Goal: Transaction & Acquisition: Book appointment/travel/reservation

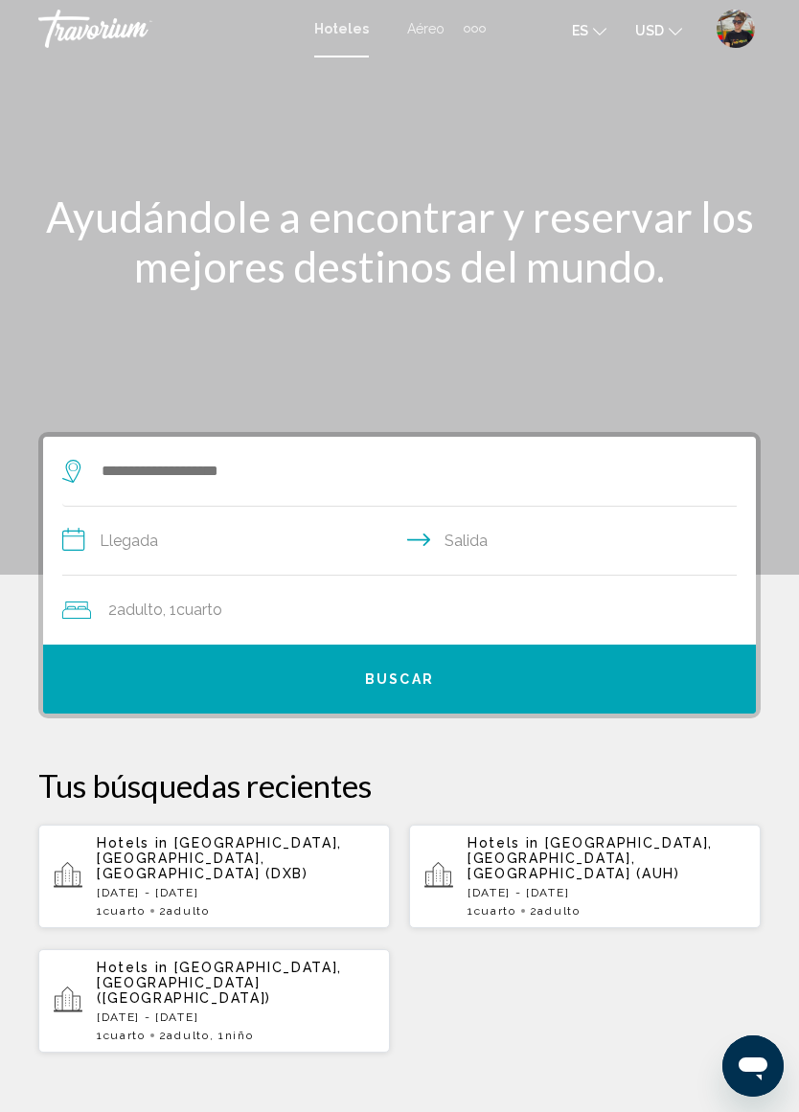
click at [719, 17] on img "User Menu" at bounding box center [735, 29] width 38 height 38
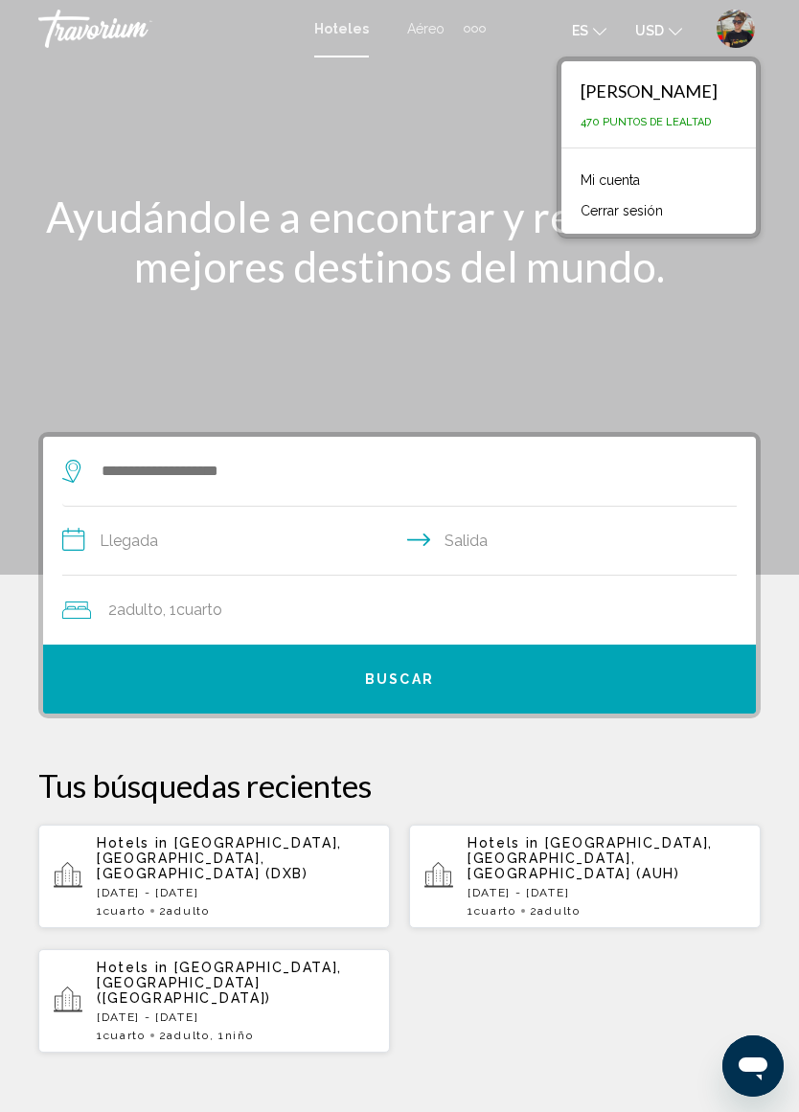
click at [589, 26] on button "es English Español Français Italiano Português русский" at bounding box center [589, 30] width 34 height 28
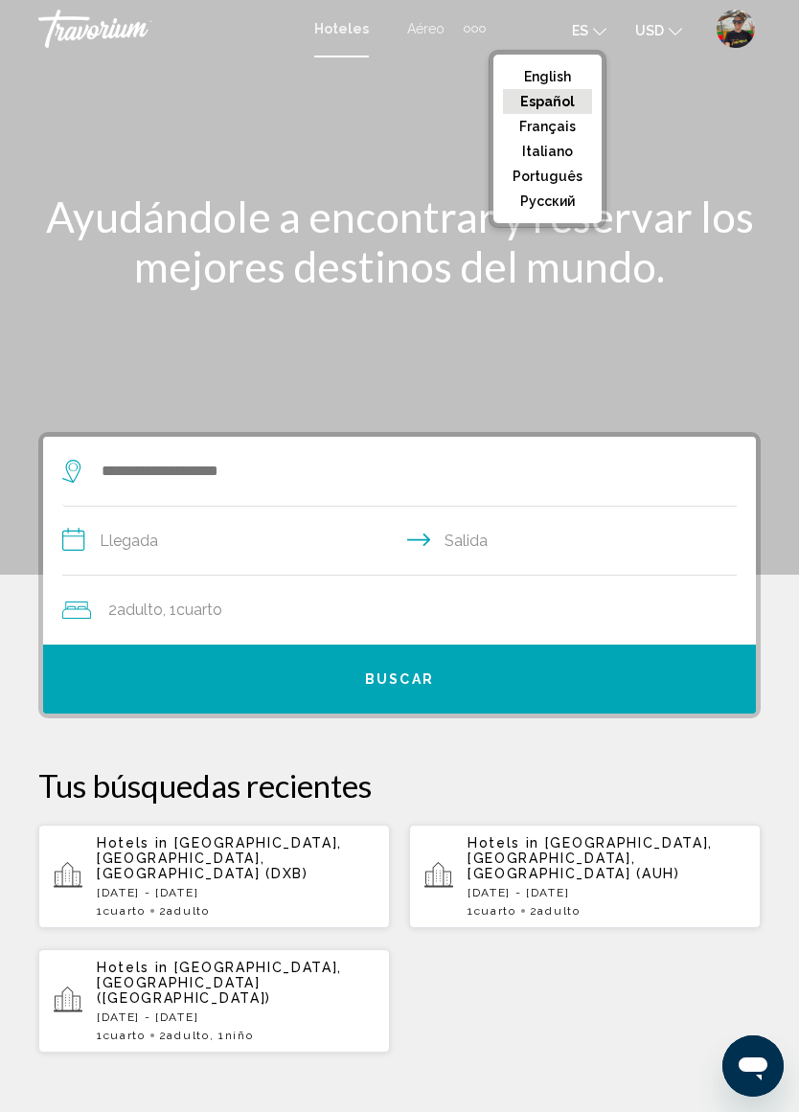
click at [547, 68] on button "English" at bounding box center [547, 76] width 89 height 25
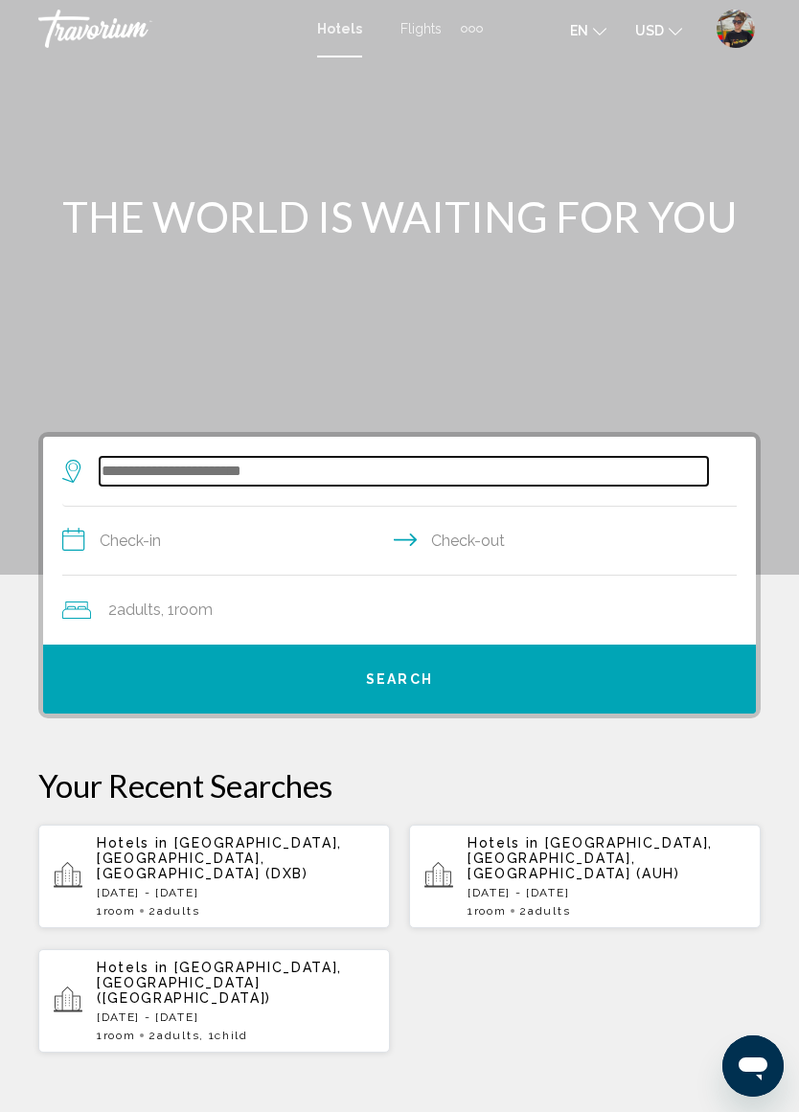
click at [236, 476] on input "Search widget" at bounding box center [404, 471] width 608 height 29
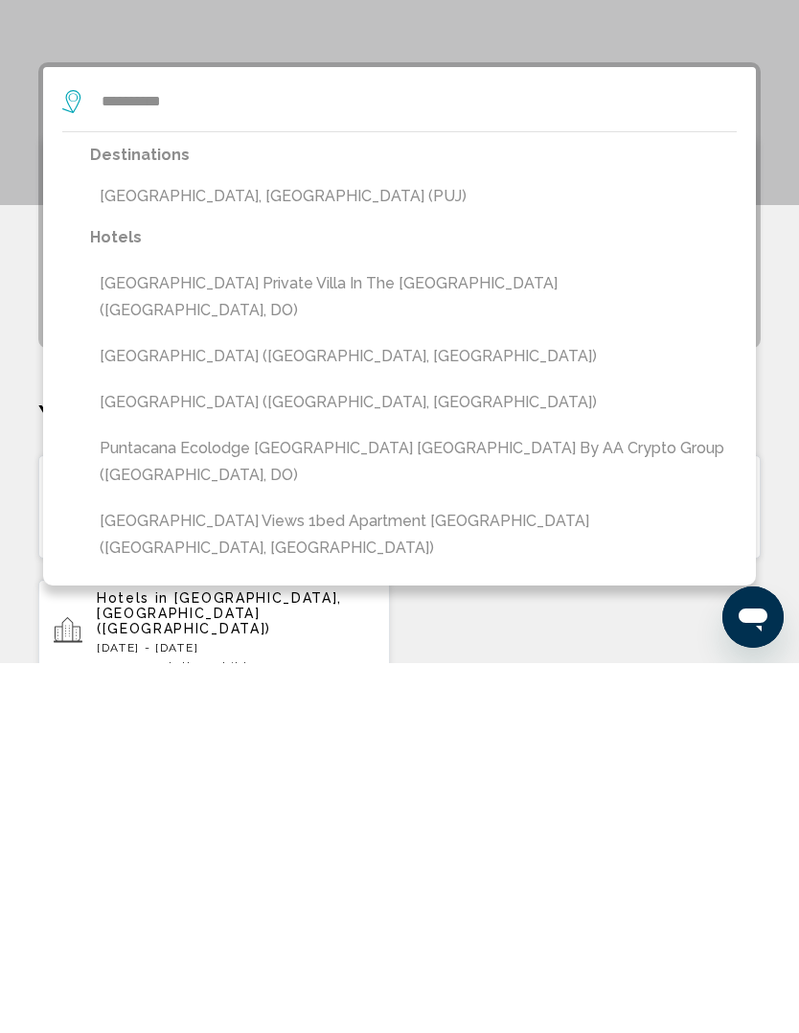
click at [216, 548] on button "[GEOGRAPHIC_DATA], [GEOGRAPHIC_DATA] (PUJ)" at bounding box center [413, 566] width 647 height 36
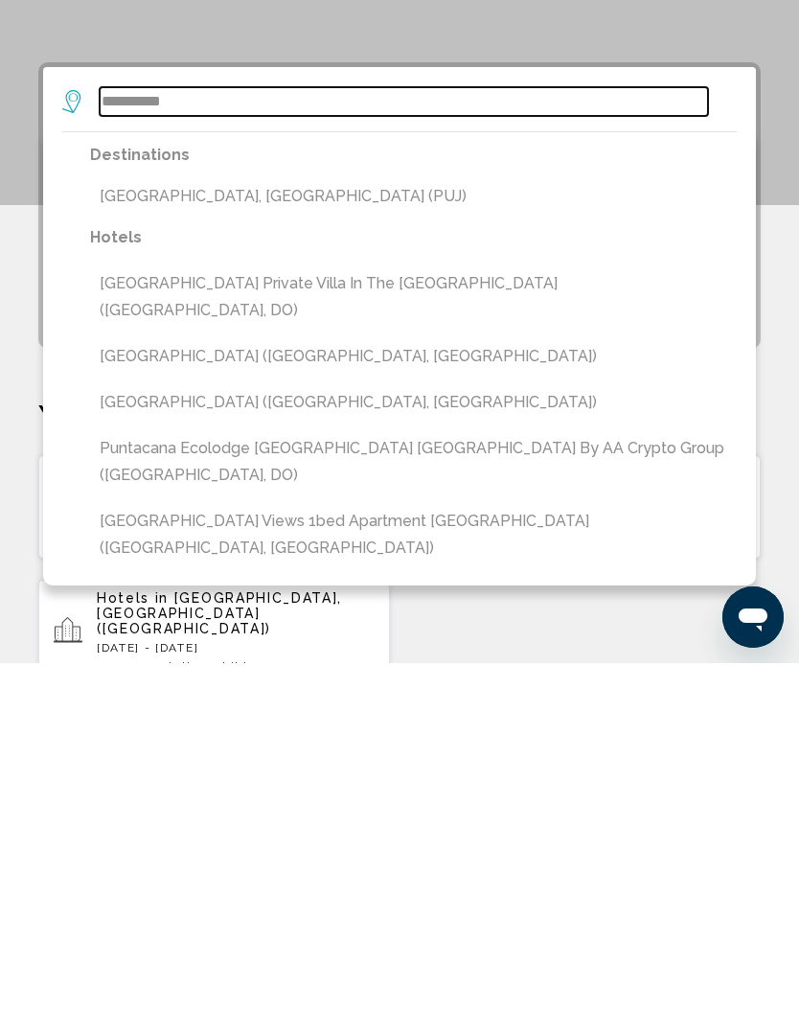
type input "**********"
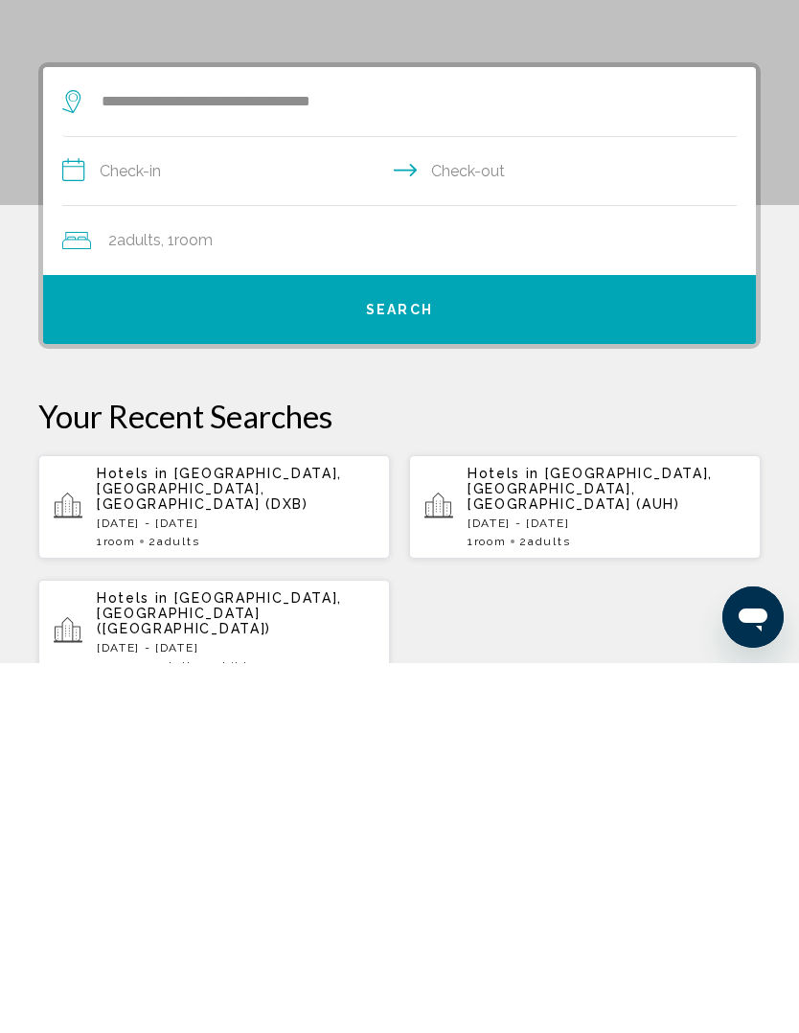
click at [184, 507] on input "**********" at bounding box center [403, 544] width 682 height 74
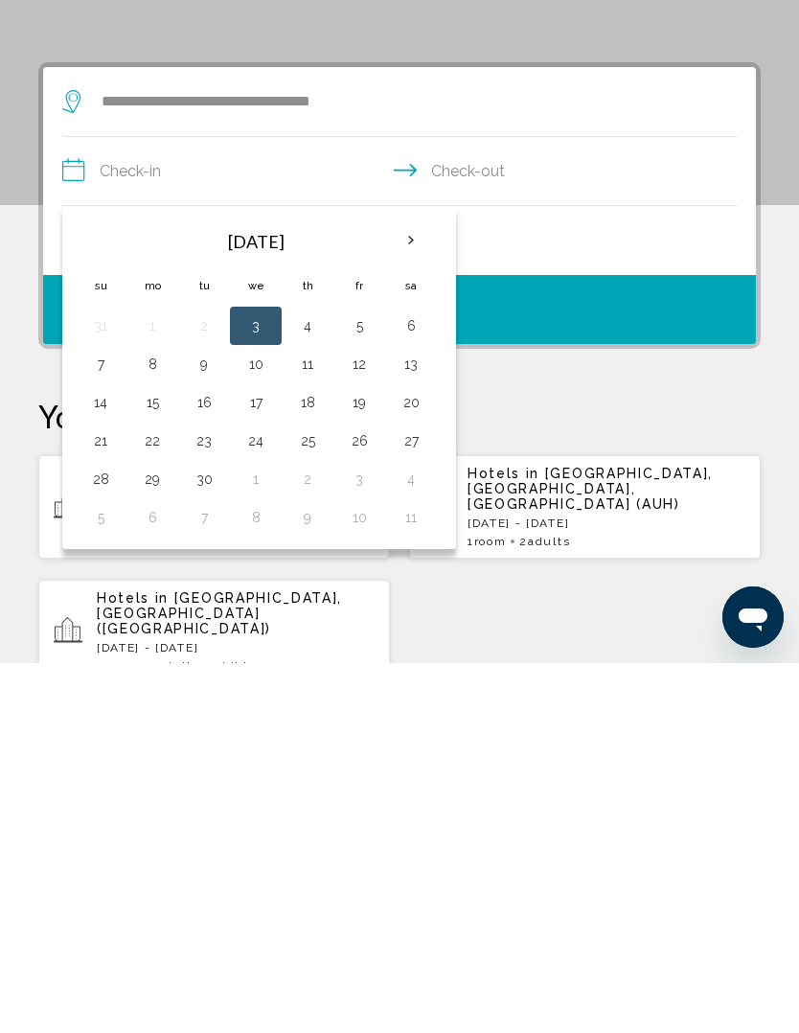
scroll to position [370, 0]
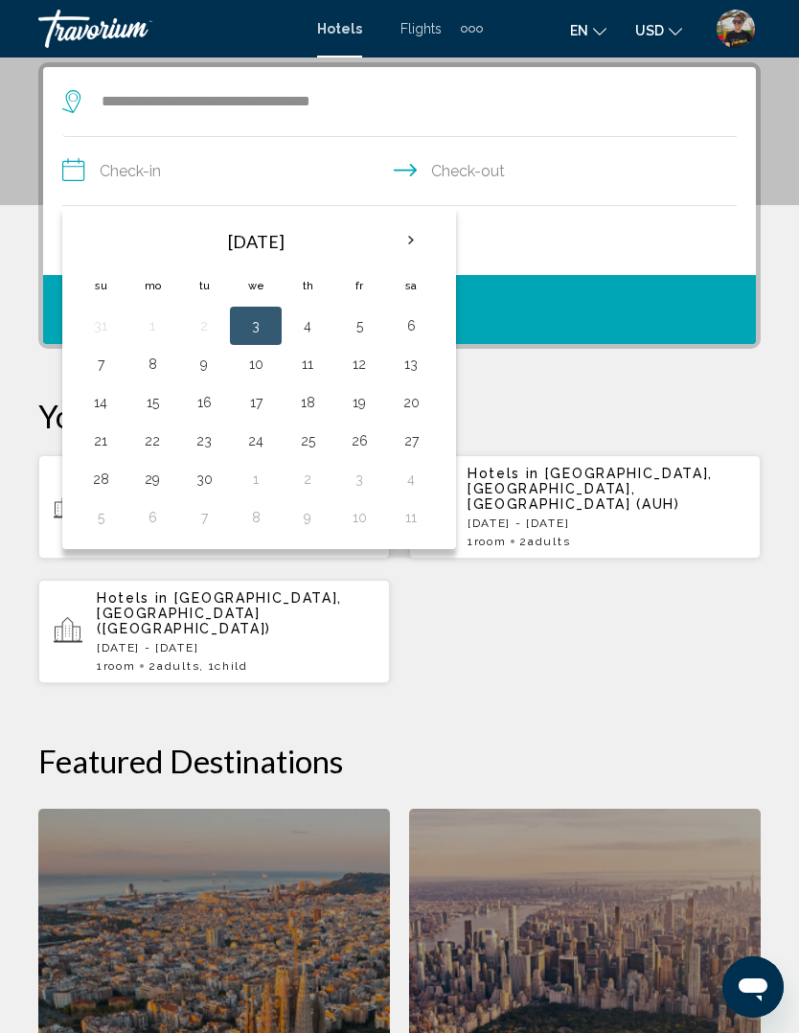
click at [428, 242] on th "Next month" at bounding box center [411, 240] width 52 height 42
click at [260, 329] on button "1" at bounding box center [255, 325] width 31 height 27
click at [100, 373] on button "5" at bounding box center [100, 364] width 31 height 27
type input "**********"
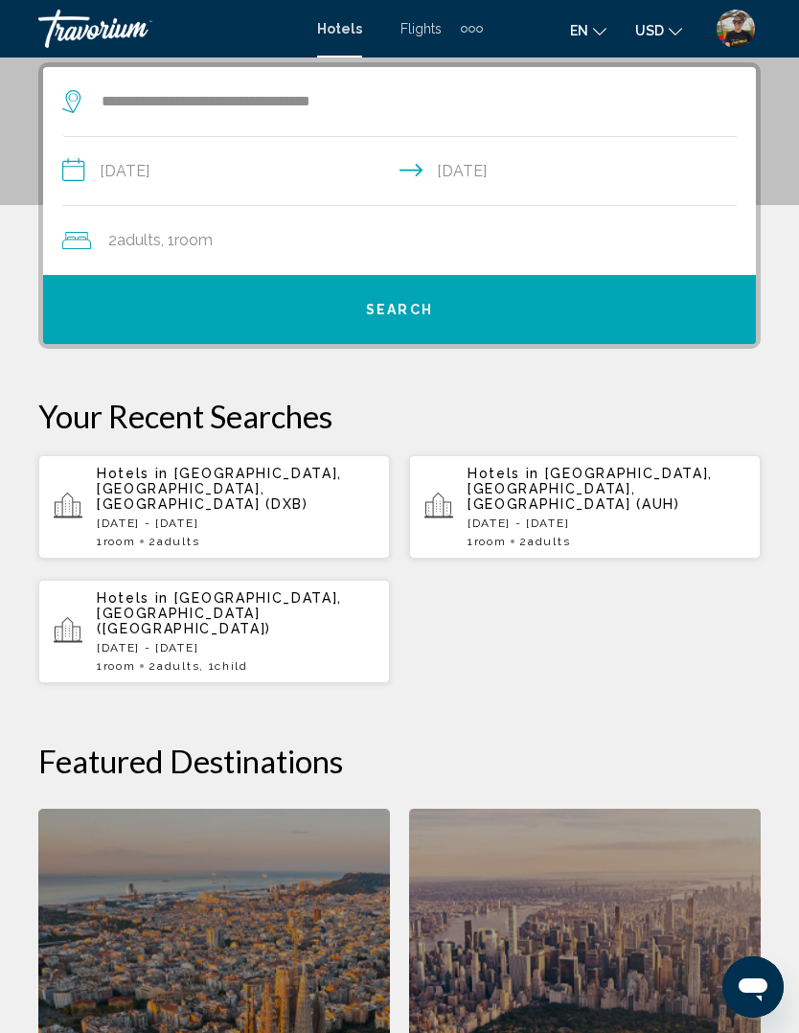
click at [248, 245] on div "2 Adult Adults , 1 Room rooms" at bounding box center [408, 240] width 693 height 27
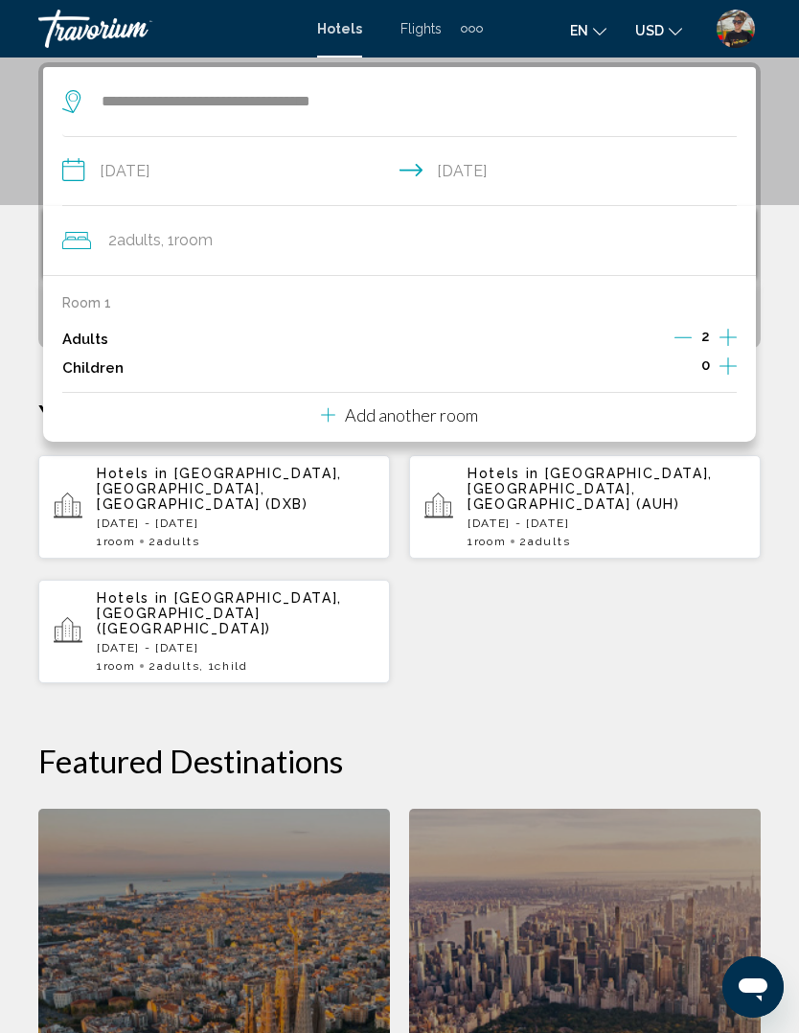
click at [422, 414] on p "Add another room" at bounding box center [411, 414] width 133 height 21
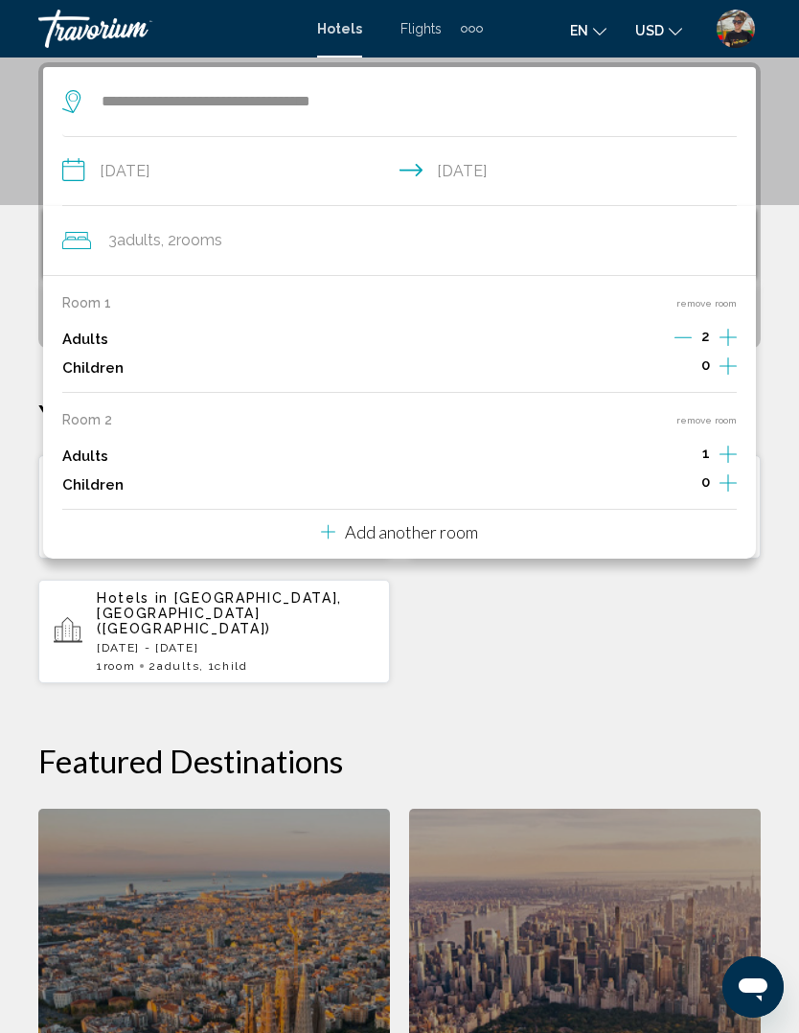
click at [452, 521] on p "Add another room" at bounding box center [411, 531] width 133 height 21
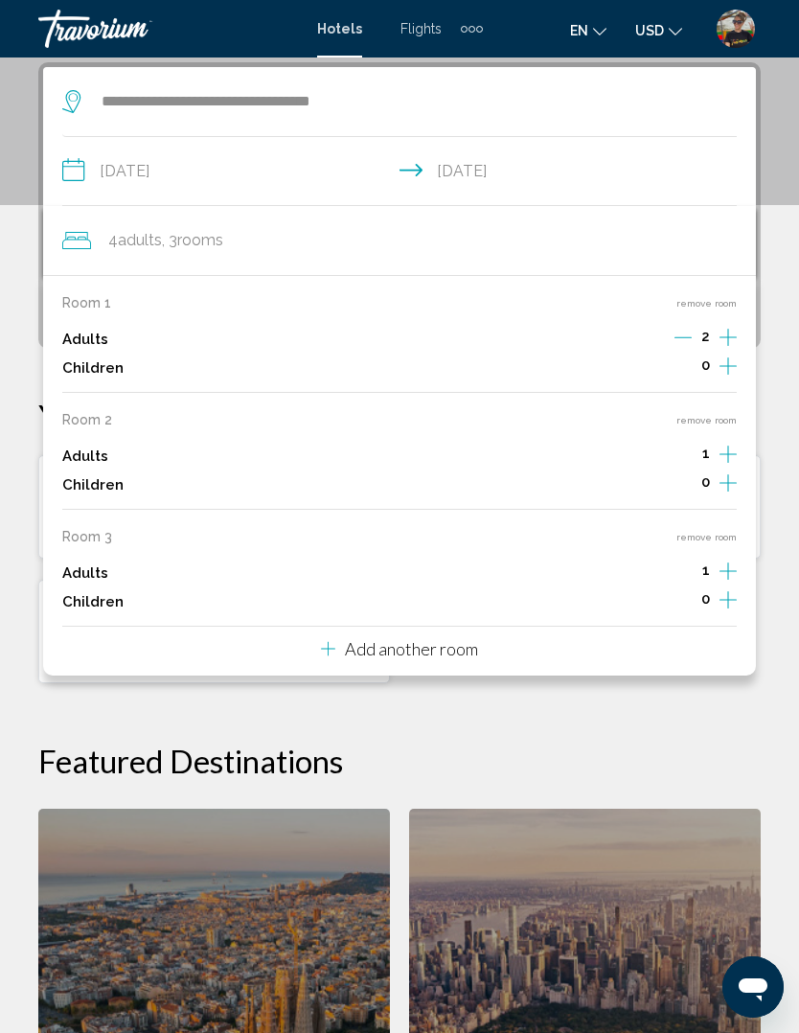
click at [478, 640] on p "Add another room" at bounding box center [411, 648] width 133 height 21
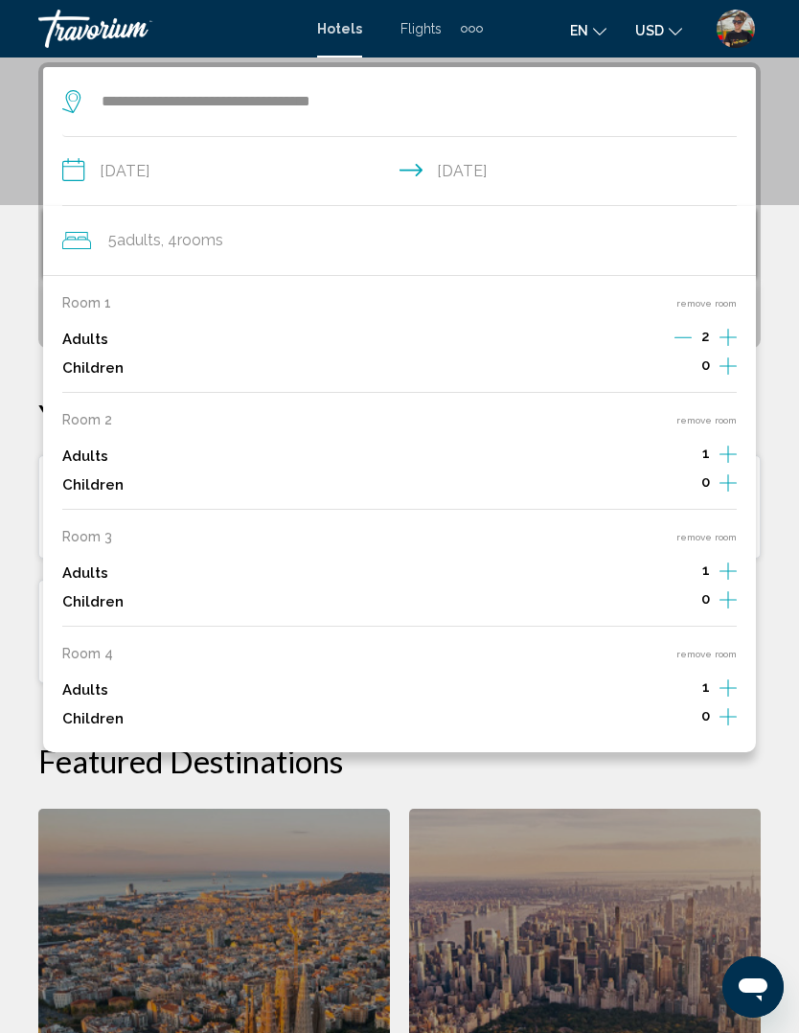
click at [713, 647] on button "remove room" at bounding box center [706, 653] width 60 height 12
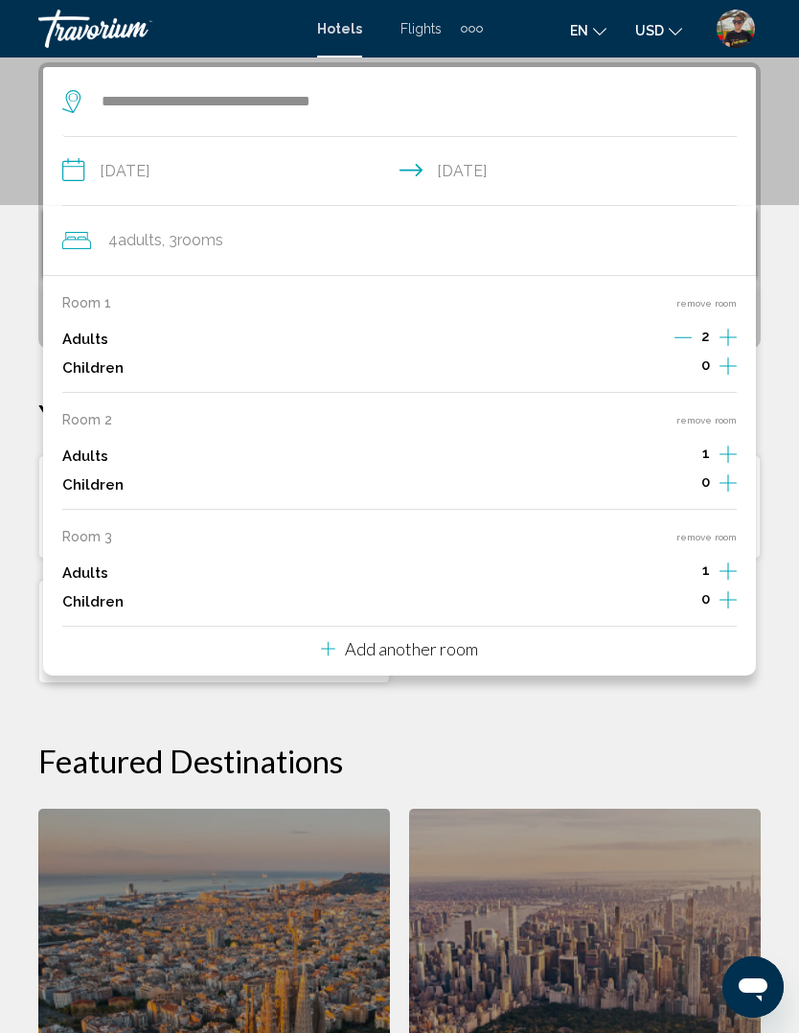
click at [710, 531] on button "remove room" at bounding box center [706, 537] width 60 height 12
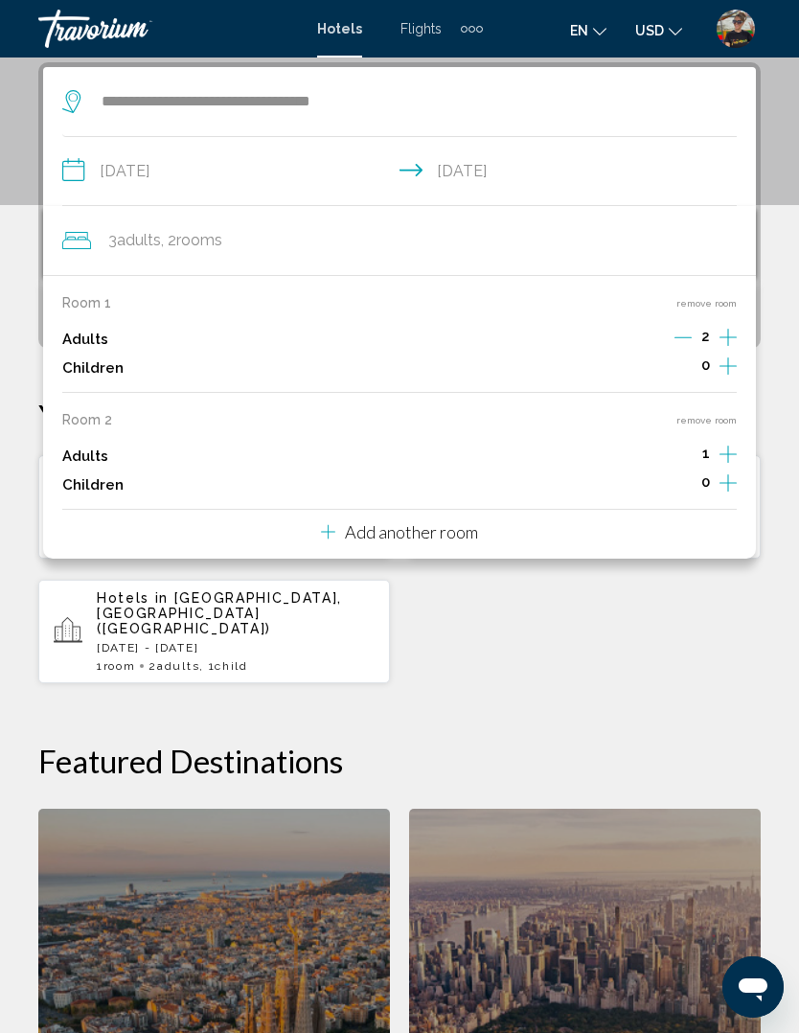
click at [716, 399] on div "Room 1 remove room Adults 2 Children 0 Room 2 remove room Adults 1 Children 0 A…" at bounding box center [399, 417] width 713 height 284
click at [727, 414] on button "remove room" at bounding box center [706, 420] width 60 height 12
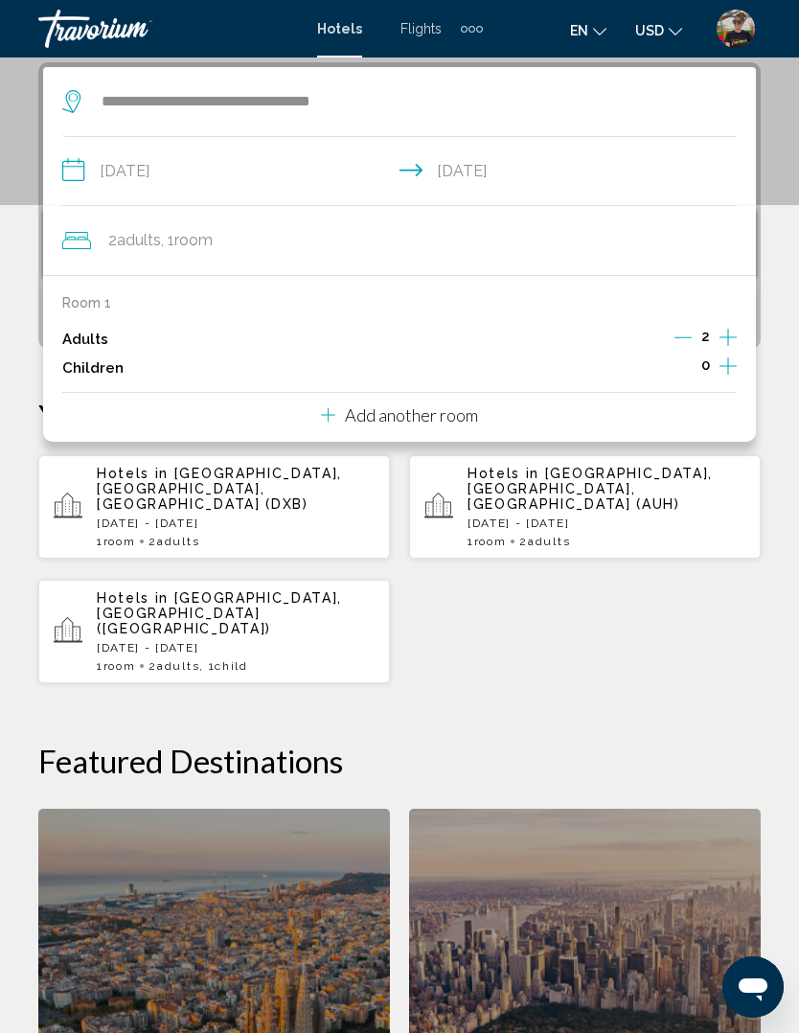
click at [722, 673] on div "**********" at bounding box center [399, 676] width 799 height 1229
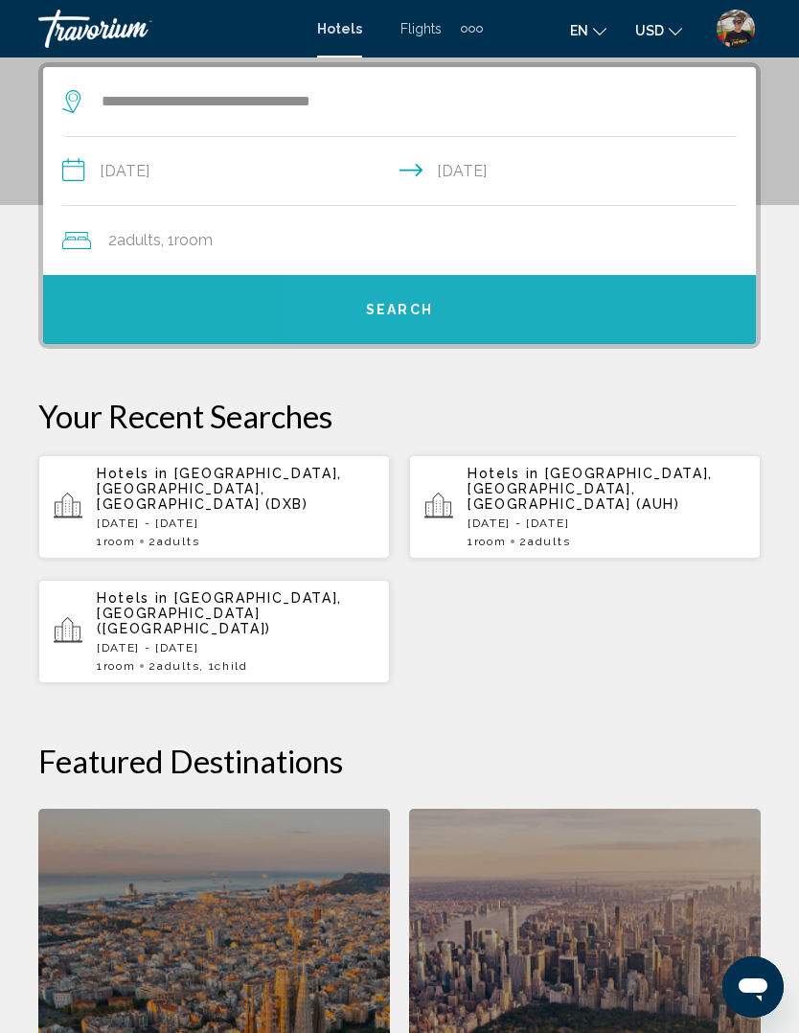
click at [449, 311] on button "Search" at bounding box center [399, 309] width 713 height 69
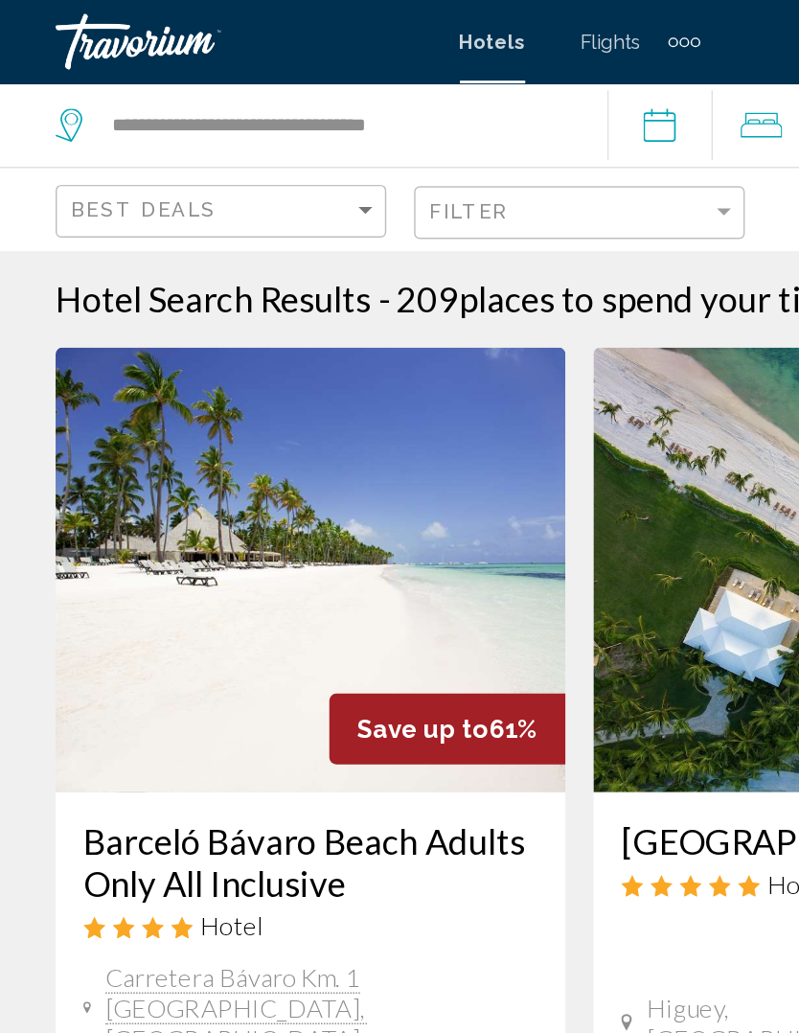
click at [472, 79] on input "**********" at bounding box center [459, 88] width 81 height 63
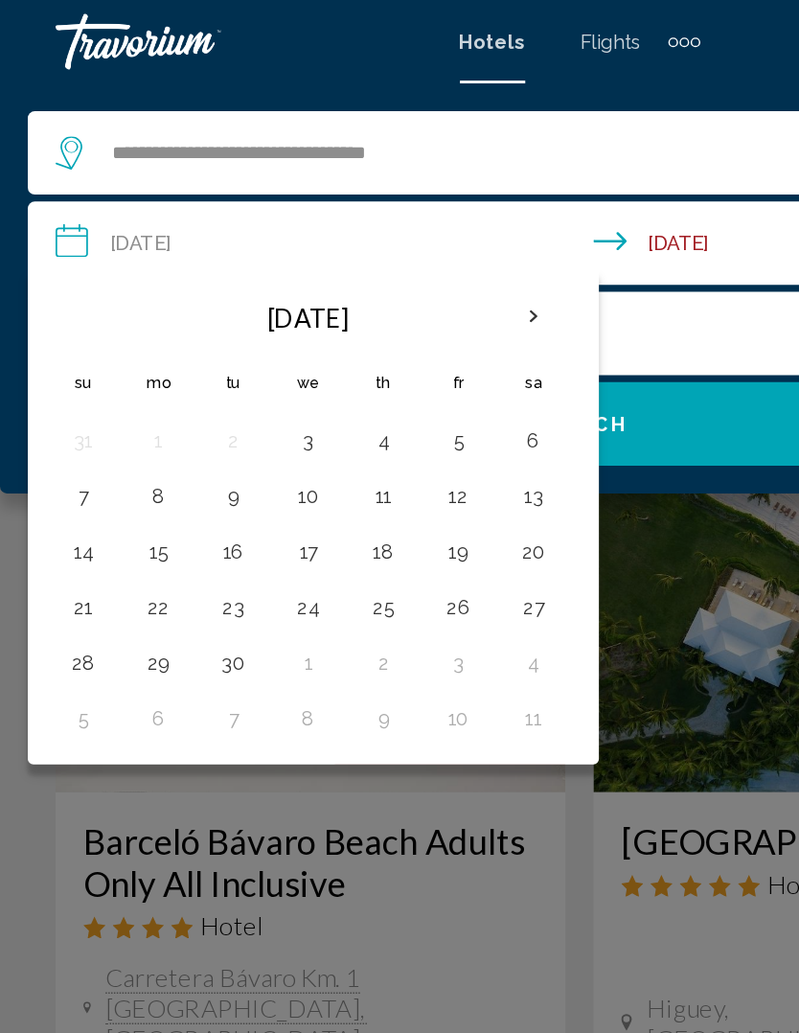
click at [489, 375] on div "Main content" at bounding box center [399, 516] width 799 height 1033
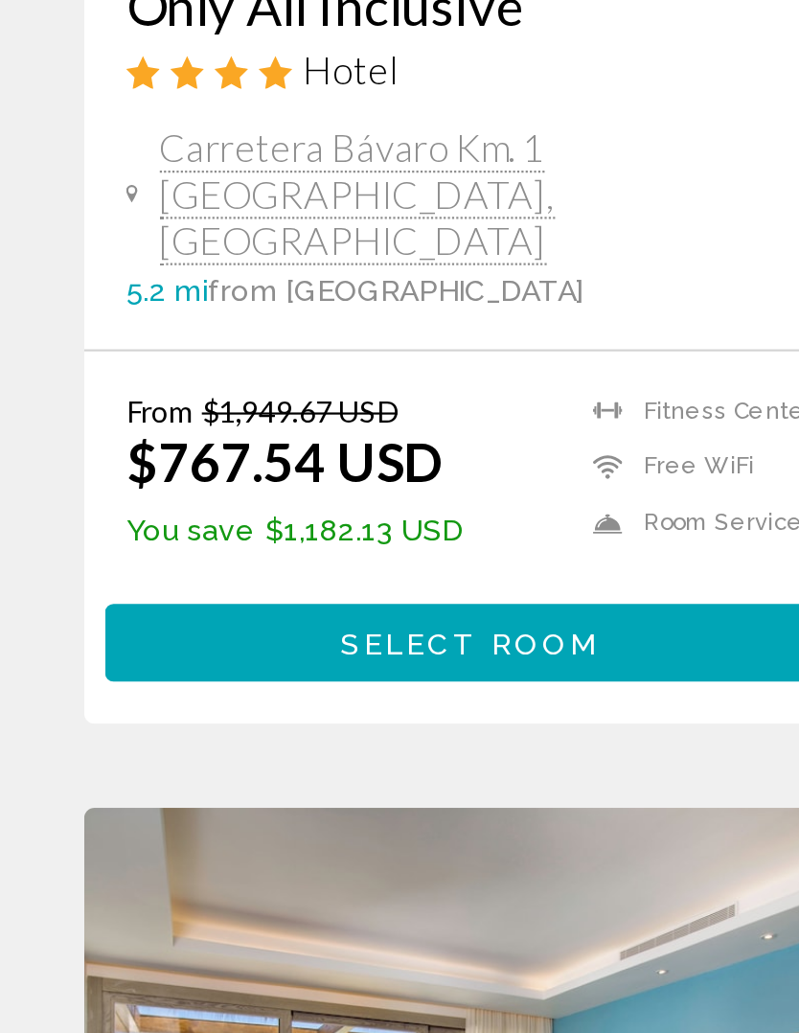
scroll to position [50, 0]
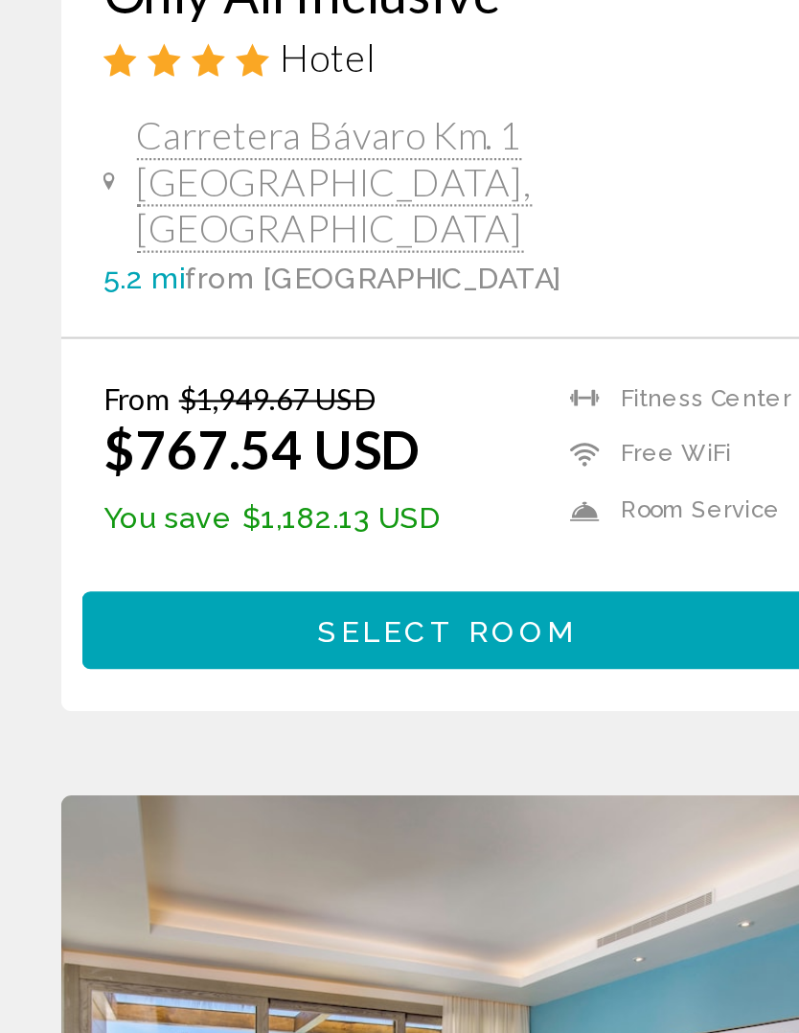
click at [189, 842] on span "Select Room" at bounding box center [214, 849] width 118 height 15
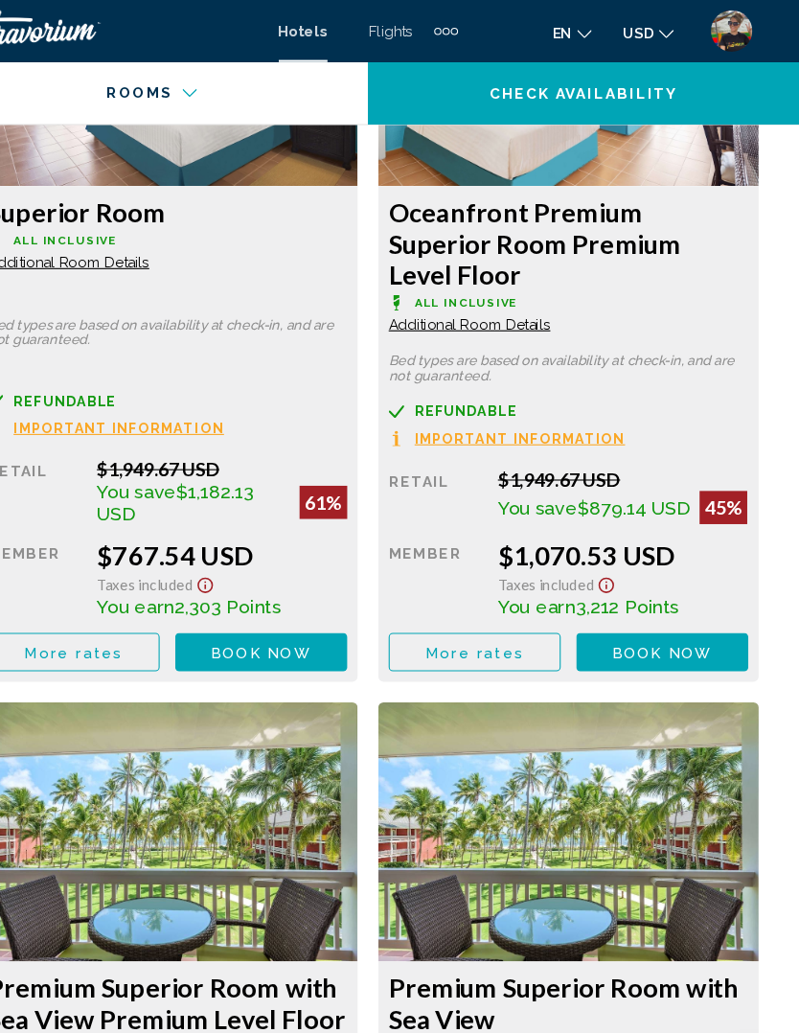
scroll to position [3471, 0]
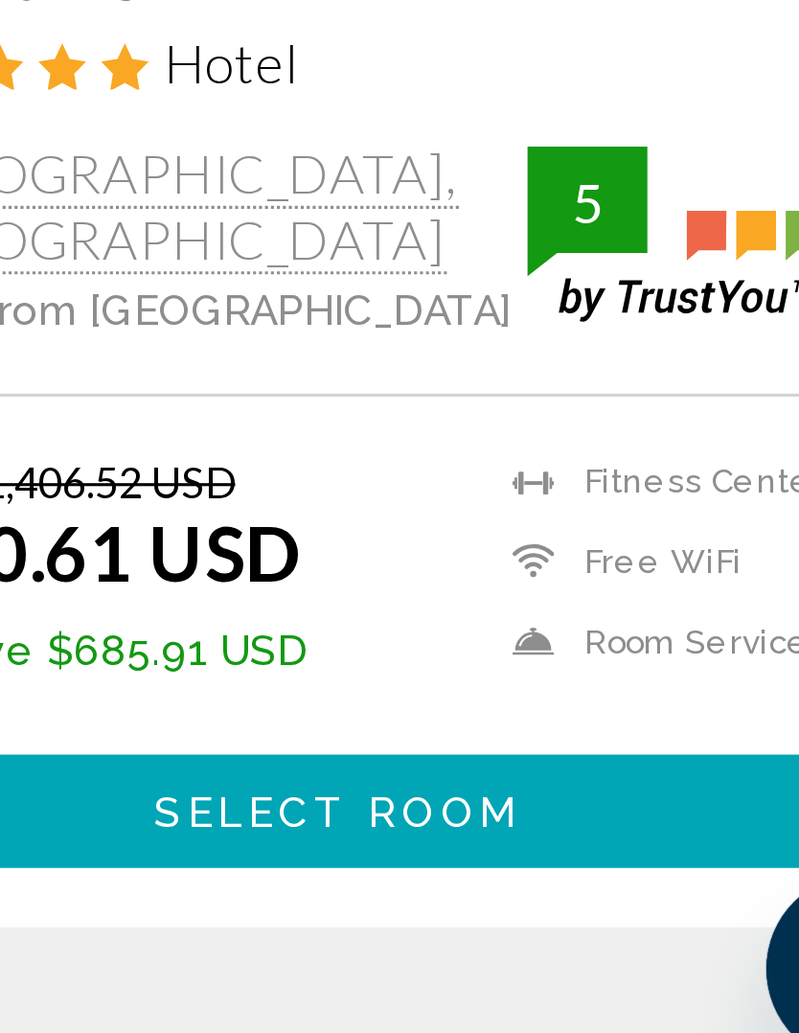
scroll to position [678, 0]
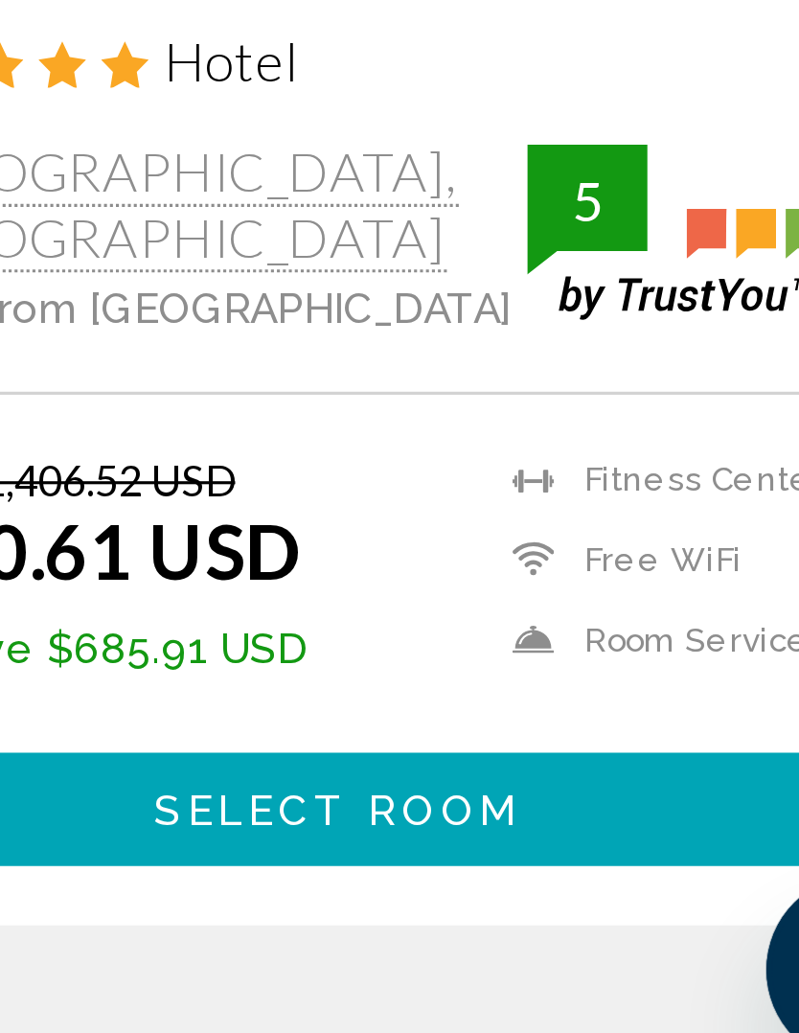
click at [526, 928] on span "Select Room" at bounding box center [585, 935] width 118 height 15
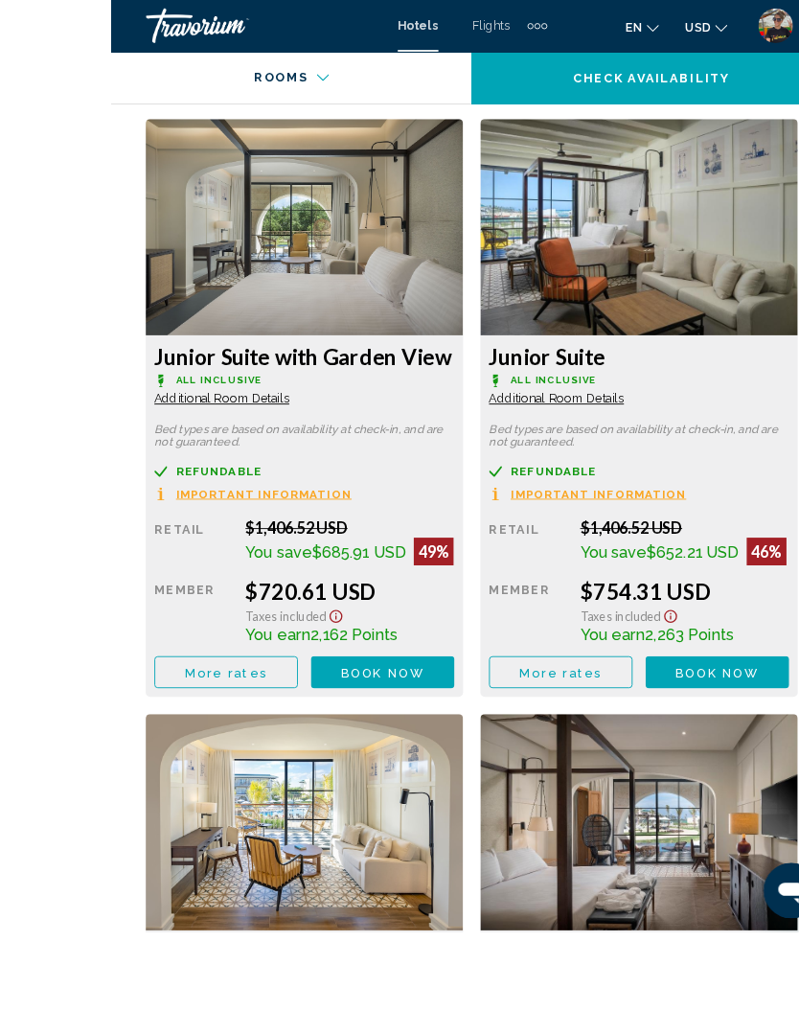
scroll to position [3329, 0]
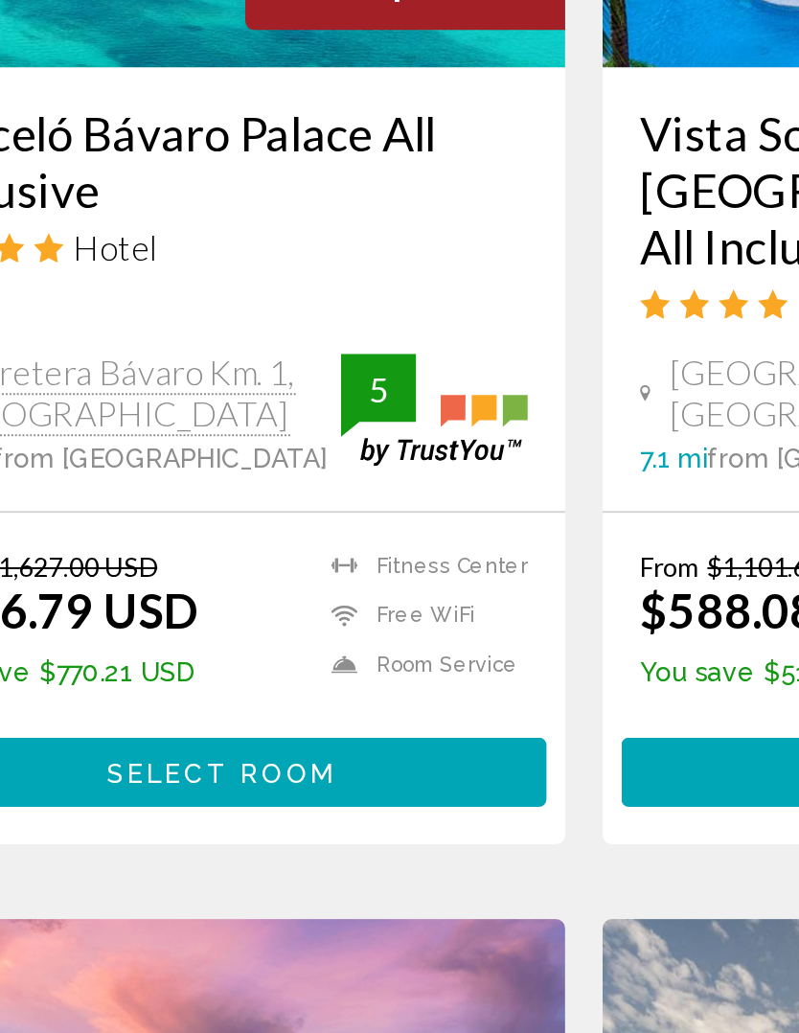
scroll to position [1499, 0]
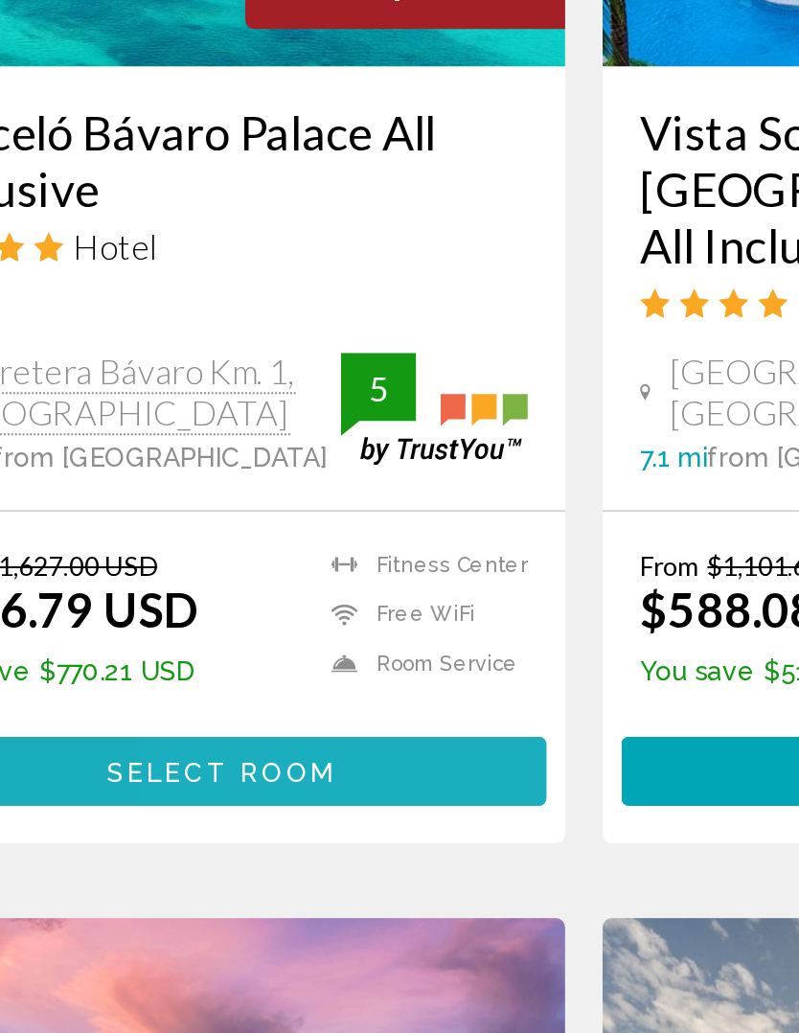
click at [219, 839] on button "Select Room" at bounding box center [214, 856] width 332 height 35
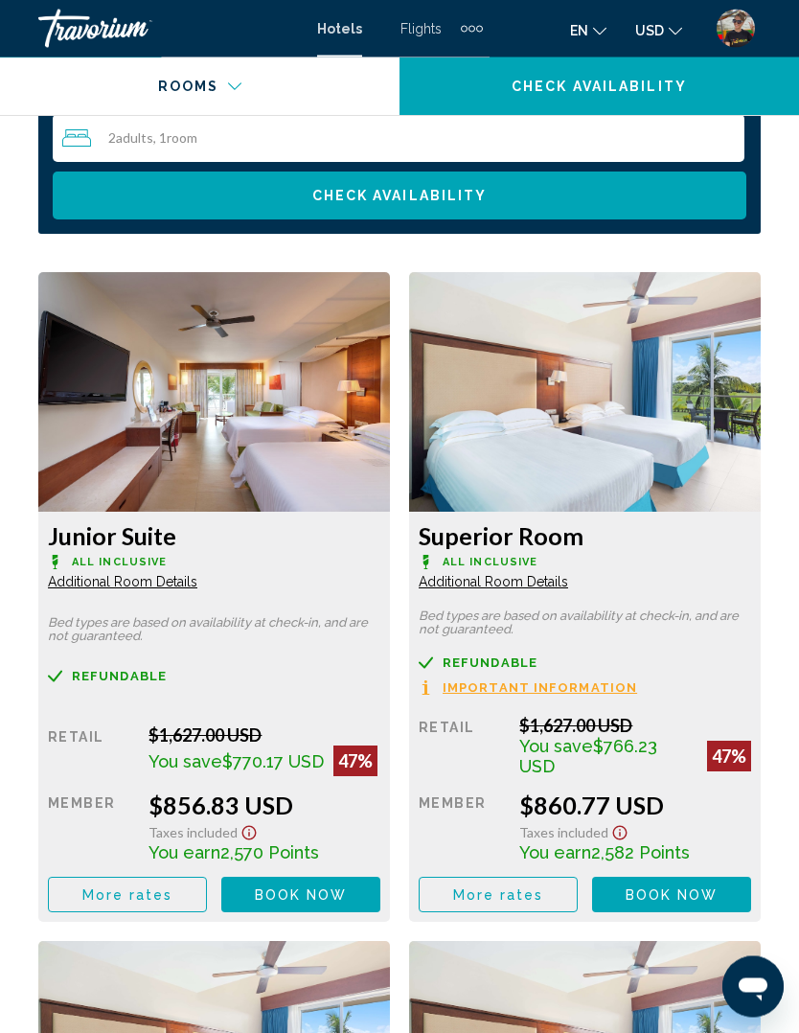
scroll to position [3109, 0]
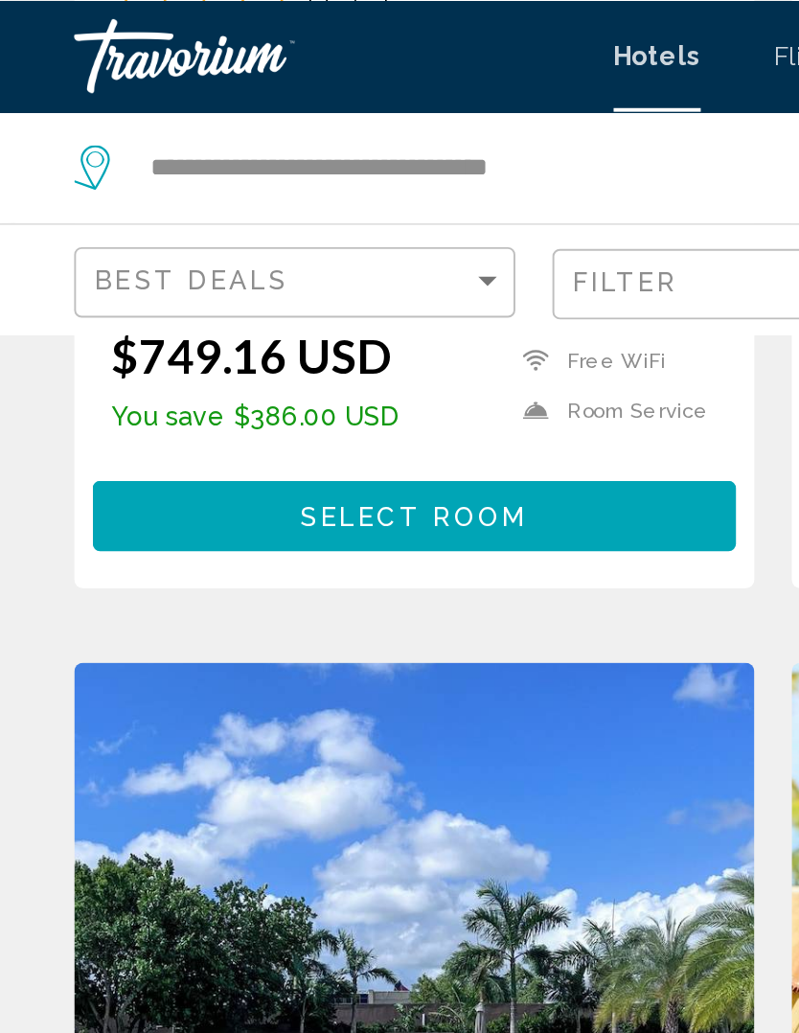
scroll to position [3552, 0]
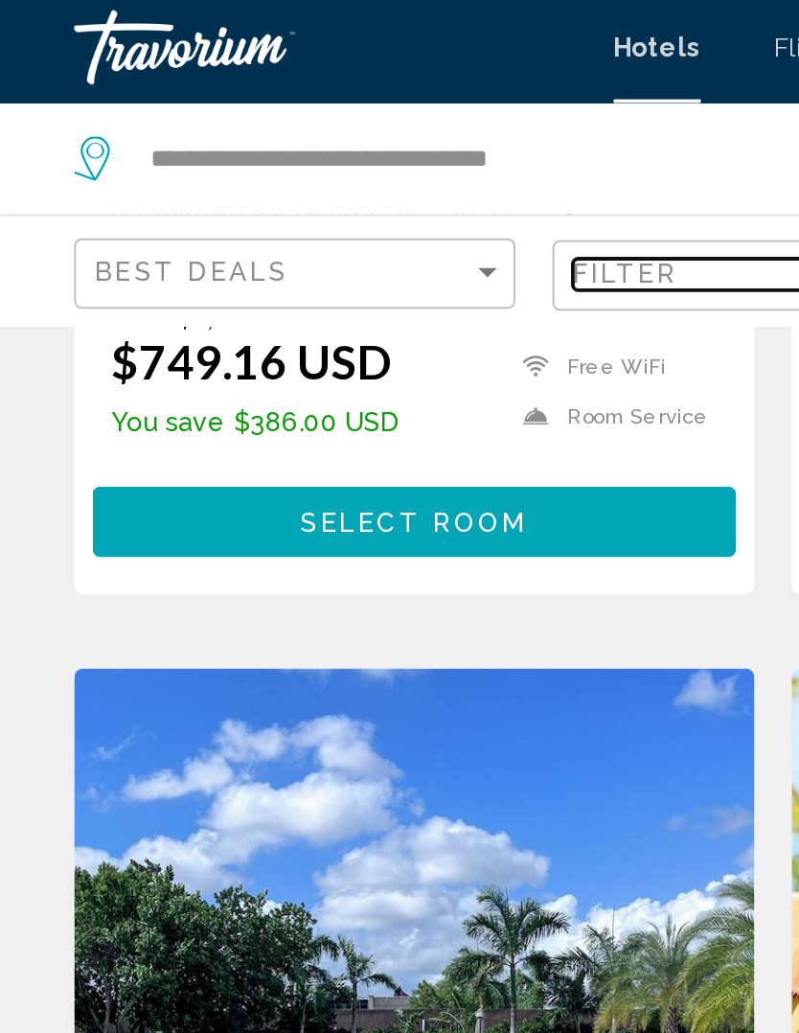
click at [320, 147] on span "Filter" at bounding box center [323, 145] width 55 height 15
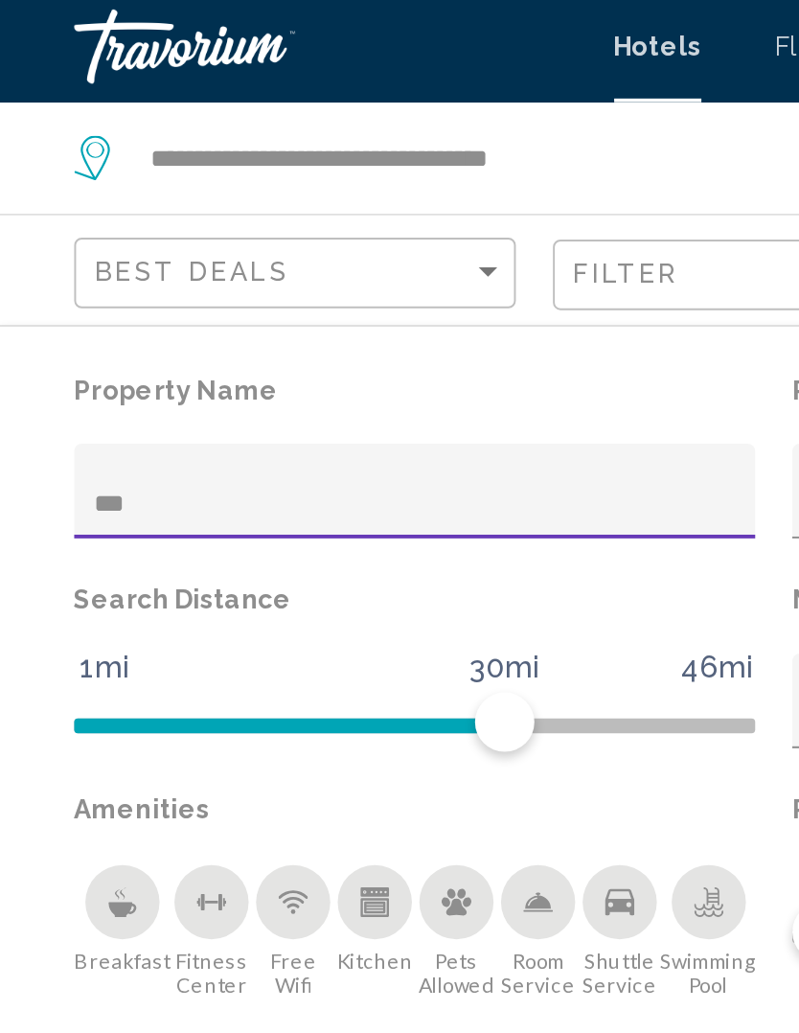
type input "****"
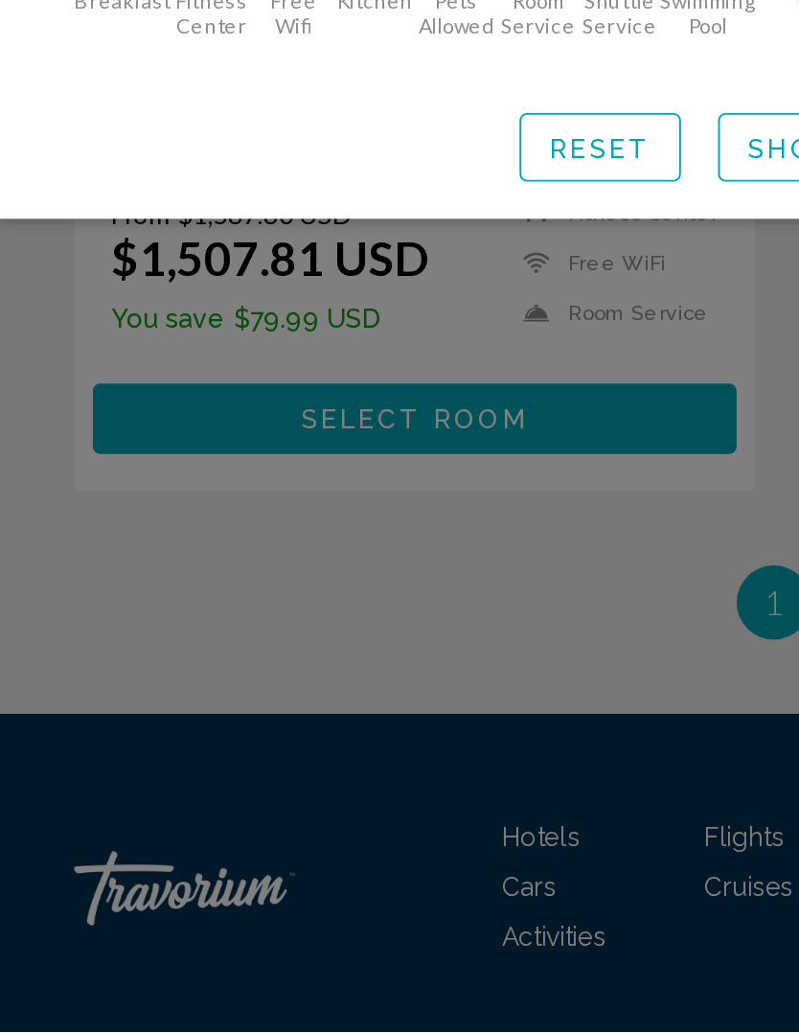
click at [402, 569] on span "Show Results" at bounding box center [450, 576] width 129 height 15
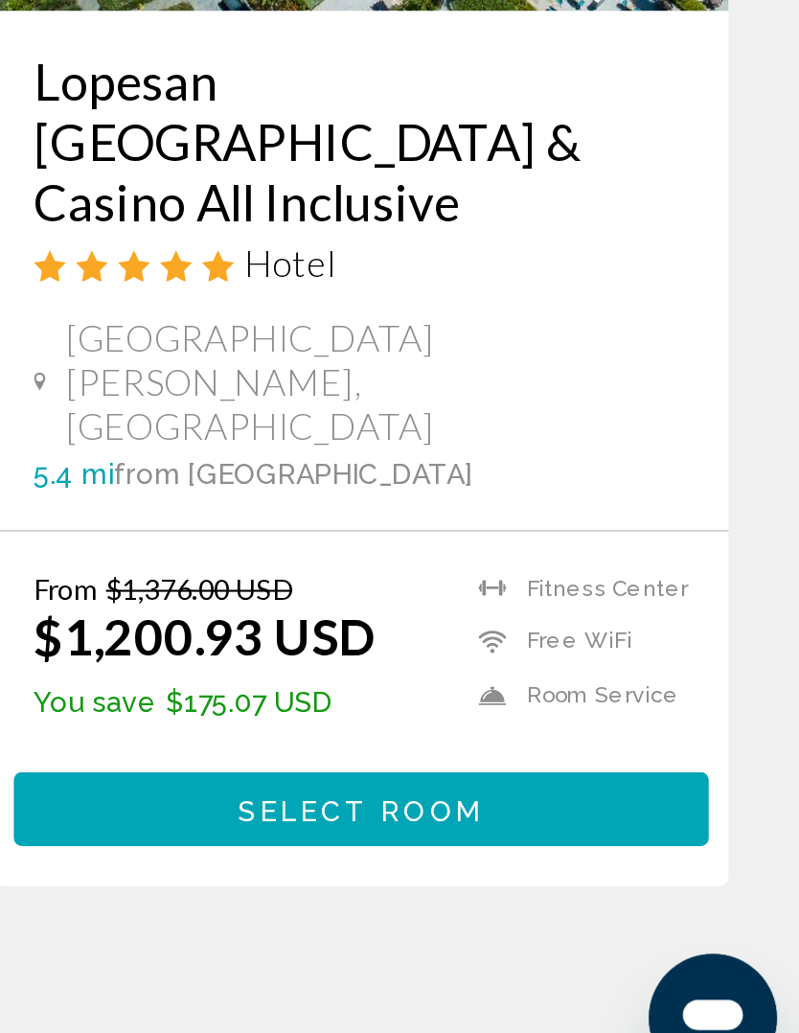
scroll to position [85, 0]
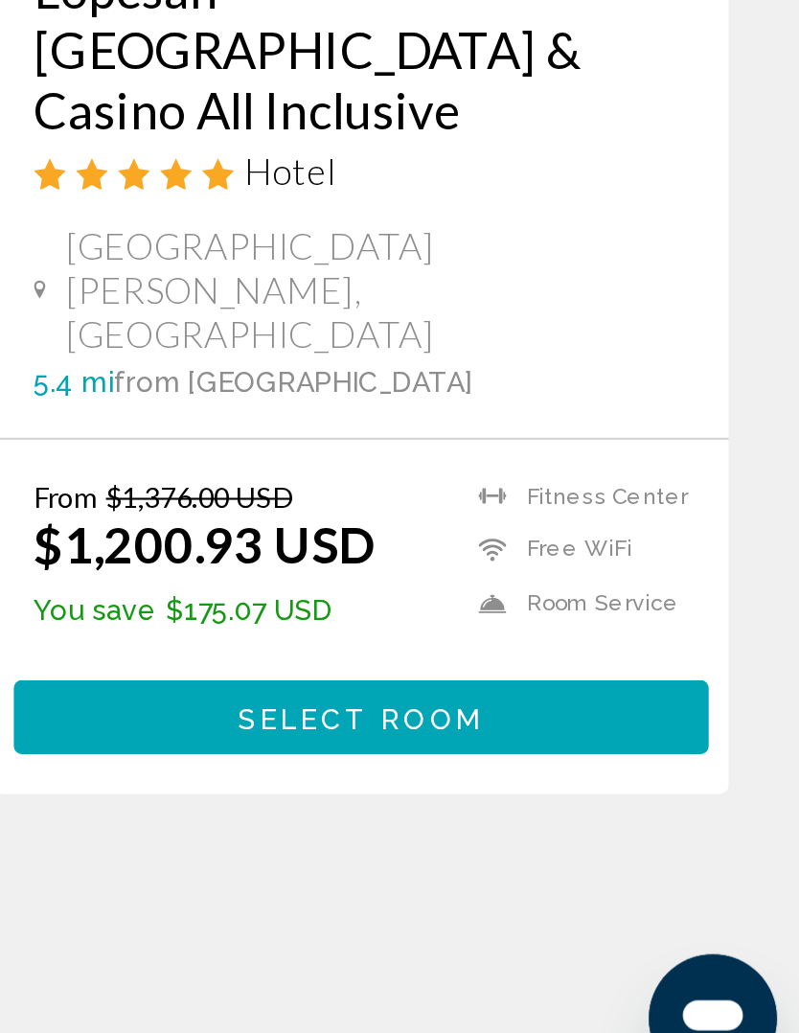
click at [526, 835] on span "Select Room" at bounding box center [585, 842] width 118 height 15
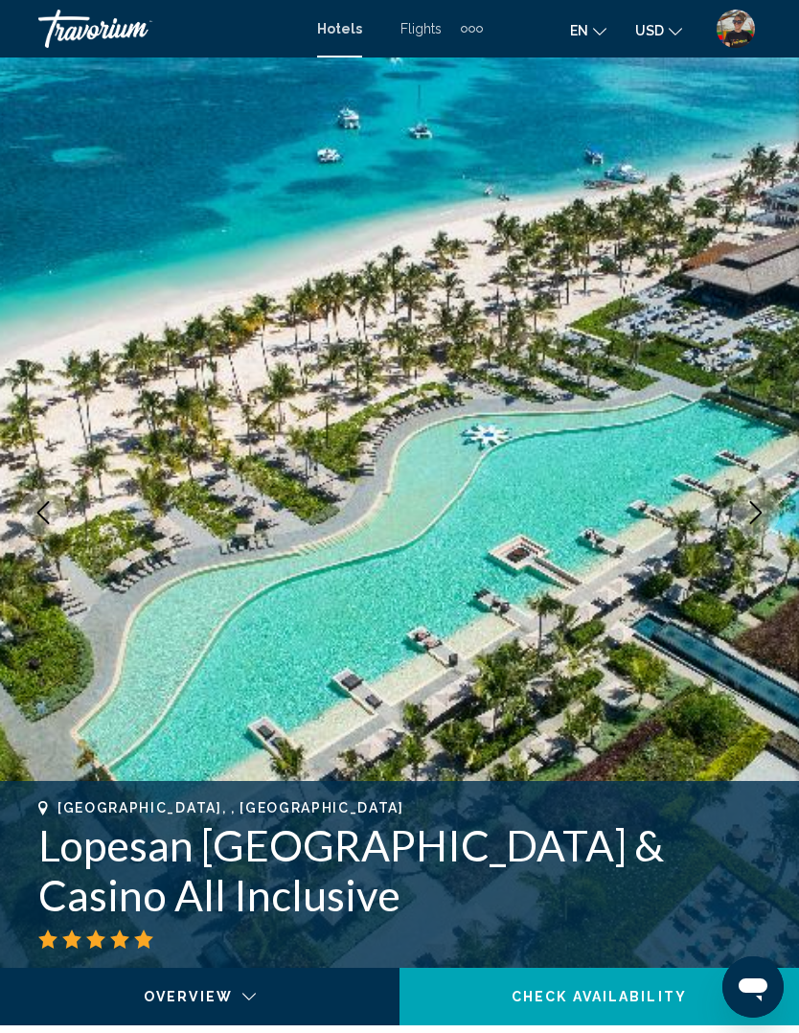
click at [111, 40] on div "Travorium" at bounding box center [134, 29] width 192 height 38
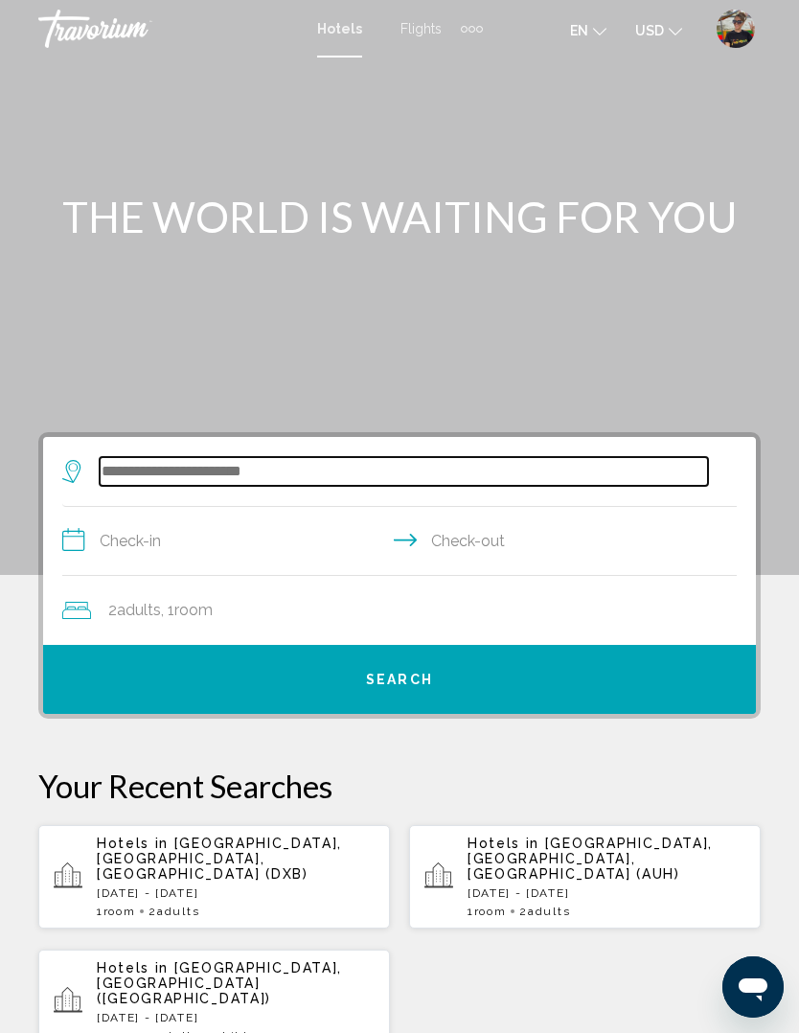
click at [238, 481] on input "Search widget" at bounding box center [404, 471] width 608 height 29
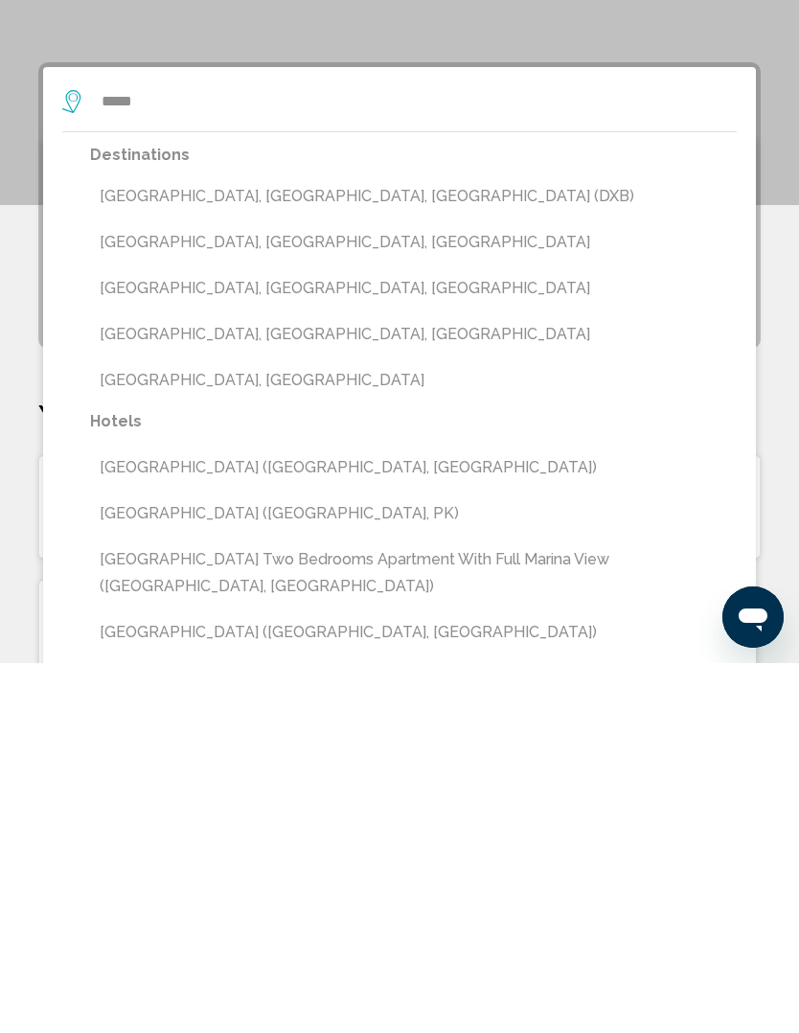
click at [221, 548] on button "[GEOGRAPHIC_DATA], [GEOGRAPHIC_DATA], [GEOGRAPHIC_DATA] (DXB)" at bounding box center [413, 566] width 647 height 36
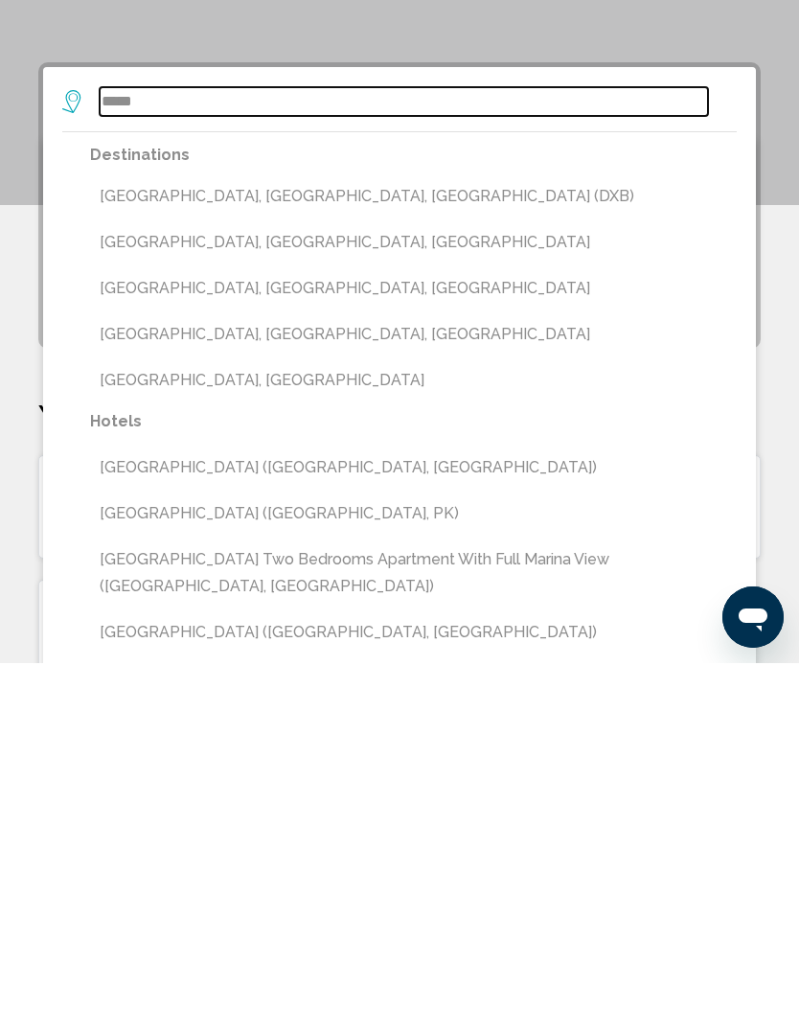
type input "**********"
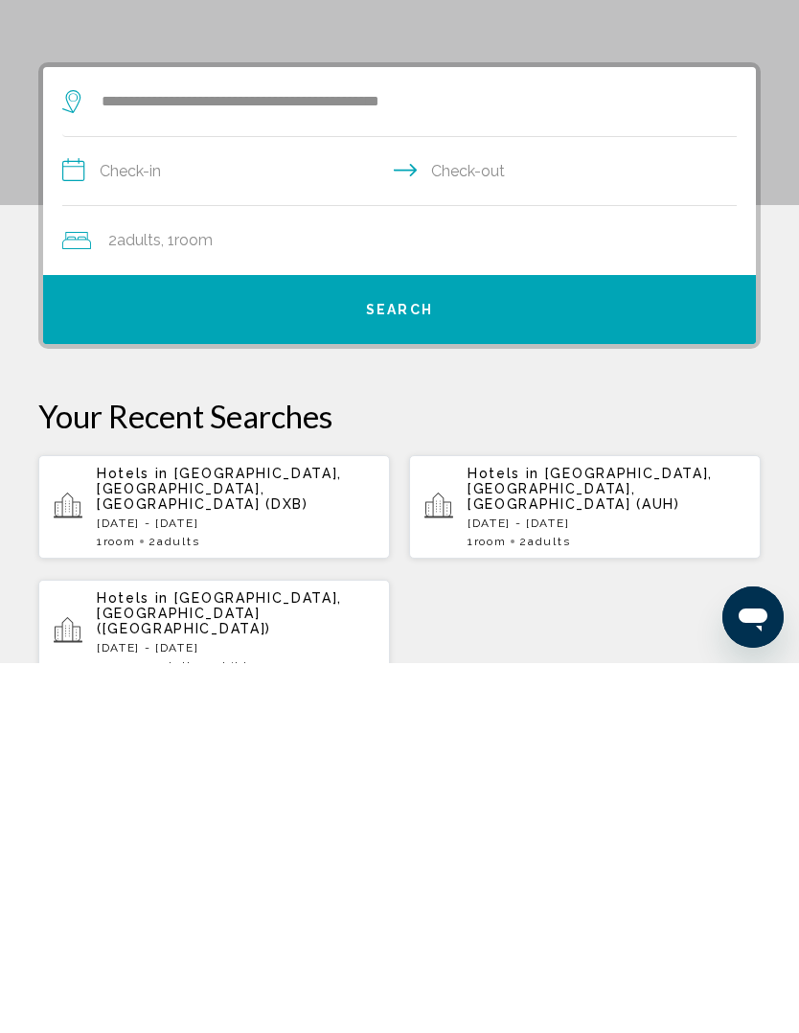
click at [187, 507] on input "**********" at bounding box center [403, 544] width 682 height 74
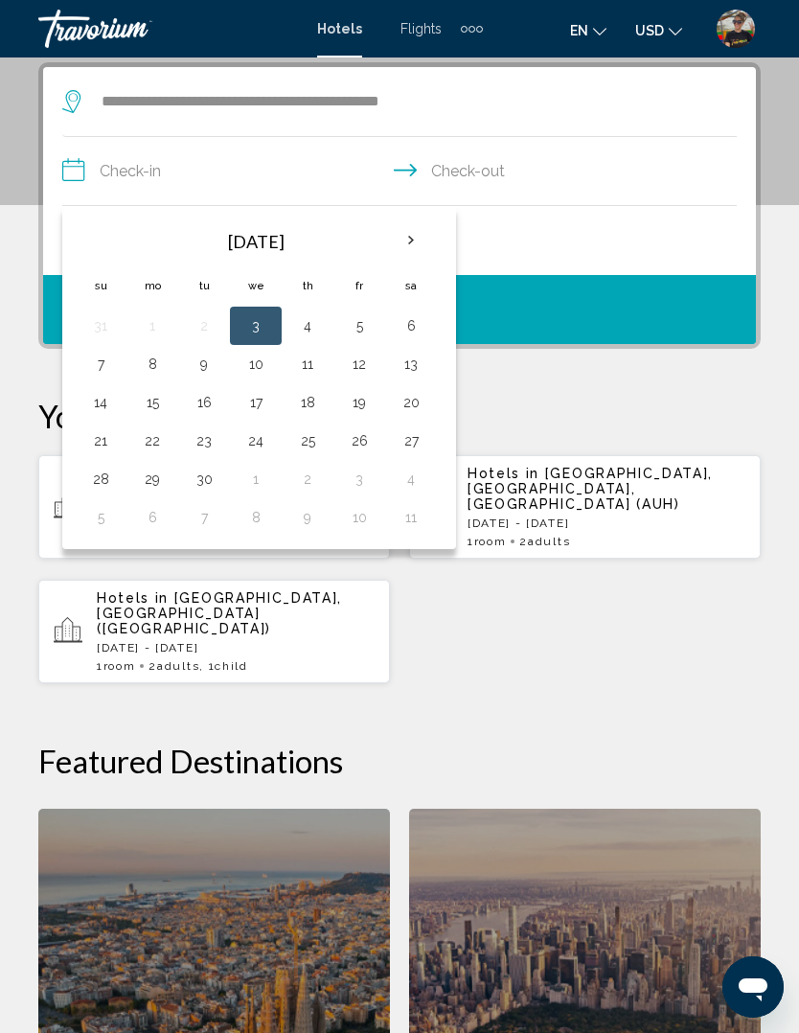
click at [422, 242] on th "Next month" at bounding box center [411, 240] width 52 height 42
click at [267, 317] on button "1" at bounding box center [255, 325] width 31 height 27
click at [96, 369] on button "5" at bounding box center [100, 364] width 31 height 27
type input "**********"
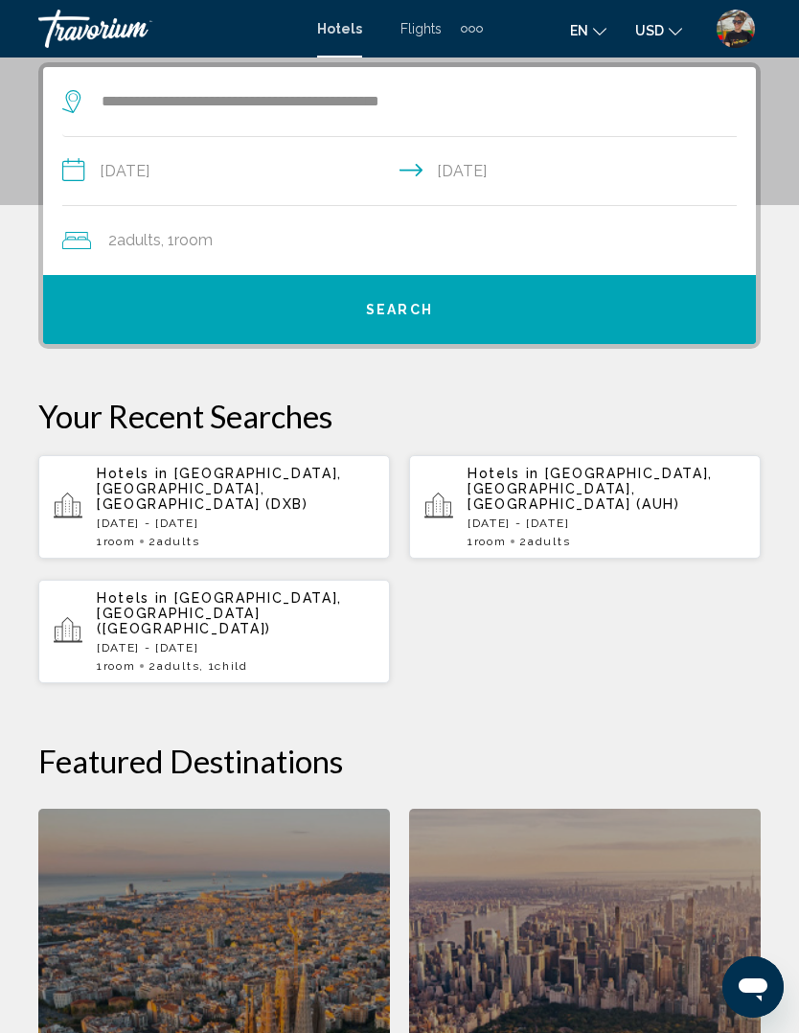
click at [436, 300] on button "Search" at bounding box center [399, 309] width 713 height 69
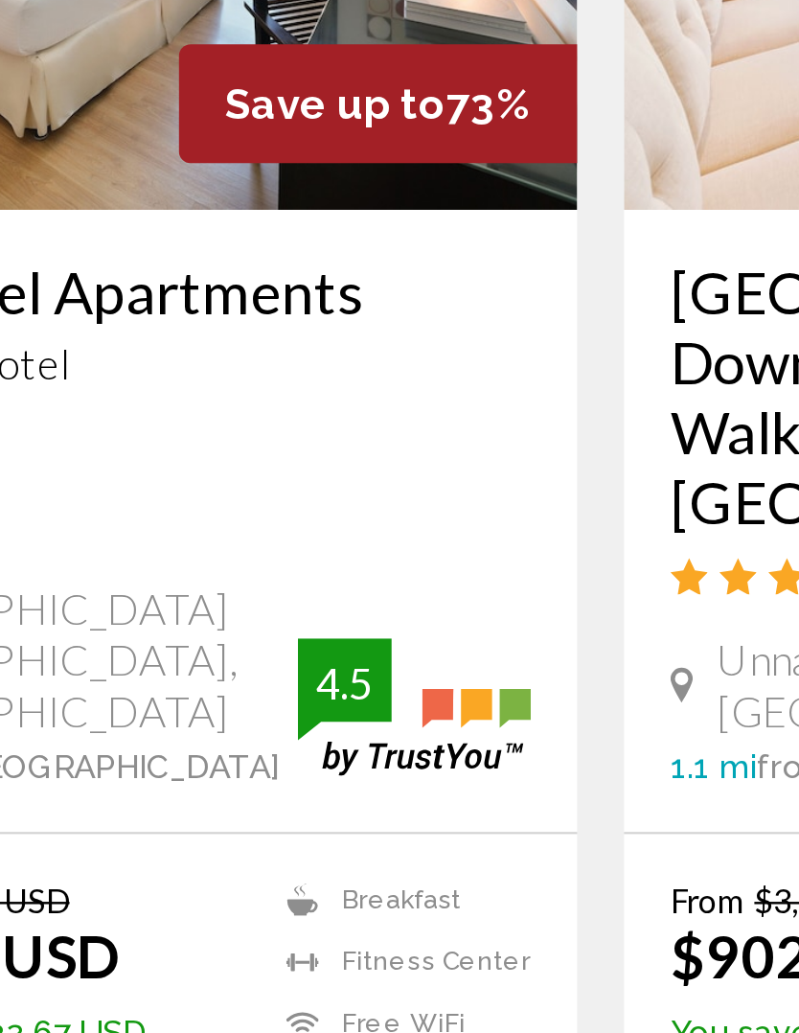
click at [132, 918] on button "Select Room" at bounding box center [214, 935] width 332 height 35
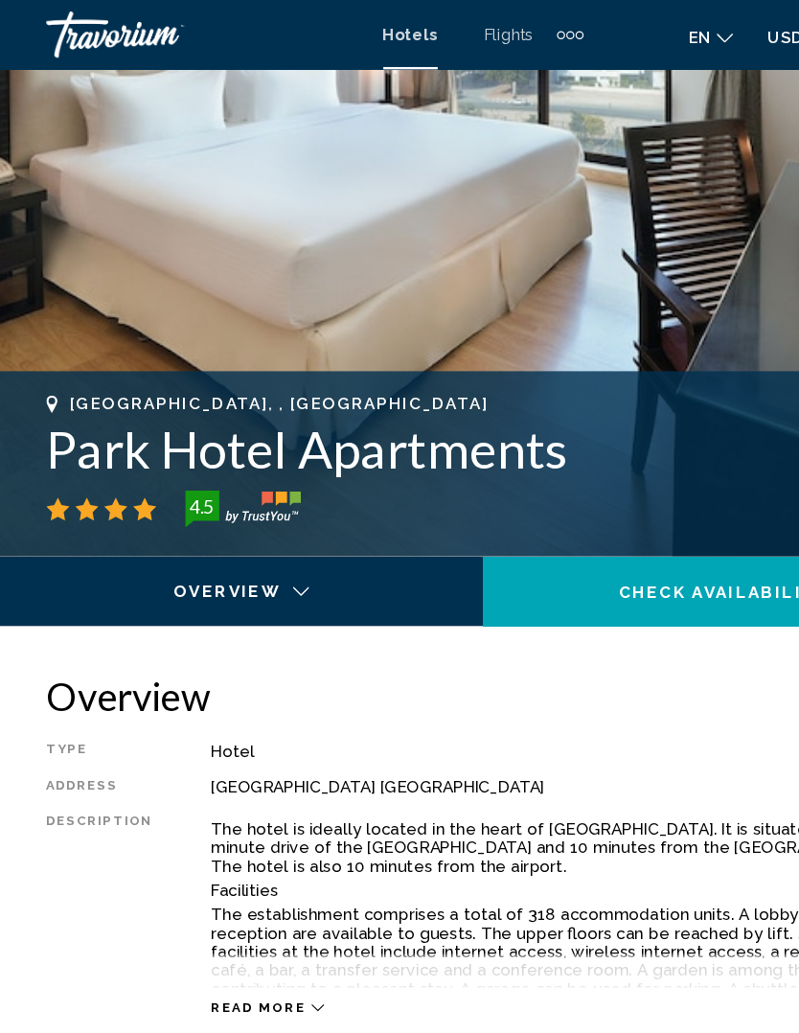
scroll to position [493, 0]
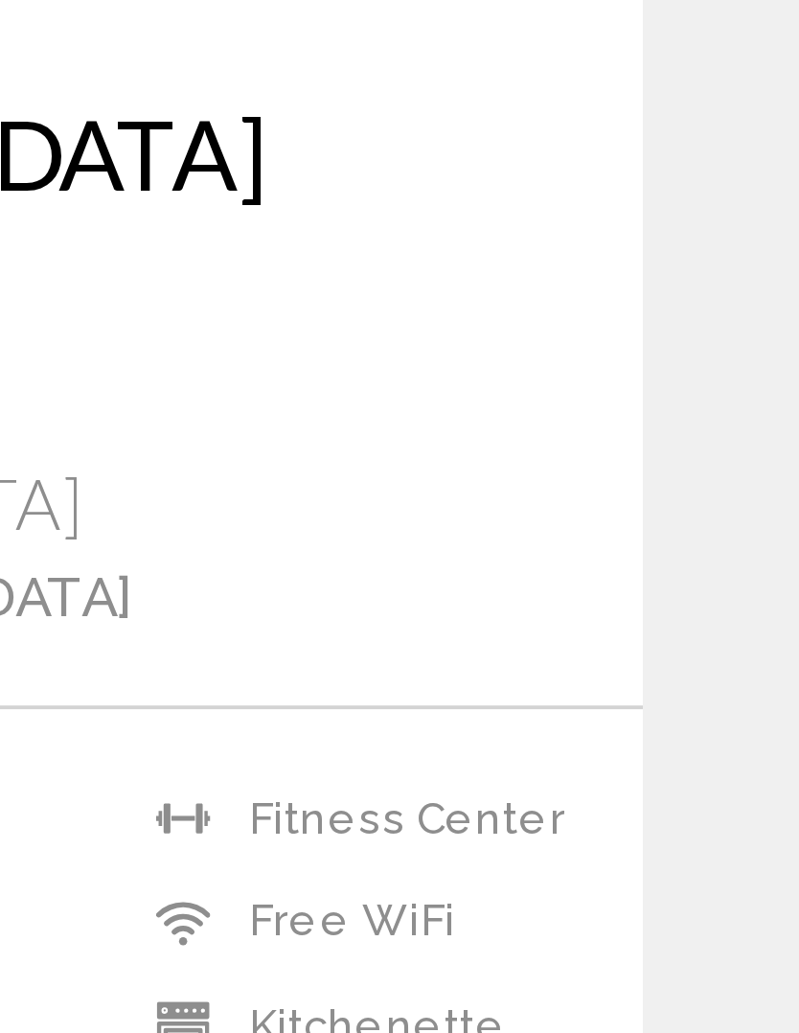
click at [419, 918] on button "Select Room" at bounding box center [585, 935] width 332 height 35
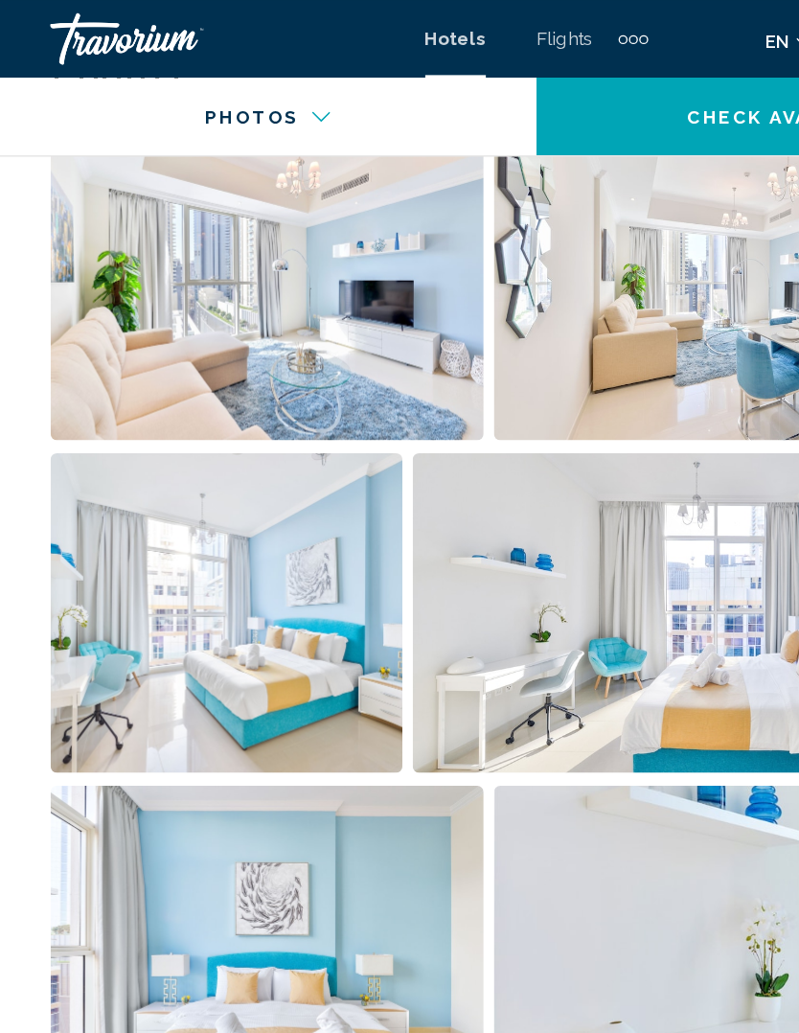
scroll to position [1355, 0]
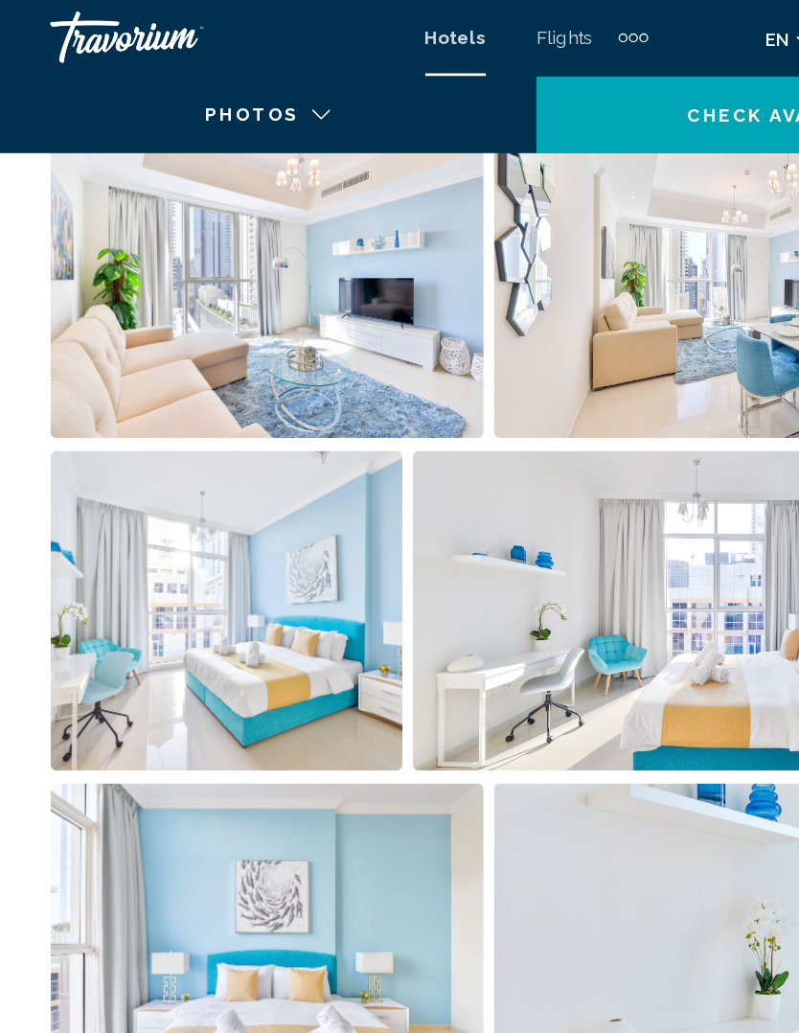
click at [306, 272] on img "Open full-screen image slider" at bounding box center [199, 208] width 322 height 238
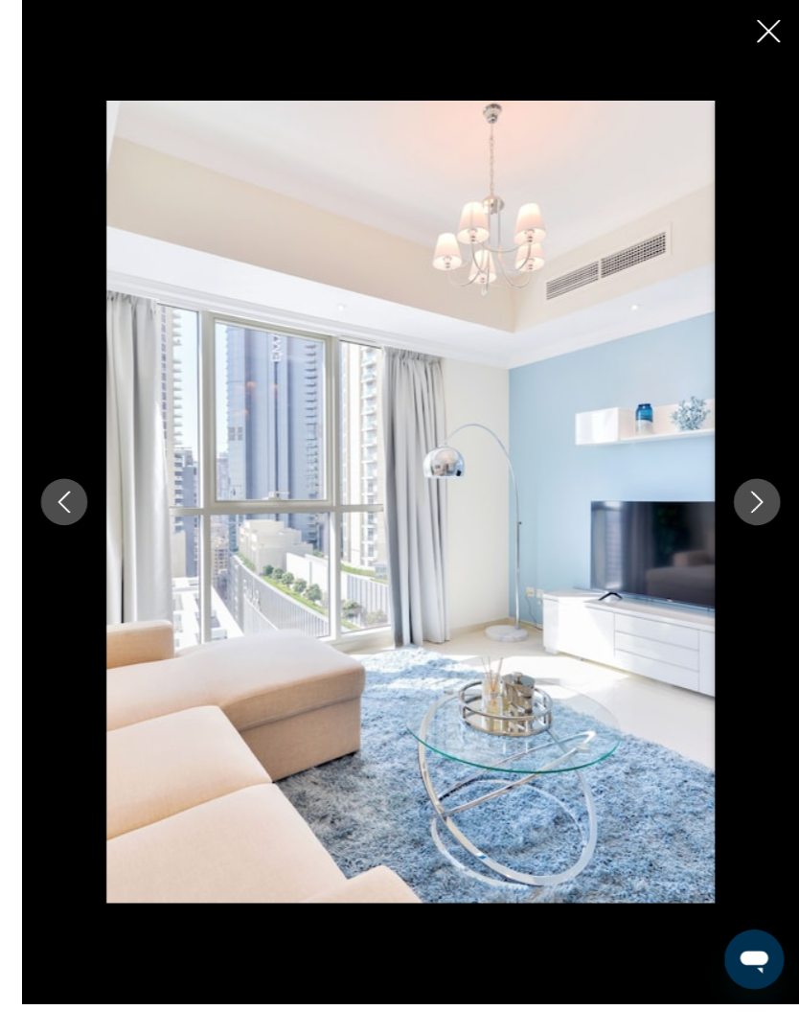
scroll to position [1171, 0]
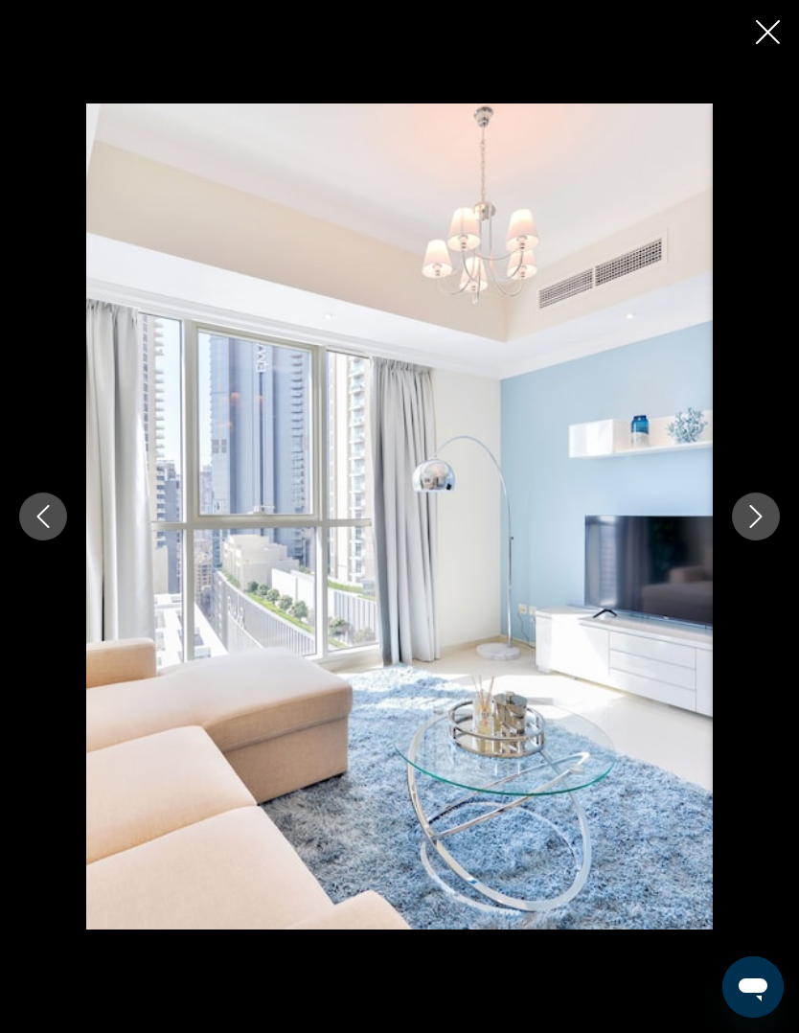
click at [757, 522] on icon "Next image" at bounding box center [755, 516] width 23 height 23
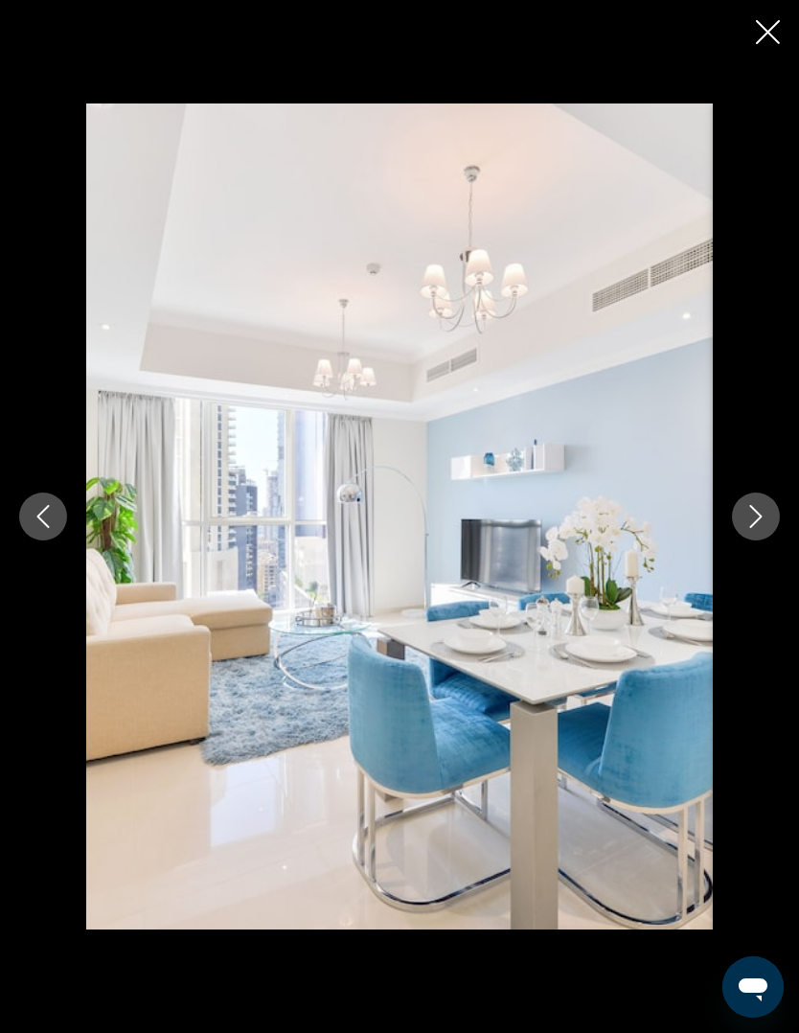
click at [748, 521] on icon "Next image" at bounding box center [755, 516] width 23 height 23
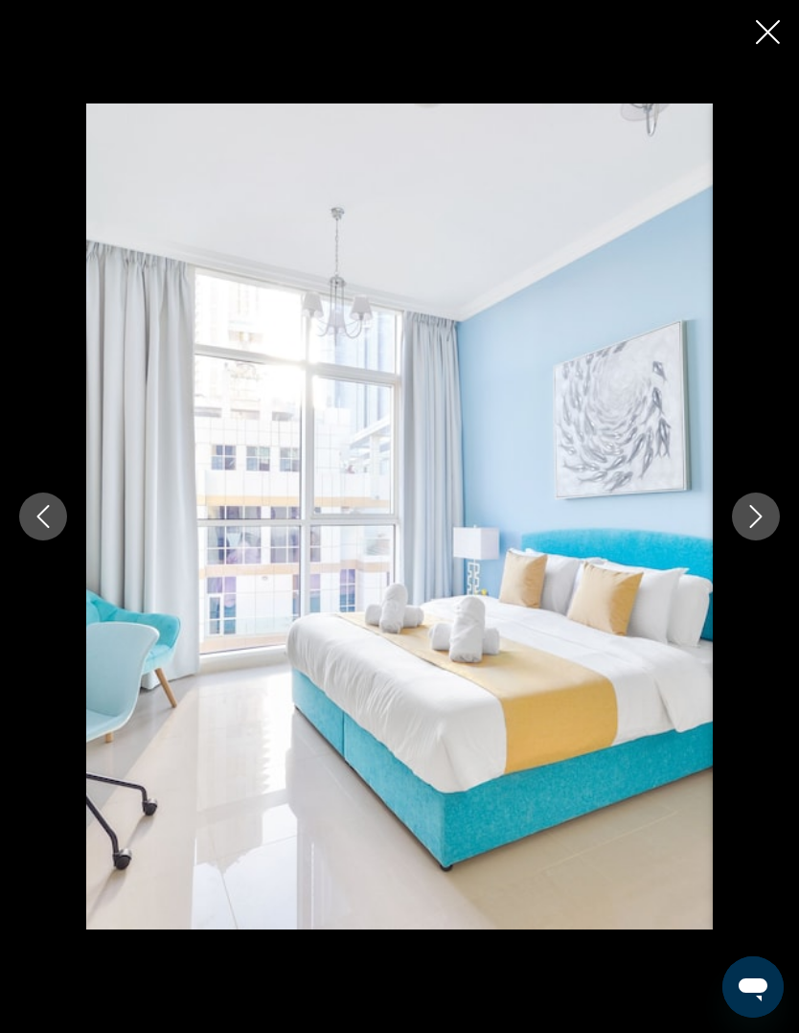
click at [756, 515] on icon "Next image" at bounding box center [755, 516] width 23 height 23
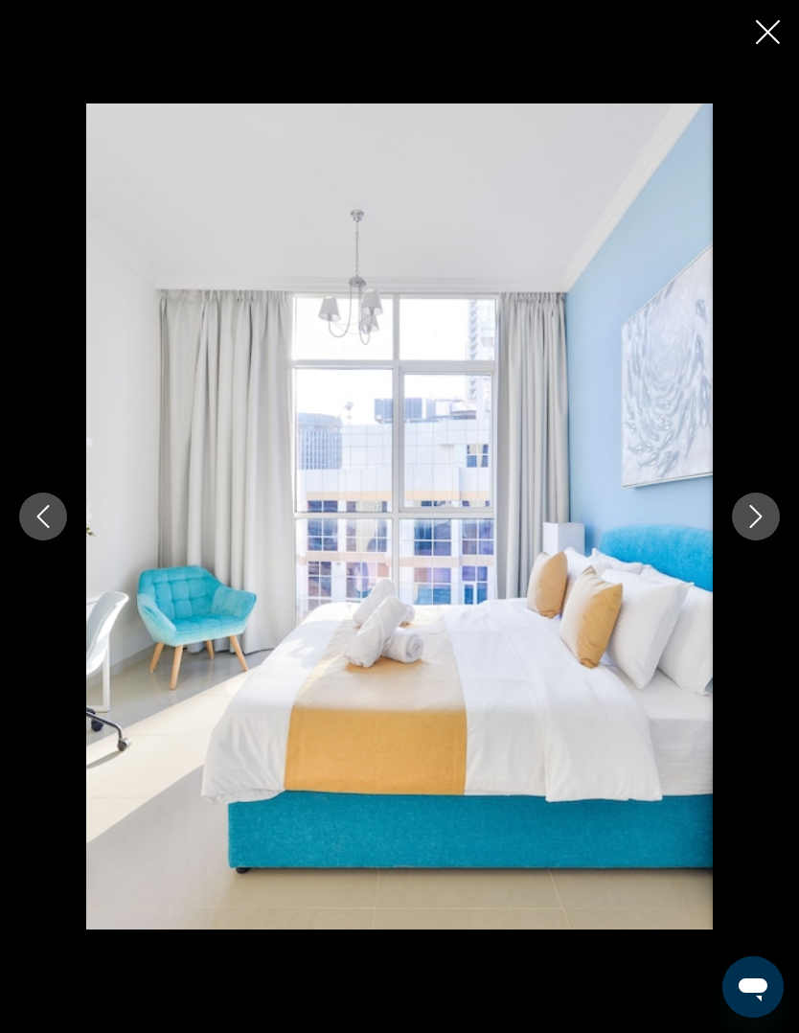
click at [771, 513] on button "Next image" at bounding box center [756, 516] width 48 height 48
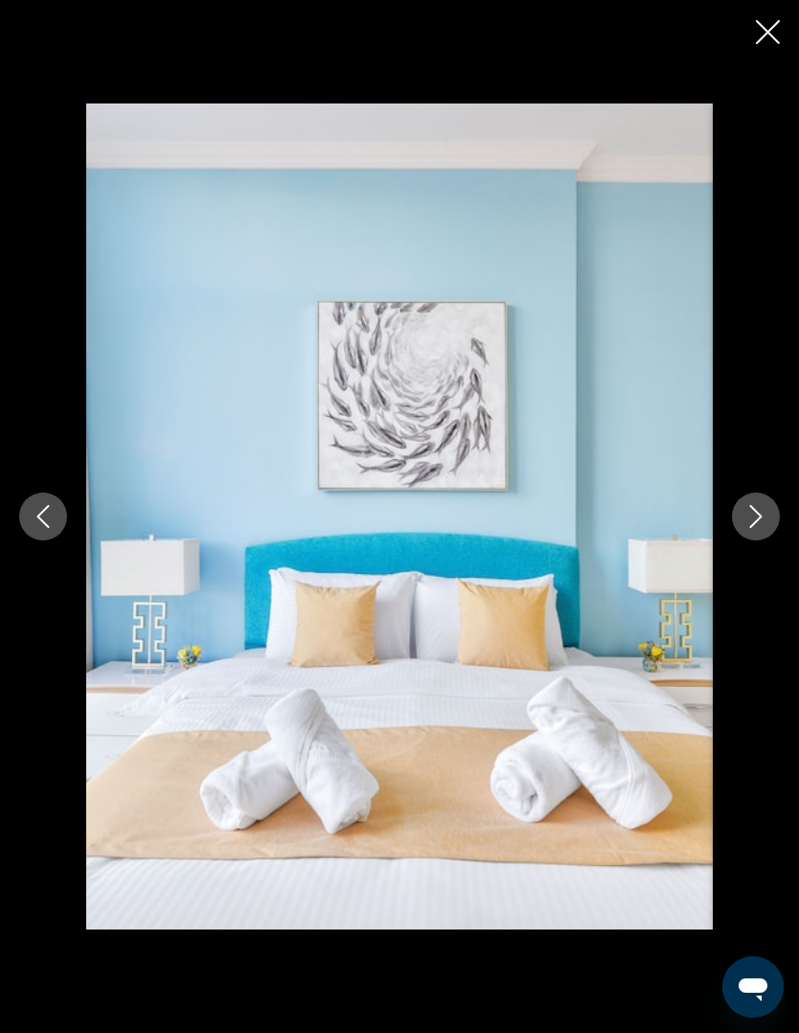
click at [771, 508] on button "Next image" at bounding box center [756, 516] width 48 height 48
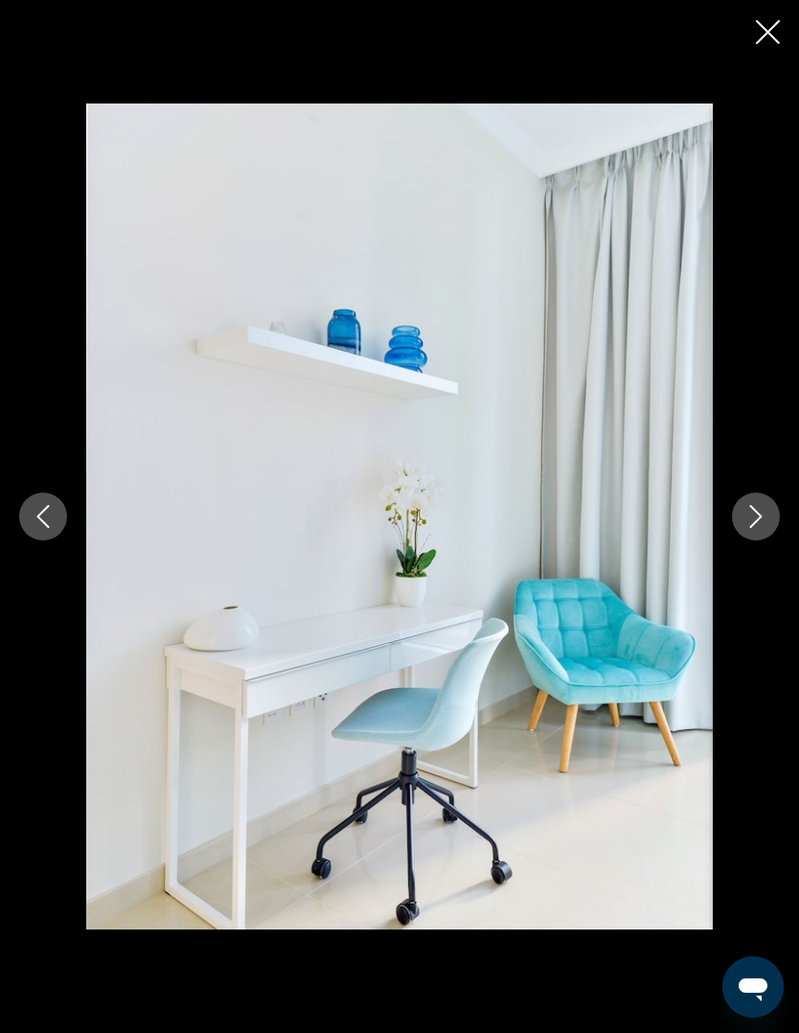
click at [754, 516] on icon "Next image" at bounding box center [755, 516] width 23 height 23
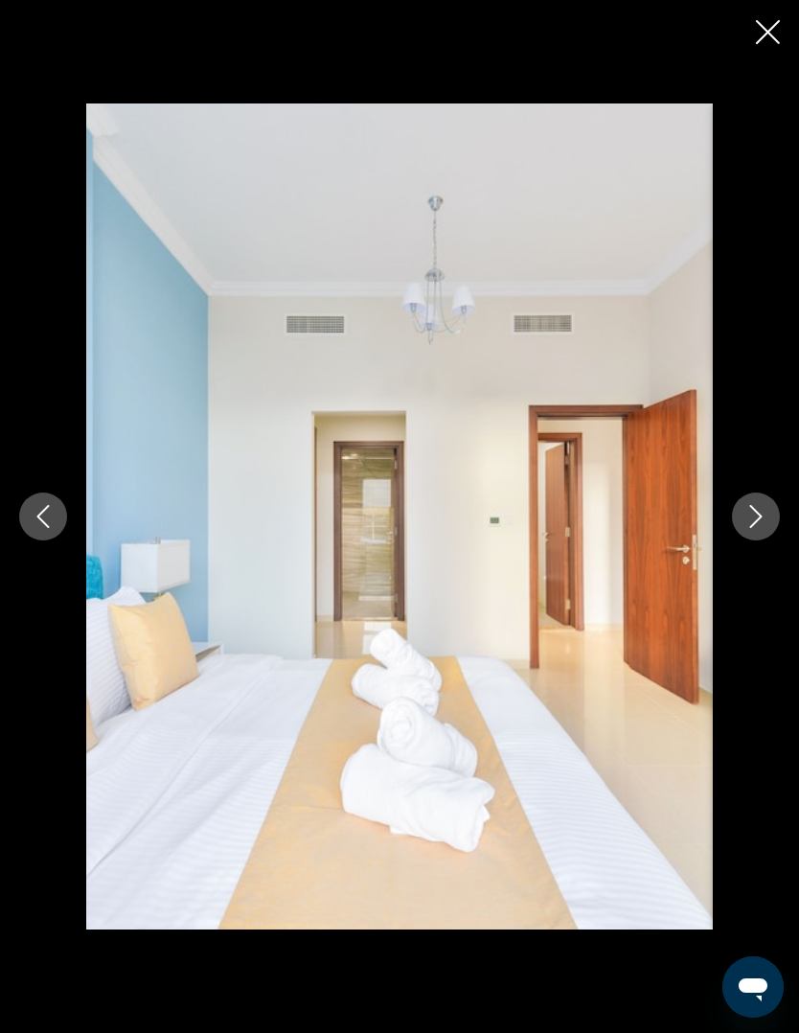
click at [760, 513] on icon "Next image" at bounding box center [755, 516] width 23 height 23
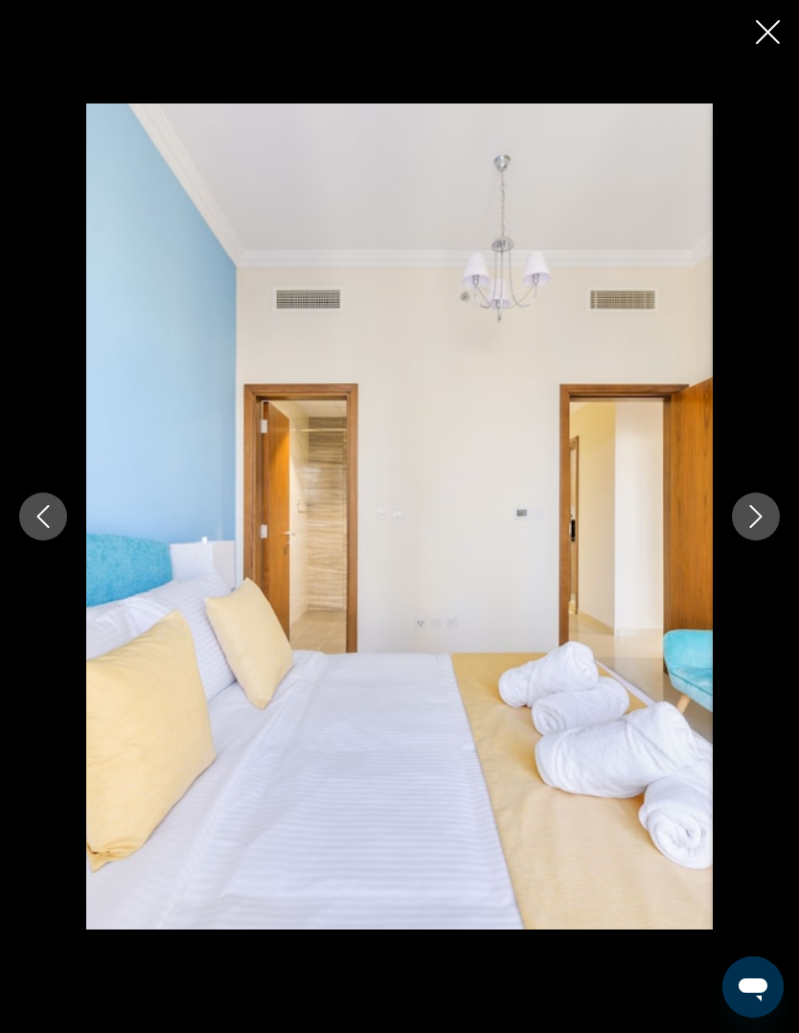
click at [762, 509] on icon "Next image" at bounding box center [755, 516] width 23 height 23
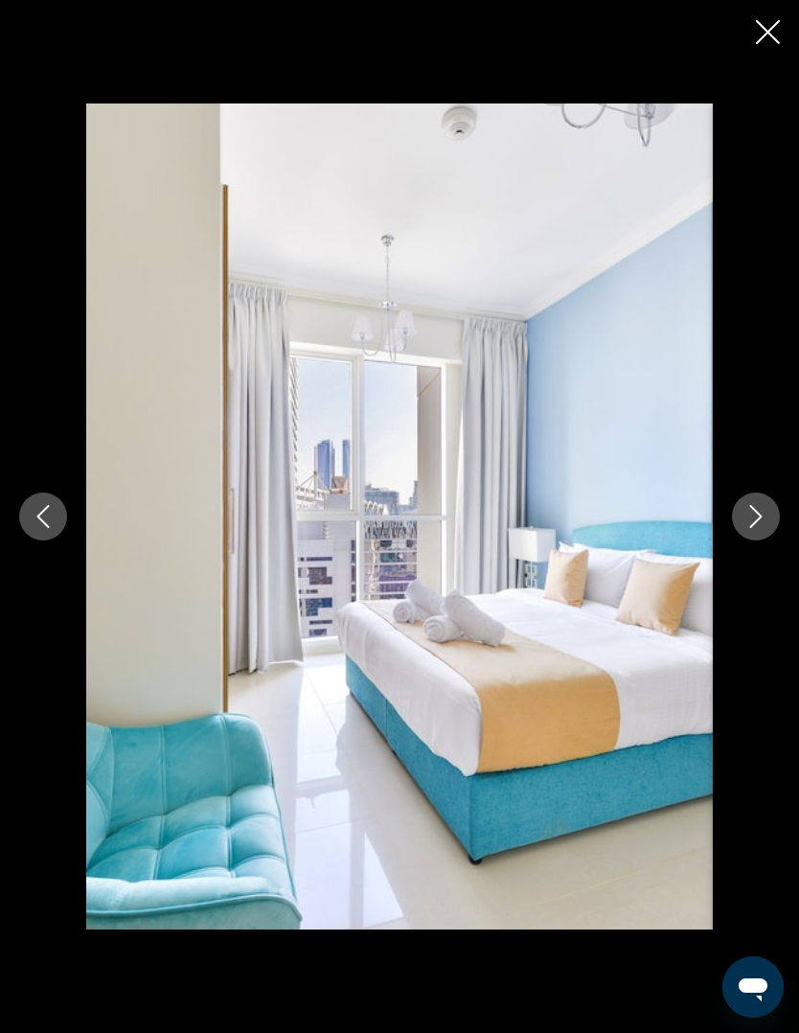
click at [761, 508] on icon "Next image" at bounding box center [755, 516] width 23 height 23
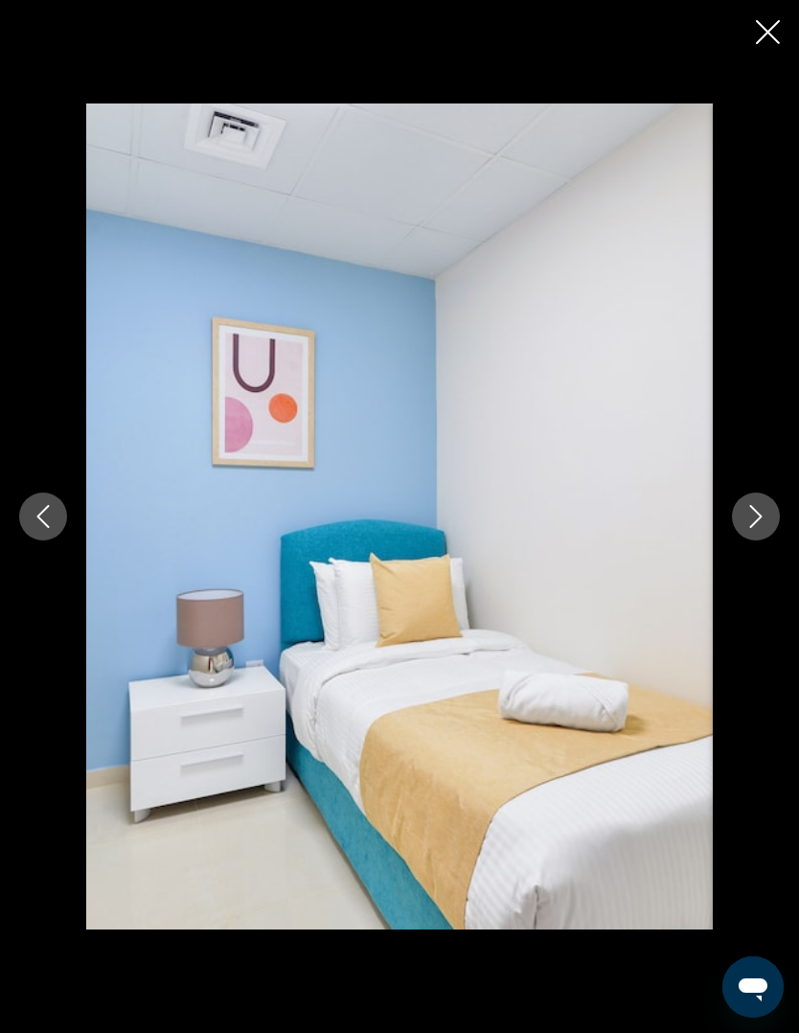
click at [760, 506] on icon "Next image" at bounding box center [755, 516] width 23 height 23
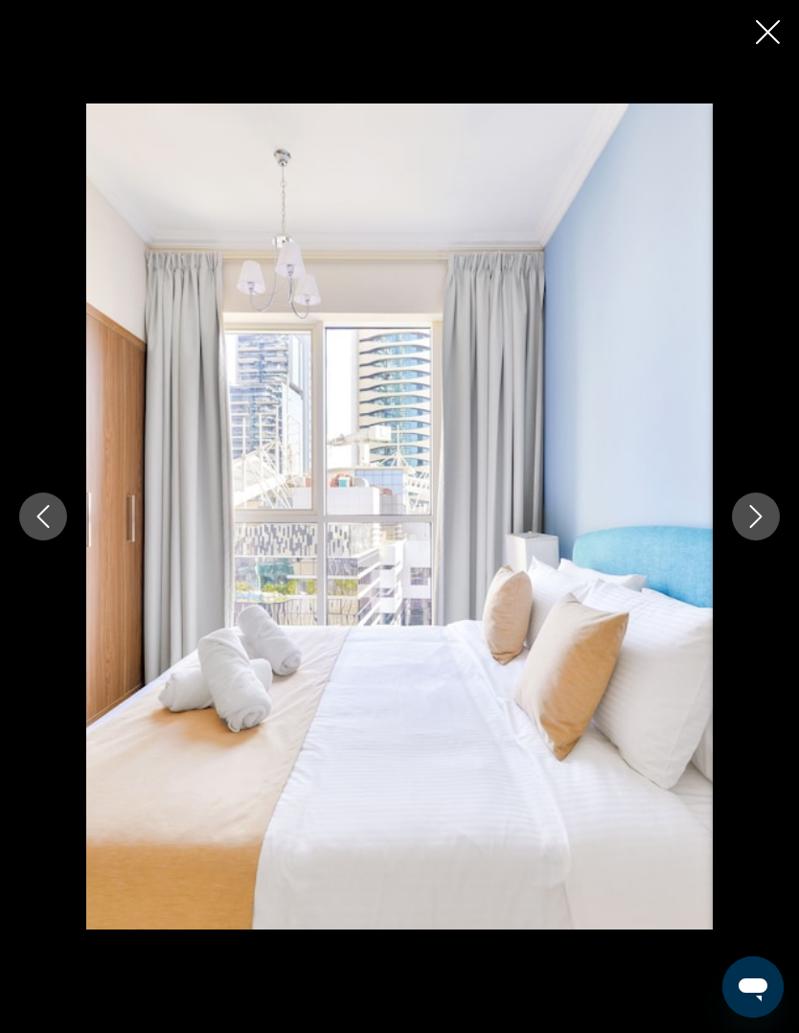
click at [761, 506] on icon "Next image" at bounding box center [755, 516] width 23 height 23
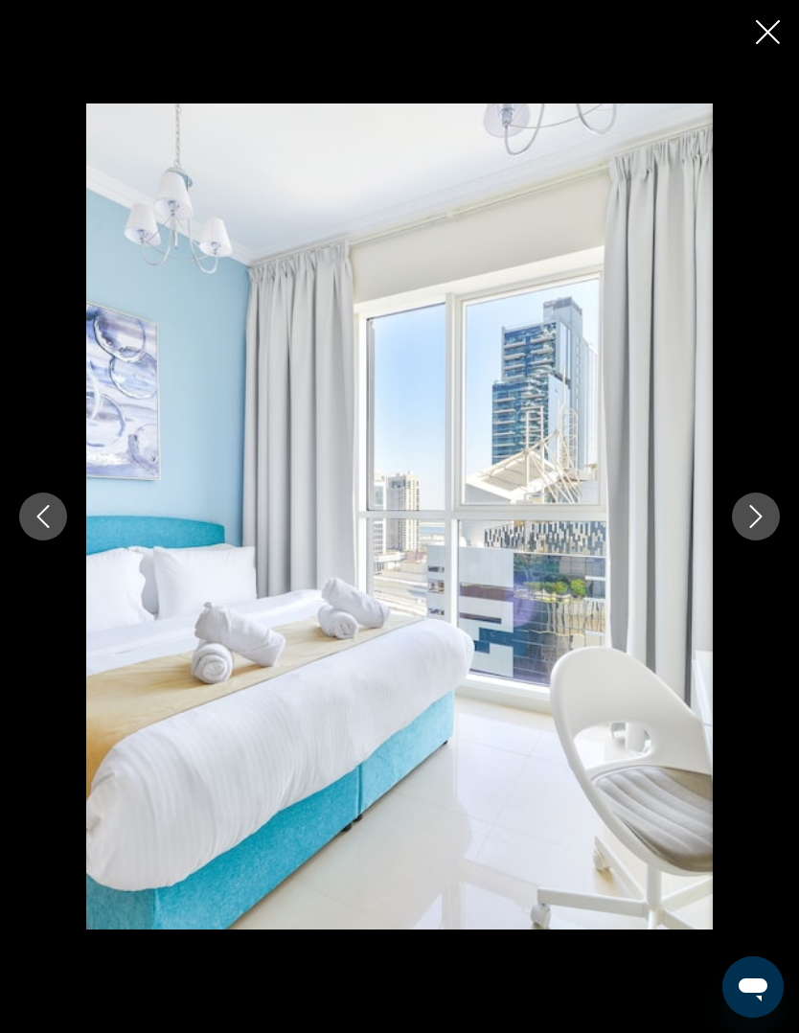
click at [760, 506] on icon "Next image" at bounding box center [755, 516] width 23 height 23
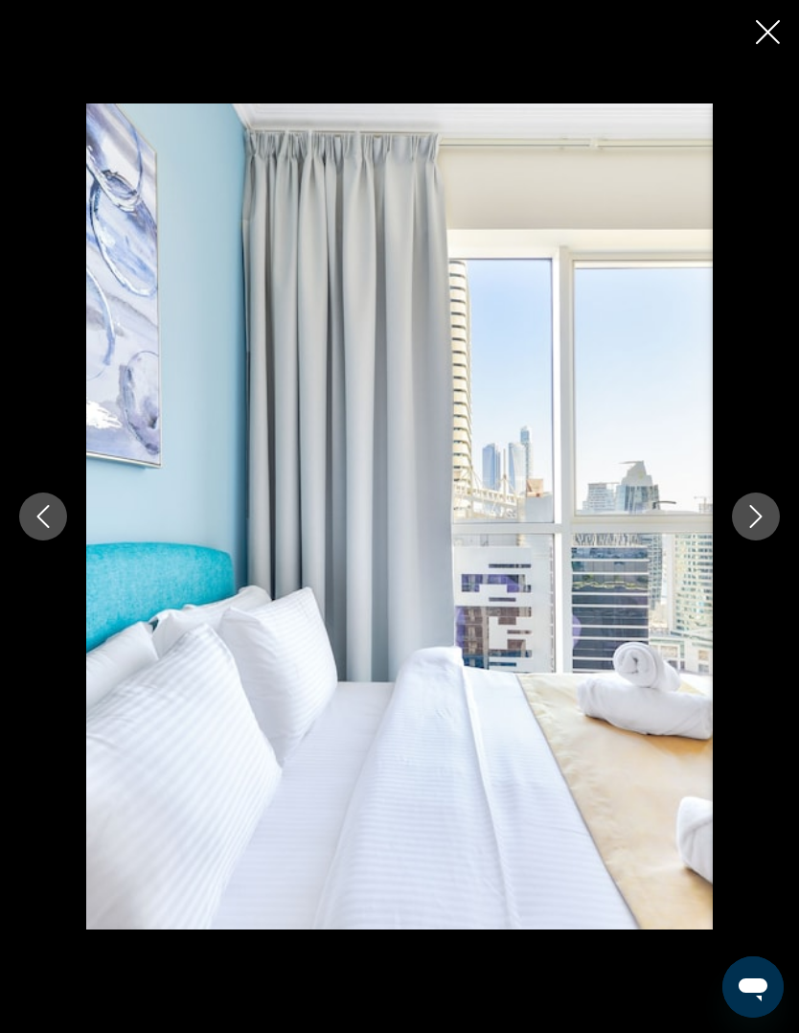
click at [762, 505] on icon "Next image" at bounding box center [755, 516] width 23 height 23
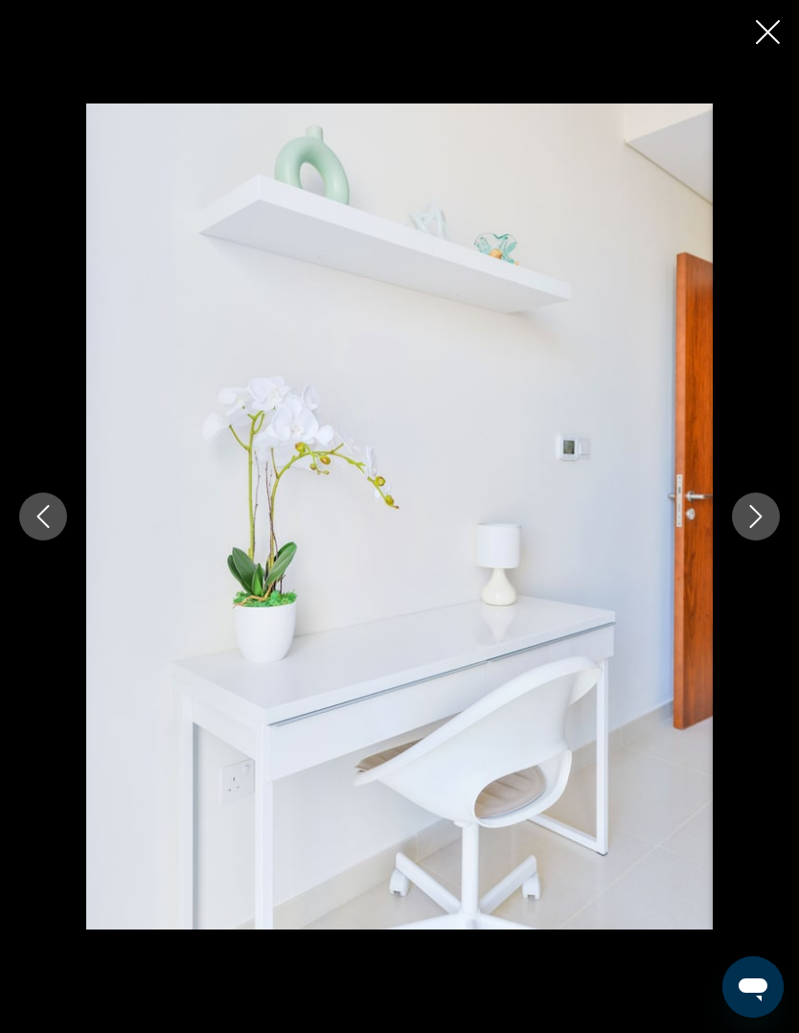
click at [762, 504] on button "Next image" at bounding box center [756, 516] width 48 height 48
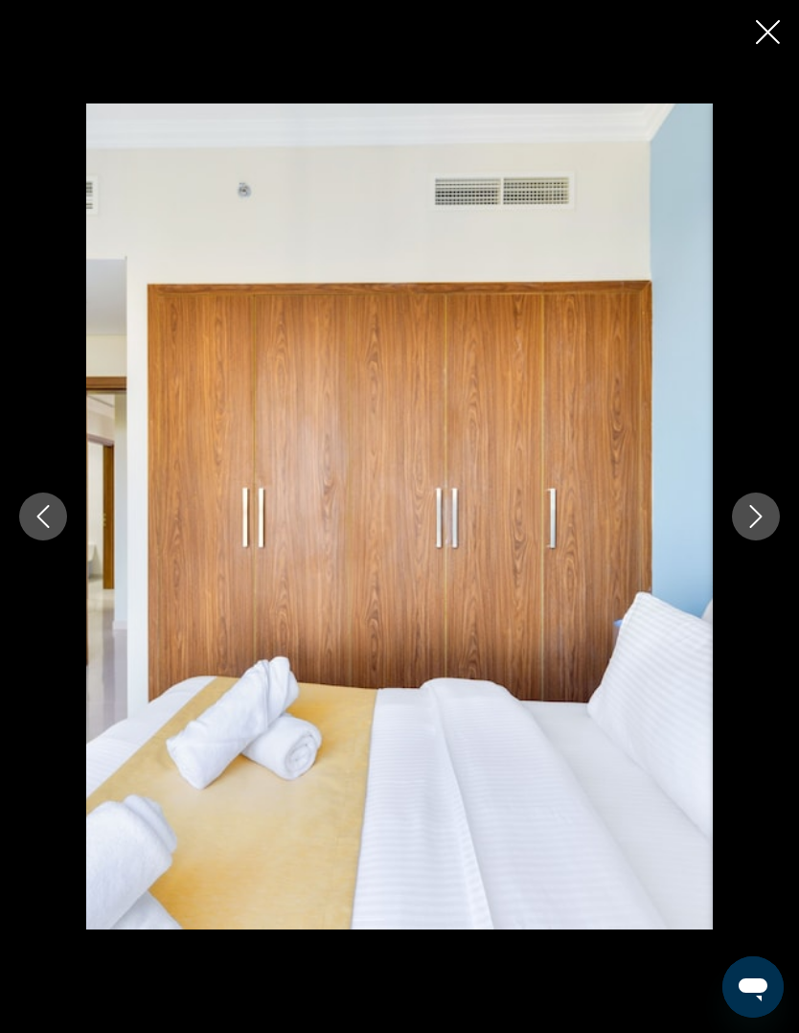
click at [760, 505] on icon "Next image" at bounding box center [755, 516] width 23 height 23
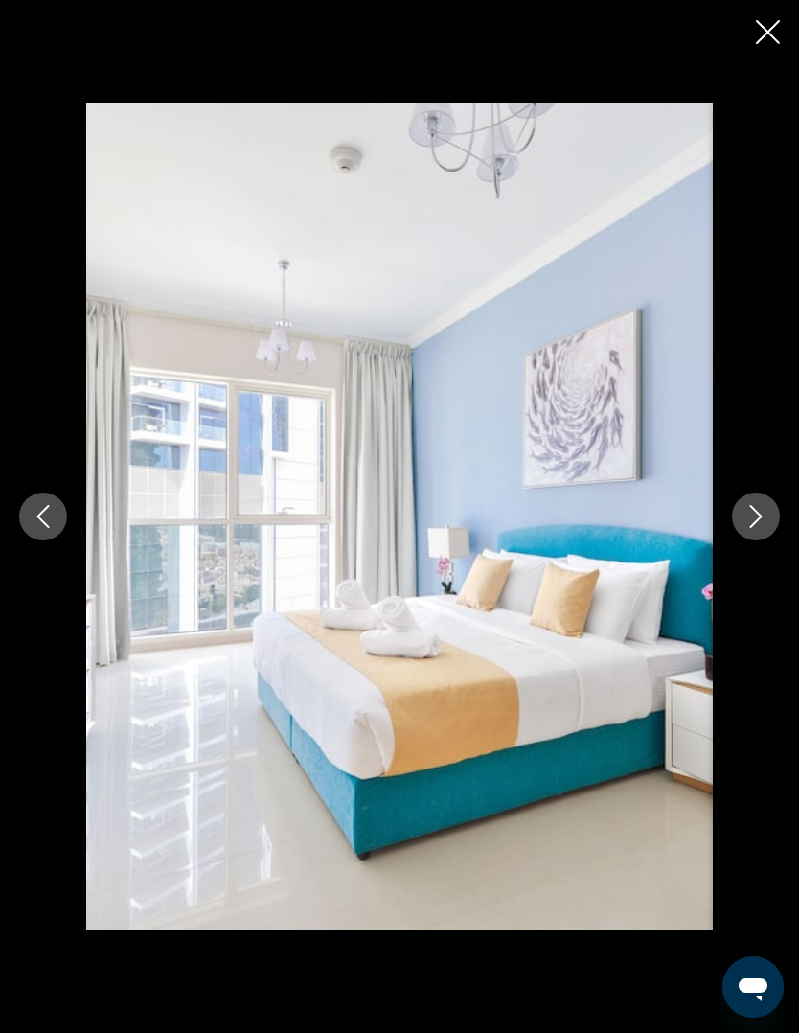
click at [764, 502] on button "Next image" at bounding box center [756, 516] width 48 height 48
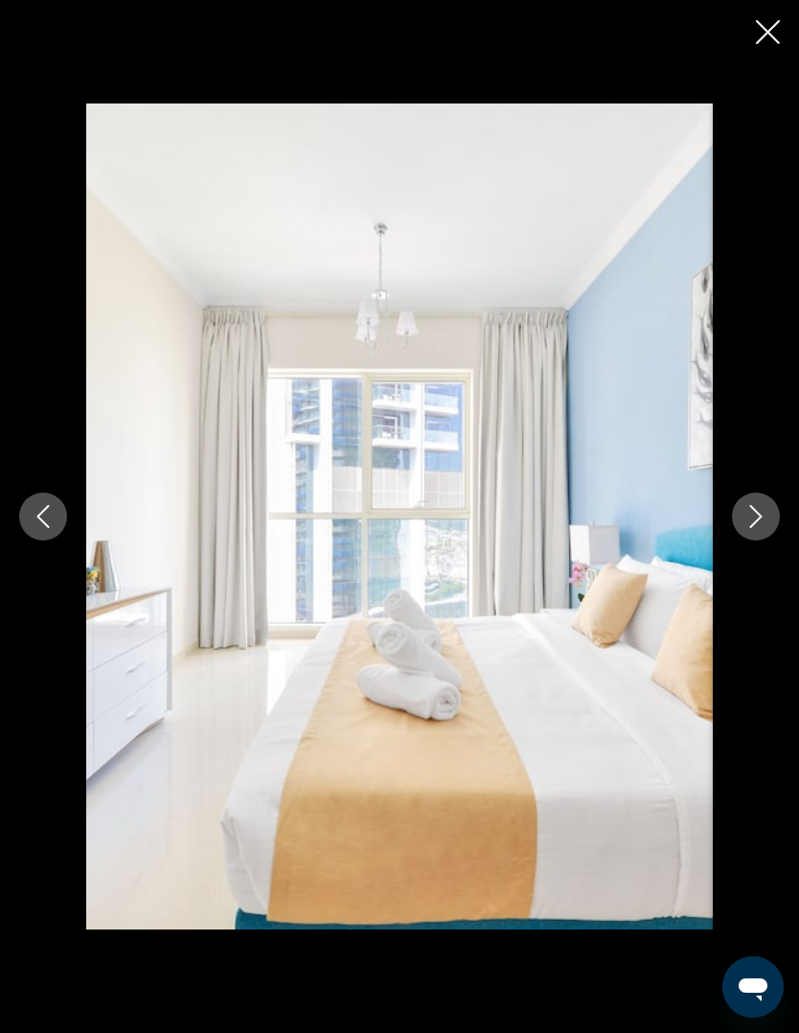
click at [760, 503] on button "Next image" at bounding box center [756, 516] width 48 height 48
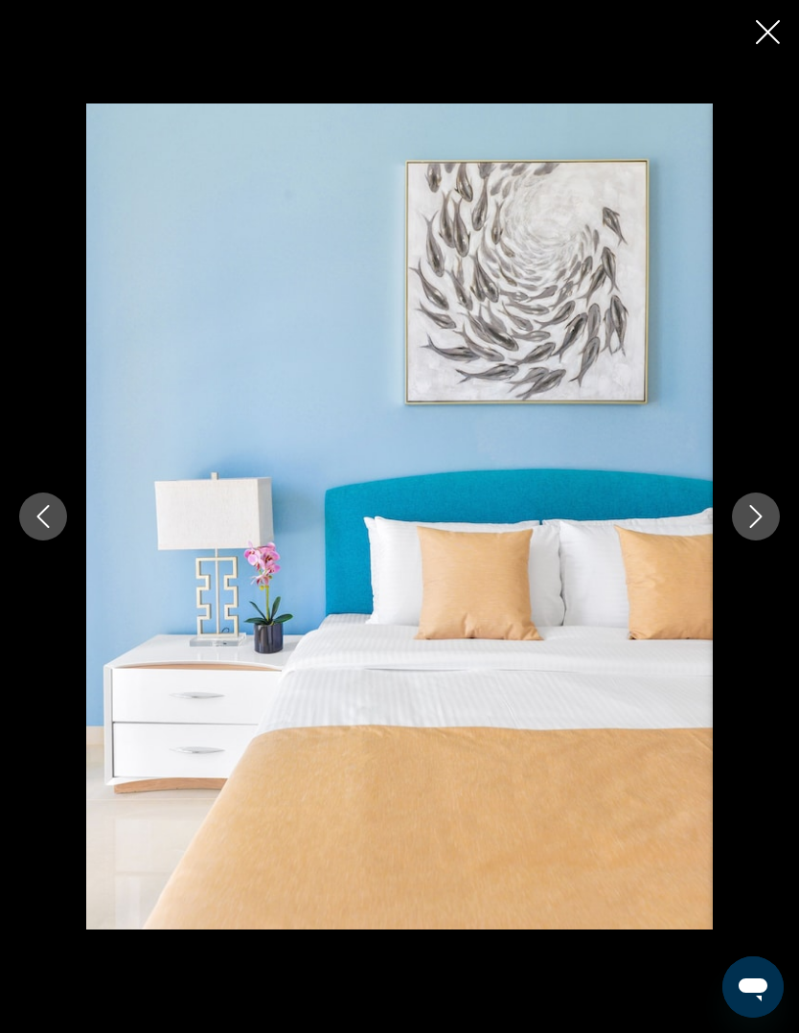
click at [760, 503] on button "Next image" at bounding box center [756, 516] width 48 height 48
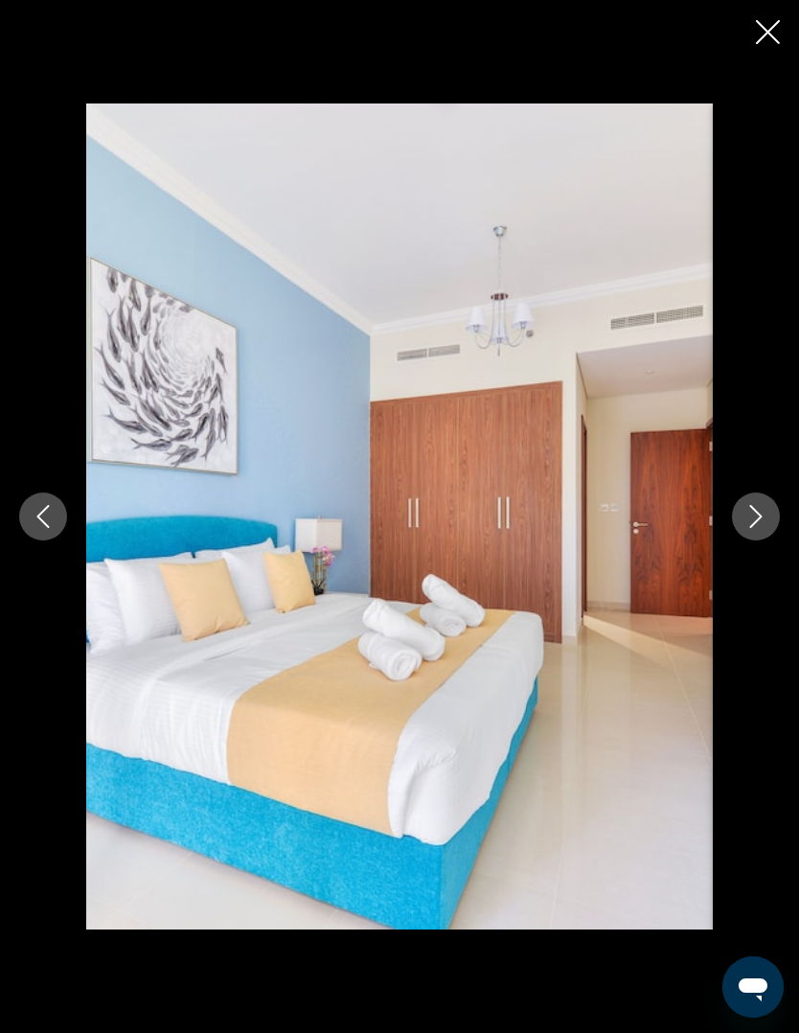
click at [761, 504] on button "Next image" at bounding box center [756, 516] width 48 height 48
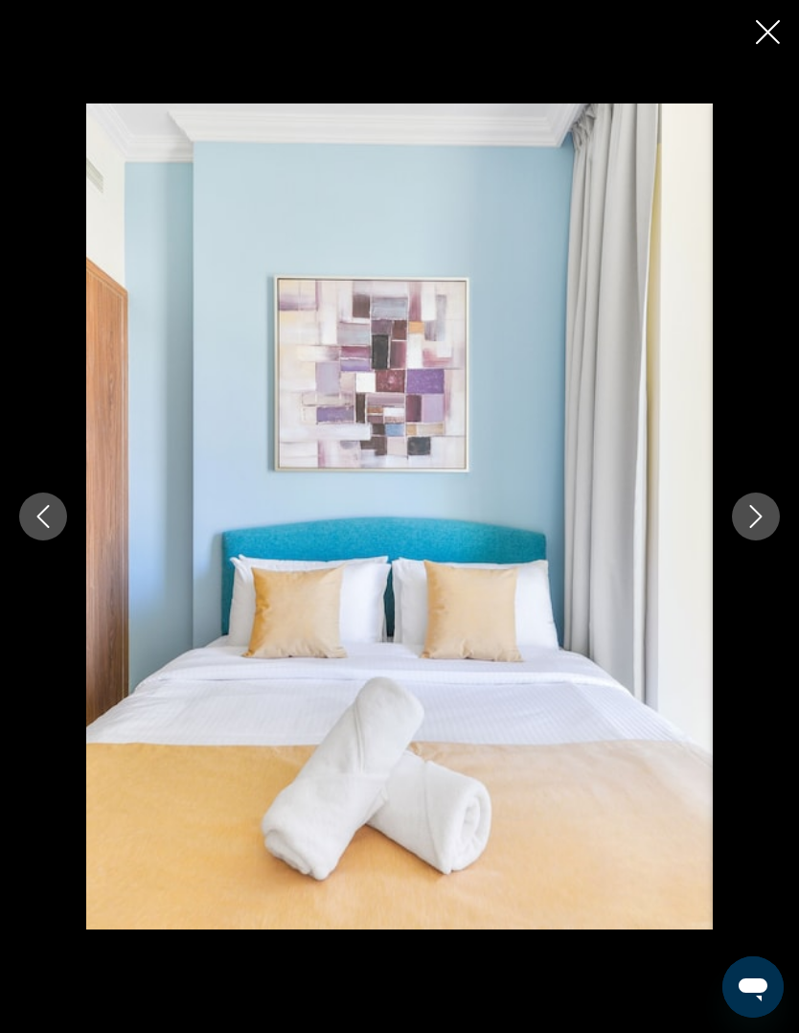
click at [759, 503] on button "Next image" at bounding box center [756, 516] width 48 height 48
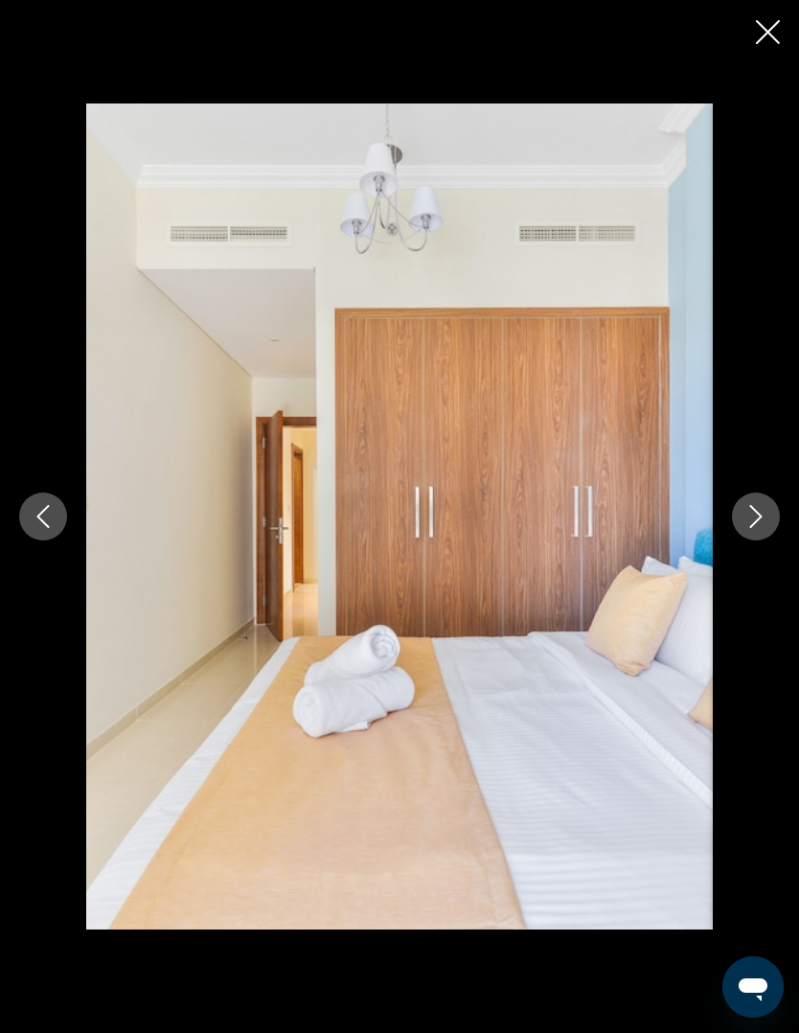
click at [758, 503] on button "Next image" at bounding box center [756, 516] width 48 height 48
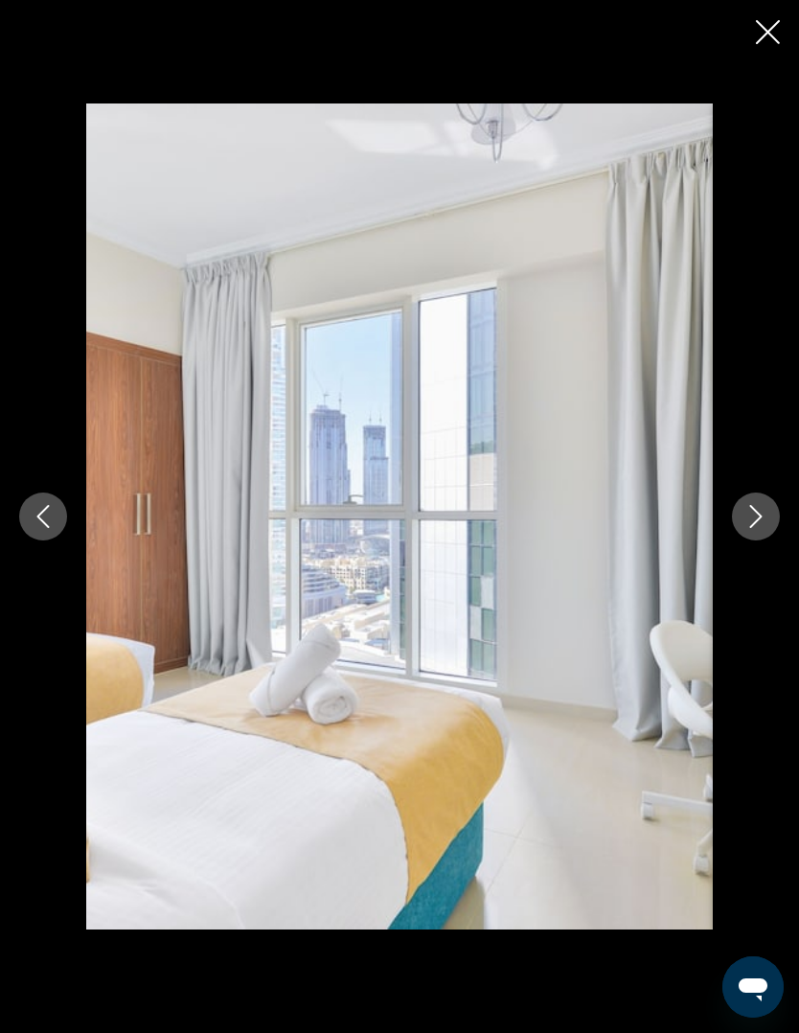
click at [756, 505] on icon "Next image" at bounding box center [755, 516] width 23 height 23
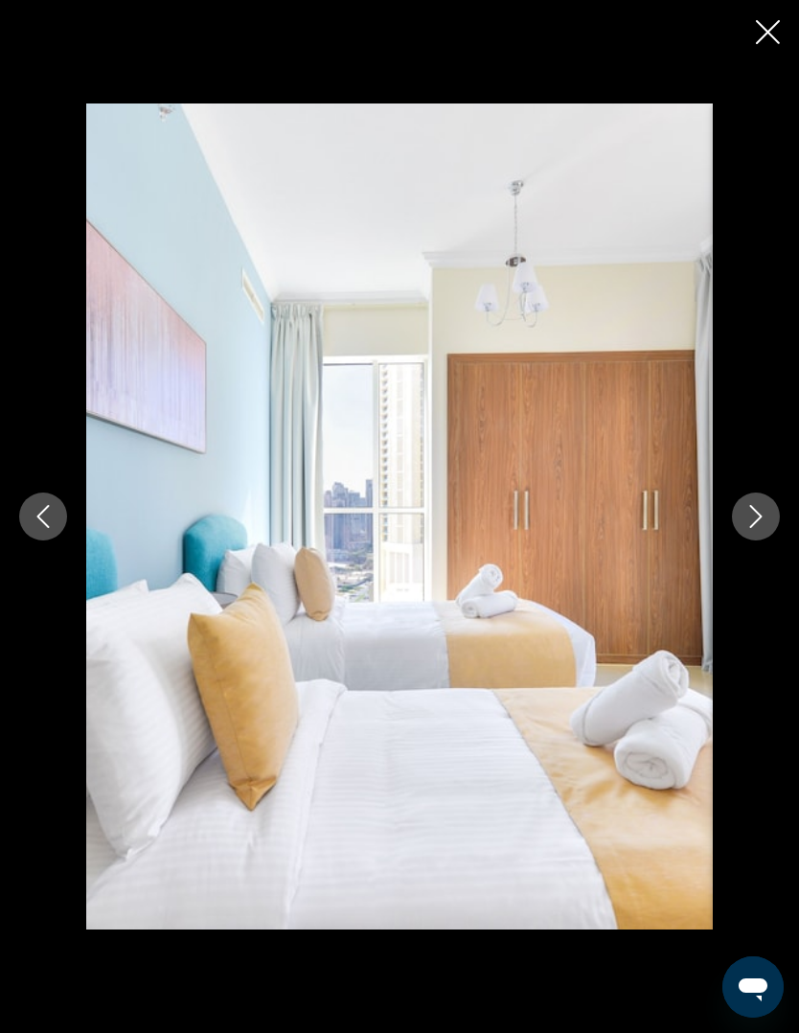
click at [758, 506] on icon "Next image" at bounding box center [755, 516] width 23 height 23
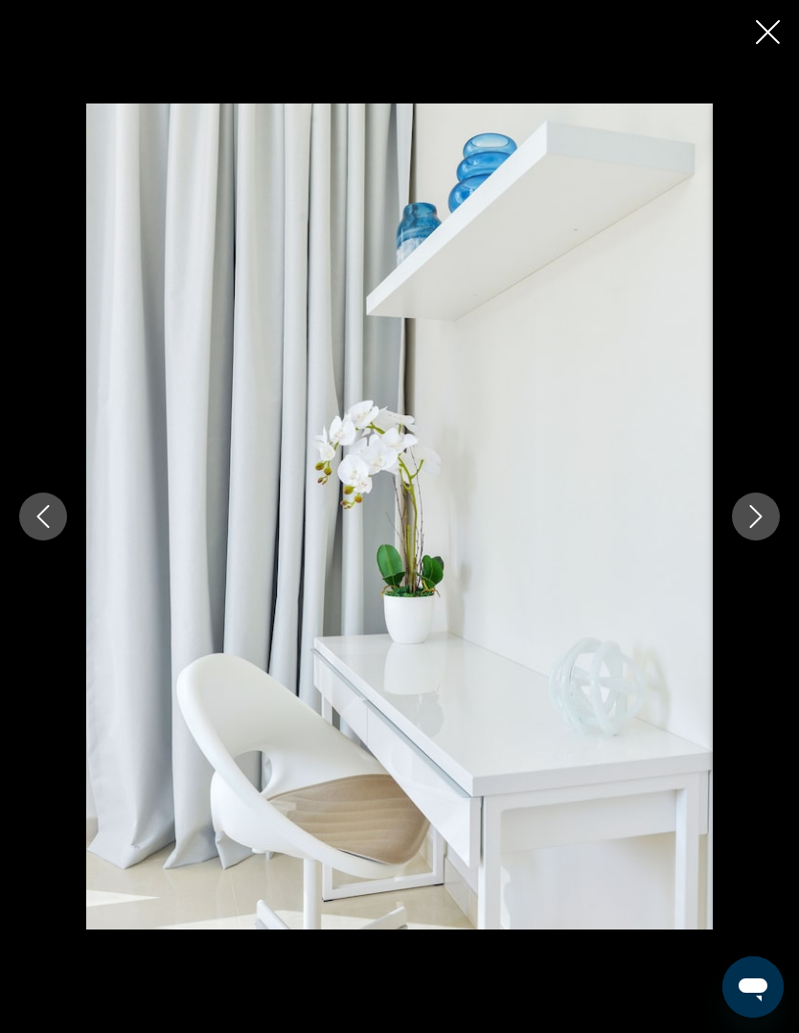
click at [756, 505] on icon "Next image" at bounding box center [755, 516] width 23 height 23
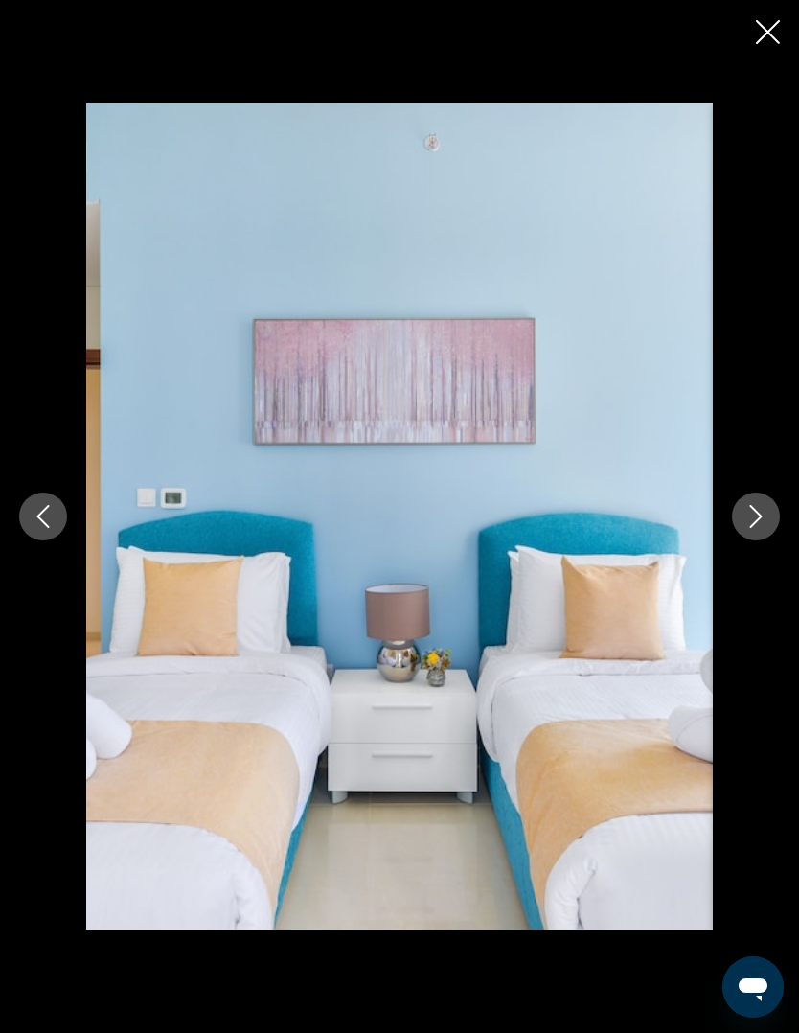
click at [754, 508] on icon "Next image" at bounding box center [755, 516] width 23 height 23
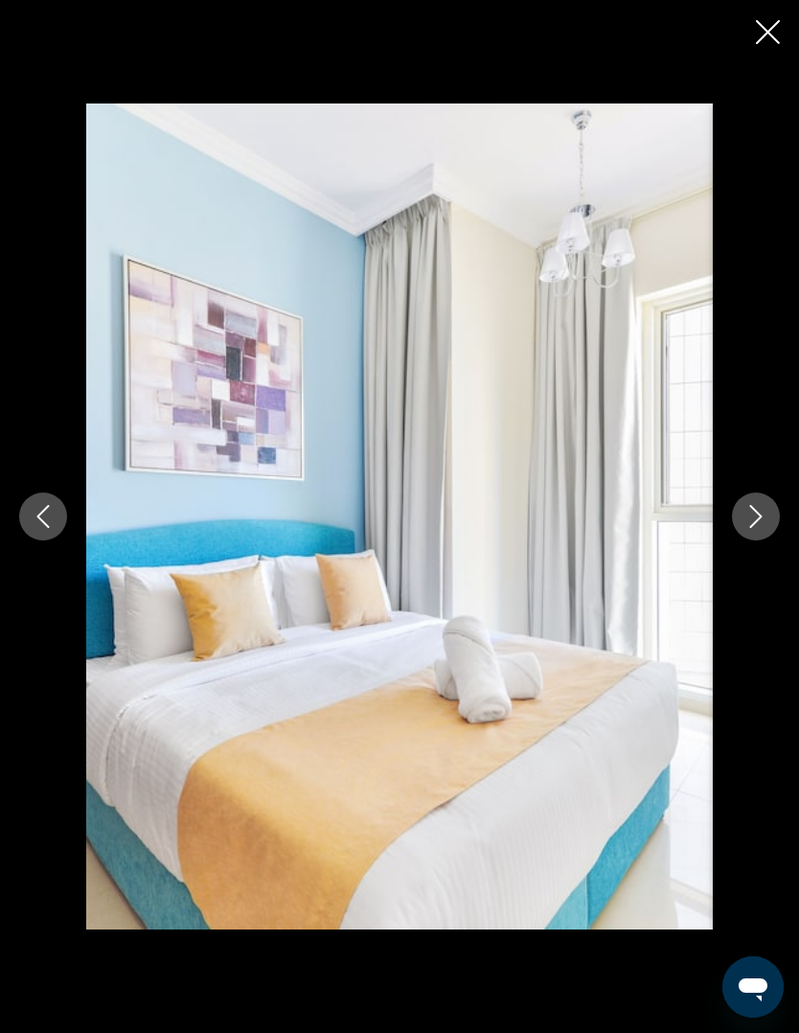
click at [758, 506] on icon "Next image" at bounding box center [755, 516] width 23 height 23
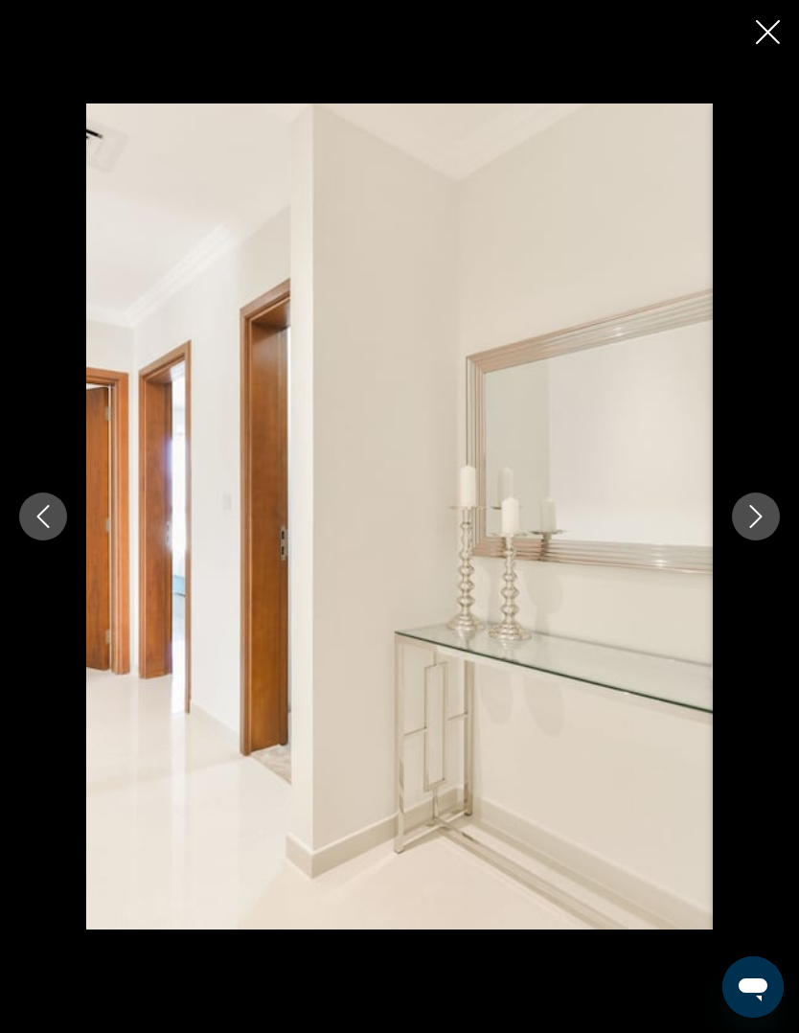
click at [757, 505] on icon "Next image" at bounding box center [755, 516] width 23 height 23
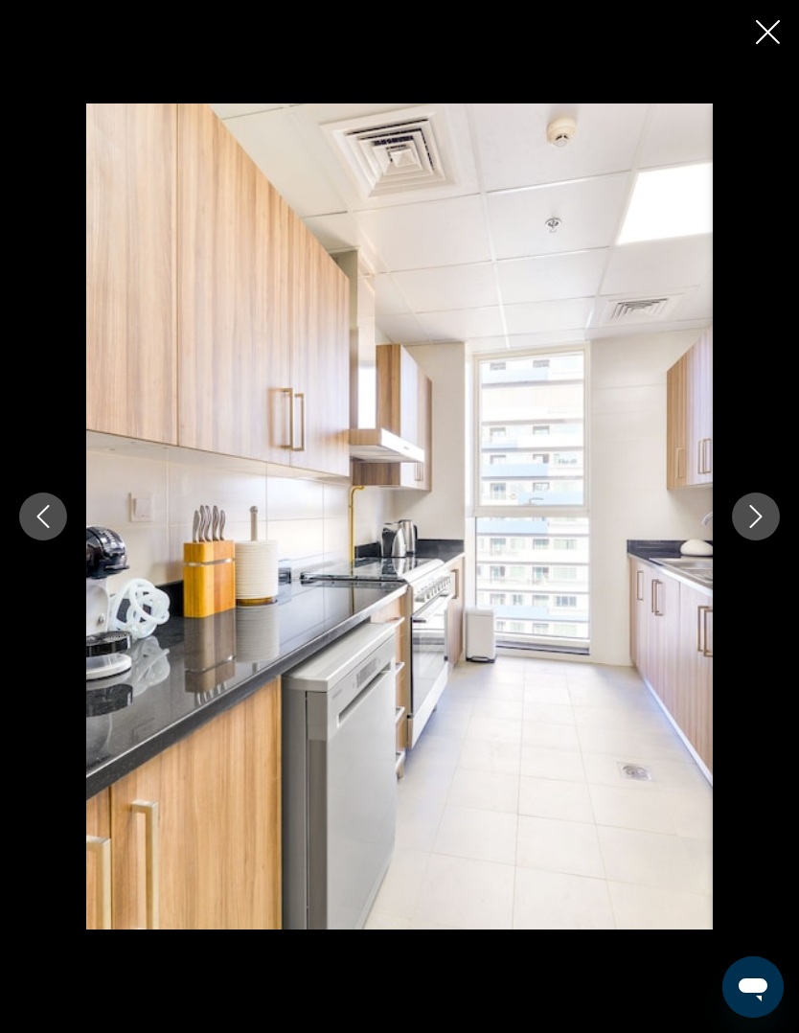
click at [760, 505] on icon "Next image" at bounding box center [755, 516] width 23 height 23
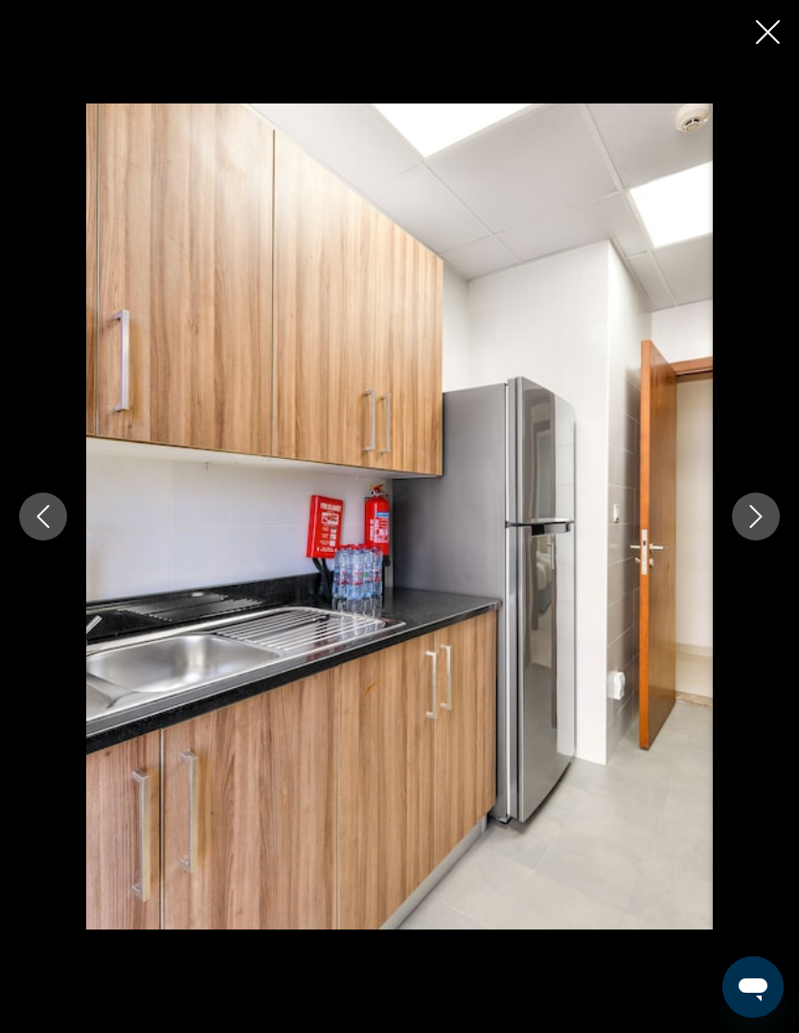
click at [757, 505] on icon "Next image" at bounding box center [755, 516] width 23 height 23
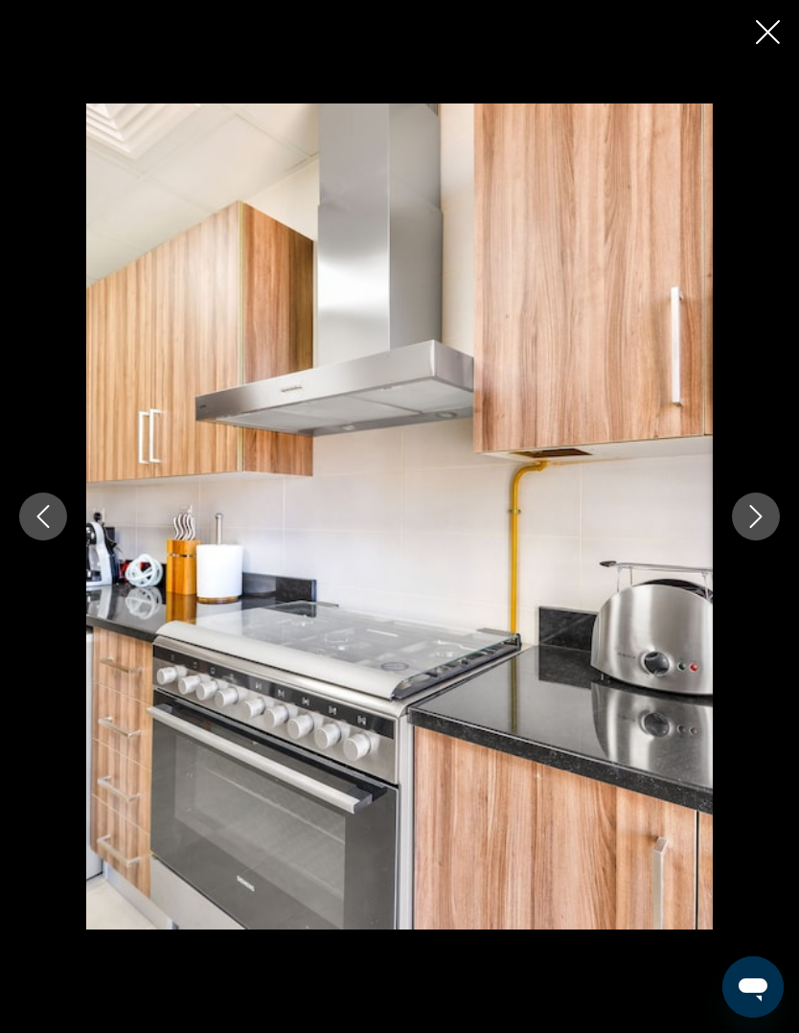
click at [757, 504] on button "Next image" at bounding box center [756, 516] width 48 height 48
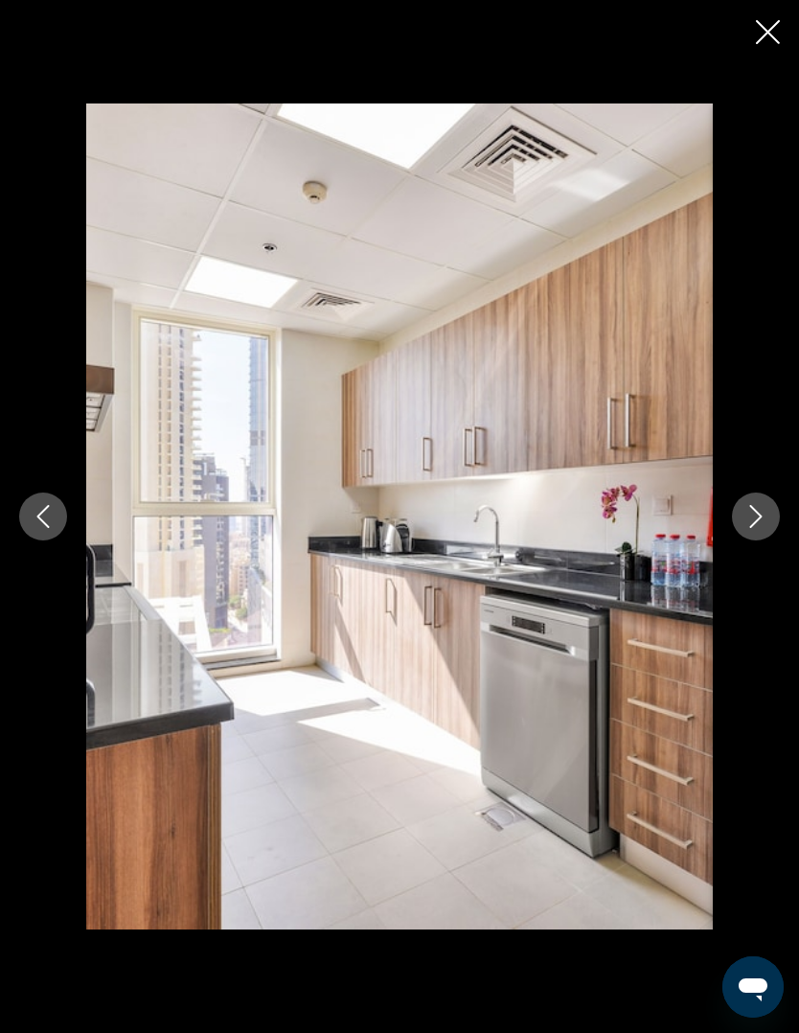
click at [756, 505] on icon "Next image" at bounding box center [755, 516] width 23 height 23
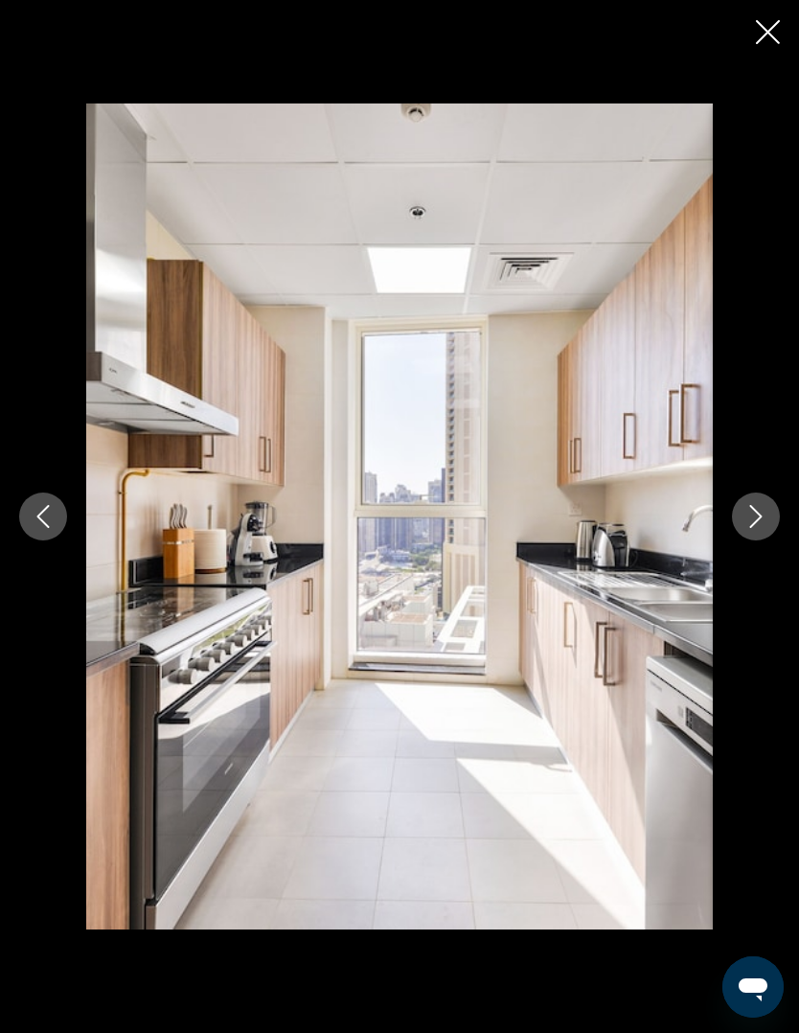
click at [757, 503] on button "Next image" at bounding box center [756, 516] width 48 height 48
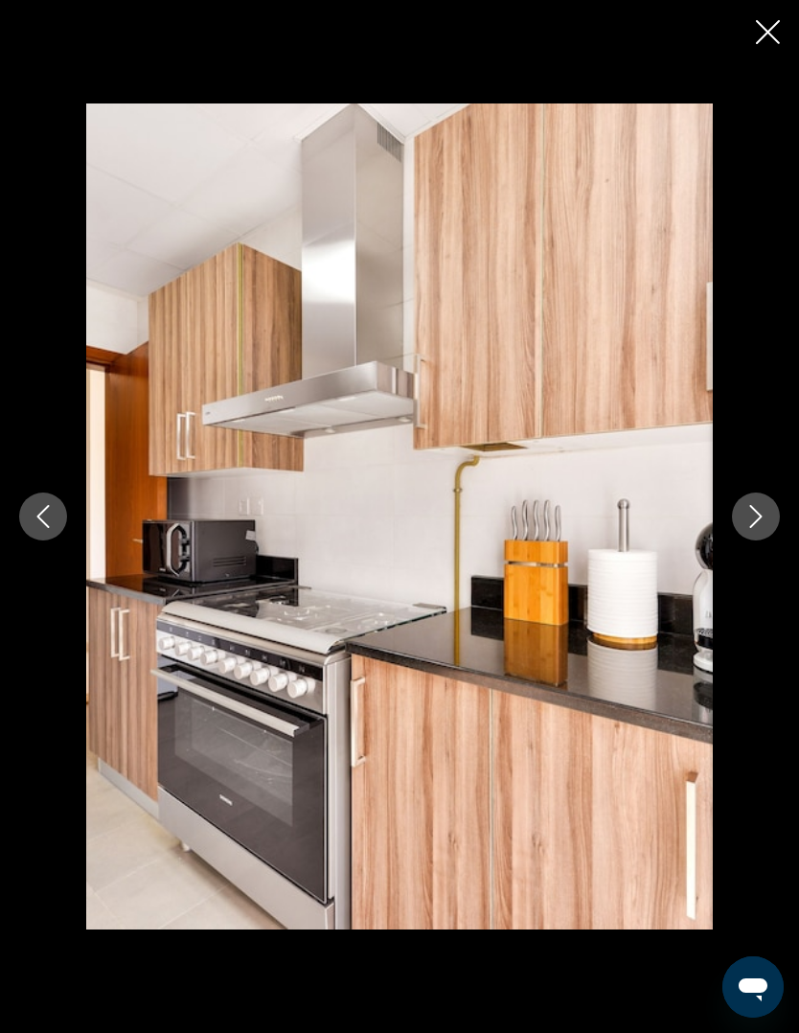
click at [756, 506] on icon "Next image" at bounding box center [755, 516] width 23 height 23
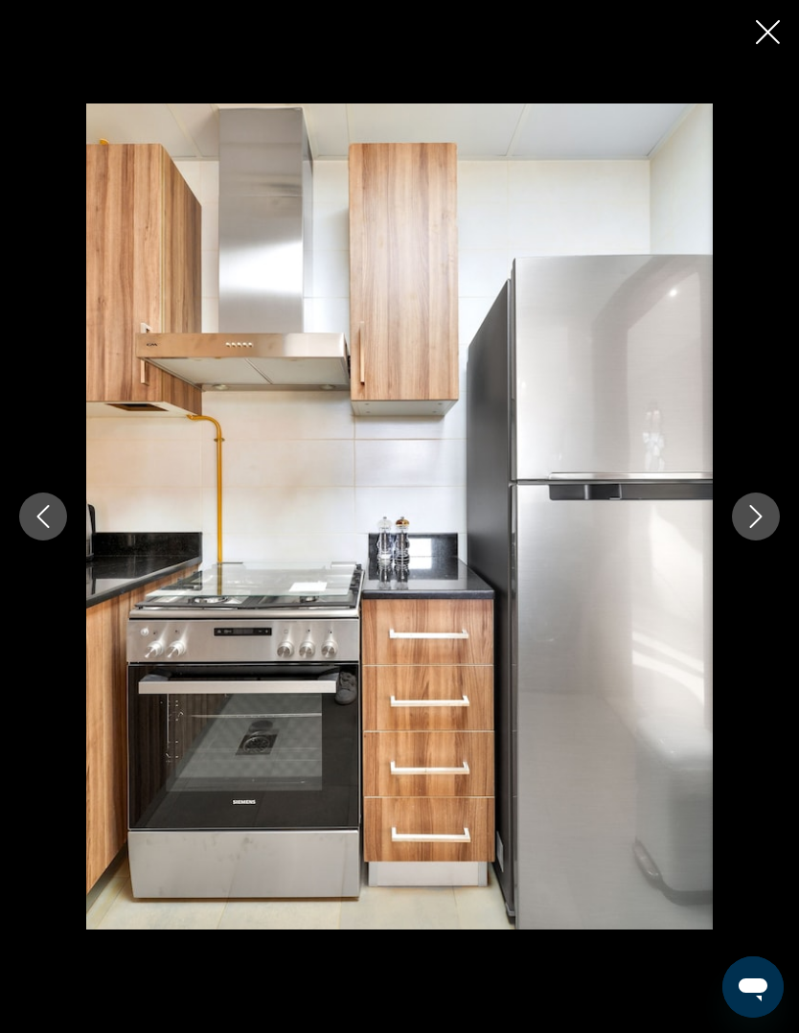
click at [757, 503] on button "Next image" at bounding box center [756, 516] width 48 height 48
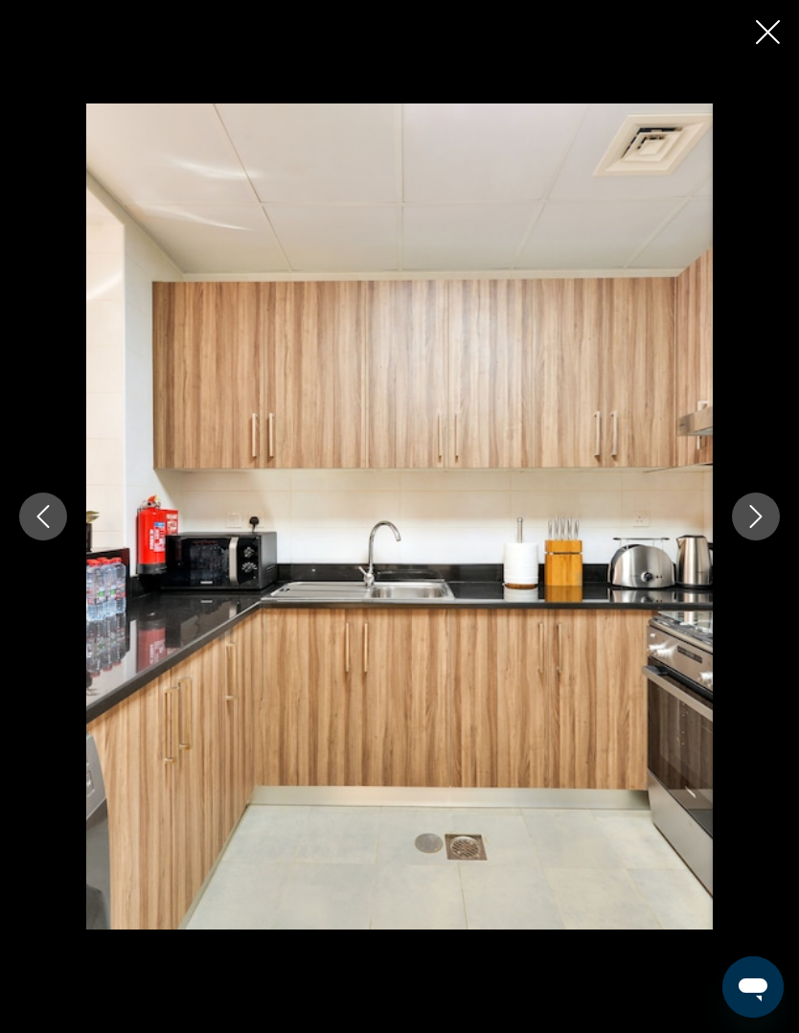
click at [756, 503] on button "Next image" at bounding box center [756, 516] width 48 height 48
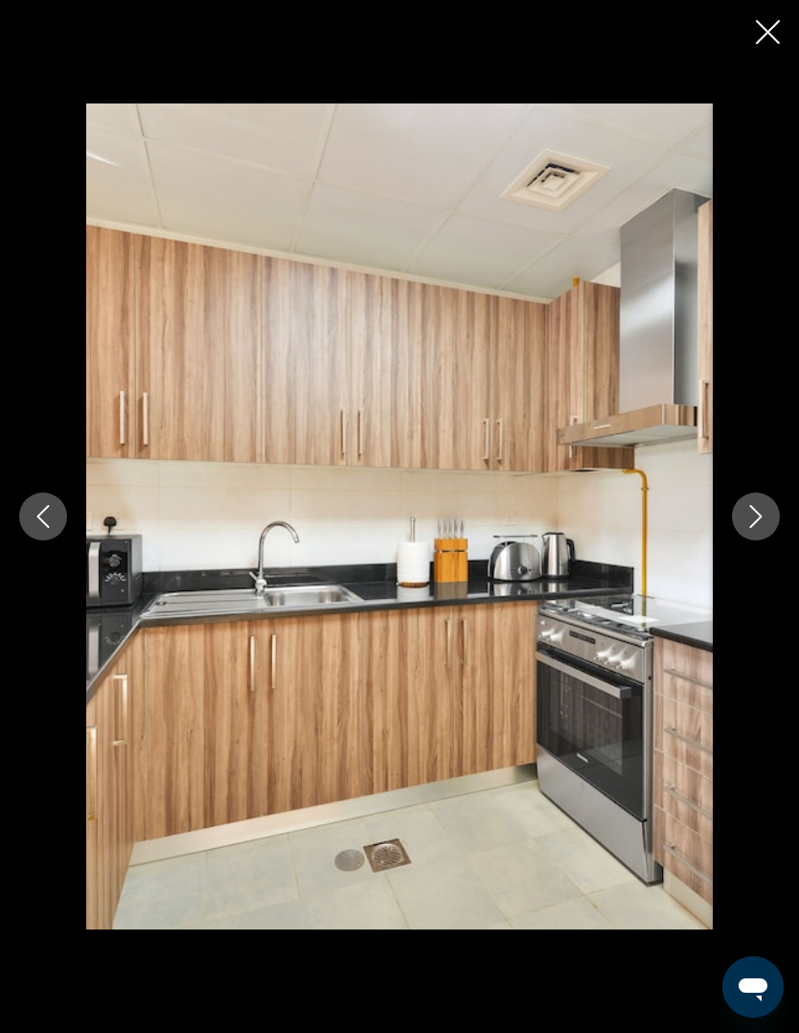
click at [754, 504] on button "Next image" at bounding box center [756, 516] width 48 height 48
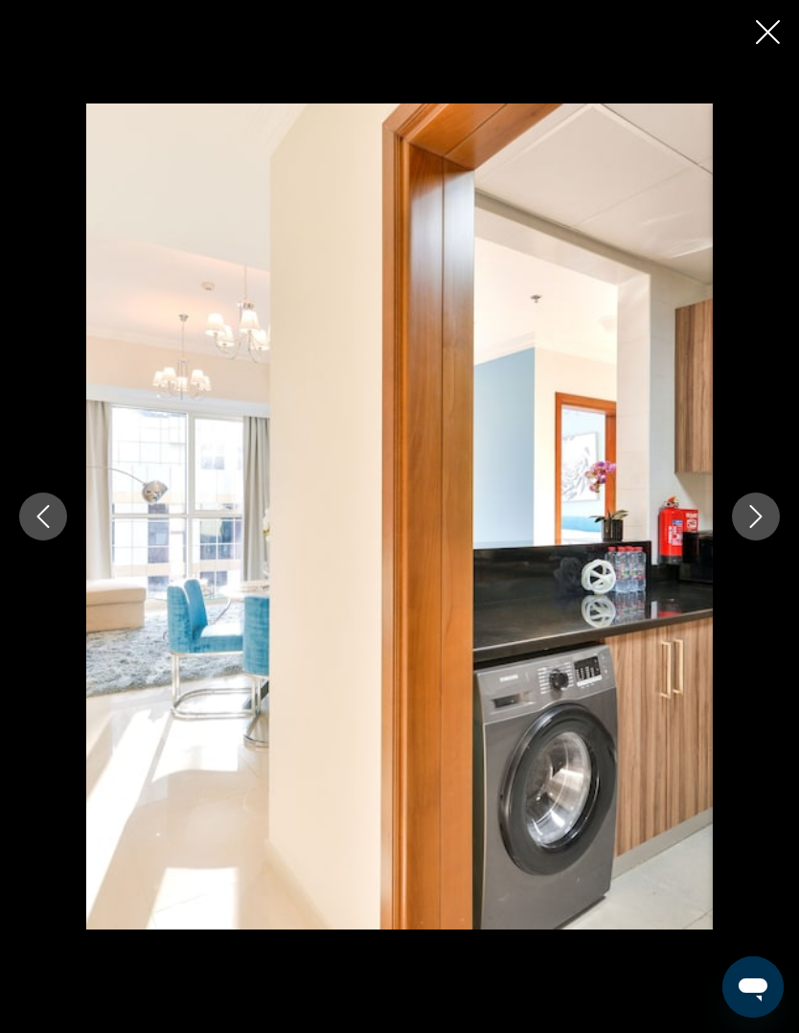
click at [754, 503] on button "Next image" at bounding box center [756, 516] width 48 height 48
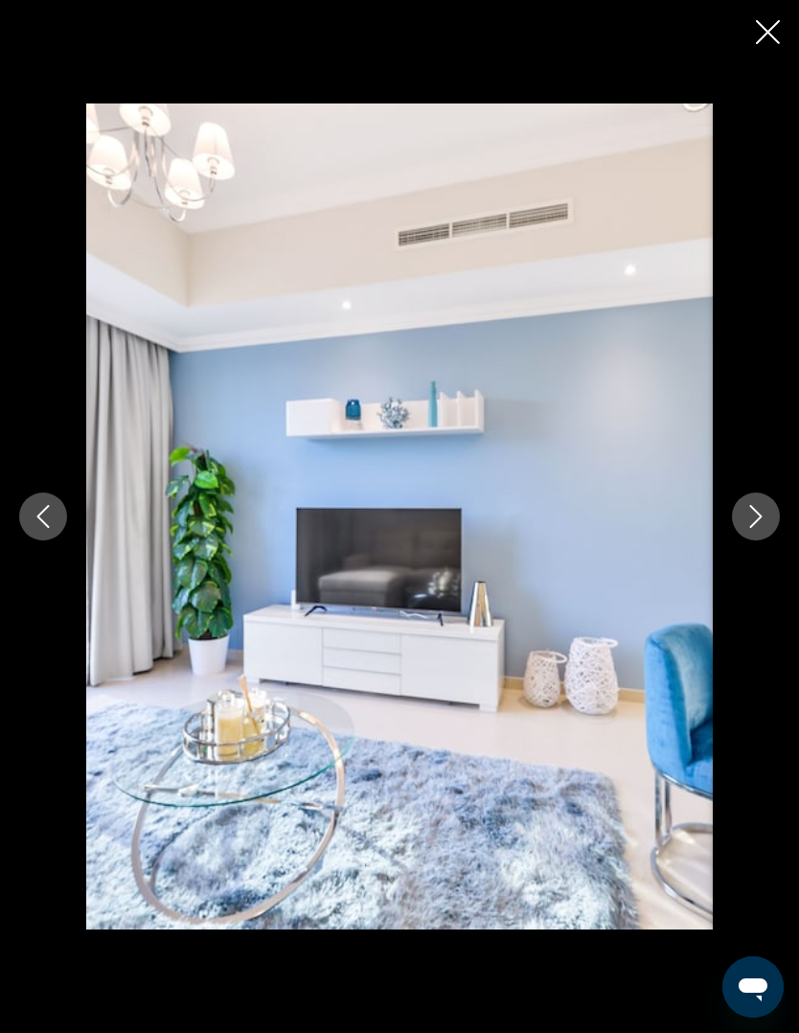
click at [31, 498] on button "Previous image" at bounding box center [43, 516] width 48 height 48
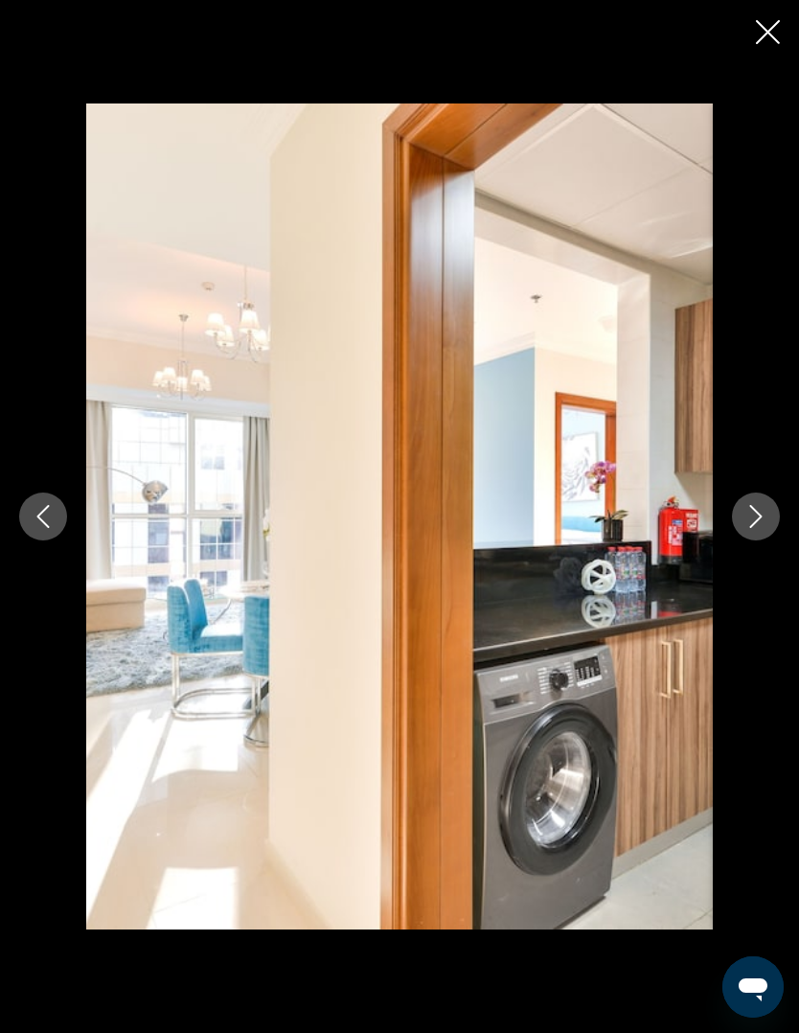
click at [709, 519] on img "Main content" at bounding box center [399, 516] width 626 height 826
click at [737, 518] on button "Next image" at bounding box center [756, 516] width 48 height 48
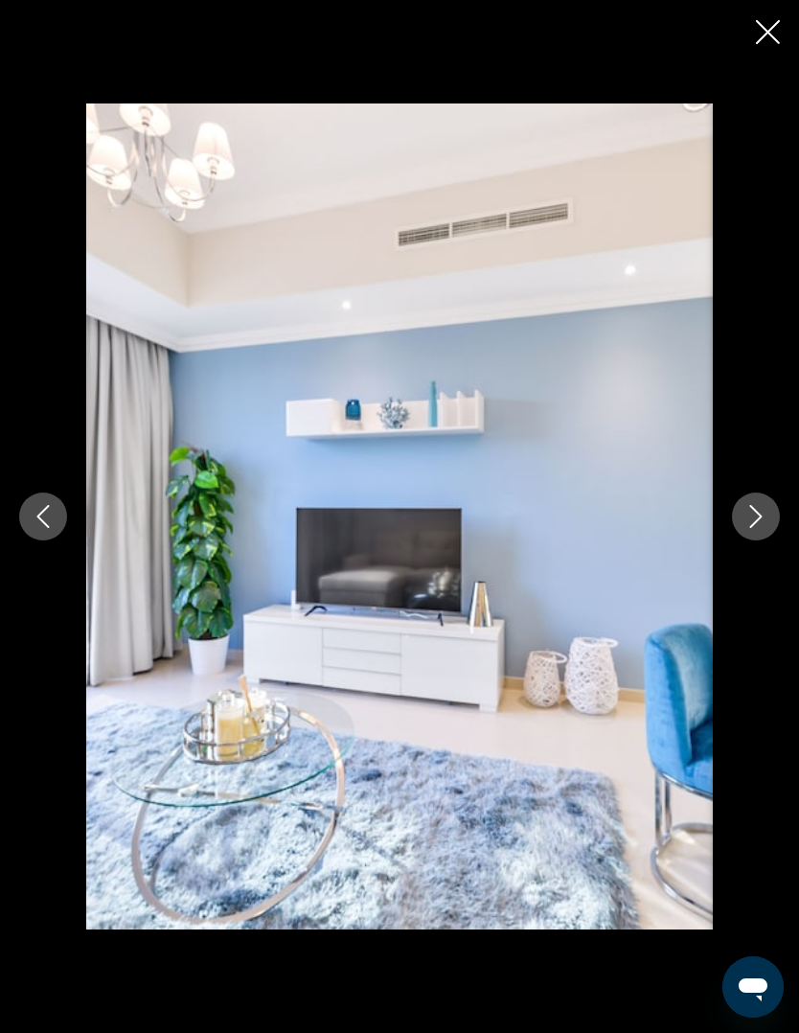
click at [758, 526] on icon "Next image" at bounding box center [755, 516] width 23 height 23
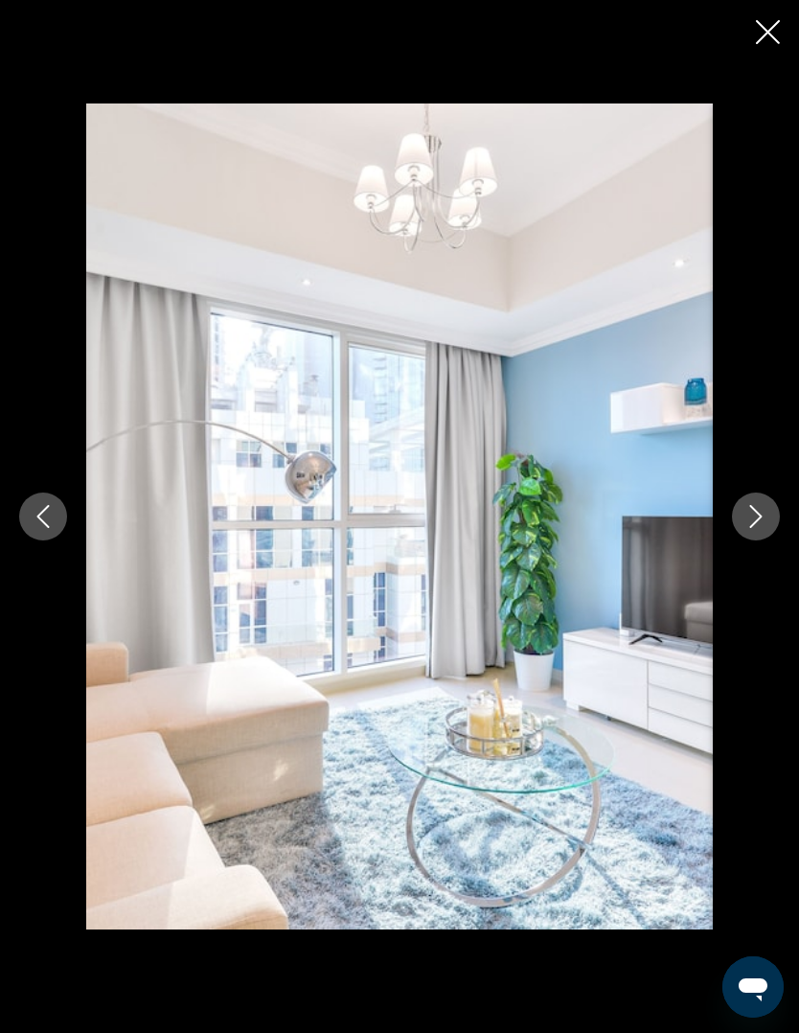
click at [763, 519] on icon "Next image" at bounding box center [755, 516] width 23 height 23
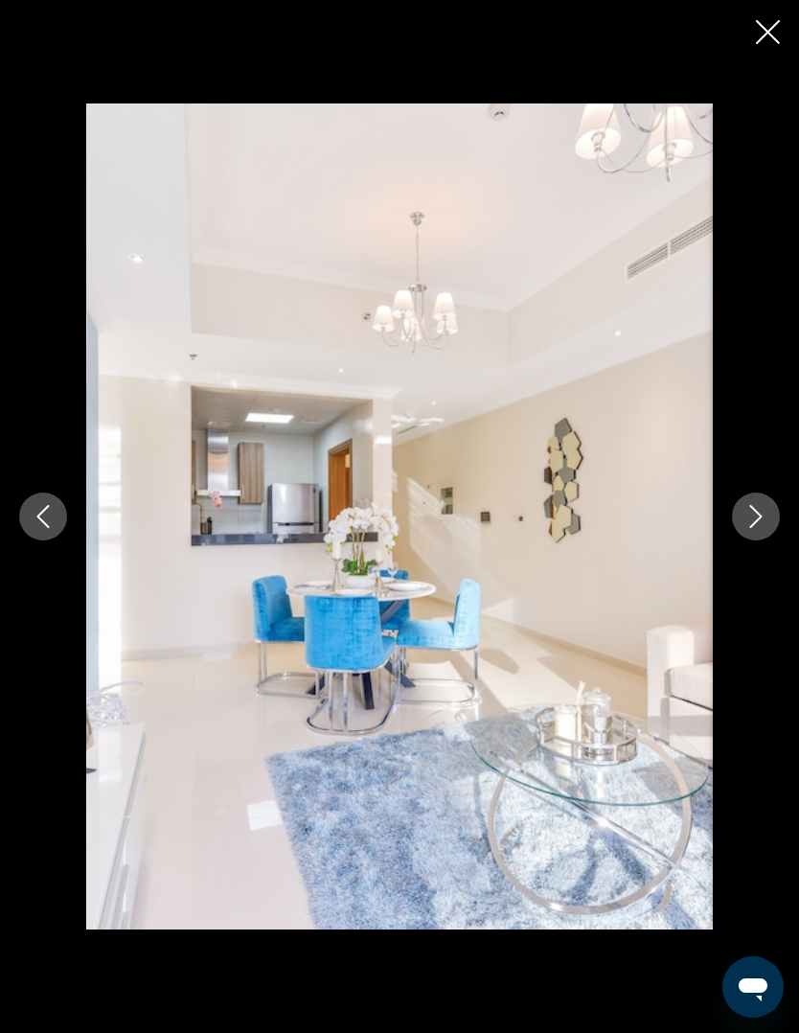
click at [763, 517] on icon "Next image" at bounding box center [755, 516] width 23 height 23
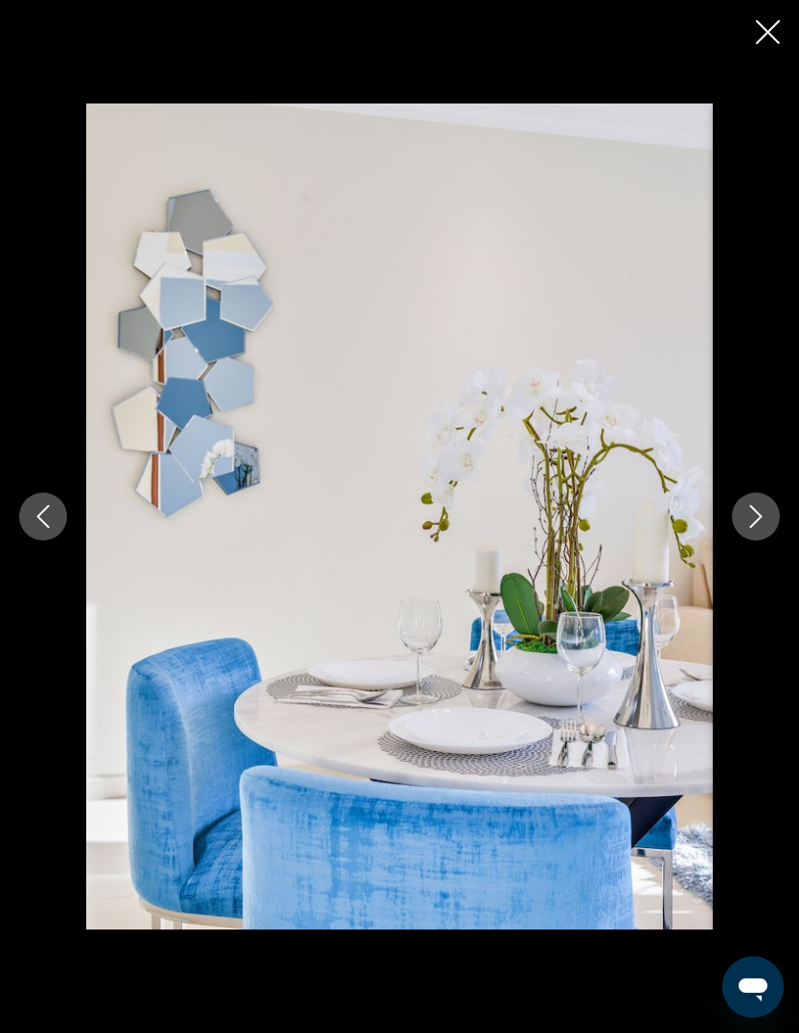
click at [764, 517] on icon "Next image" at bounding box center [755, 516] width 23 height 23
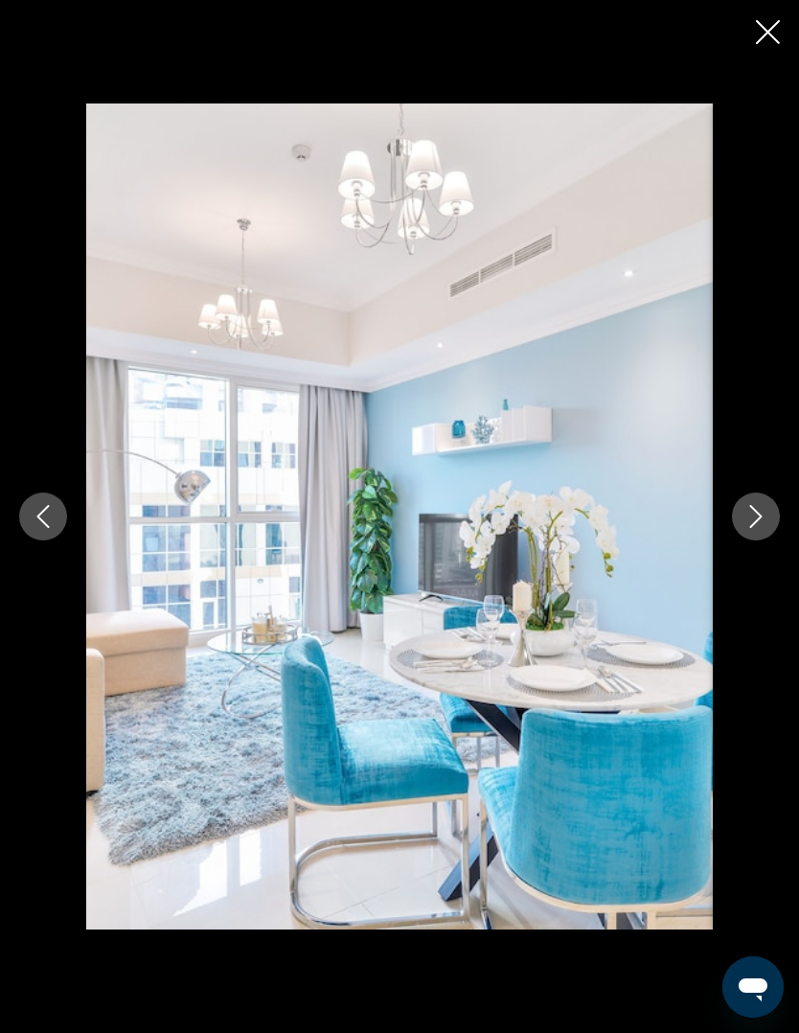
click at [766, 517] on icon "Next image" at bounding box center [755, 516] width 23 height 23
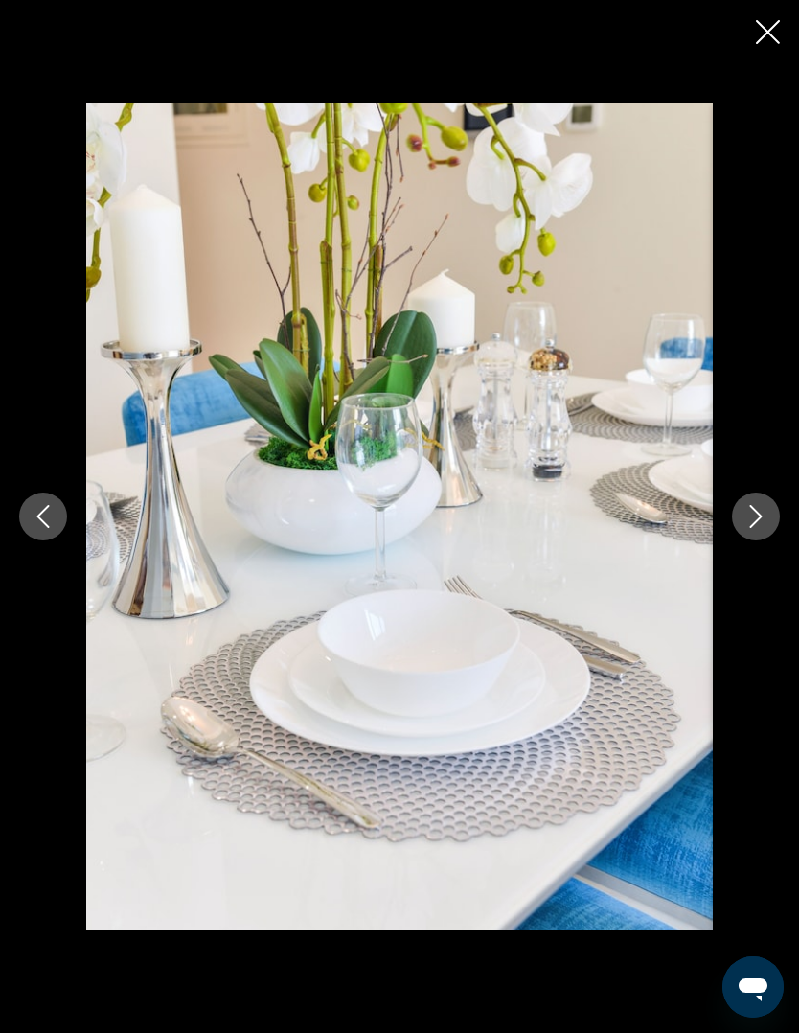
click at [775, 39] on icon "Close slideshow" at bounding box center [768, 32] width 24 height 24
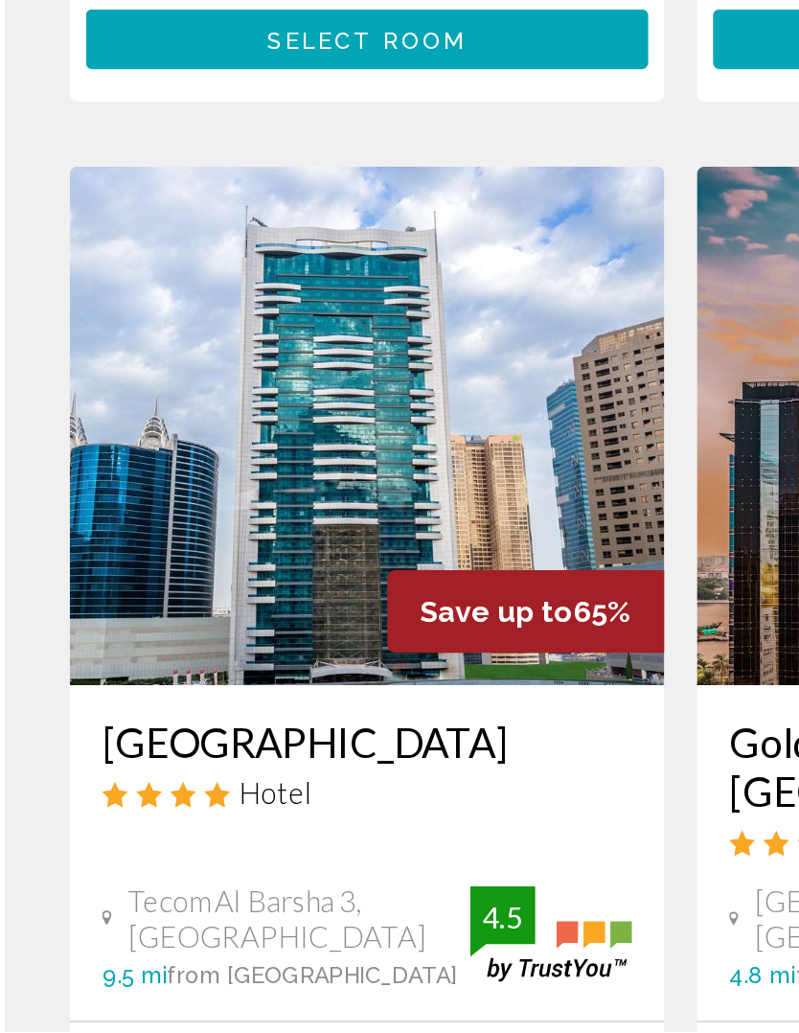
scroll to position [516, 0]
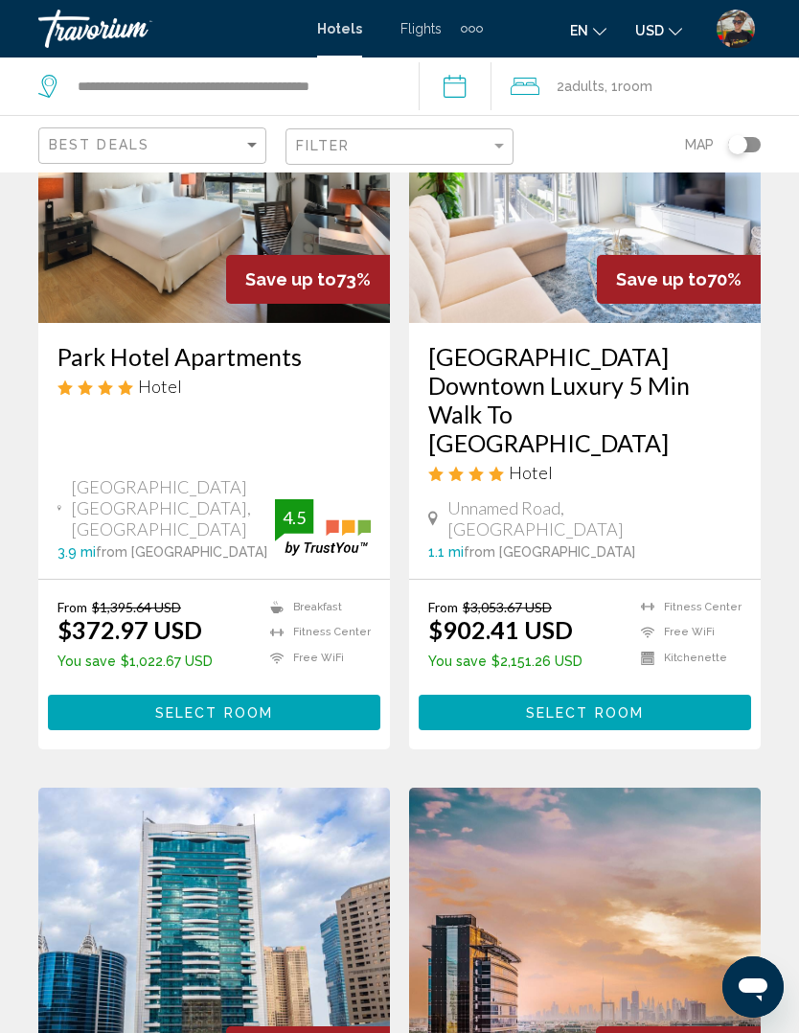
click at [94, 22] on div "Travorium" at bounding box center [134, 29] width 192 height 38
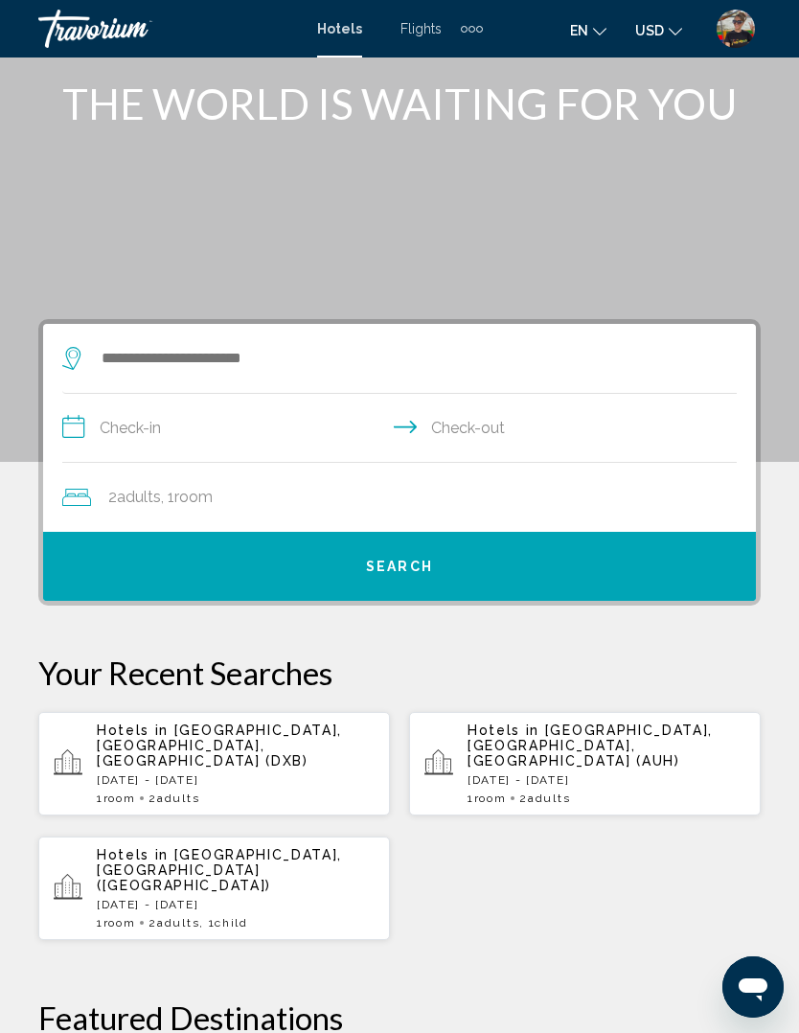
scroll to position [108, 0]
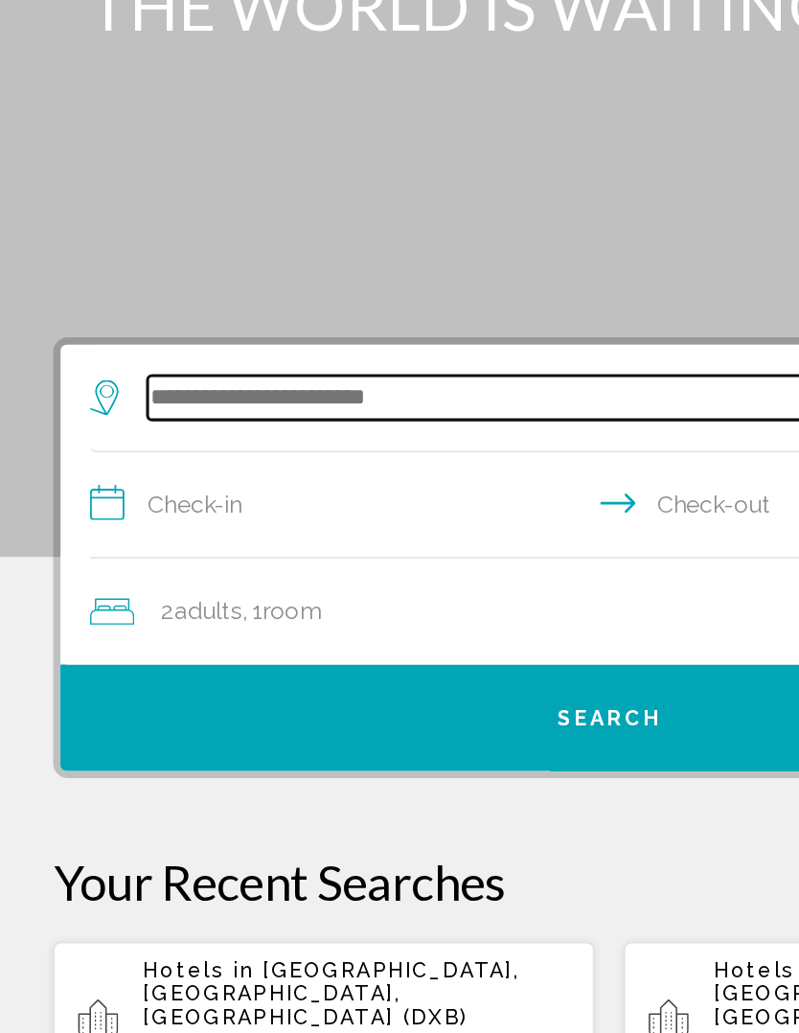
click at [239, 349] on input "Search widget" at bounding box center [404, 363] width 608 height 29
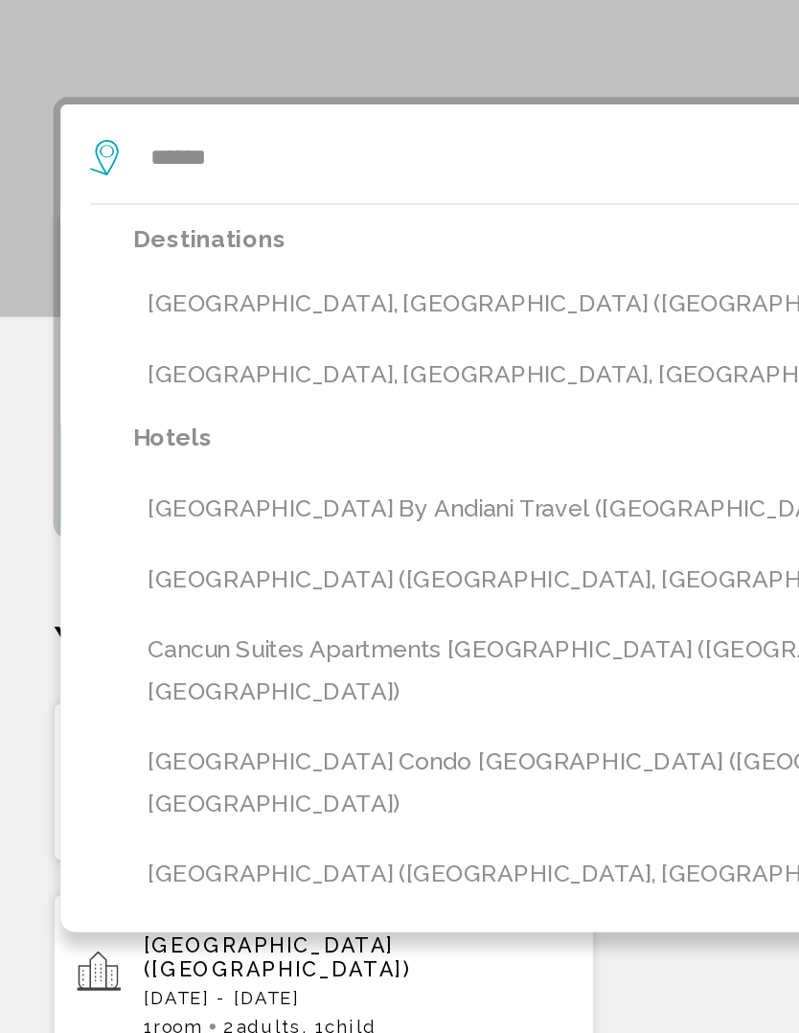
click at [195, 440] on button "[GEOGRAPHIC_DATA], [GEOGRAPHIC_DATA] ([GEOGRAPHIC_DATA])" at bounding box center [413, 458] width 647 height 36
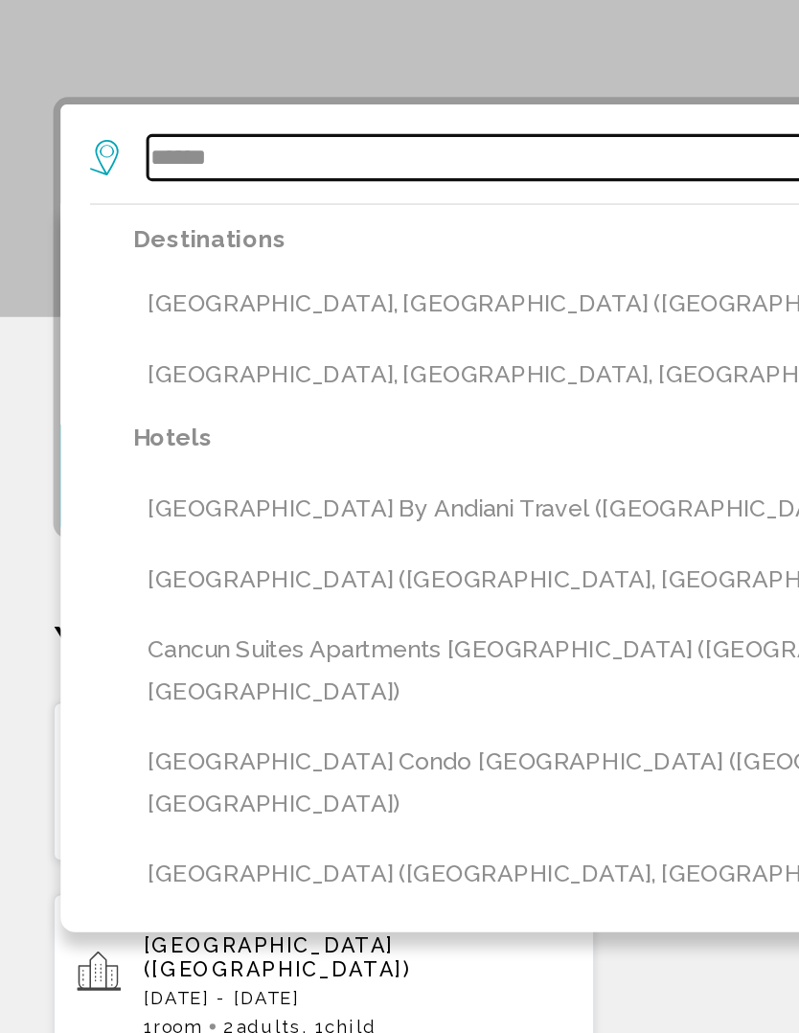
type input "**********"
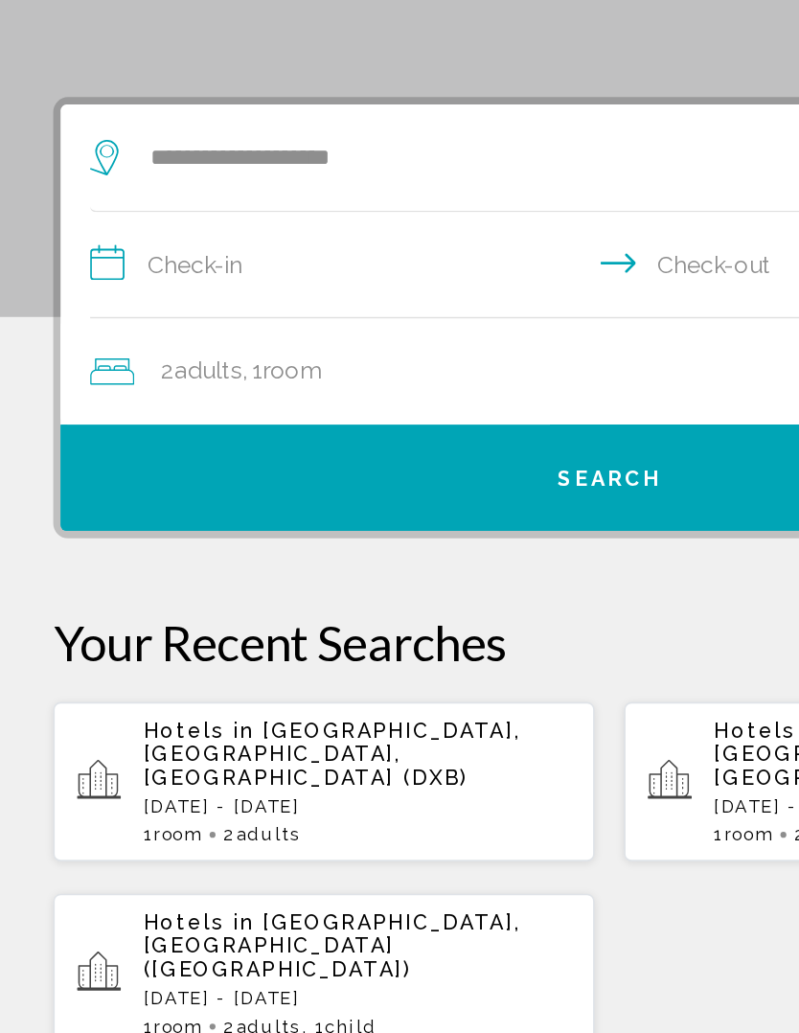
click at [153, 398] on input "**********" at bounding box center [403, 435] width 682 height 74
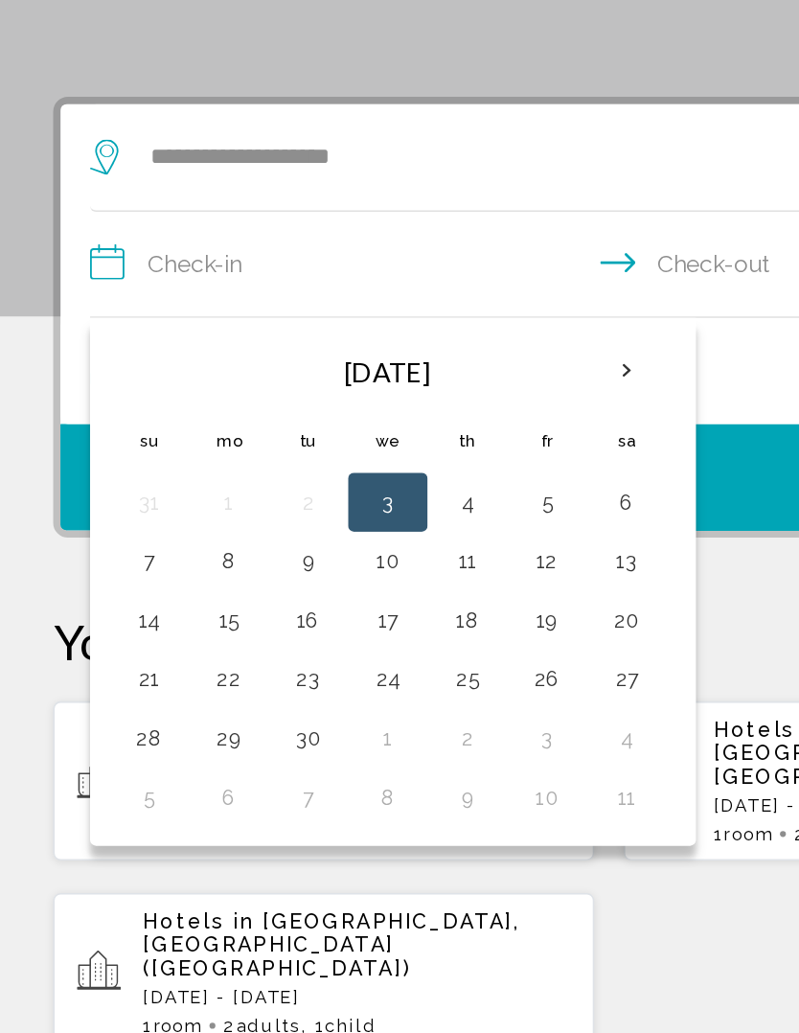
click at [409, 481] on th "Next month" at bounding box center [411, 502] width 52 height 42
click at [413, 481] on th "Next month" at bounding box center [411, 502] width 52 height 42
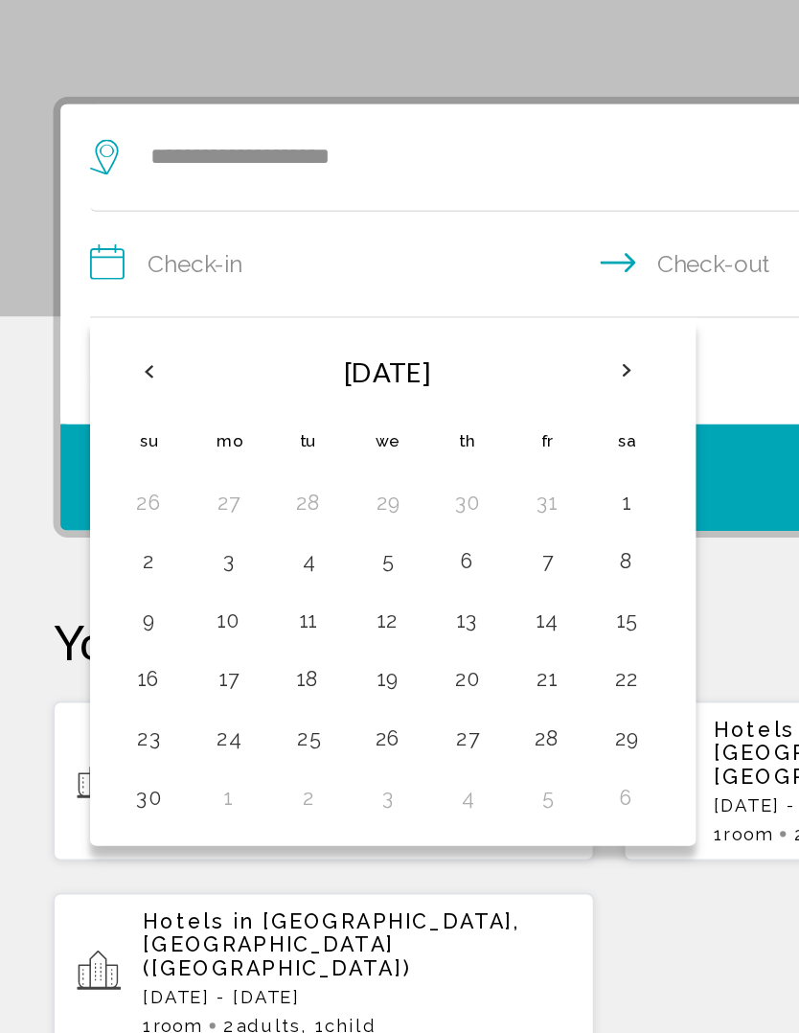
click at [253, 727] on button "26" at bounding box center [255, 740] width 31 height 27
click at [103, 765] on button "30" at bounding box center [100, 778] width 31 height 27
type input "**********"
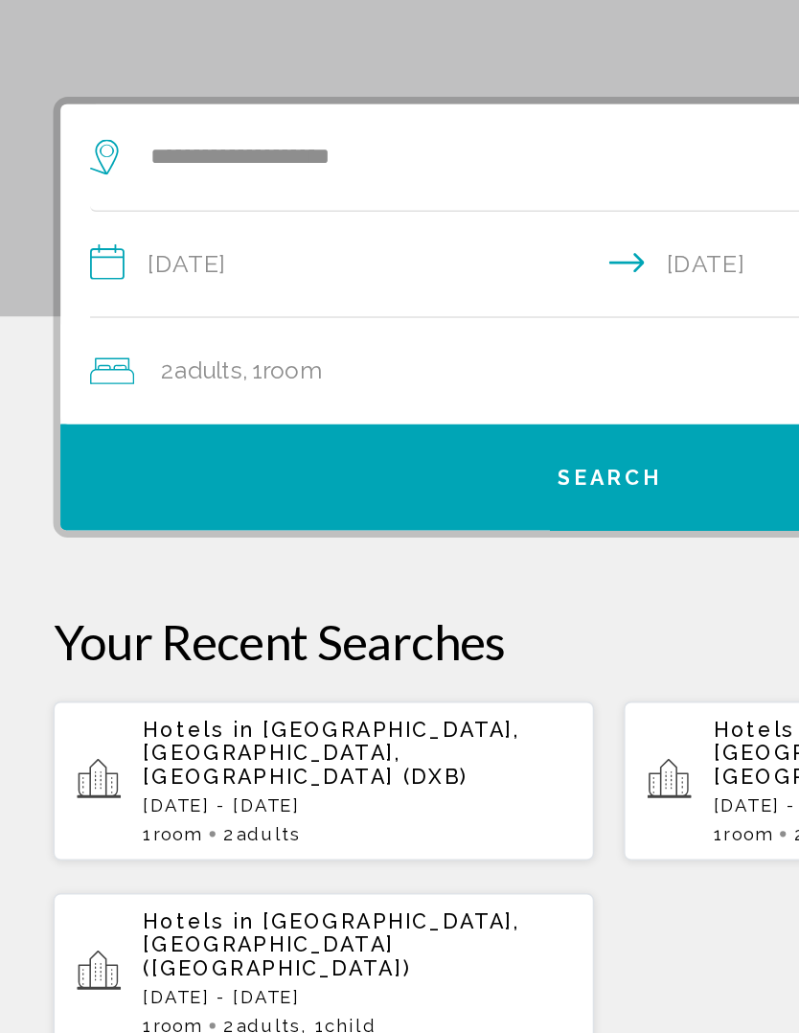
click at [293, 467] on div "2 Adult Adults , 1 Room rooms" at bounding box center [408, 501] width 693 height 69
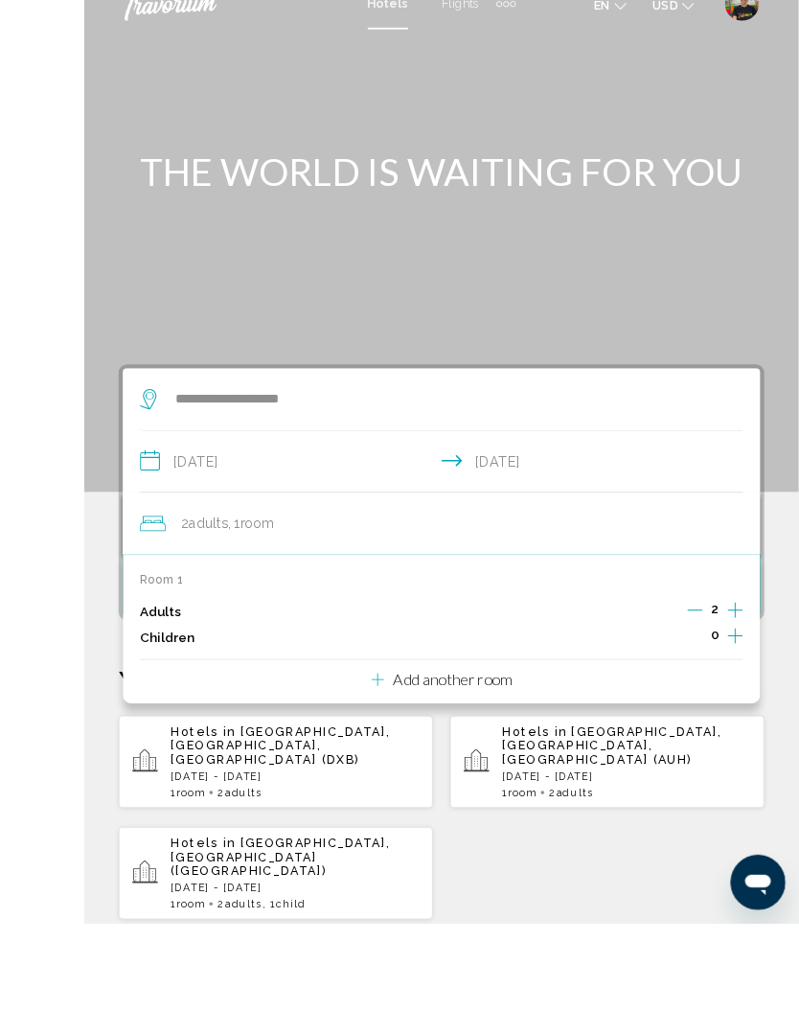
scroll to position [151, 0]
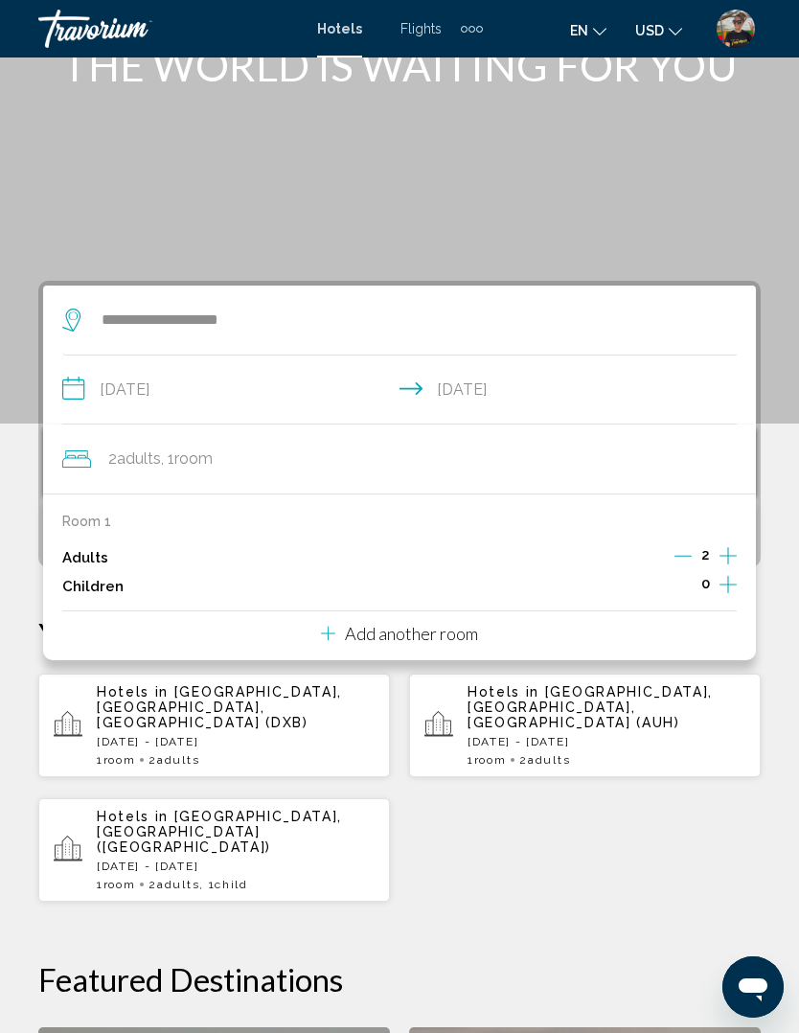
click at [728, 596] on button "Increment children" at bounding box center [727, 586] width 17 height 29
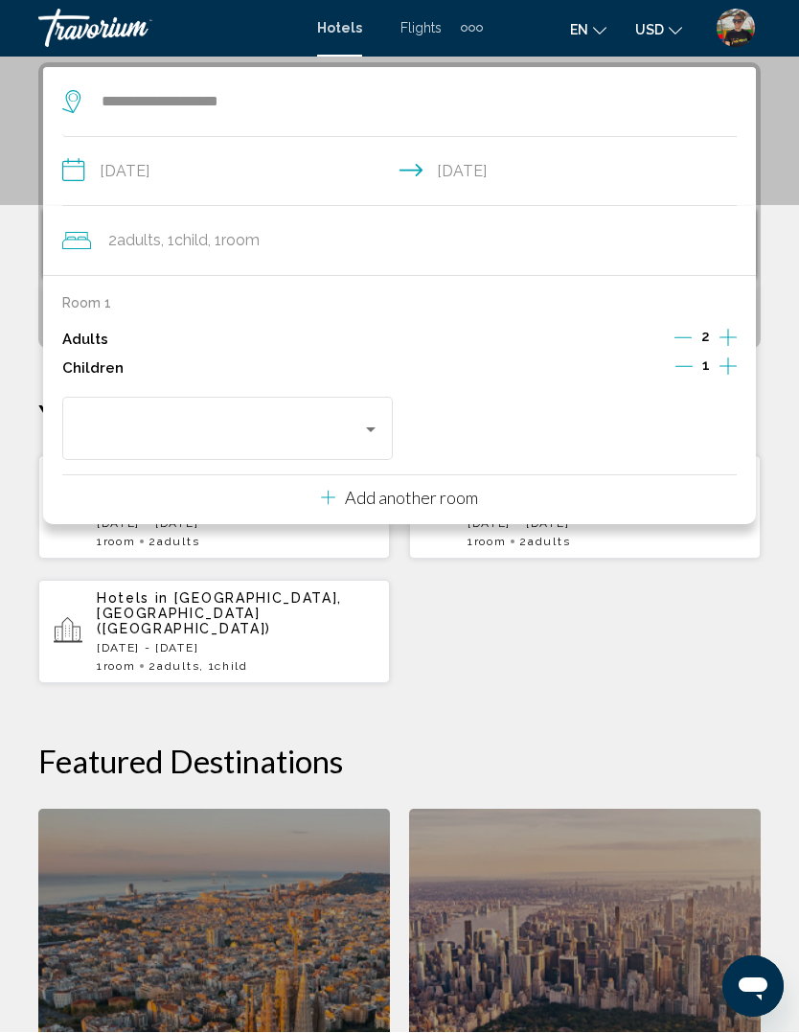
scroll to position [370, 0]
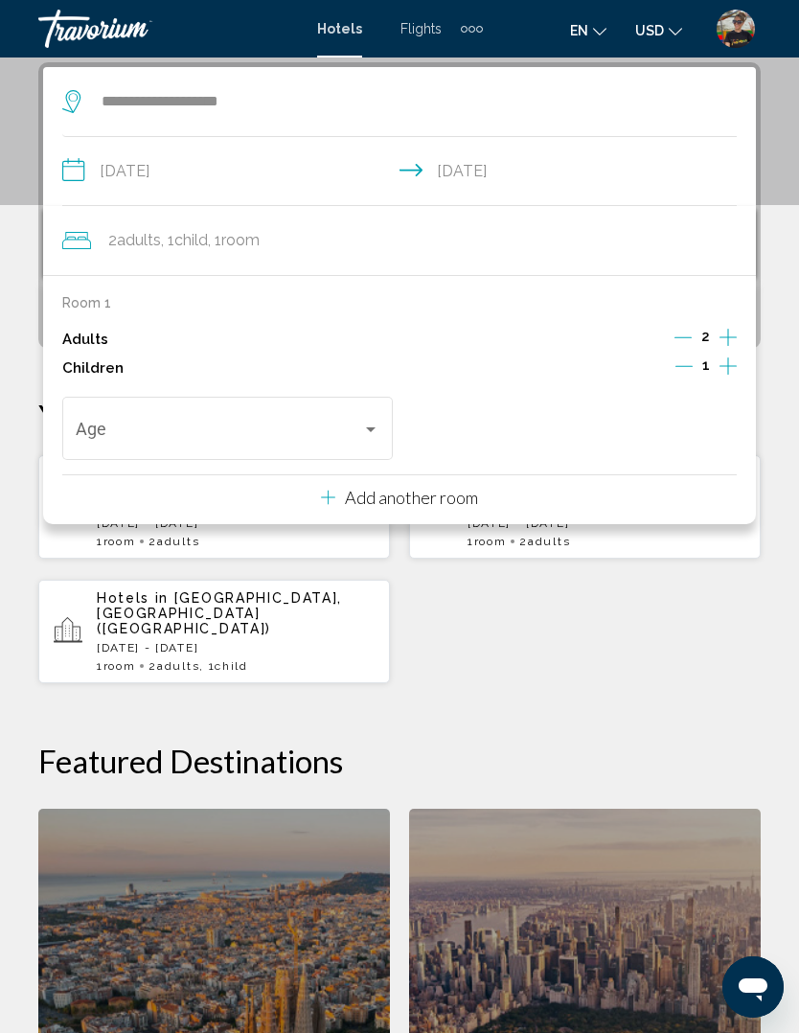
click at [732, 370] on icon "Increment children" at bounding box center [727, 365] width 17 height 23
click at [269, 434] on span "Travelers: 2 adults, 2 children" at bounding box center [219, 432] width 287 height 19
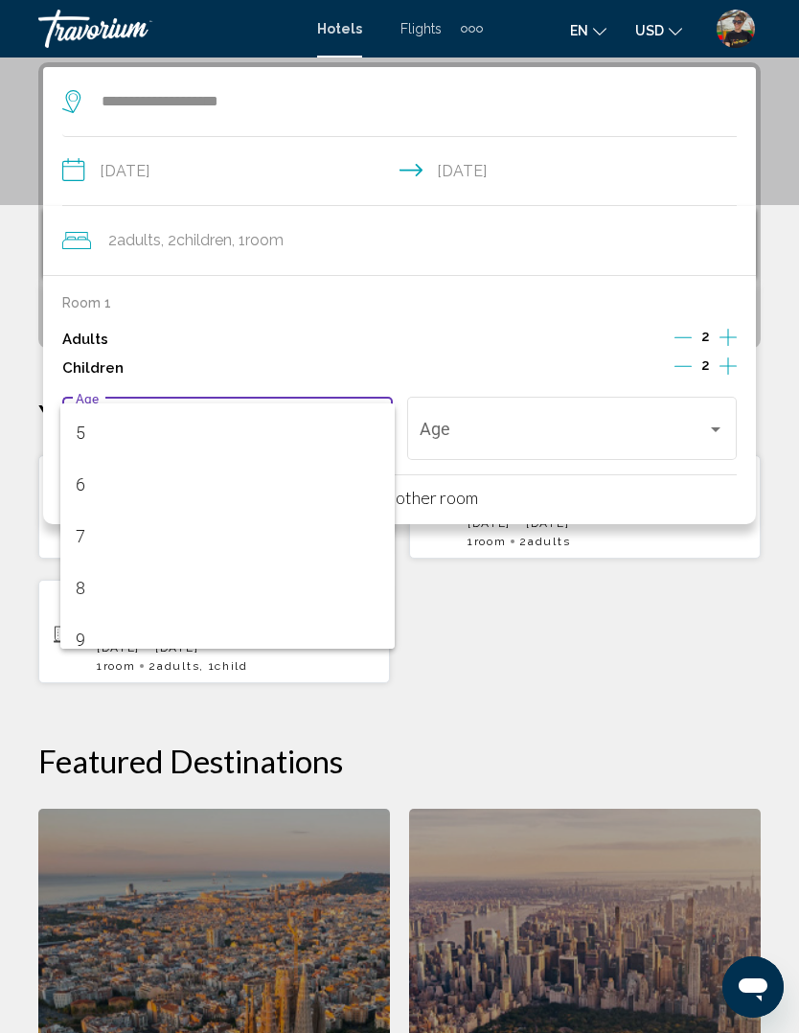
scroll to position [261, 0]
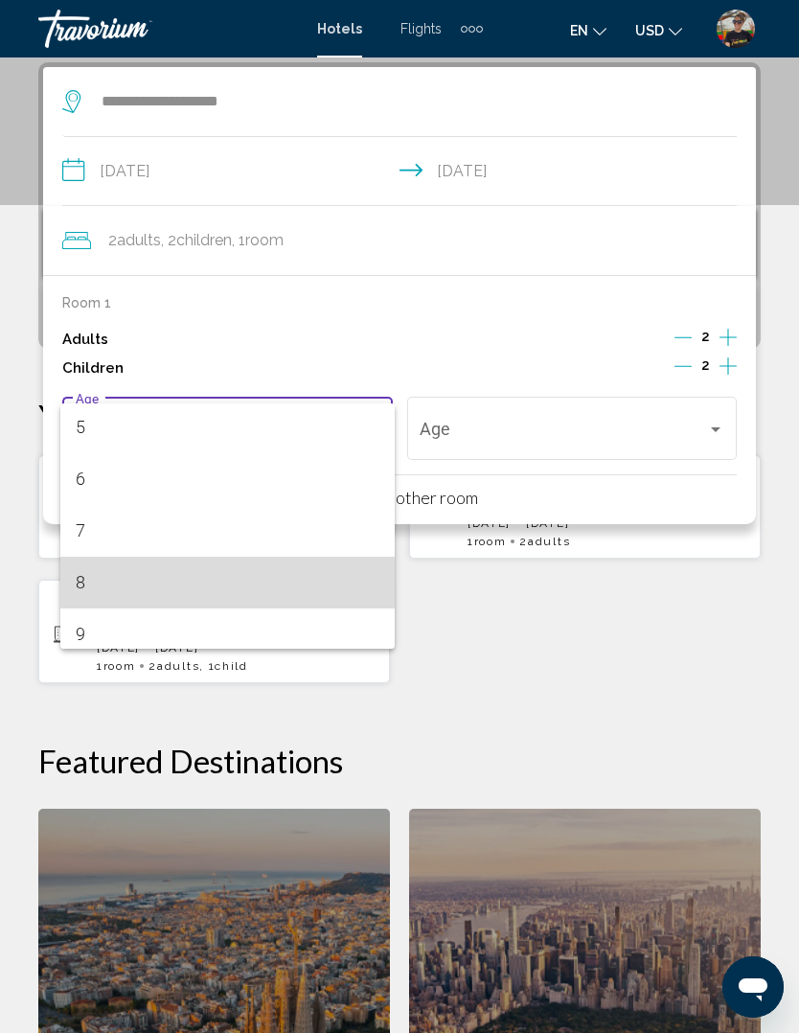
click at [117, 590] on span "8" at bounding box center [228, 582] width 305 height 52
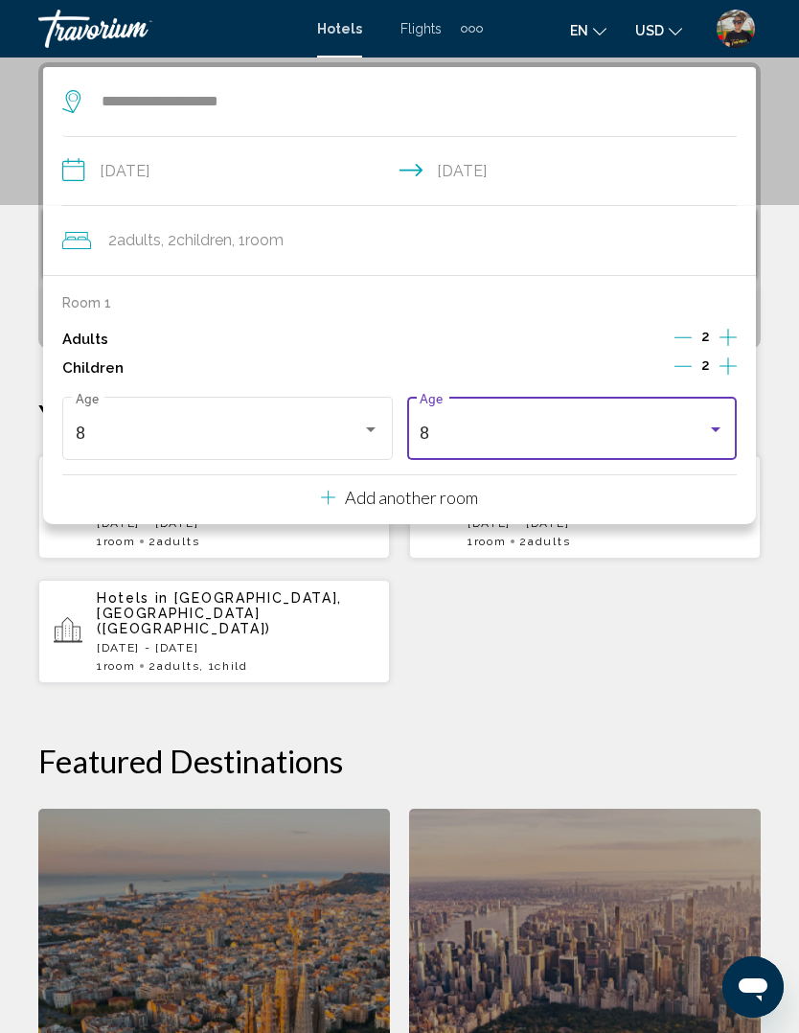
click at [605, 425] on div "8" at bounding box center [563, 432] width 287 height 19
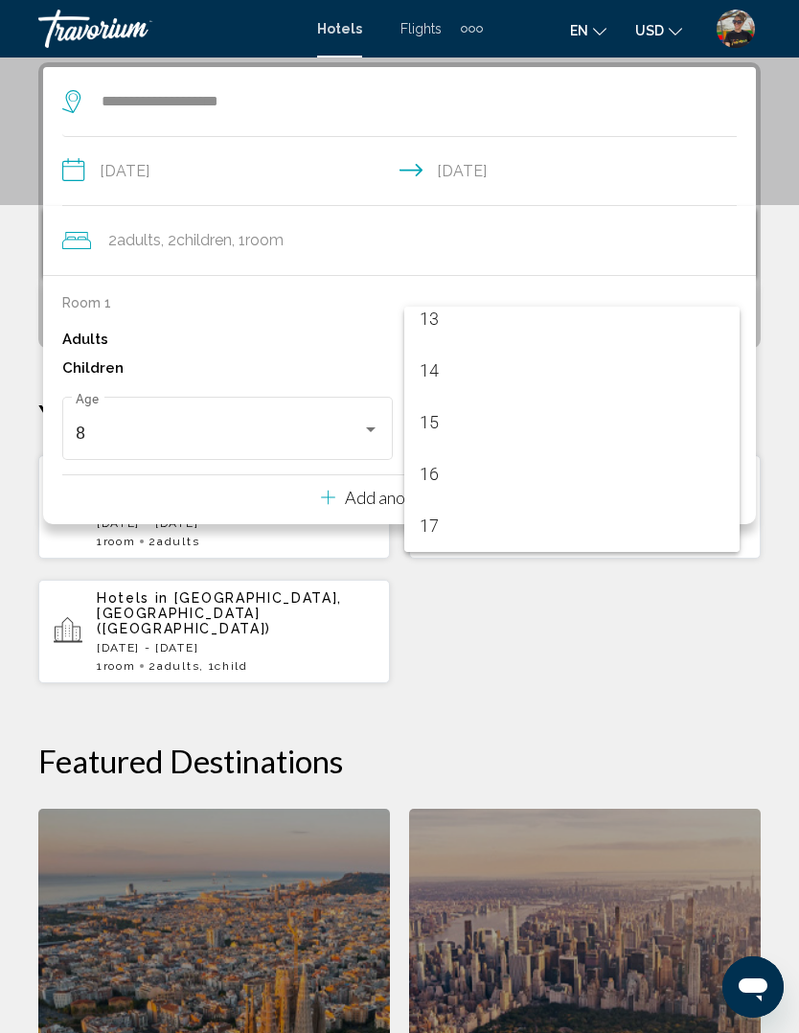
scroll to position [686, 0]
click at [461, 483] on span "16" at bounding box center [572, 474] width 305 height 52
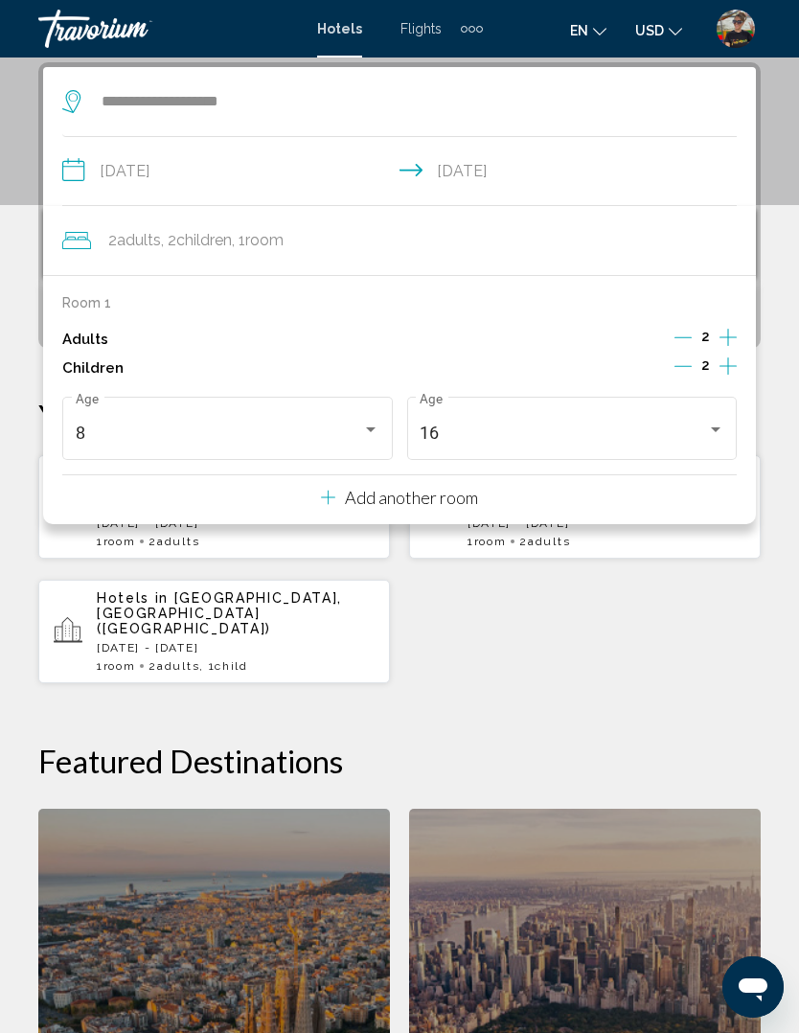
click at [532, 616] on div "Hotels in [GEOGRAPHIC_DATA], [GEOGRAPHIC_DATA], [GEOGRAPHIC_DATA] (DXB) [DATE] …" at bounding box center [399, 569] width 722 height 230
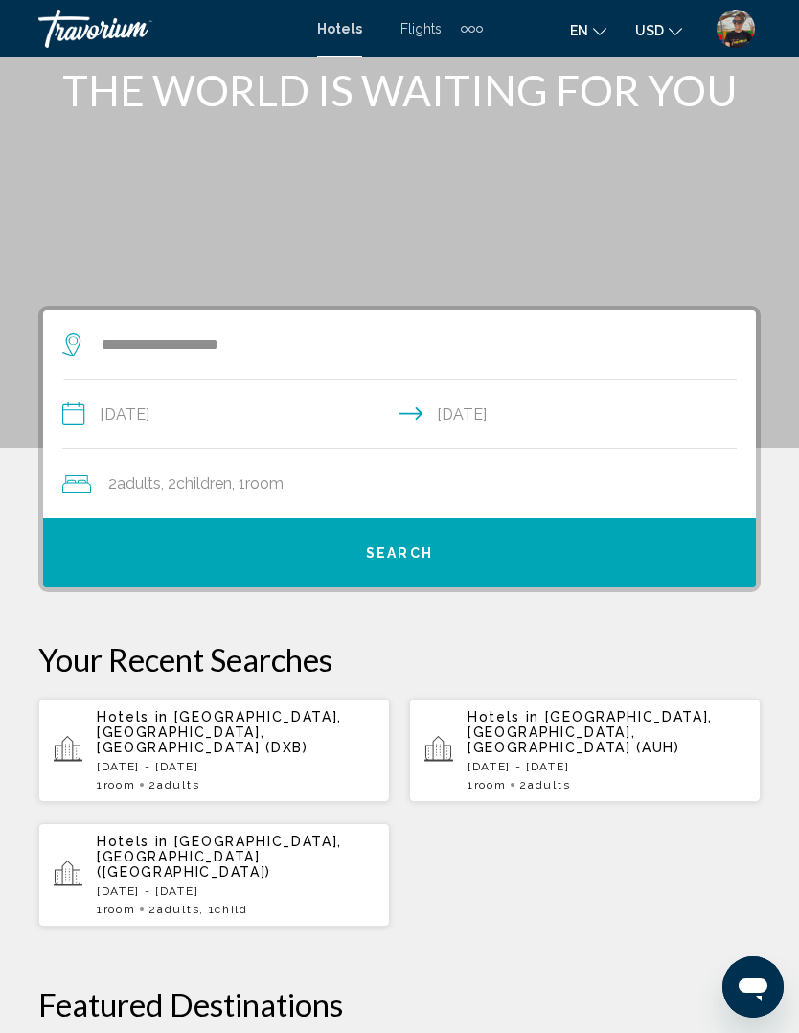
scroll to position [125, 0]
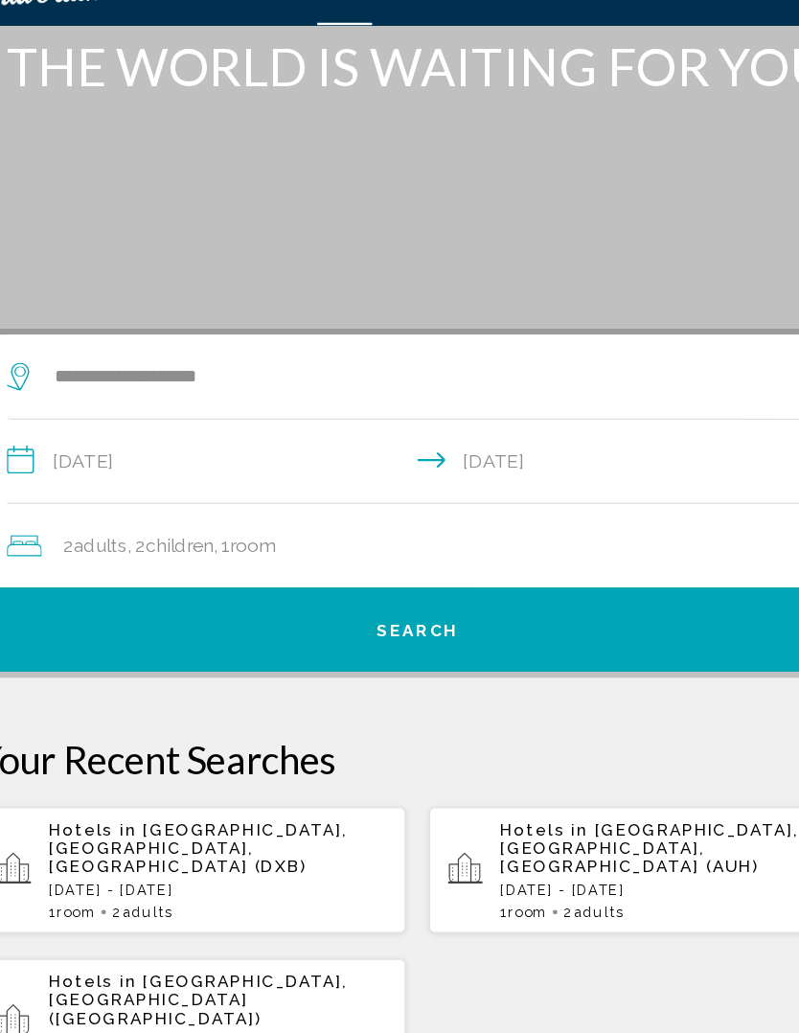
click at [366, 547] on span "Search" at bounding box center [399, 554] width 67 height 15
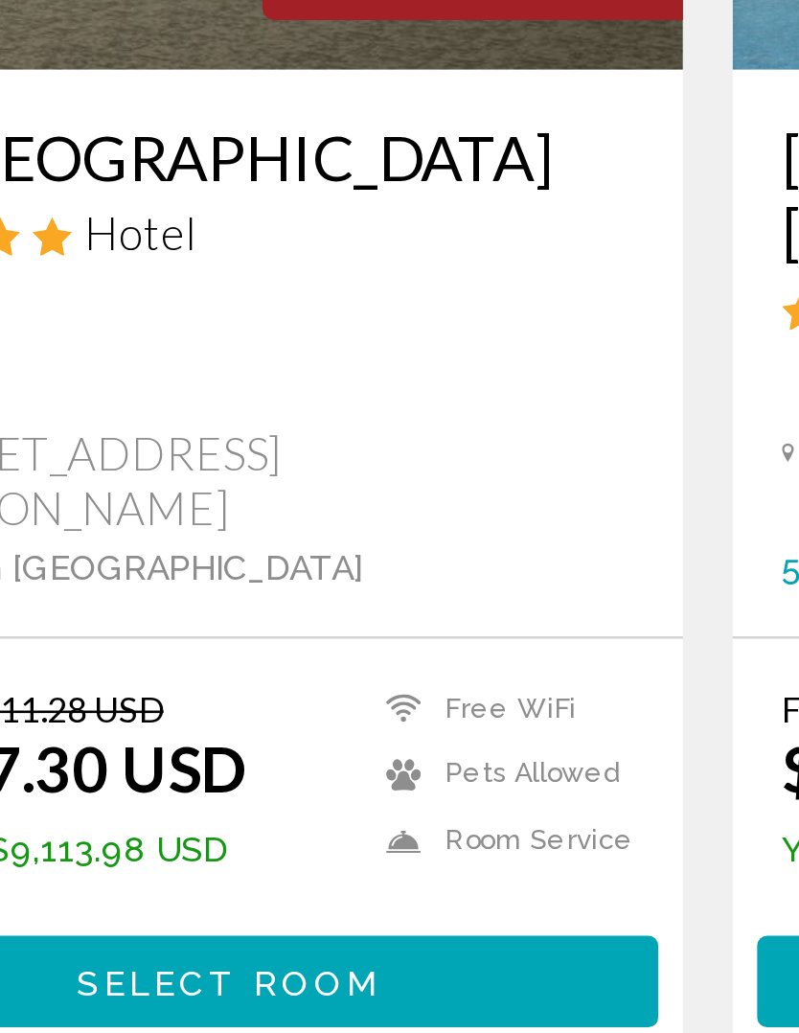
click at [141, 785] on div "From $11,811.28 USD $2,697.30 USD You save $9,113.98 USD Free WiFi Pets Allowed…" at bounding box center [213, 850] width 313 height 131
click at [164, 881] on button "Select Room" at bounding box center [214, 898] width 332 height 35
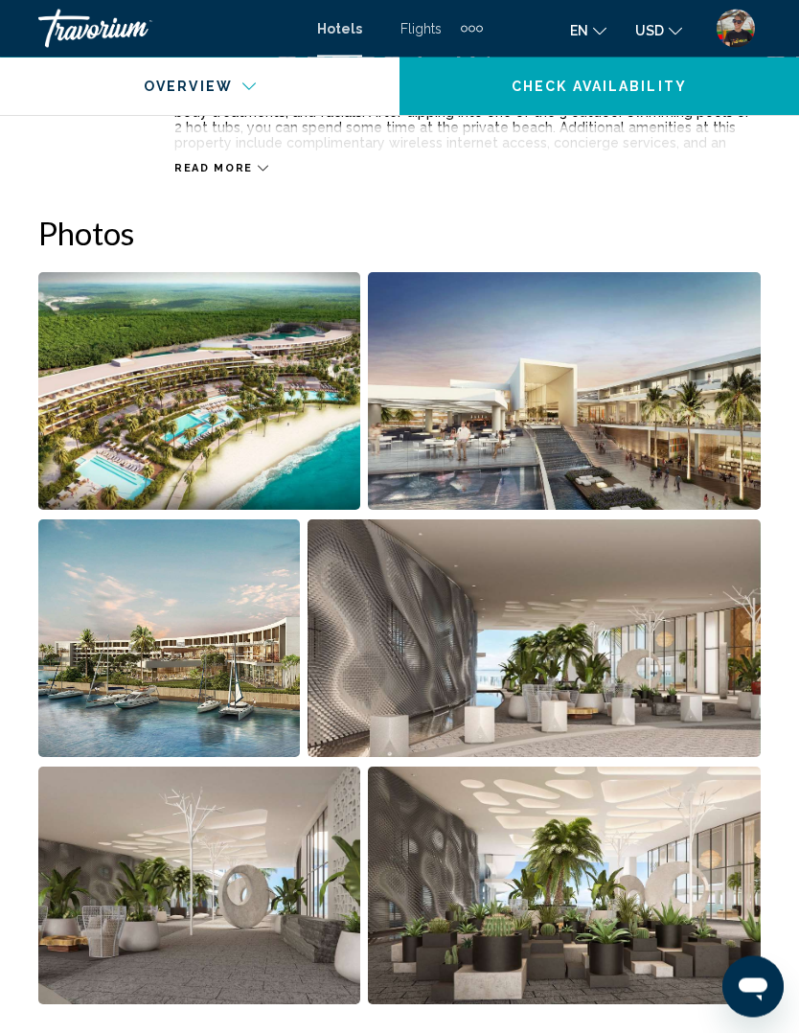
scroll to position [1171, 0]
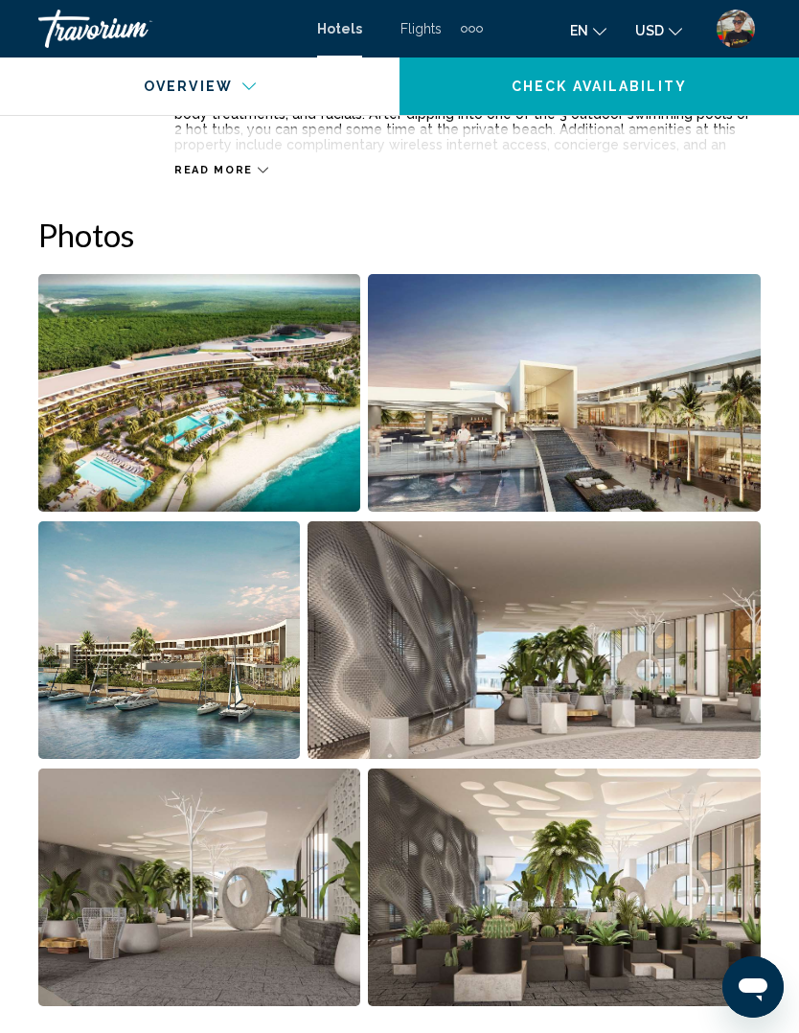
click at [286, 457] on img "Open full-screen image slider" at bounding box center [199, 393] width 322 height 238
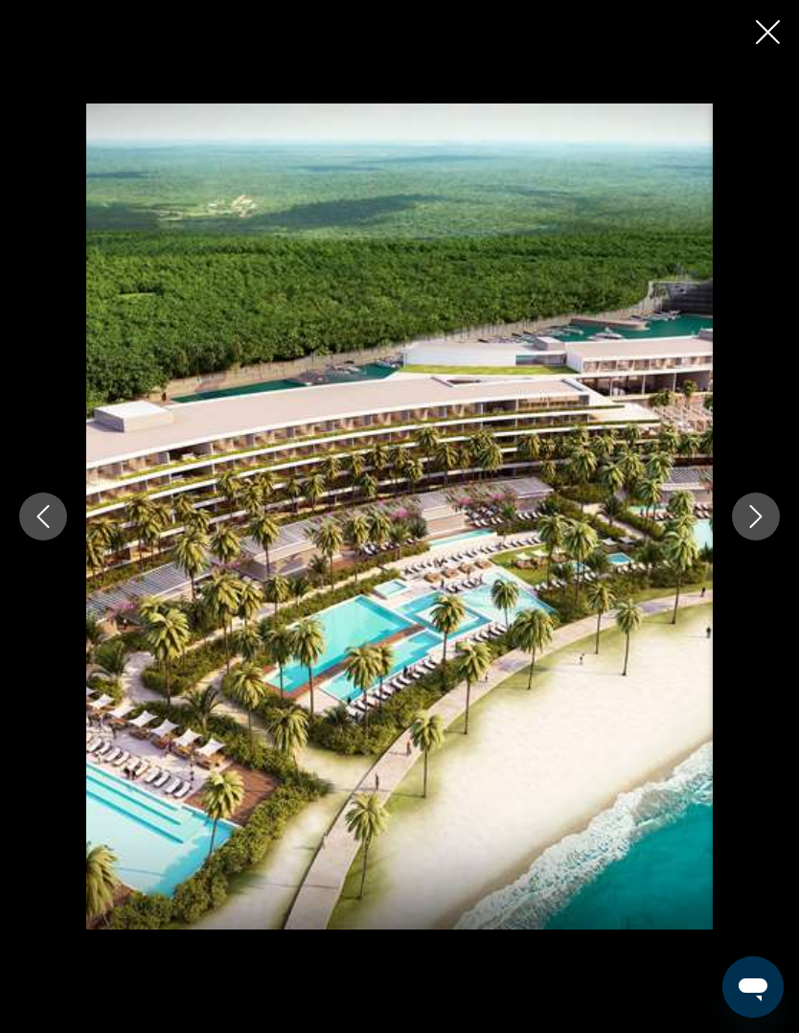
click at [757, 25] on icon "Close slideshow" at bounding box center [768, 32] width 24 height 24
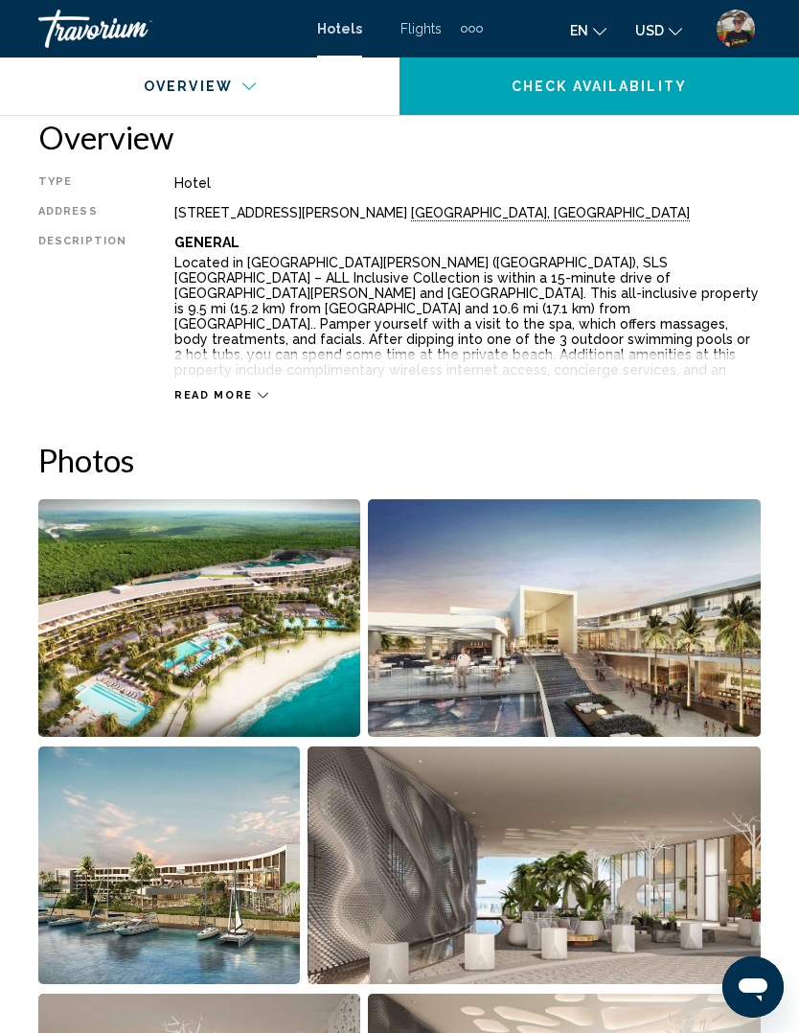
scroll to position [953, 0]
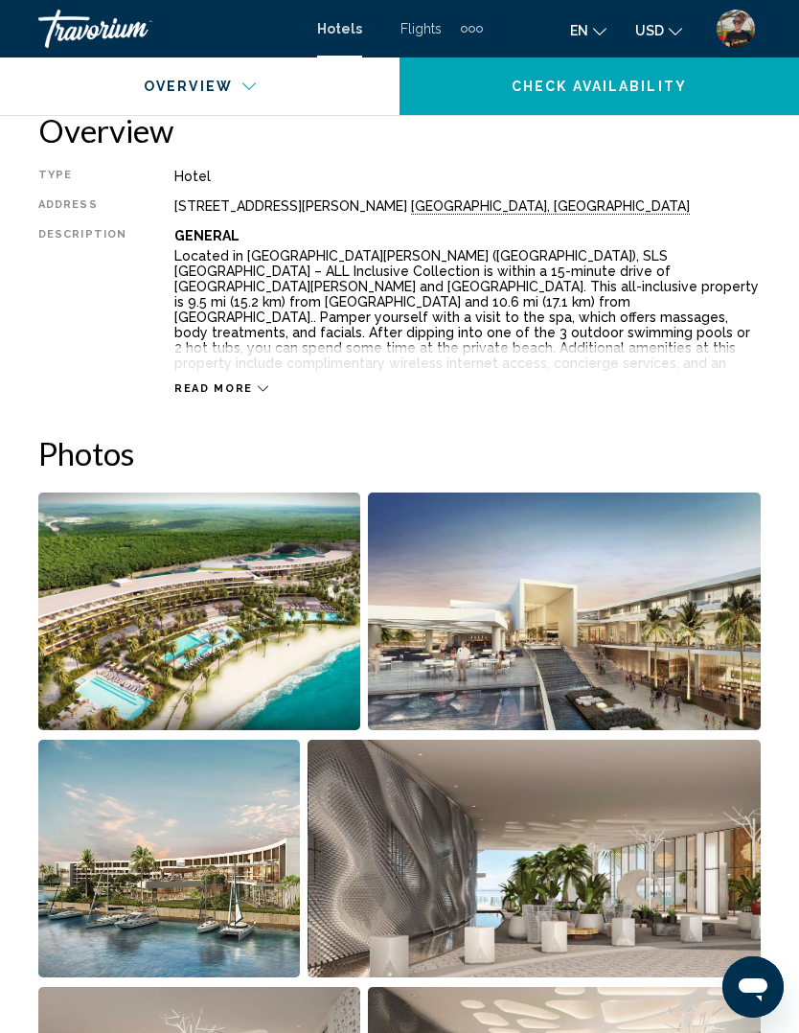
click at [244, 653] on img "Open full-screen image slider" at bounding box center [199, 611] width 322 height 238
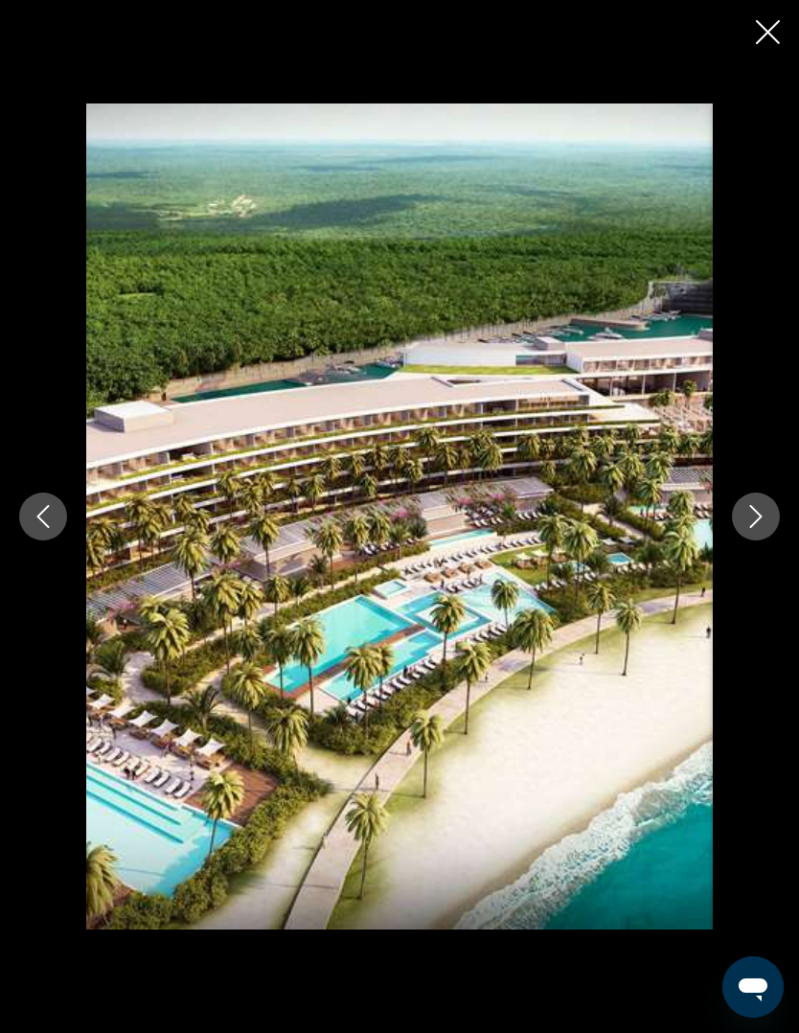
click at [776, 540] on button "Next image" at bounding box center [756, 516] width 48 height 48
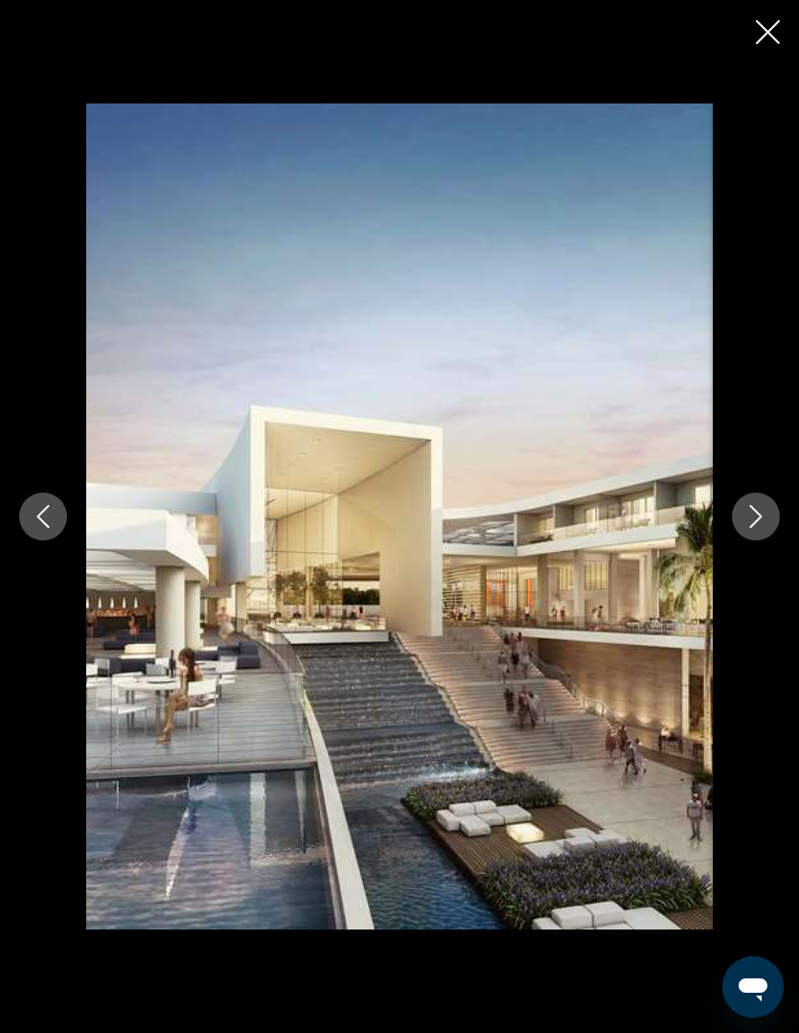
click at [753, 507] on div "Main content" at bounding box center [399, 516] width 799 height 826
click at [755, 539] on button "Next image" at bounding box center [756, 516] width 48 height 48
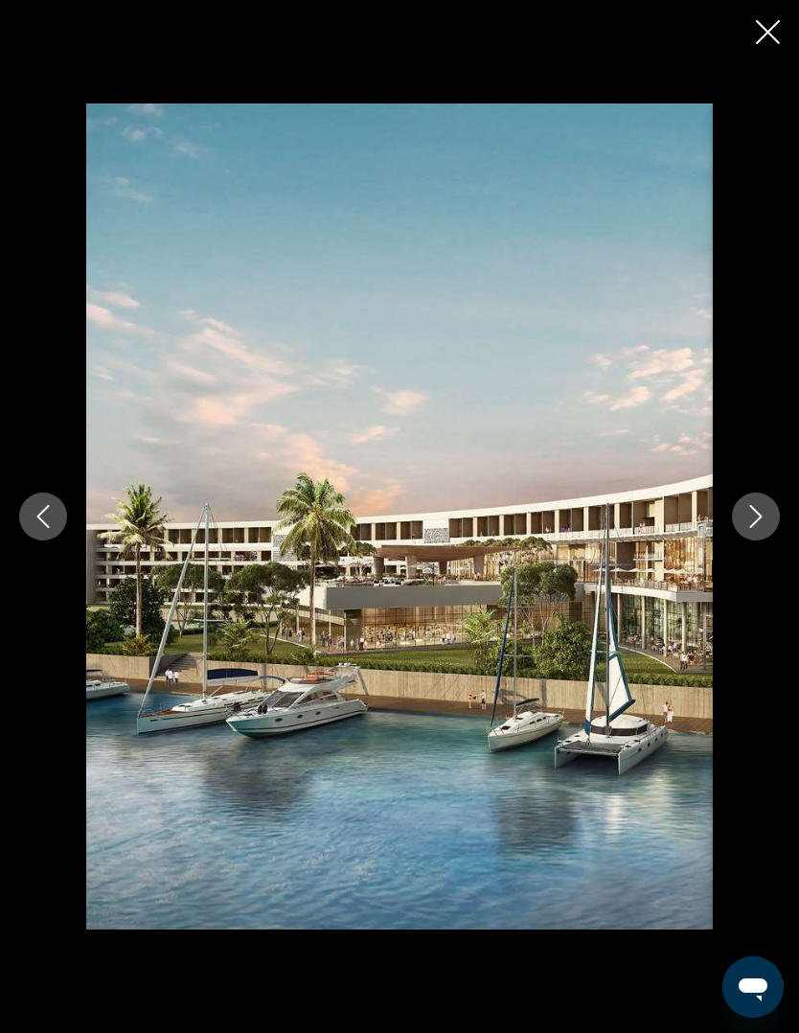
click at [745, 537] on button "Next image" at bounding box center [756, 516] width 48 height 48
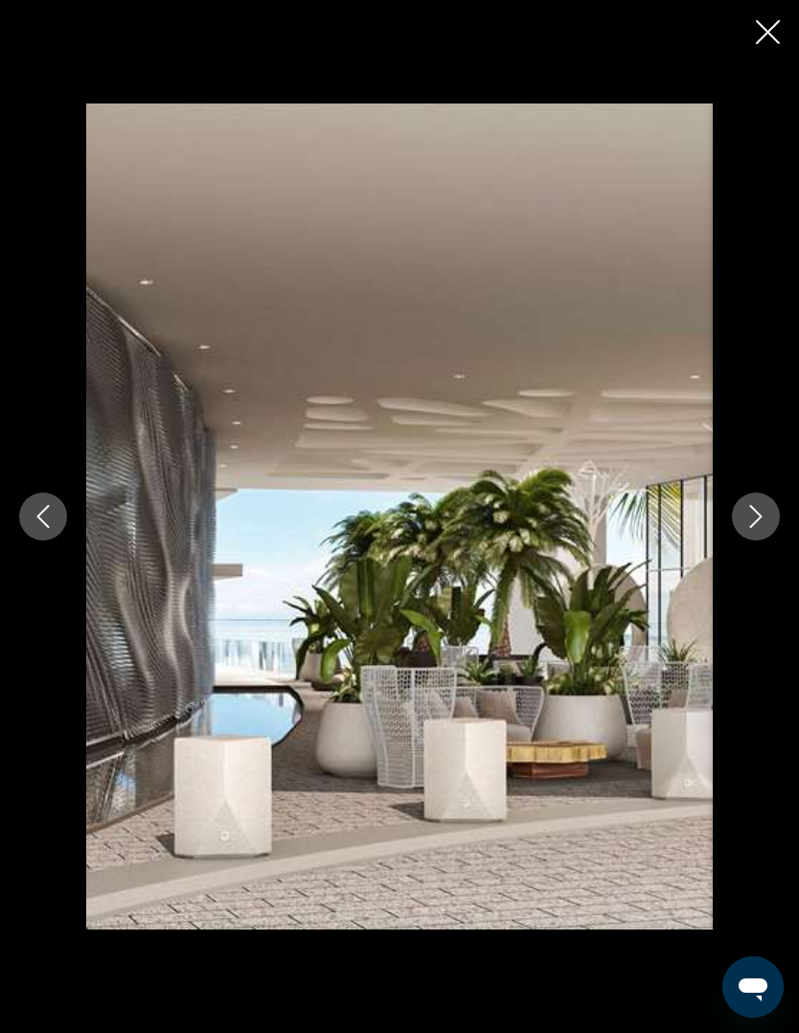
click at [749, 528] on icon "Next image" at bounding box center [755, 516] width 23 height 23
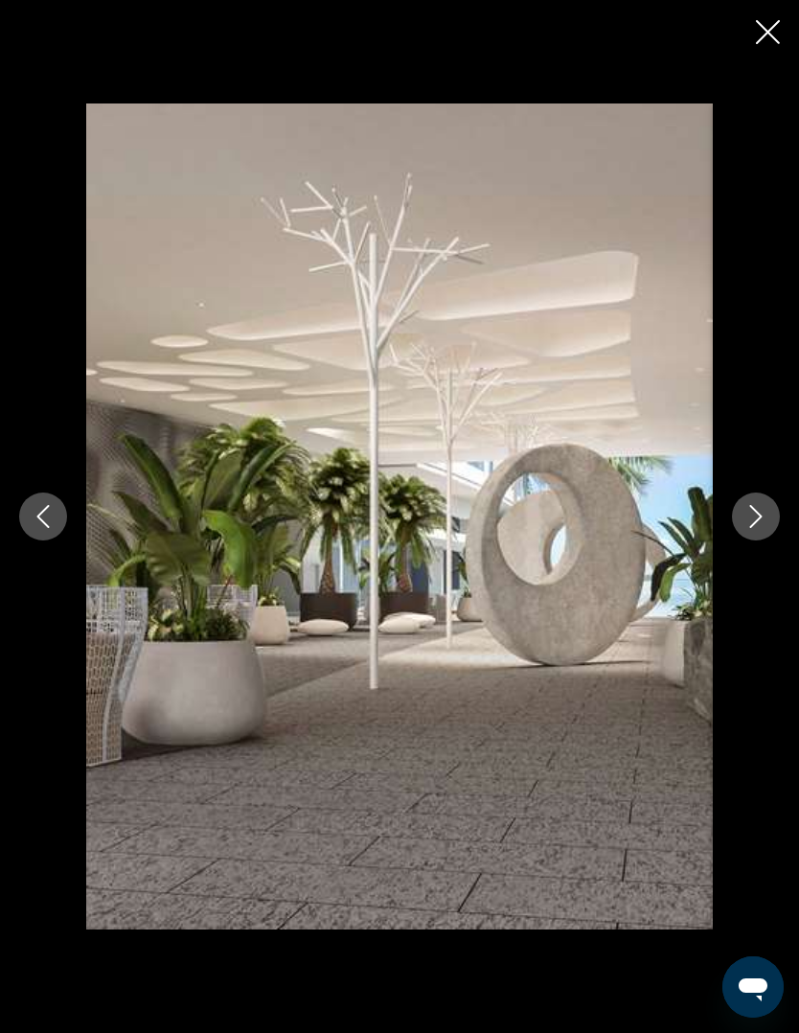
click at [739, 540] on button "Next image" at bounding box center [756, 516] width 48 height 48
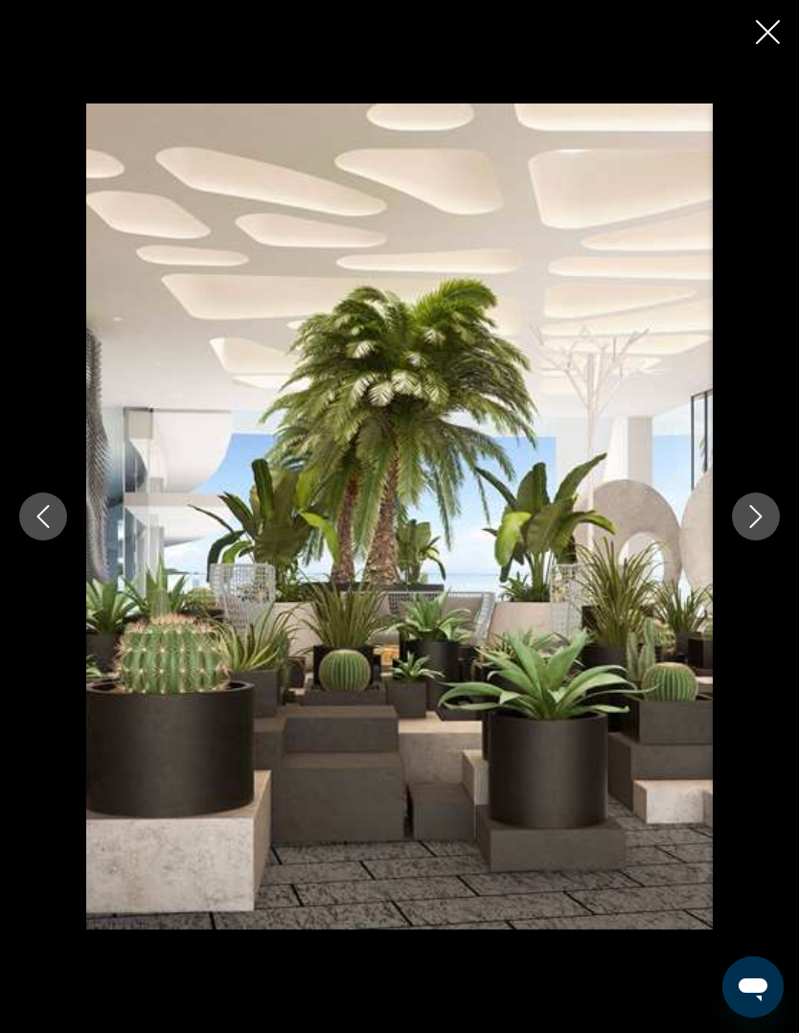
click at [746, 540] on button "Next image" at bounding box center [756, 516] width 48 height 48
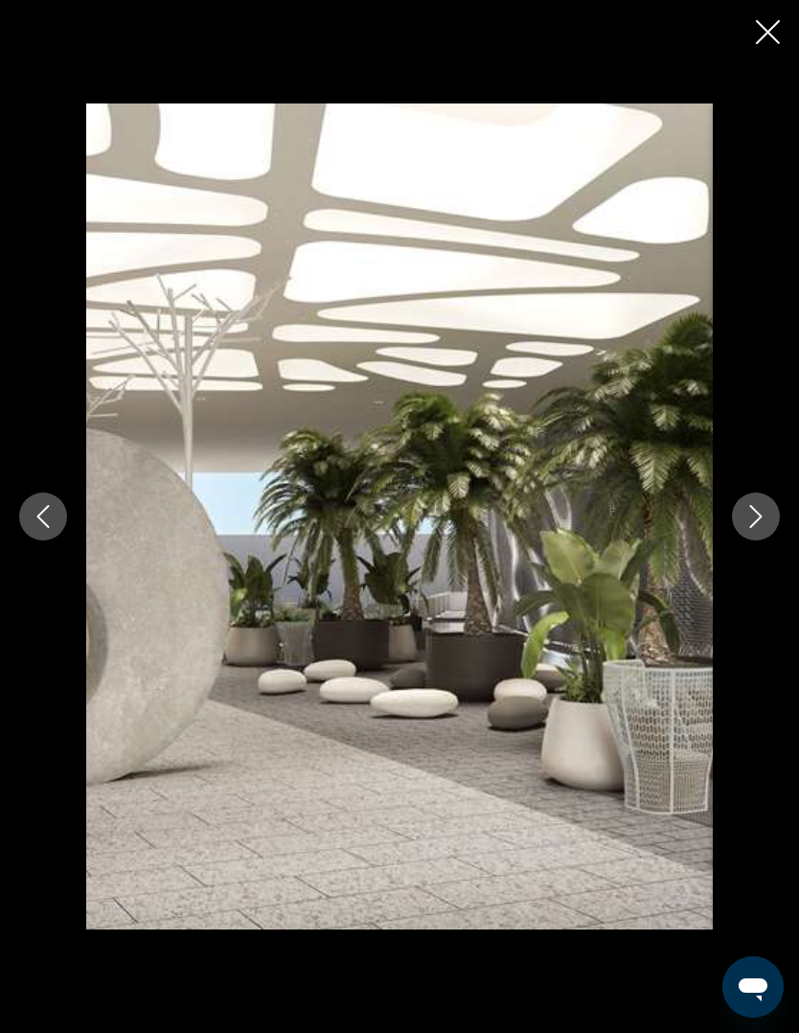
click at [737, 540] on button "Next image" at bounding box center [756, 516] width 48 height 48
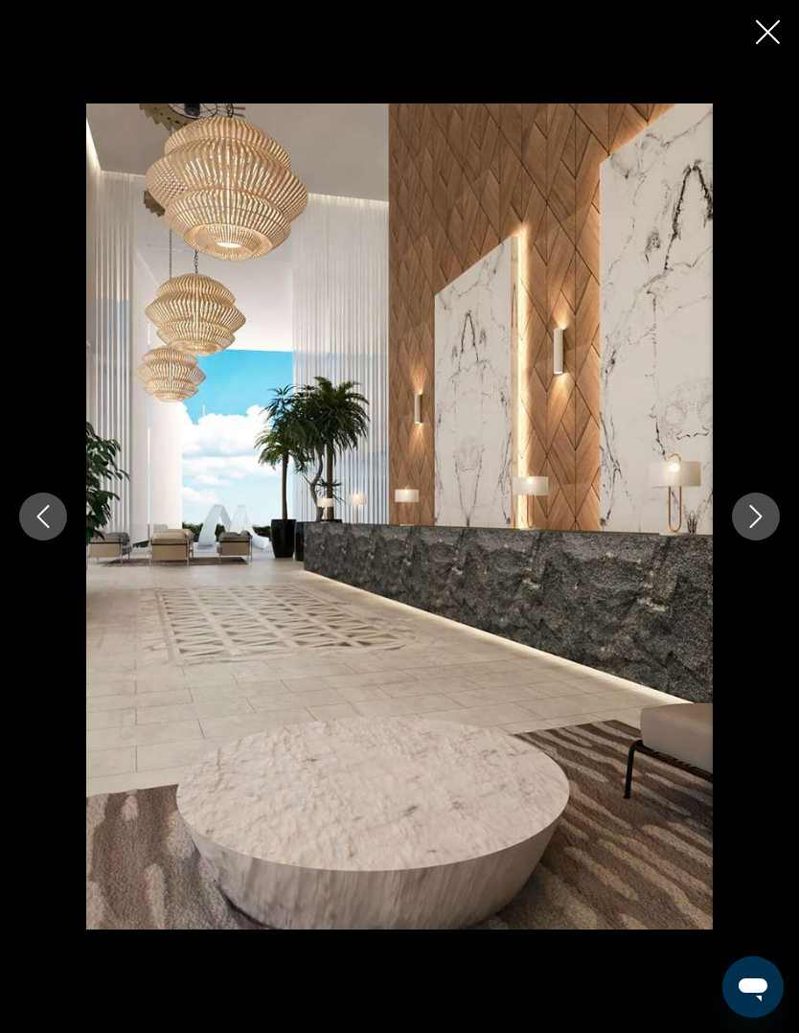
click at [734, 535] on div "Main content" at bounding box center [399, 516] width 799 height 826
click at [762, 528] on icon "Next image" at bounding box center [755, 516] width 23 height 23
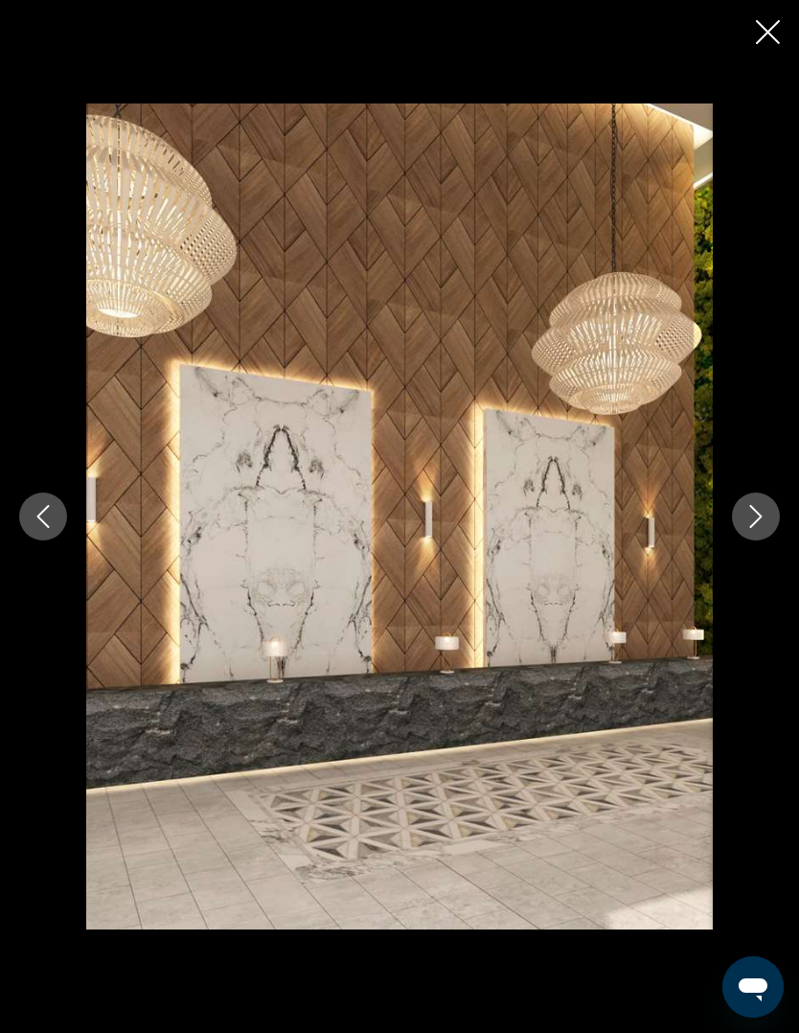
click at [759, 528] on icon "Next image" at bounding box center [756, 516] width 12 height 23
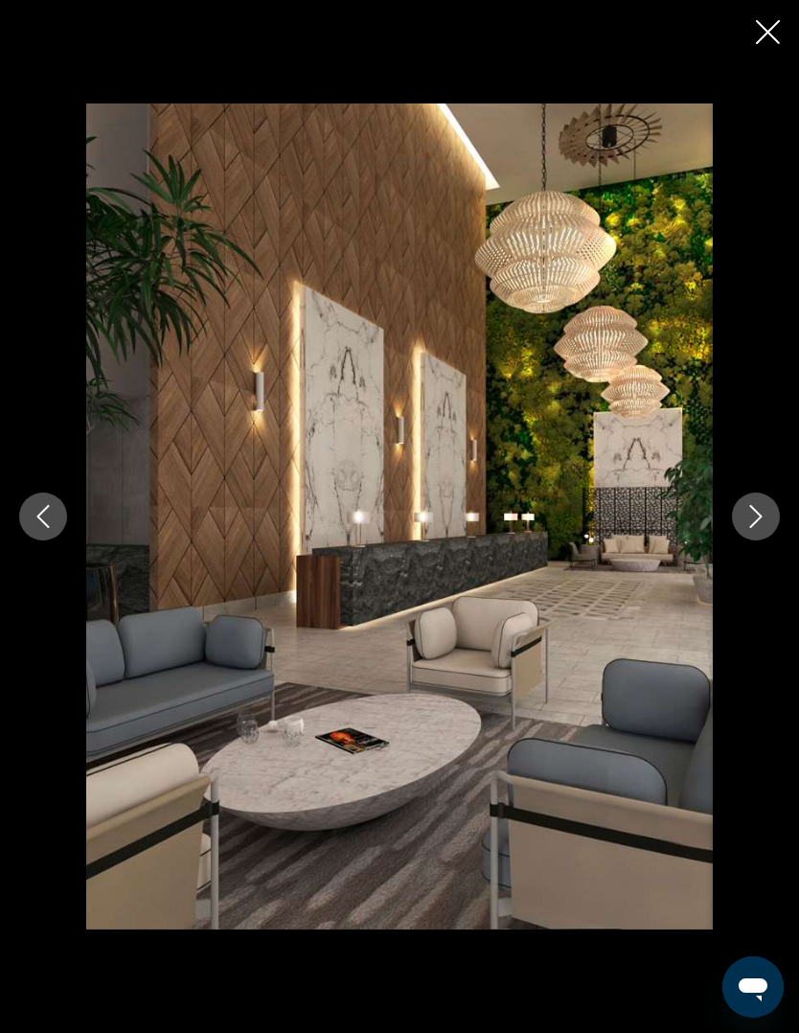
click at [754, 528] on icon "Next image" at bounding box center [755, 516] width 23 height 23
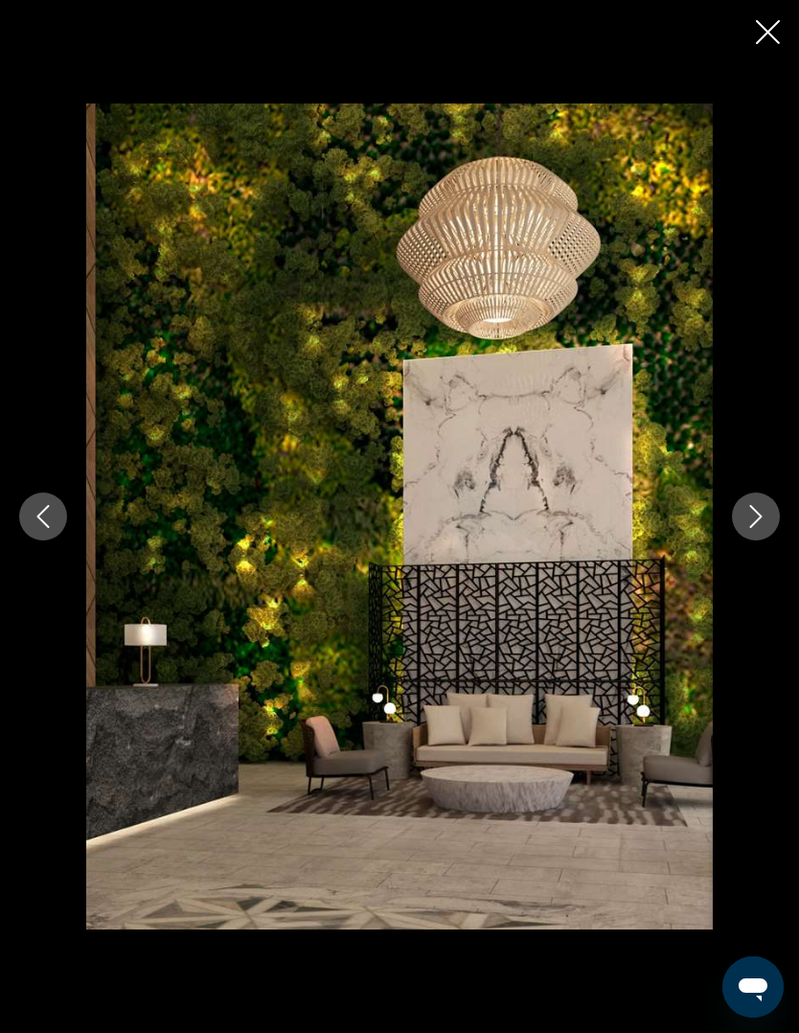
click at [756, 528] on icon "Next image" at bounding box center [755, 516] width 23 height 23
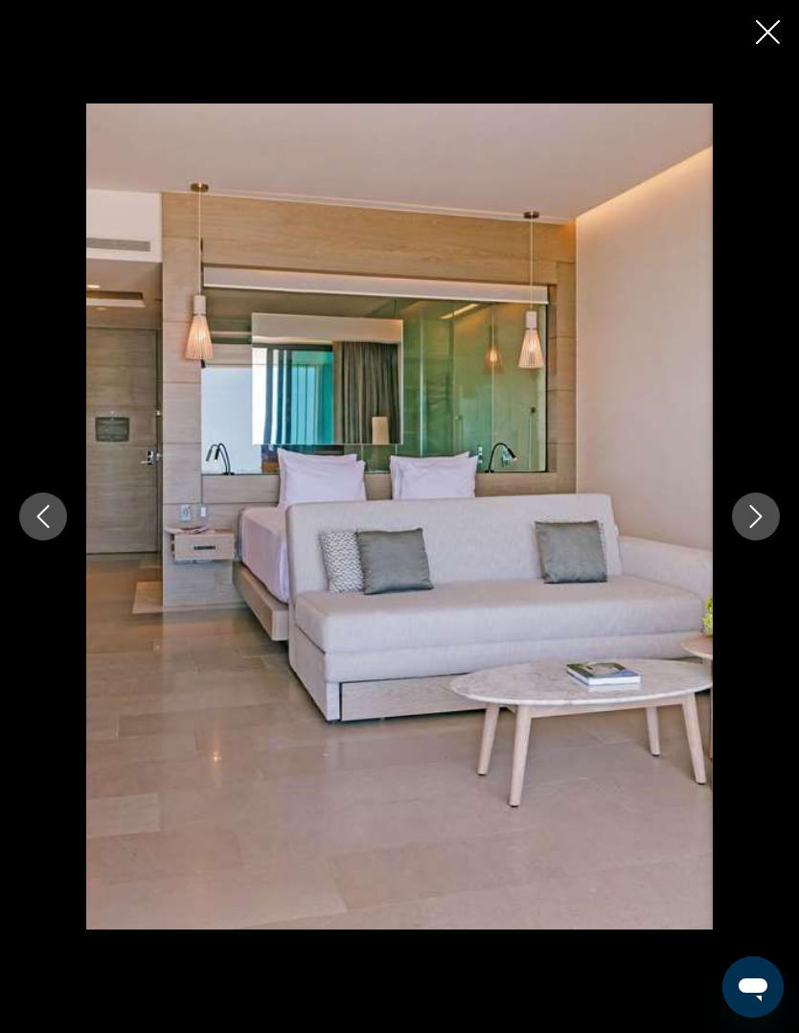
click at [752, 528] on icon "Next image" at bounding box center [755, 516] width 23 height 23
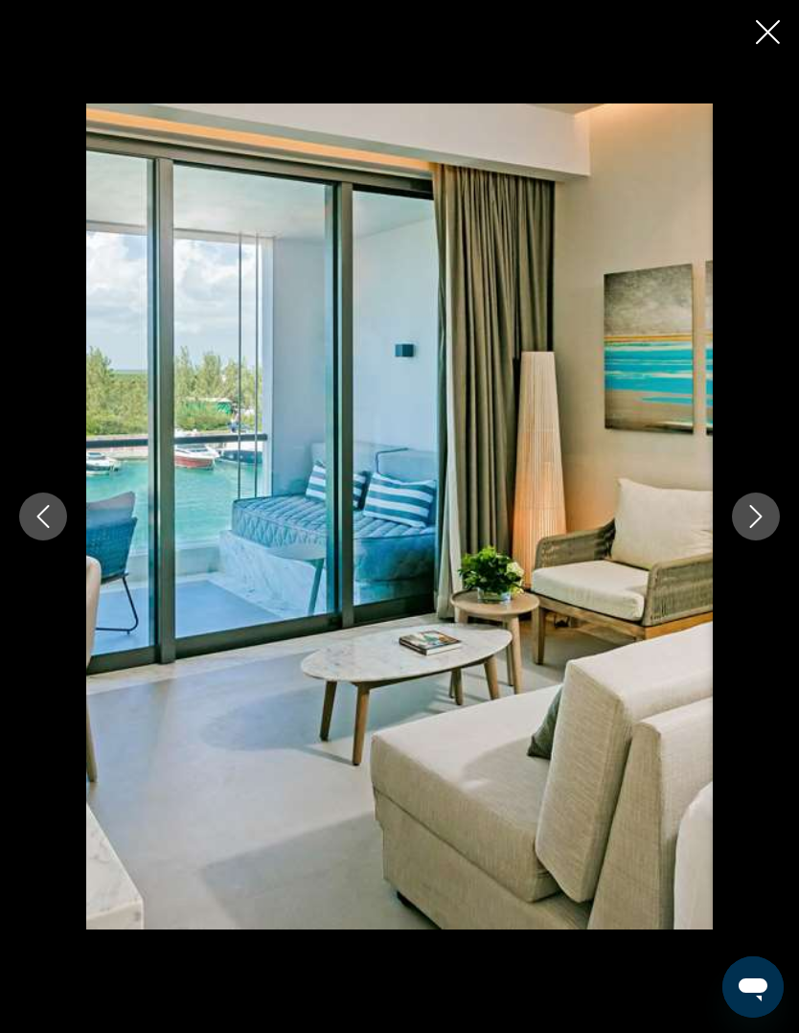
click at [740, 540] on button "Next image" at bounding box center [756, 516] width 48 height 48
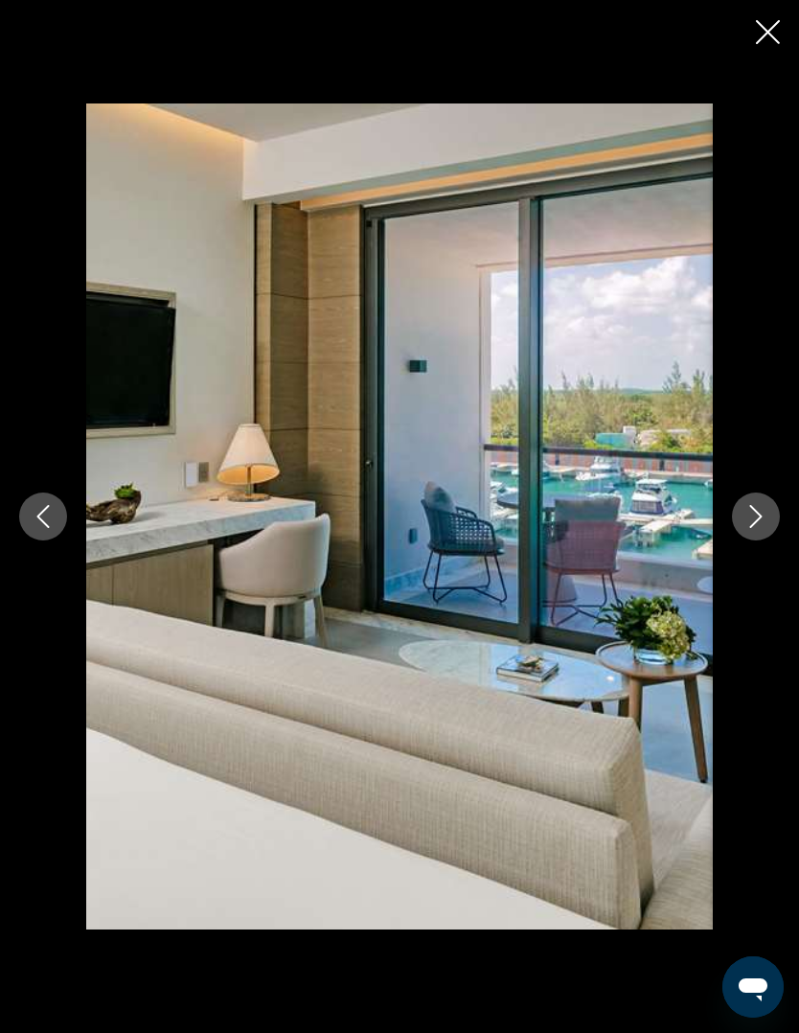
click at [739, 540] on button "Next image" at bounding box center [756, 516] width 48 height 48
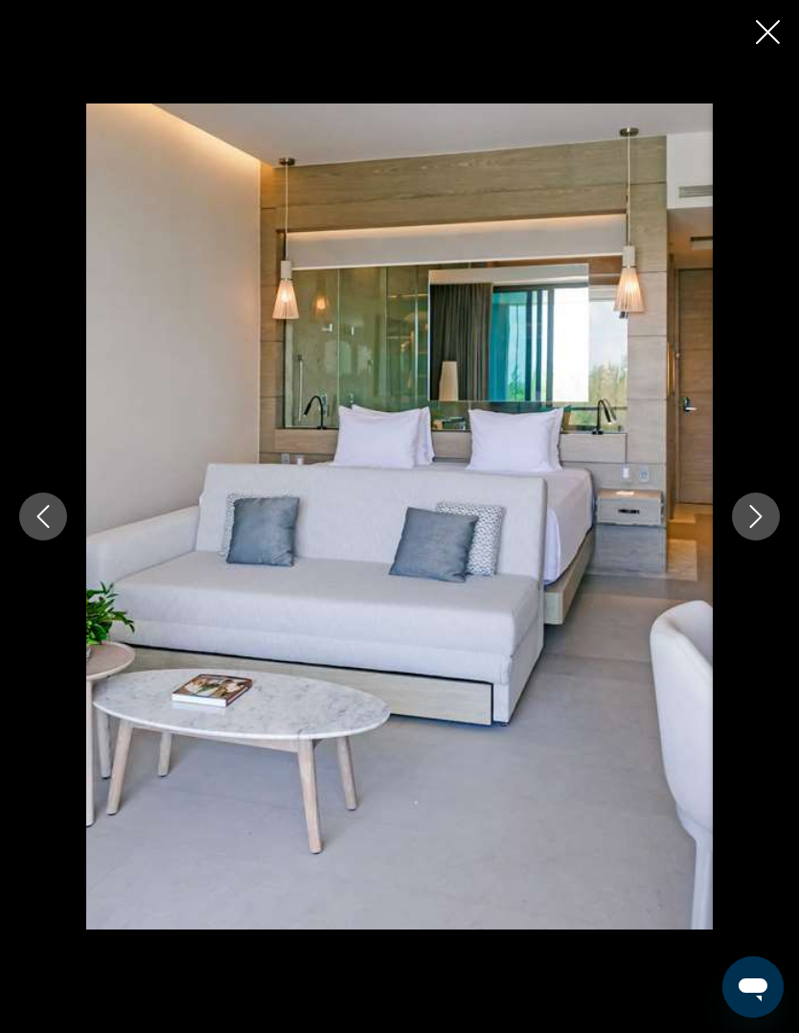
click at [751, 528] on icon "Next image" at bounding box center [755, 516] width 23 height 23
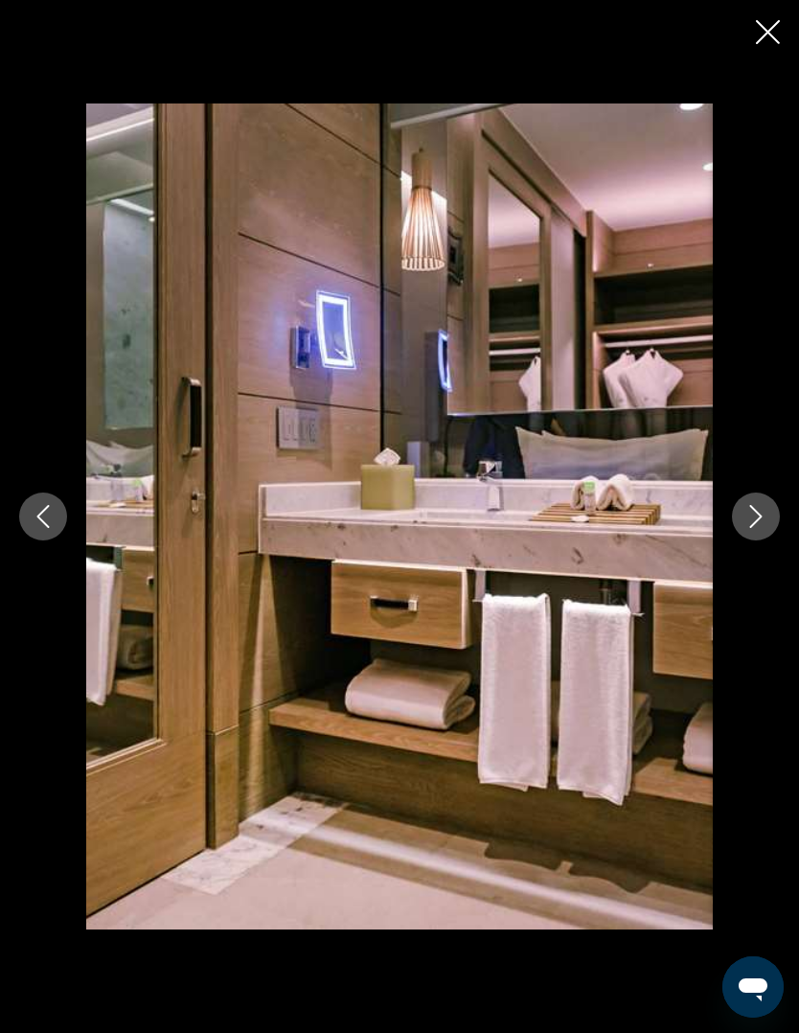
click at [745, 528] on icon "Next image" at bounding box center [755, 516] width 23 height 23
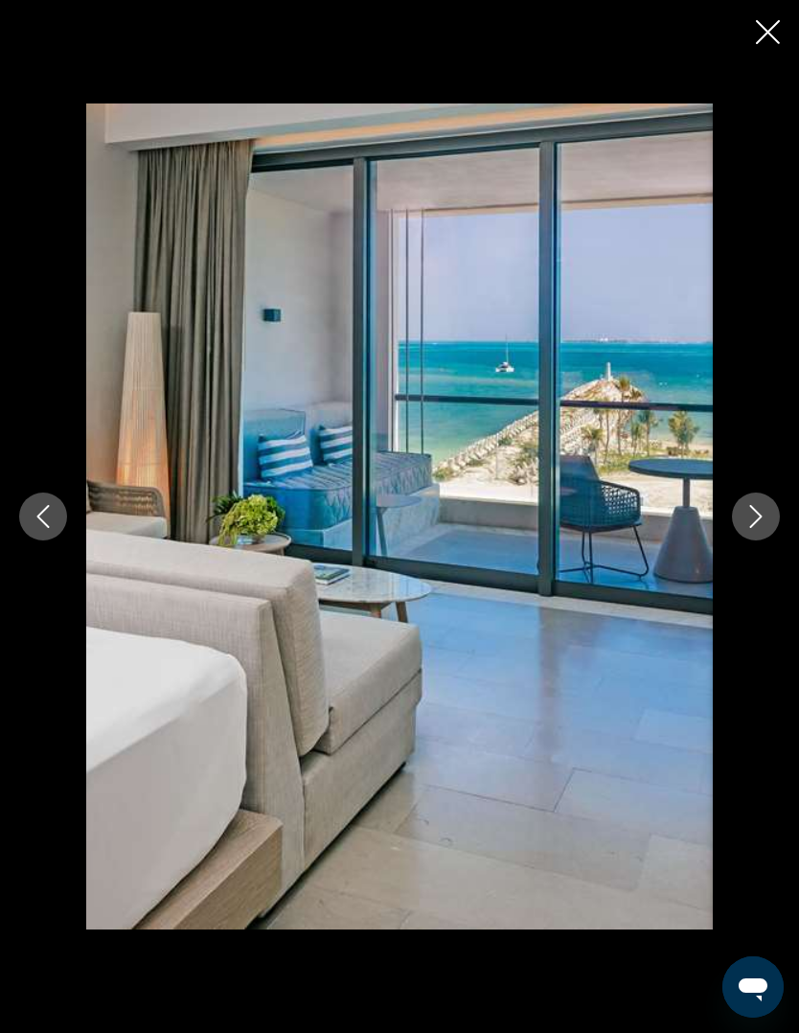
click at [734, 540] on button "Next image" at bounding box center [756, 516] width 48 height 48
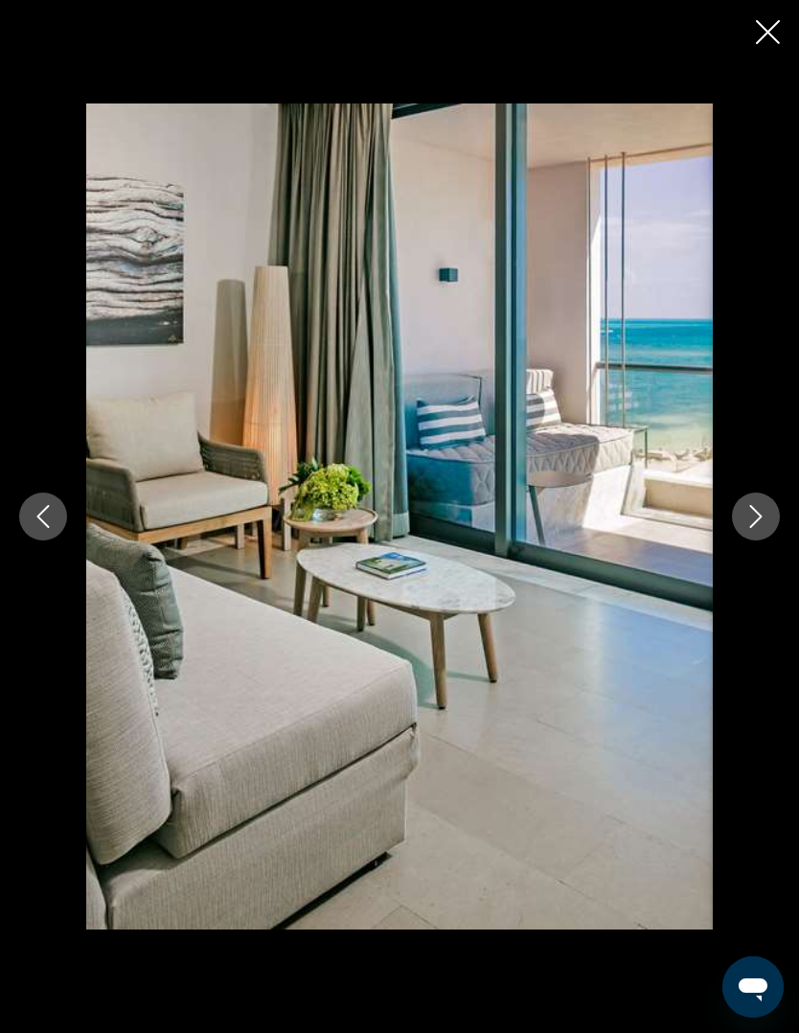
click at [742, 540] on button "Next image" at bounding box center [756, 516] width 48 height 48
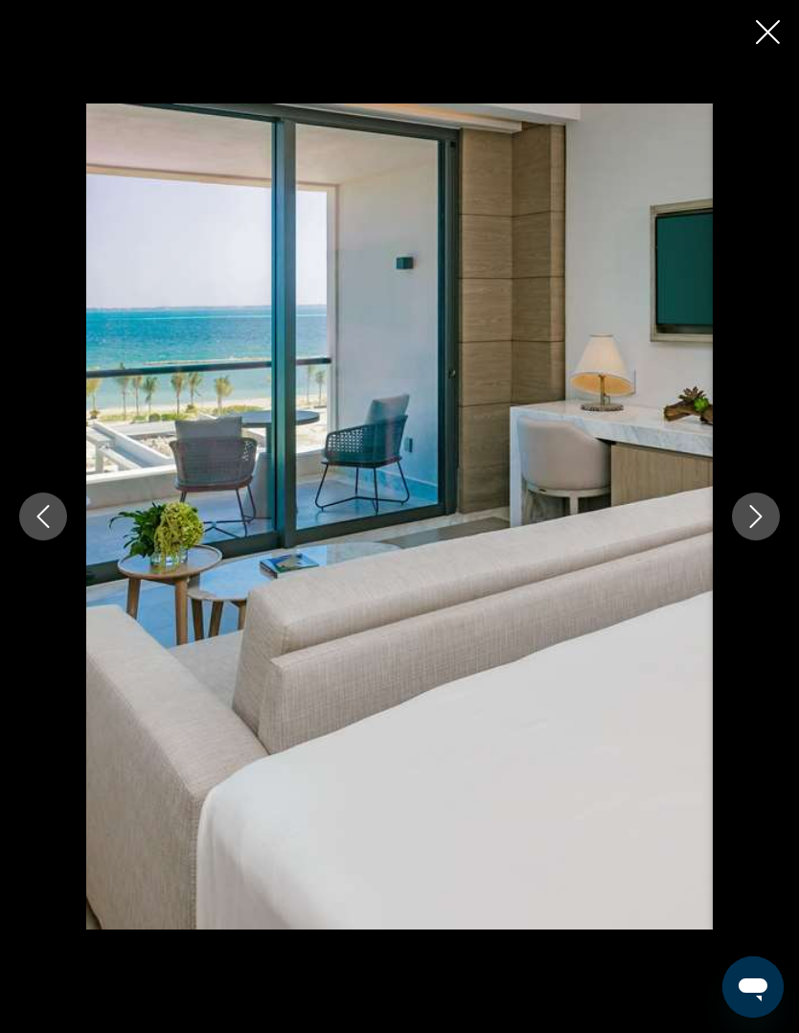
click at [728, 551] on div "Main content" at bounding box center [399, 516] width 799 height 826
click at [737, 540] on button "Next image" at bounding box center [756, 516] width 48 height 48
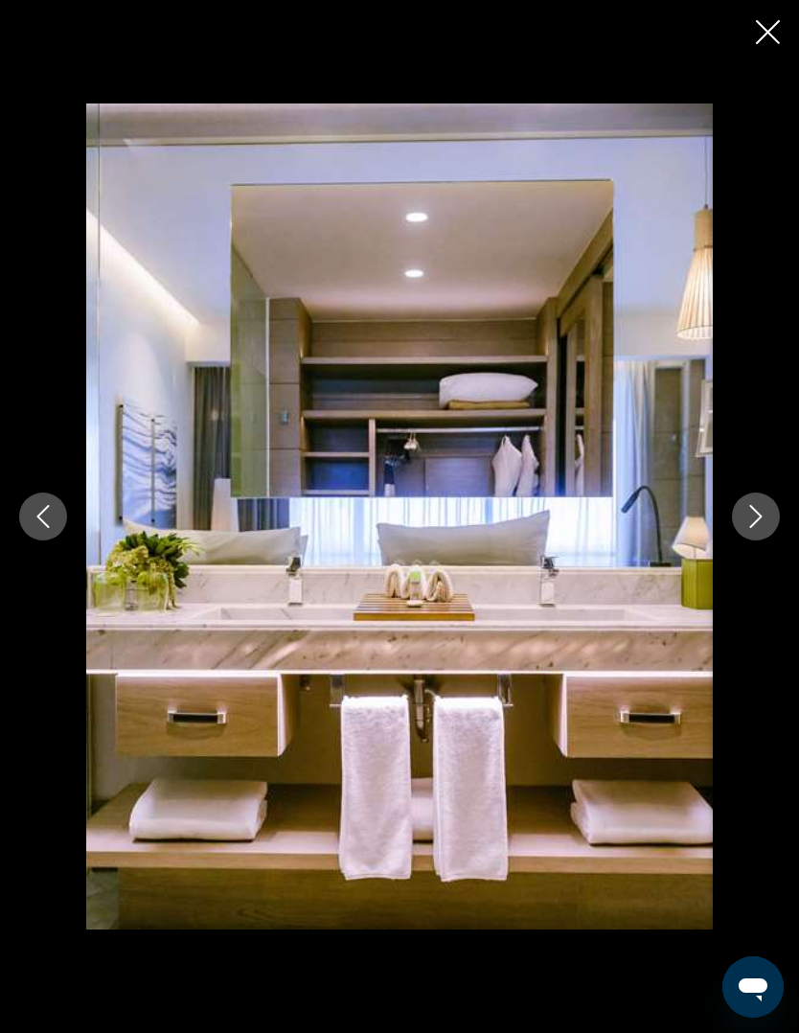
click at [754, 528] on icon "Next image" at bounding box center [755, 516] width 23 height 23
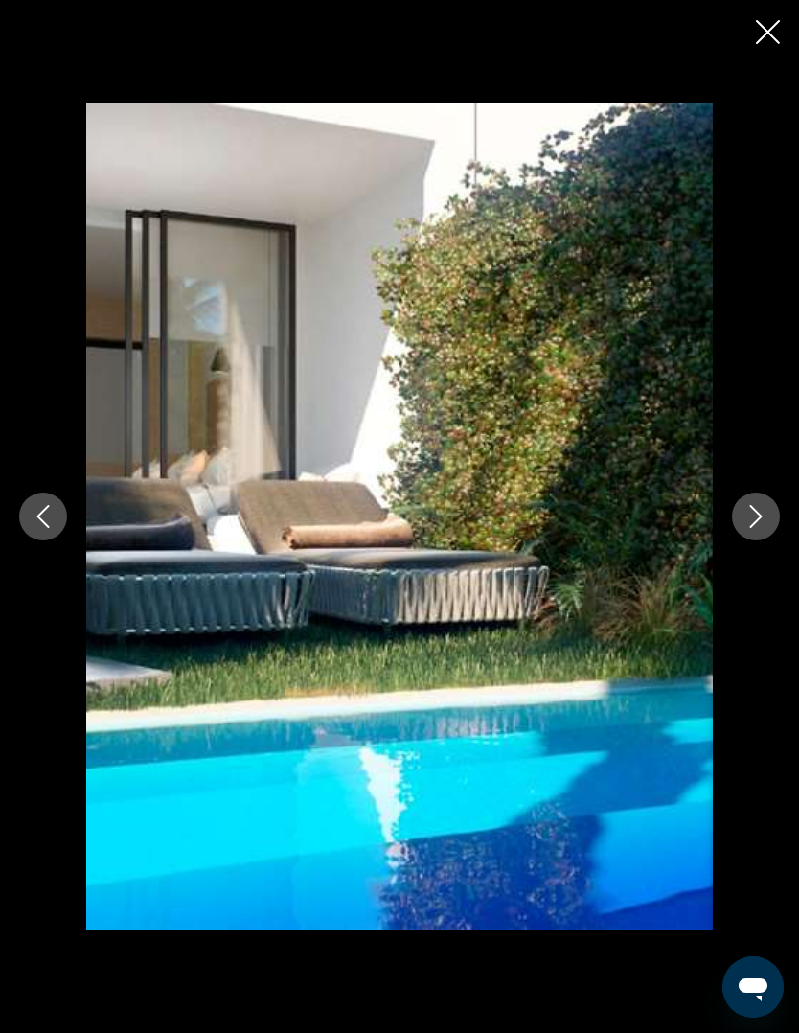
click at [27, 540] on button "Previous image" at bounding box center [43, 516] width 48 height 48
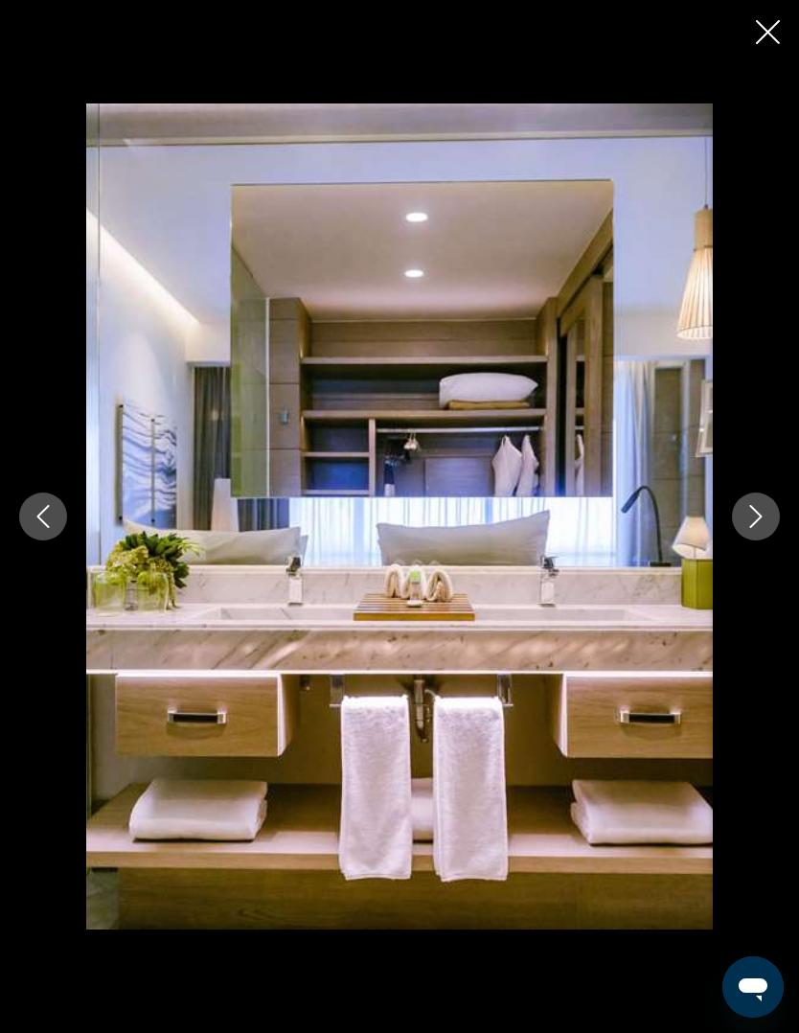
click at [739, 540] on button "Next image" at bounding box center [756, 516] width 48 height 48
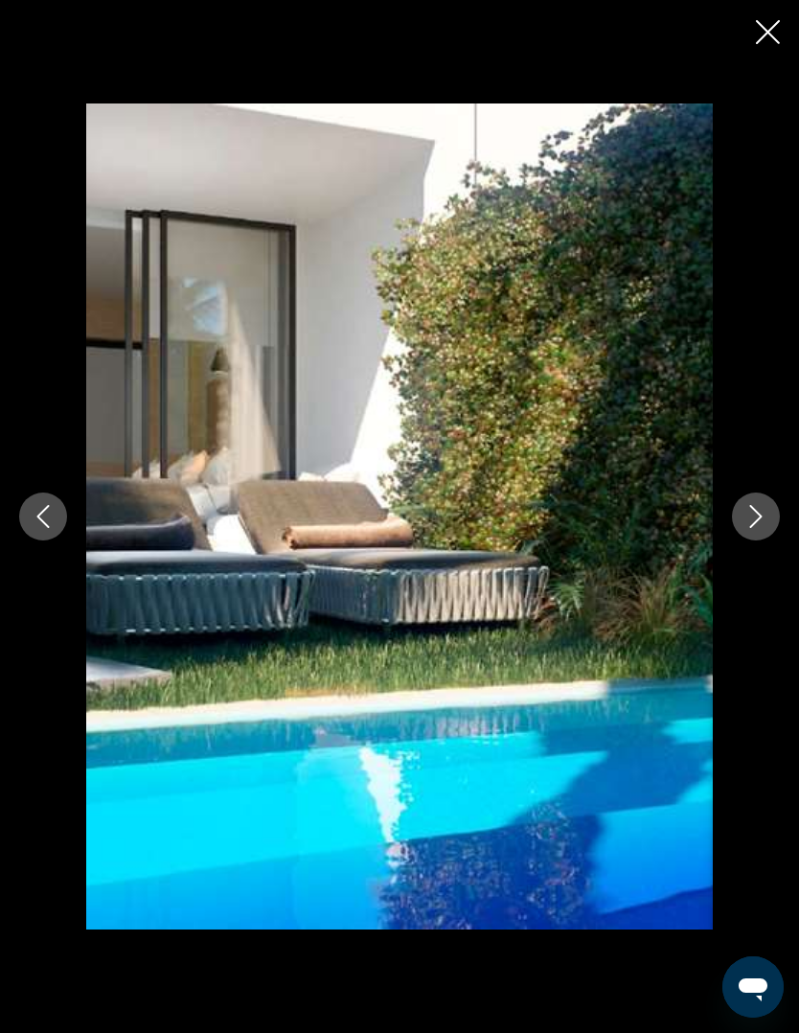
click at [759, 540] on button "Next image" at bounding box center [756, 516] width 48 height 48
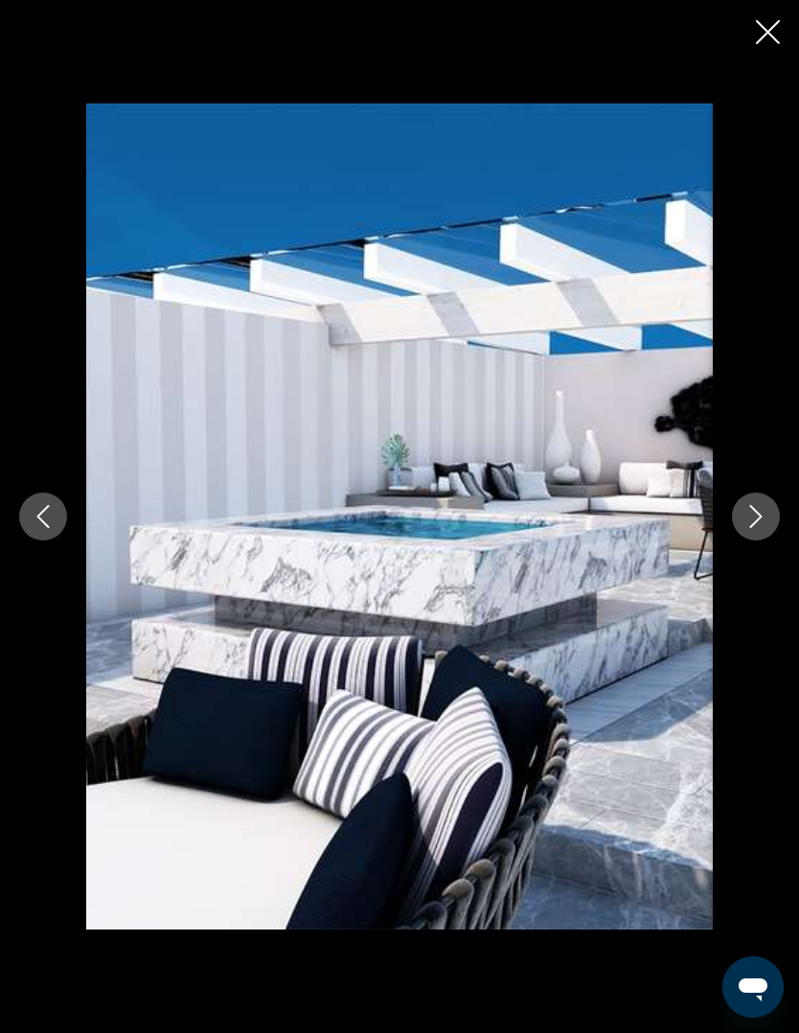
click at [746, 540] on button "Next image" at bounding box center [756, 516] width 48 height 48
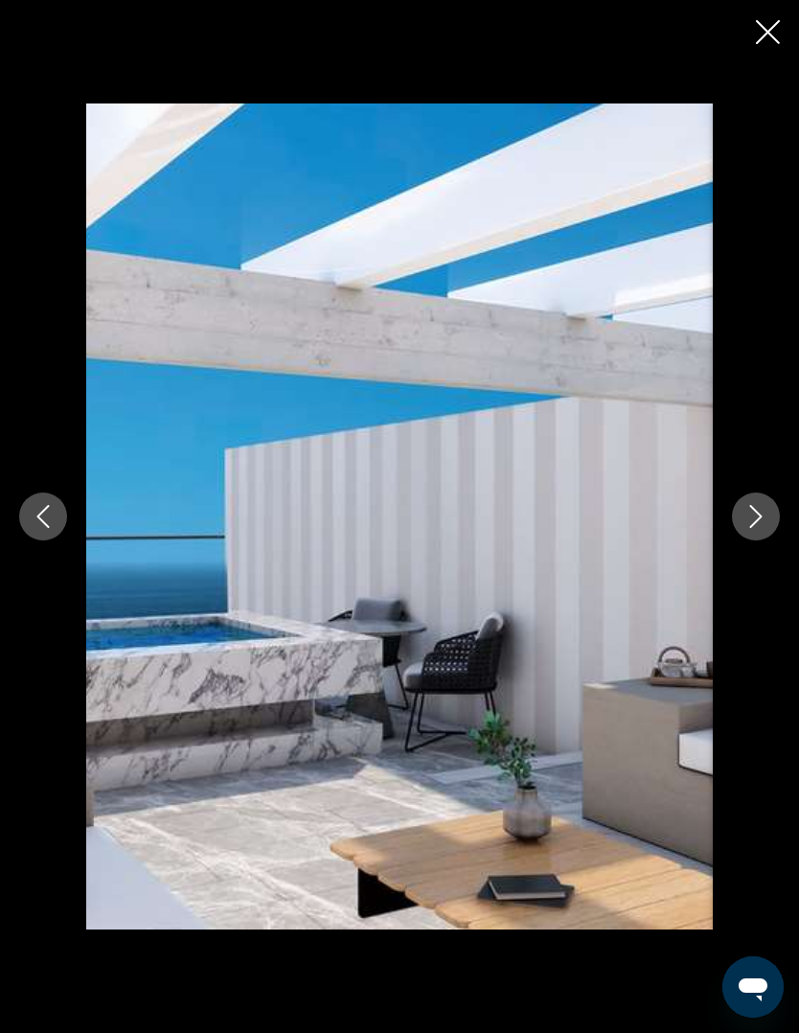
click at [744, 540] on button "Next image" at bounding box center [756, 516] width 48 height 48
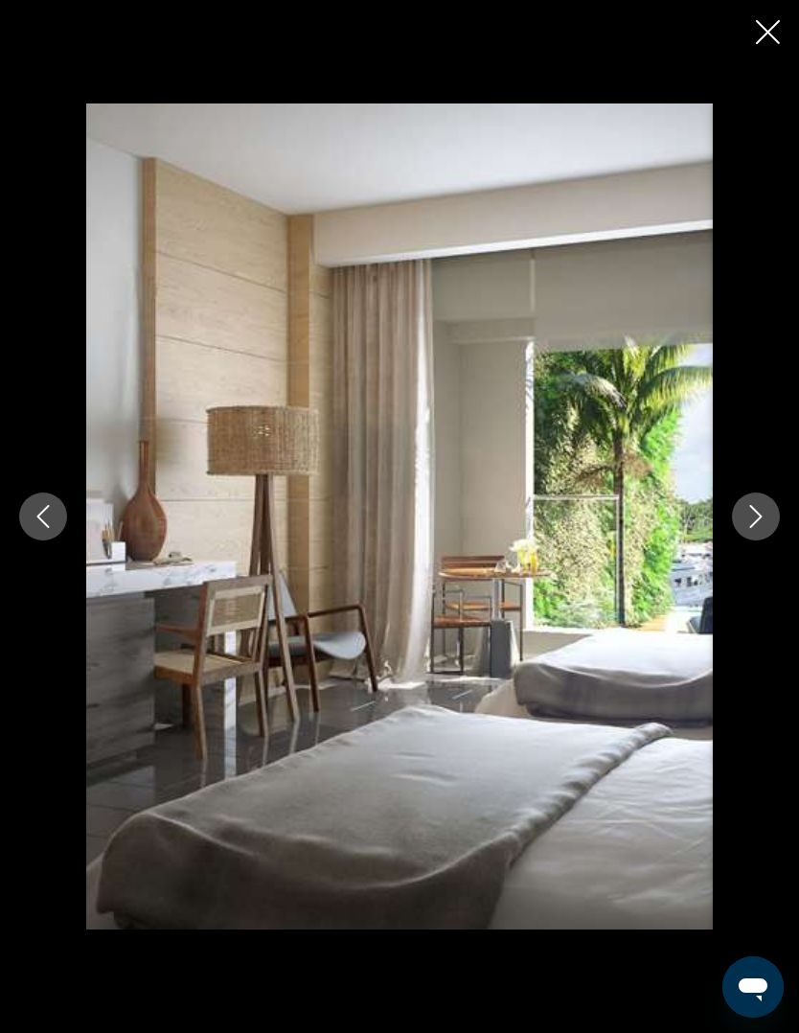
click at [744, 540] on button "Next image" at bounding box center [756, 516] width 48 height 48
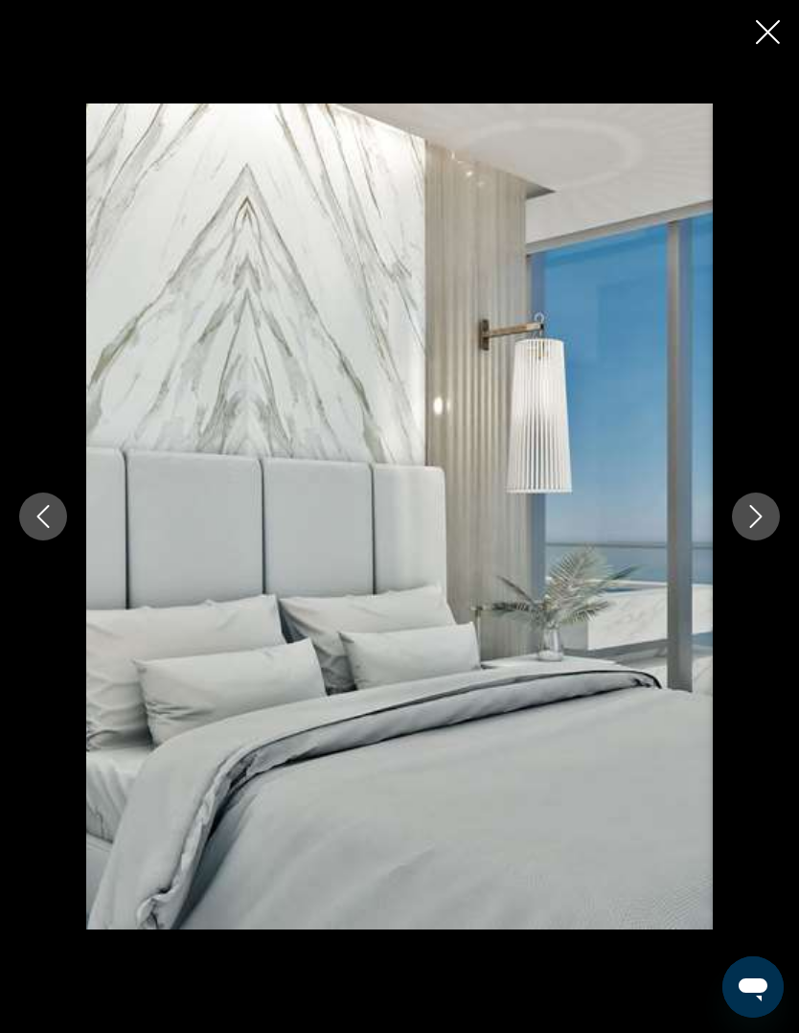
click at [48, 528] on icon "Previous image" at bounding box center [43, 516] width 23 height 23
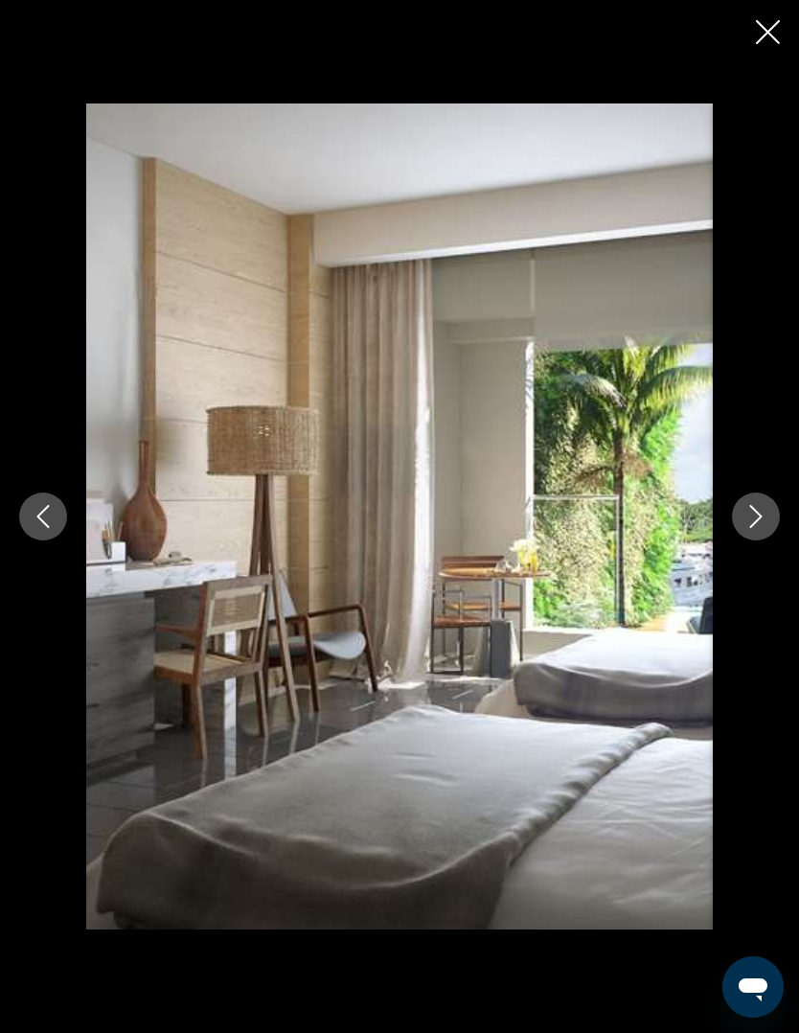
click at [48, 540] on button "Previous image" at bounding box center [43, 516] width 48 height 48
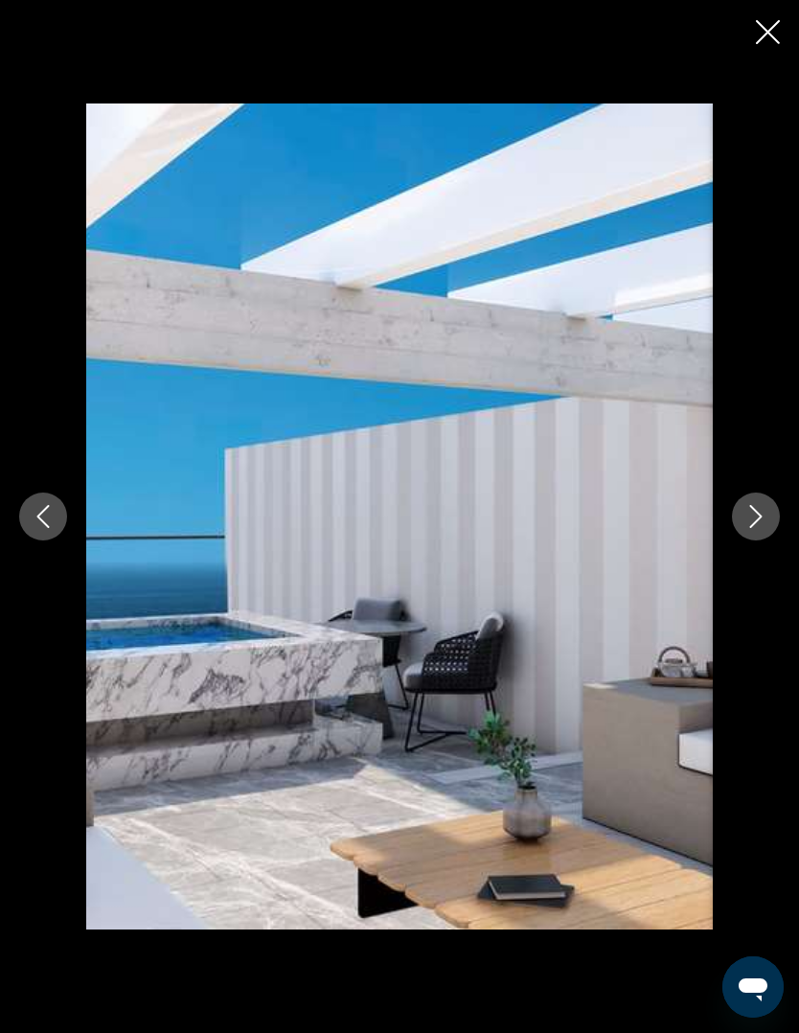
click at [770, 540] on button "Next image" at bounding box center [756, 516] width 48 height 48
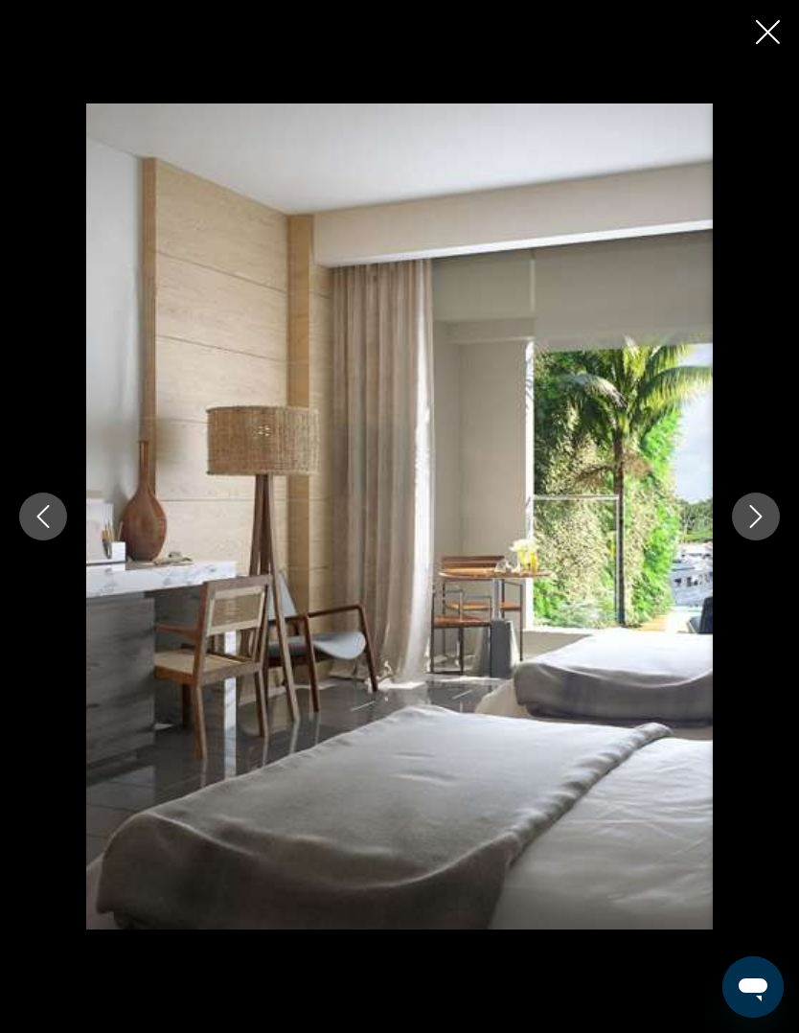
click at [760, 30] on icon "Close slideshow" at bounding box center [768, 32] width 24 height 24
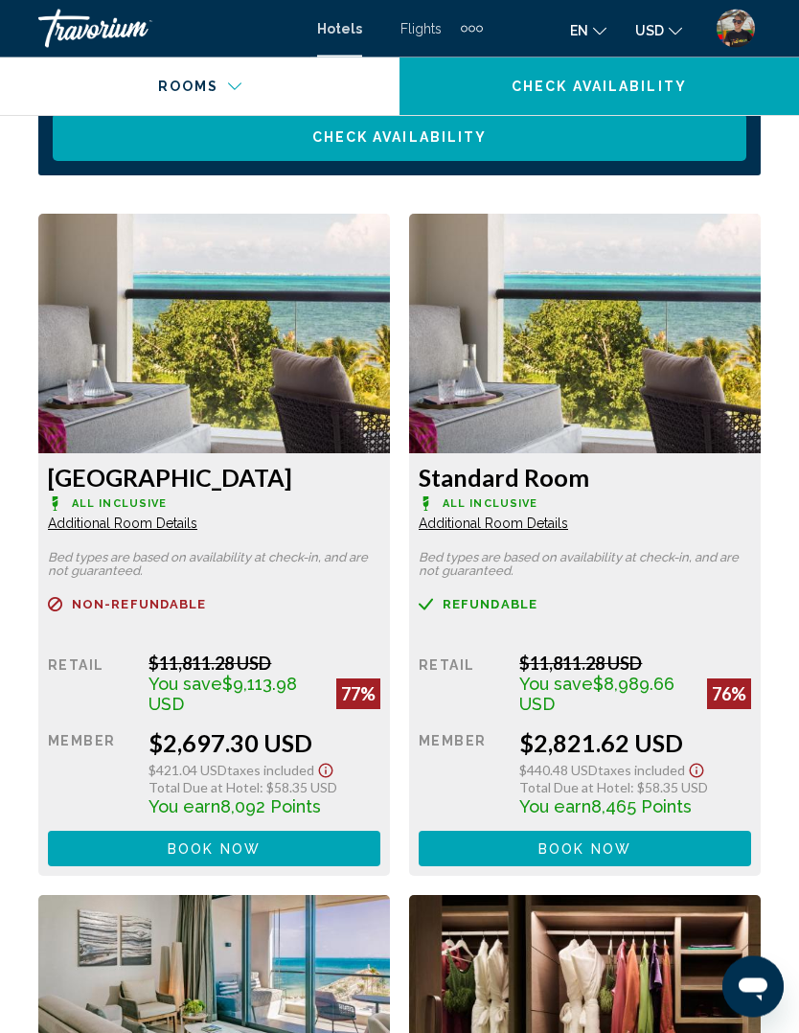
scroll to position [3166, 0]
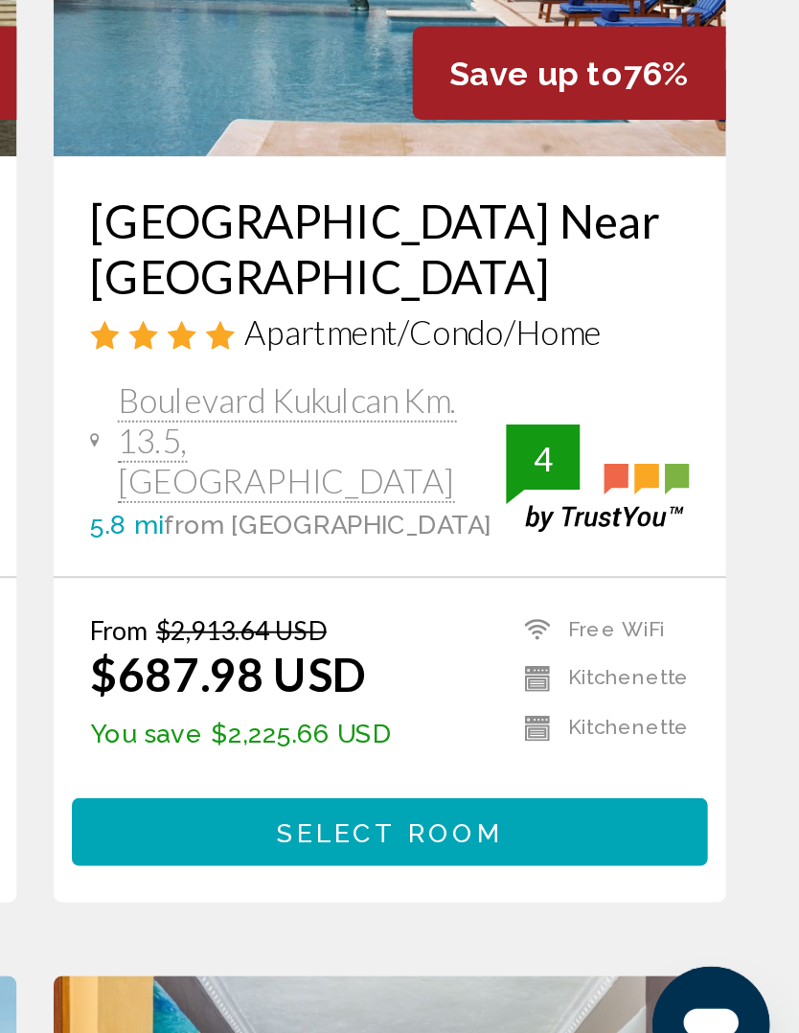
scroll to position [13, 0]
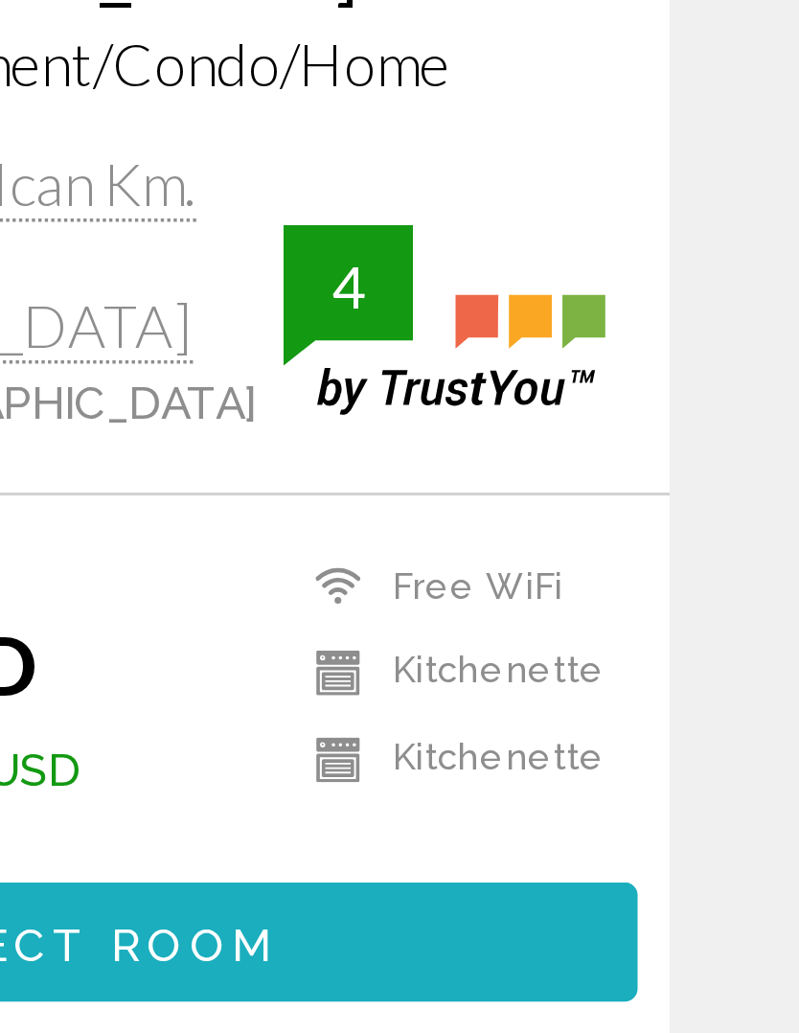
click at [419, 868] on button "Select Room" at bounding box center [585, 885] width 332 height 35
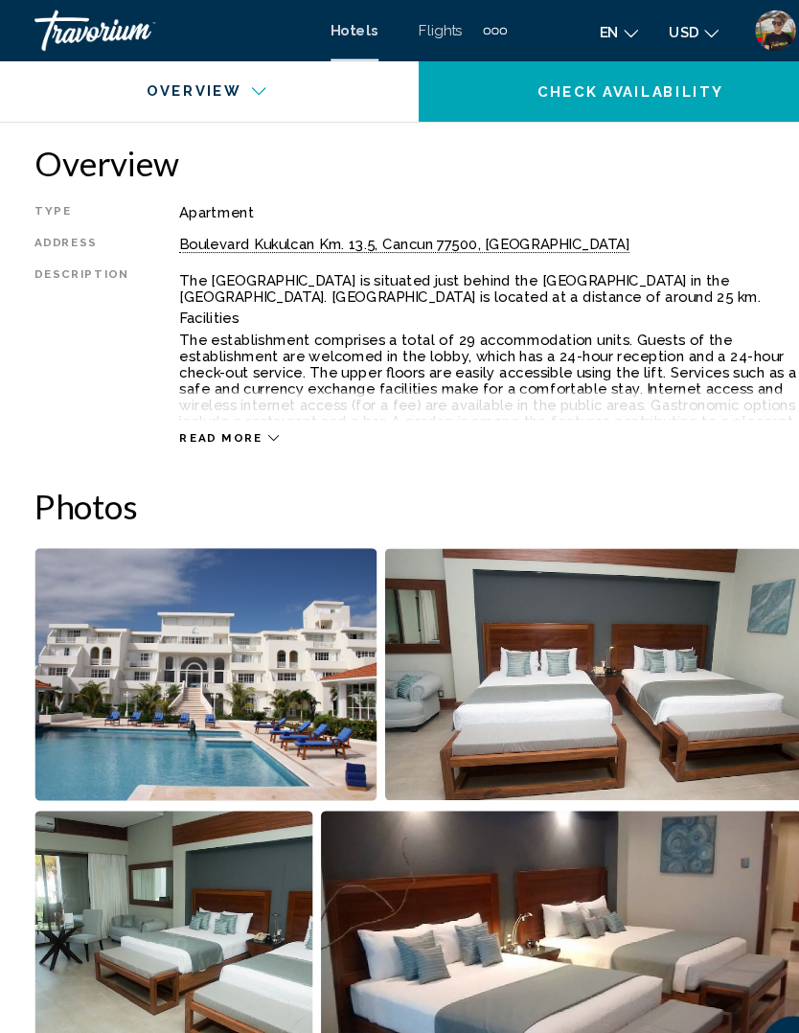
scroll to position [922, 0]
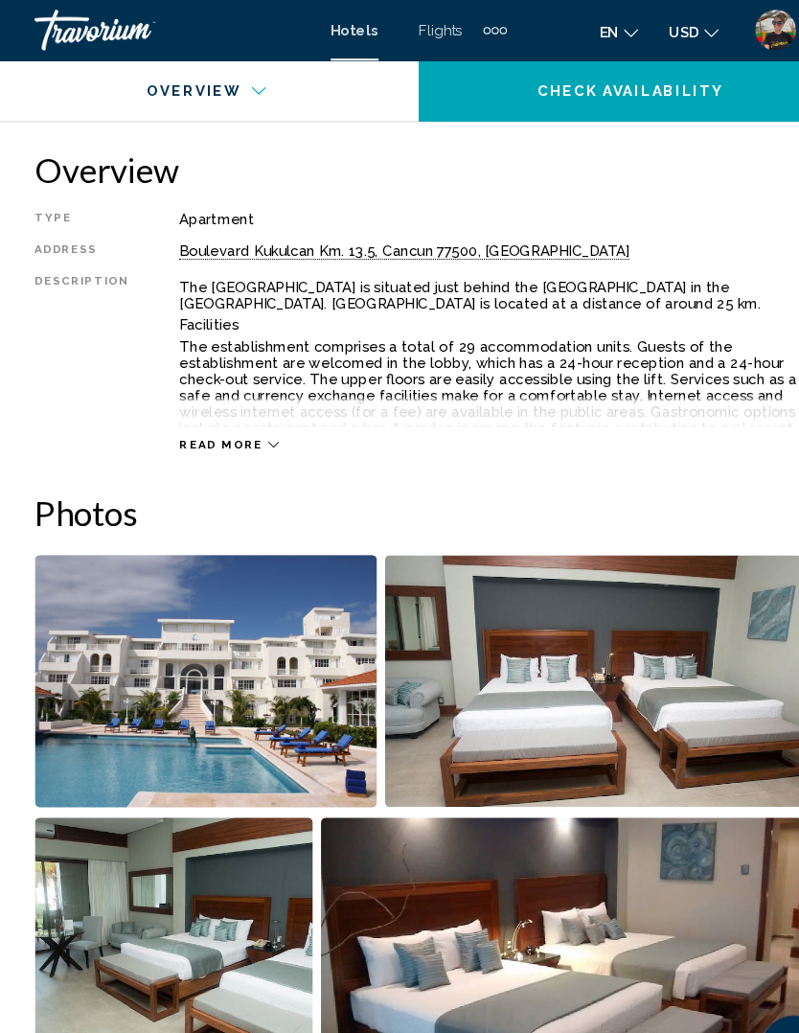
click at [301, 678] on img "Open full-screen image slider" at bounding box center [199, 642] width 322 height 238
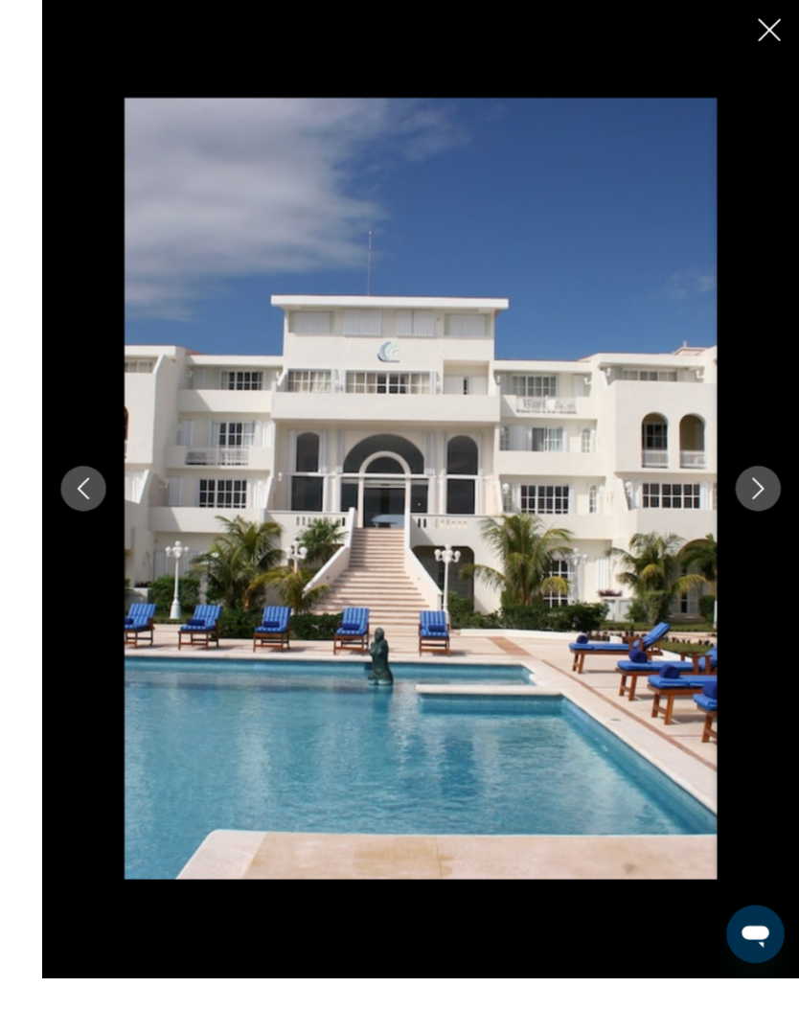
scroll to position [794, 0]
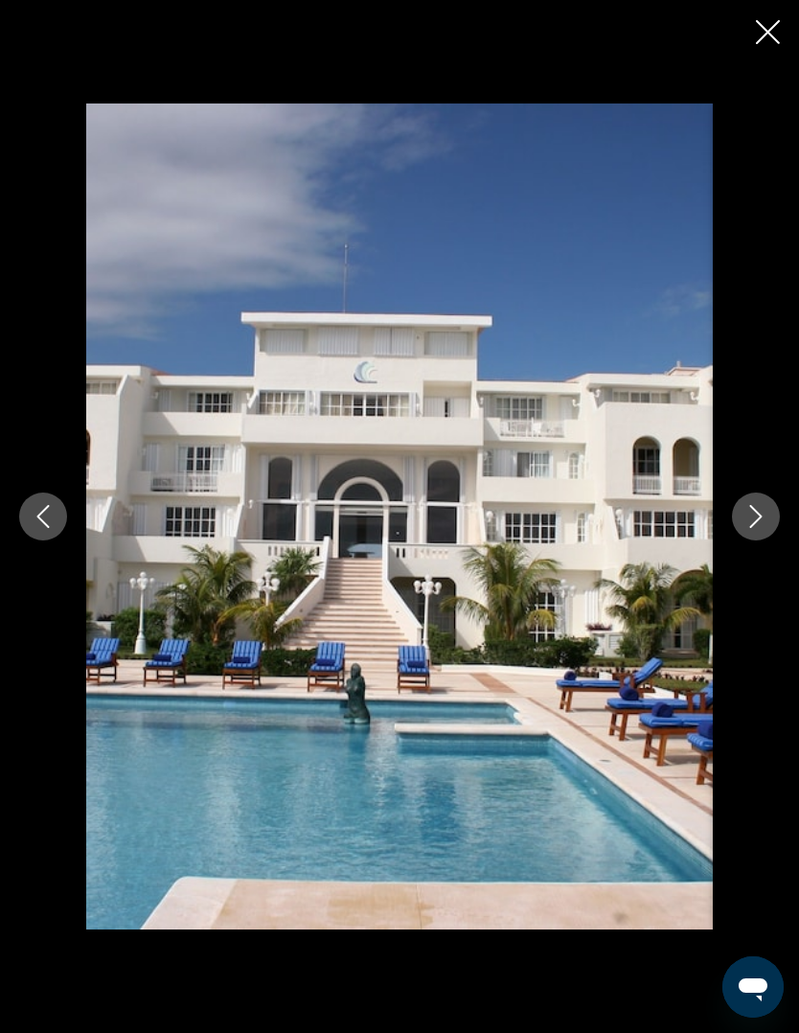
click at [752, 528] on icon "Next image" at bounding box center [755, 516] width 23 height 23
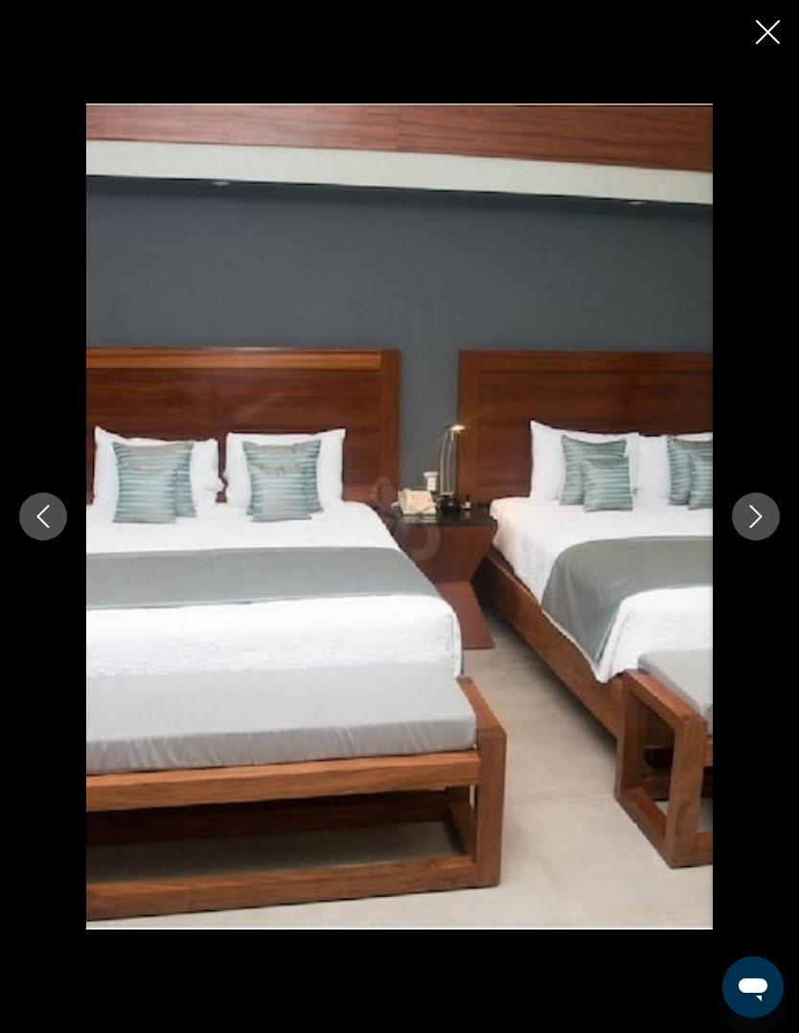
click at [756, 540] on button "Next image" at bounding box center [756, 516] width 48 height 48
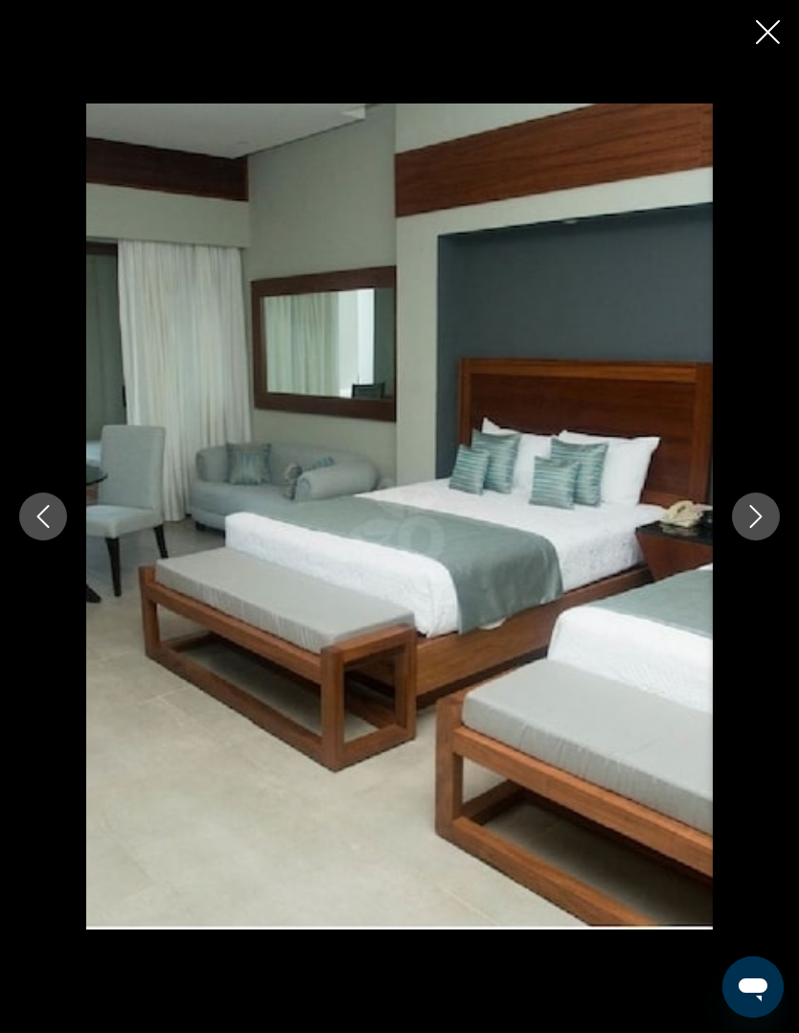
click at [748, 540] on button "Next image" at bounding box center [756, 516] width 48 height 48
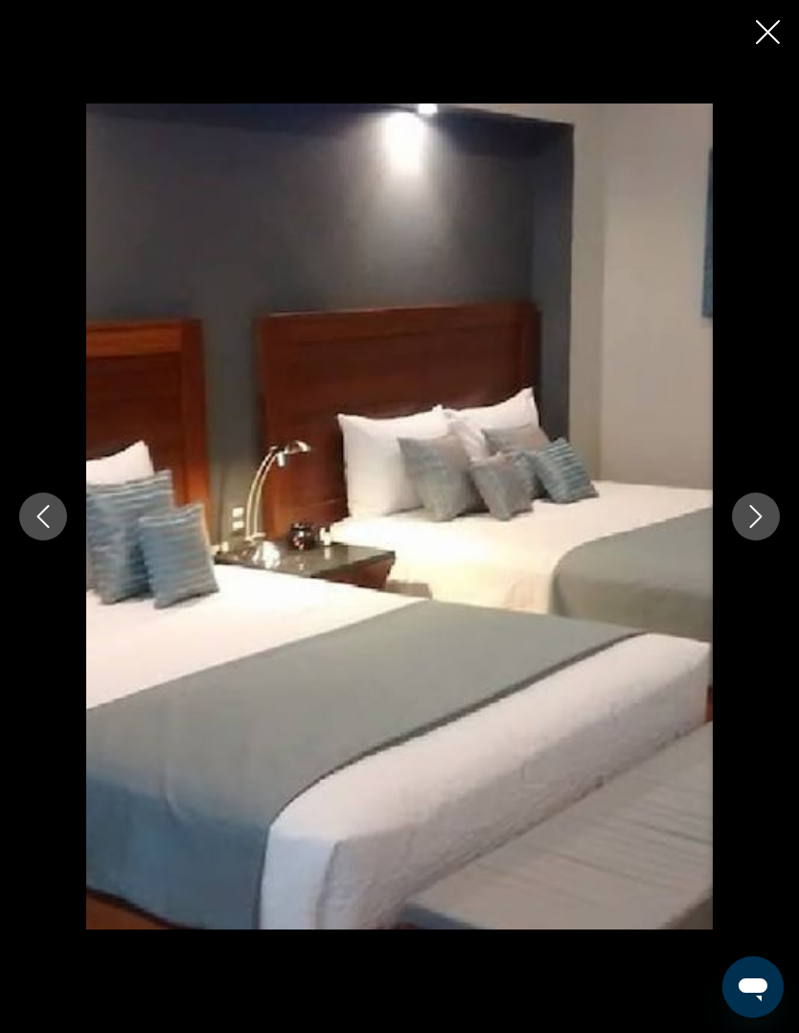
click at [756, 528] on icon "Next image" at bounding box center [756, 516] width 12 height 23
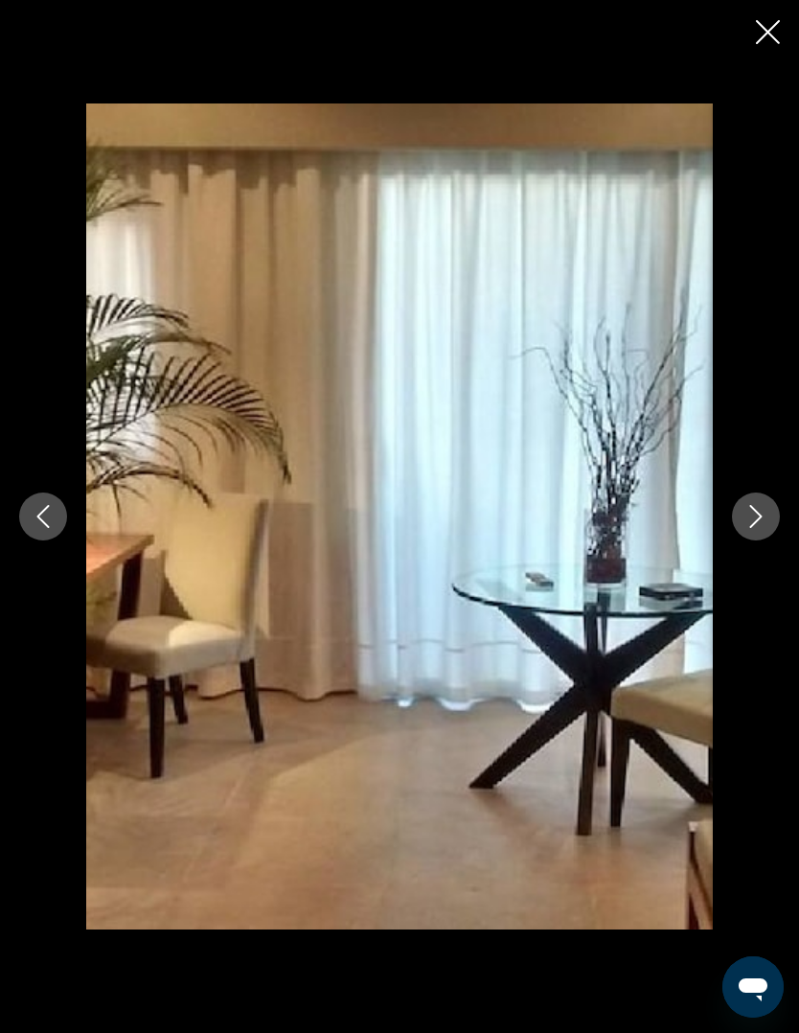
click at [756, 528] on icon "Next image" at bounding box center [755, 516] width 23 height 23
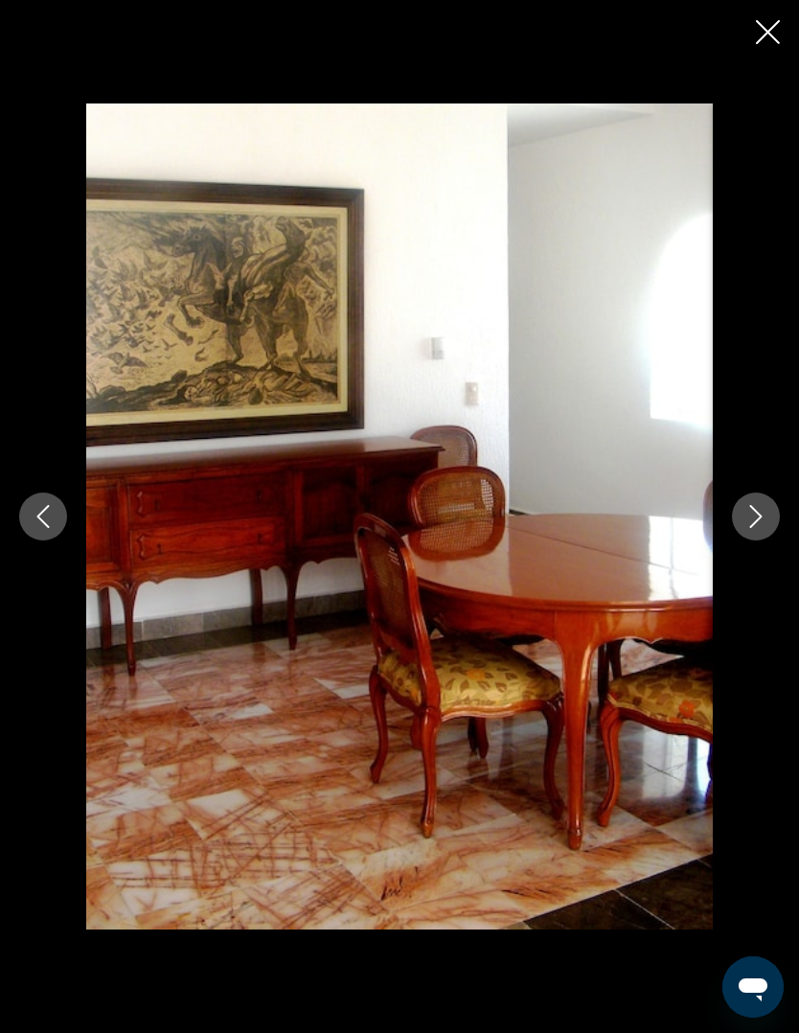
click at [759, 528] on icon "Next image" at bounding box center [755, 516] width 23 height 23
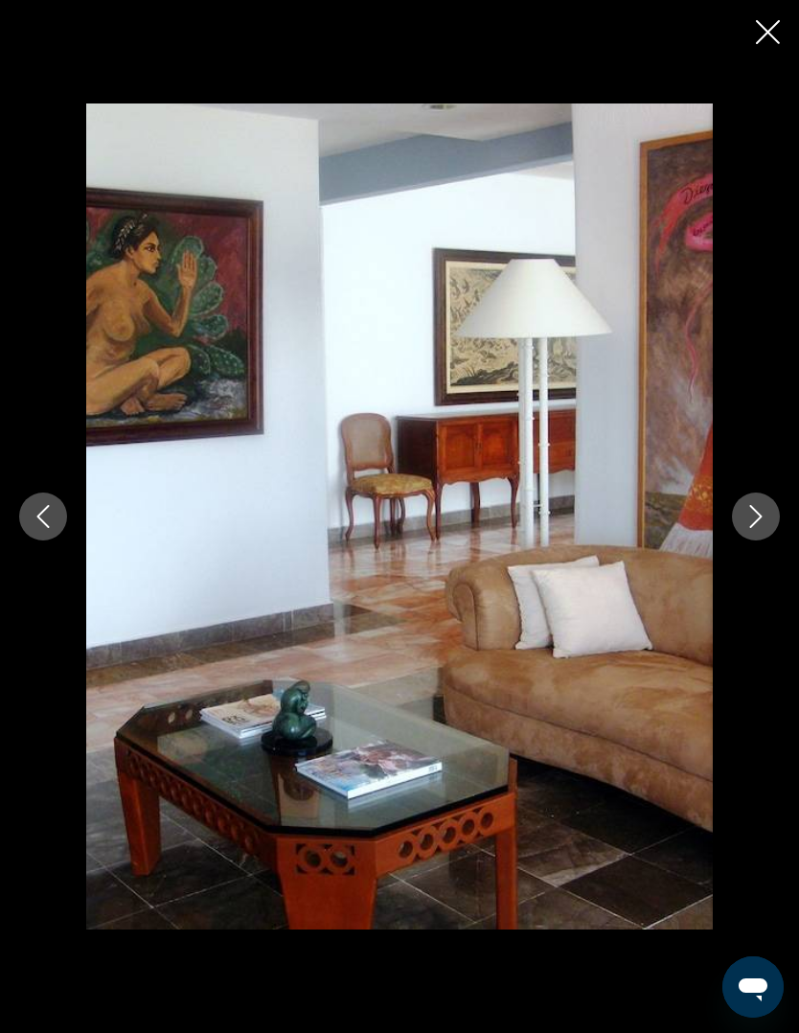
click at [755, 528] on icon "Next image" at bounding box center [755, 516] width 23 height 23
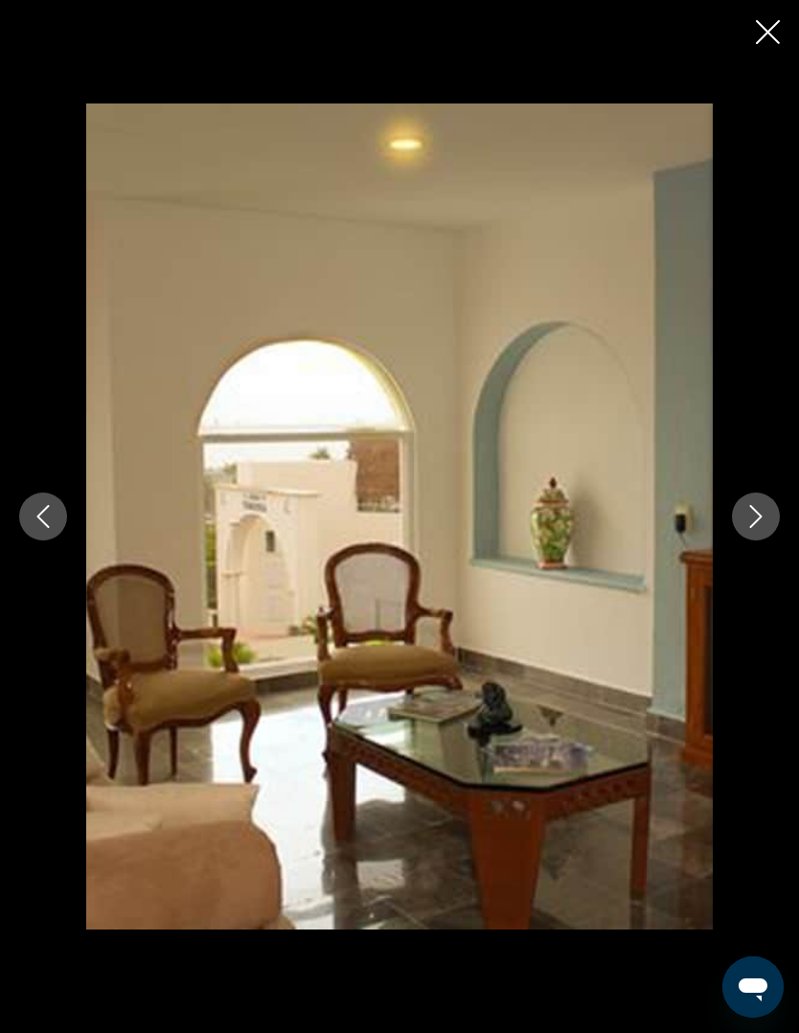
click at [755, 540] on button "Next image" at bounding box center [756, 516] width 48 height 48
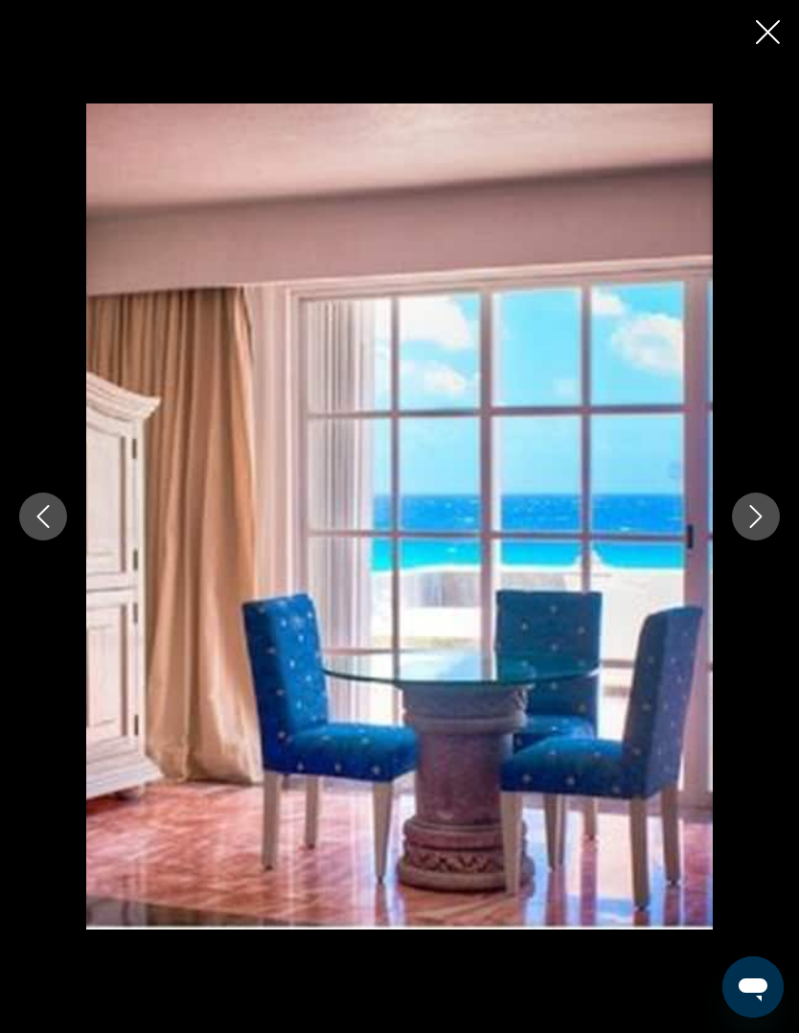
click at [754, 540] on button "Next image" at bounding box center [756, 516] width 48 height 48
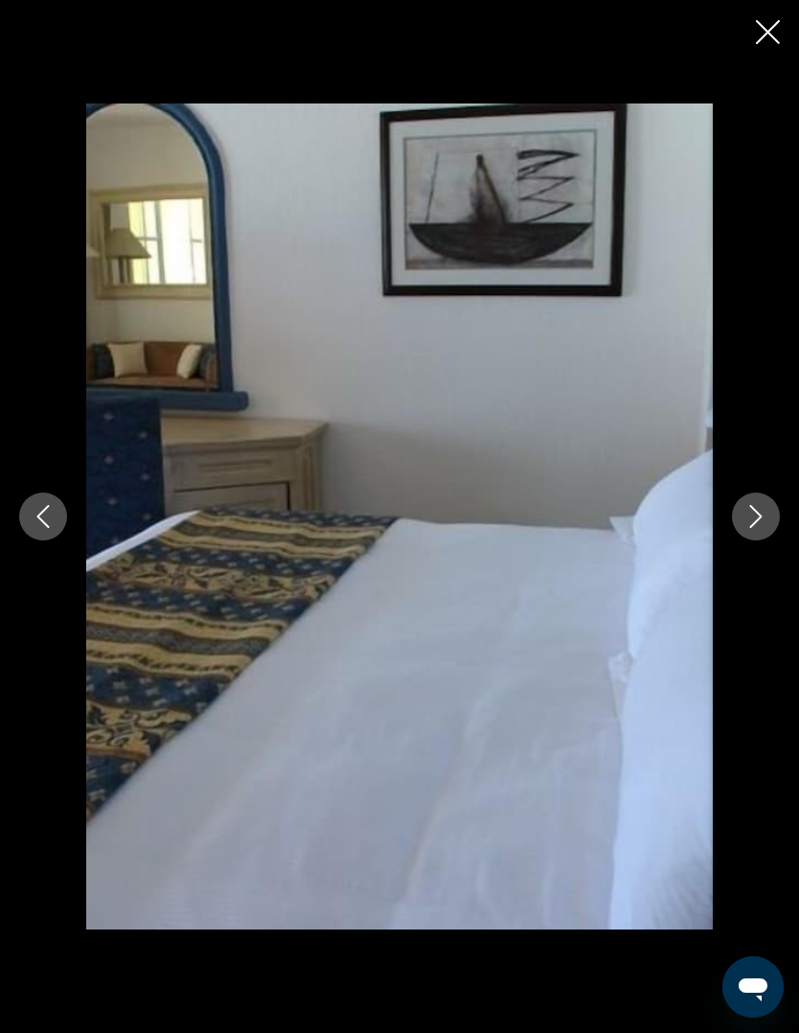
click at [751, 526] on div "Main content" at bounding box center [399, 516] width 799 height 826
click at [754, 528] on icon "Next image" at bounding box center [755, 516] width 23 height 23
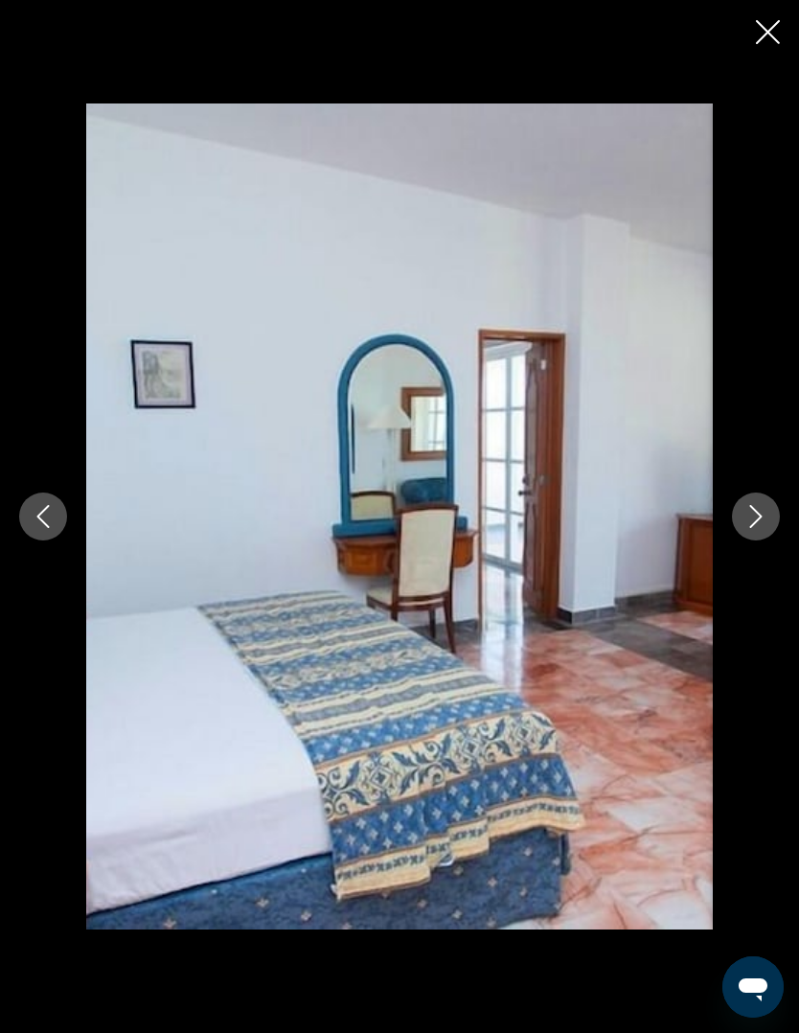
click at [769, 540] on button "Next image" at bounding box center [756, 516] width 48 height 48
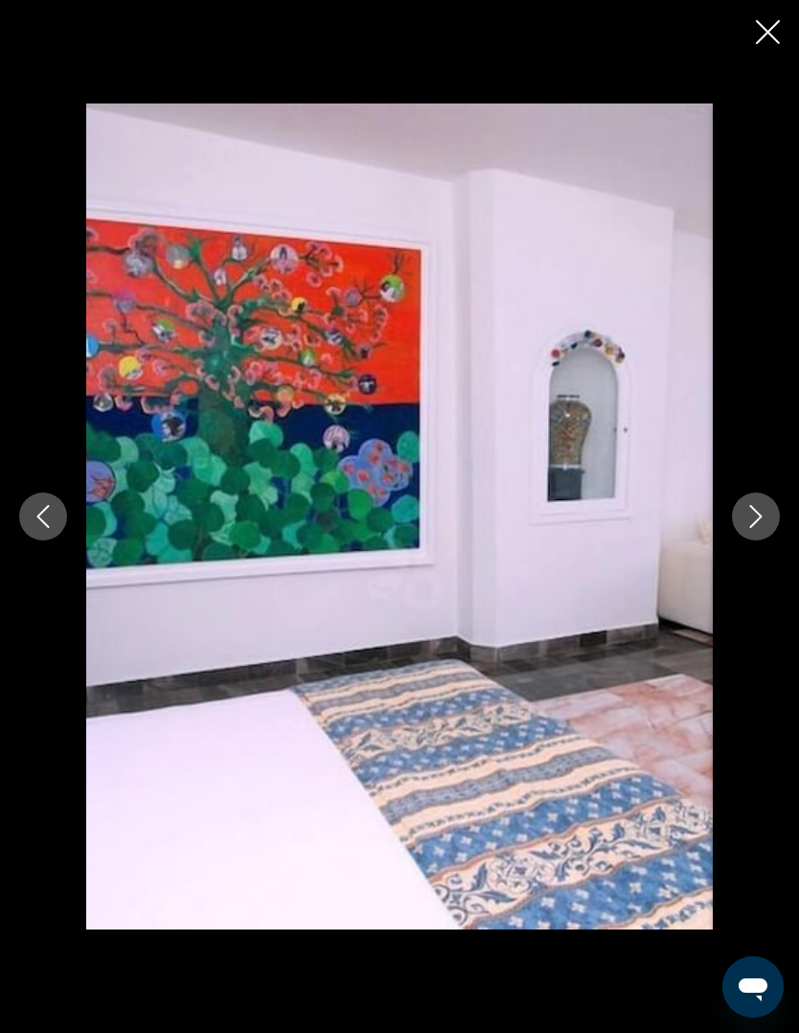
click at [776, 540] on button "Next image" at bounding box center [756, 516] width 48 height 48
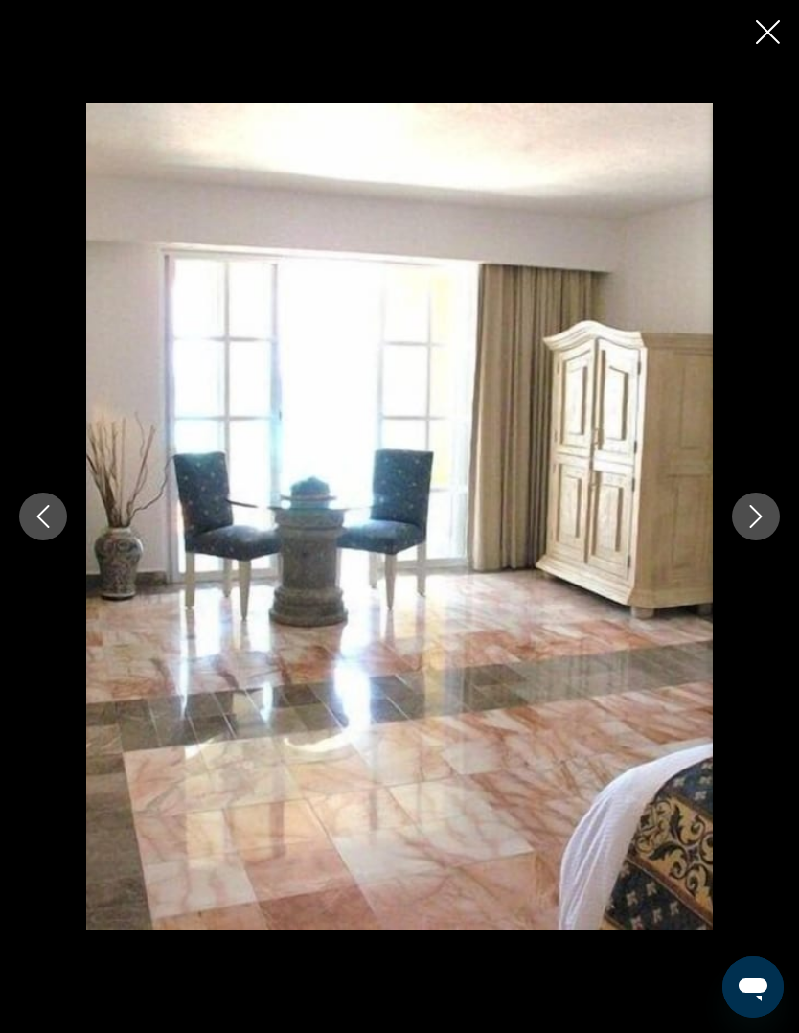
click at [767, 39] on icon "Close slideshow" at bounding box center [768, 32] width 24 height 24
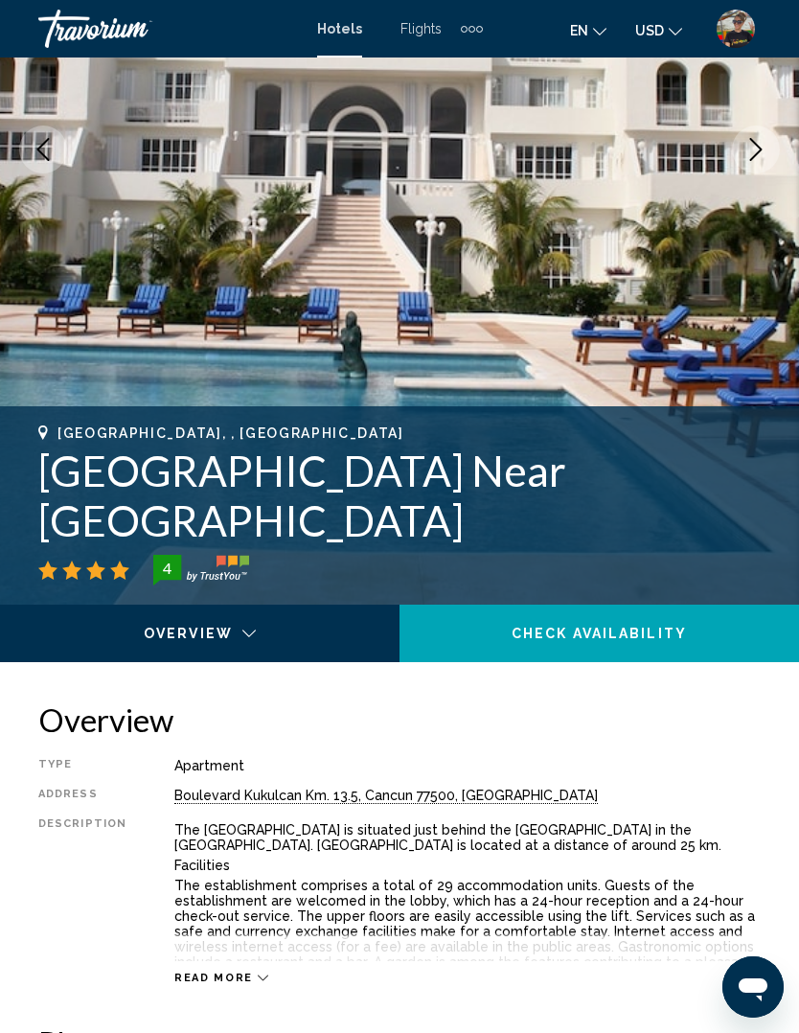
scroll to position [331, 0]
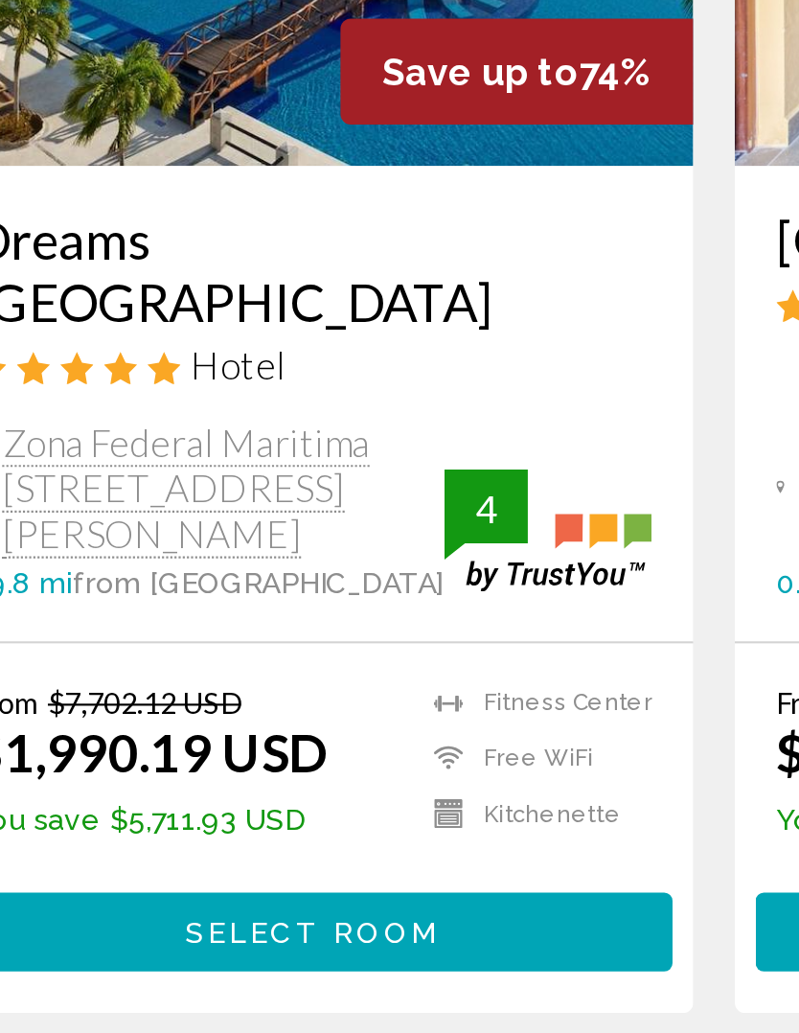
scroll to position [687, 0]
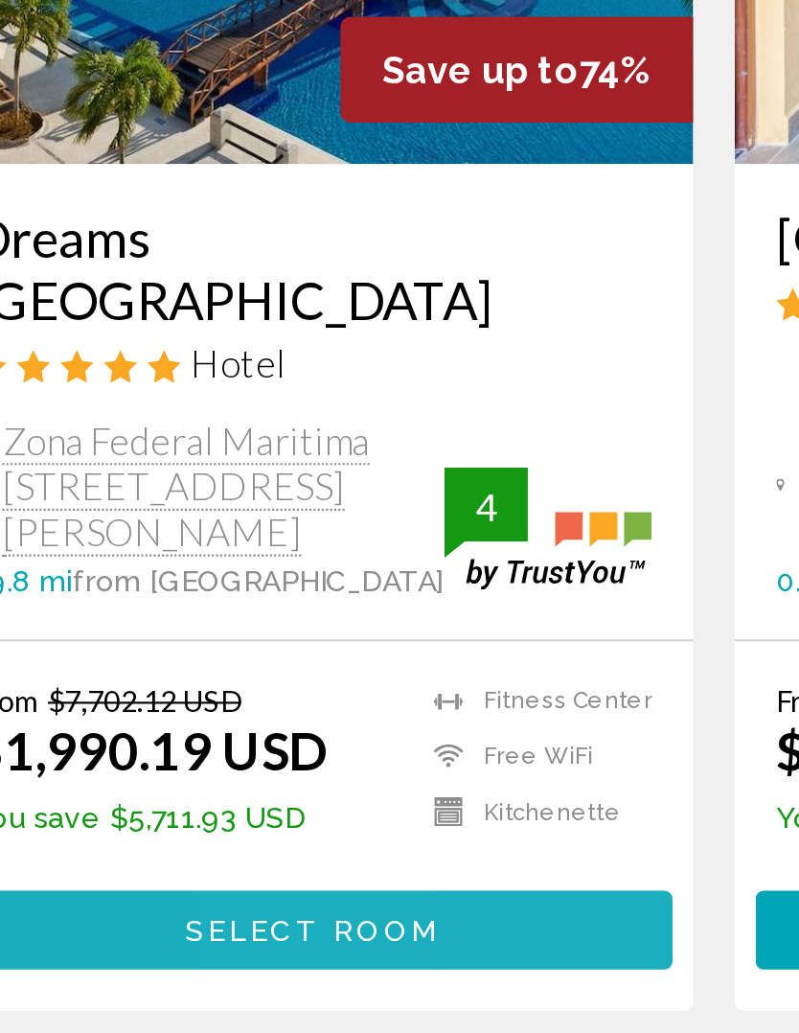
click at [186, 941] on span "Select Room" at bounding box center [214, 948] width 118 height 15
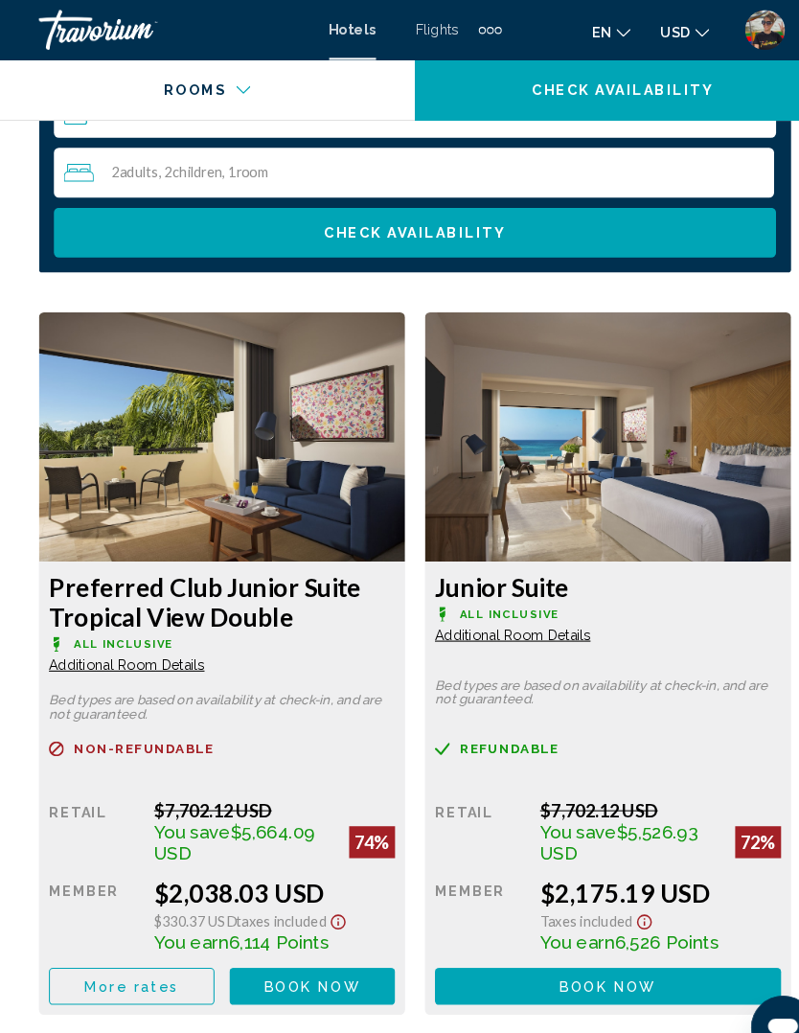
scroll to position [3283, 0]
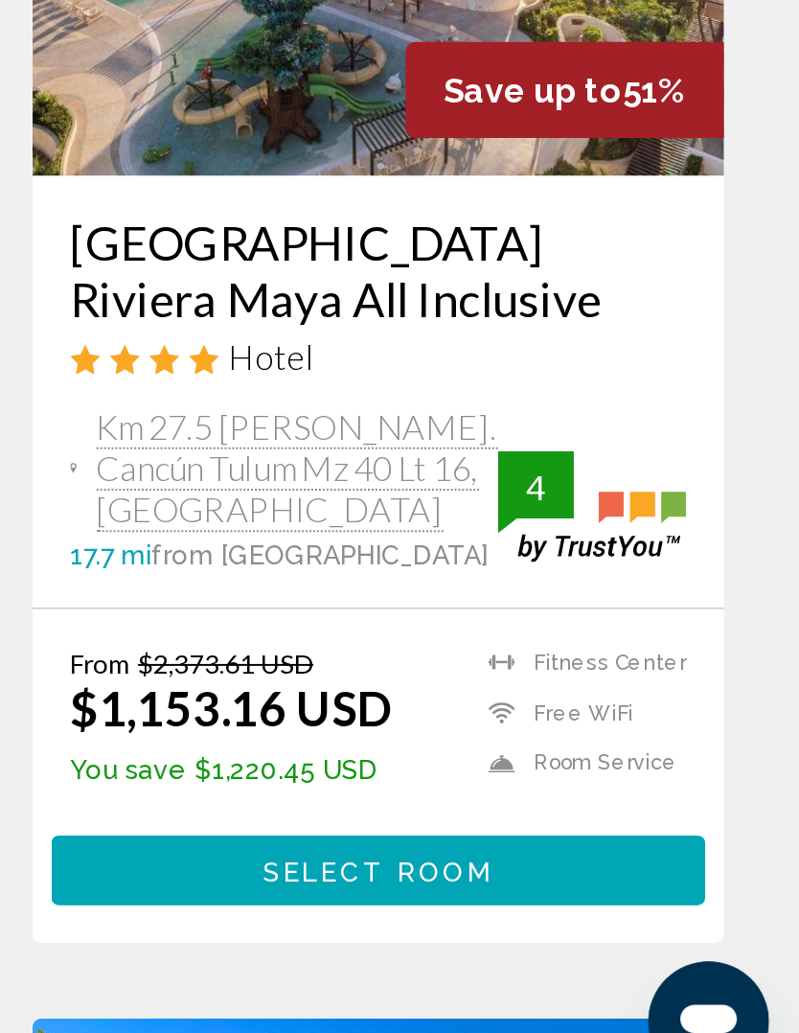
scroll to position [2244, 0]
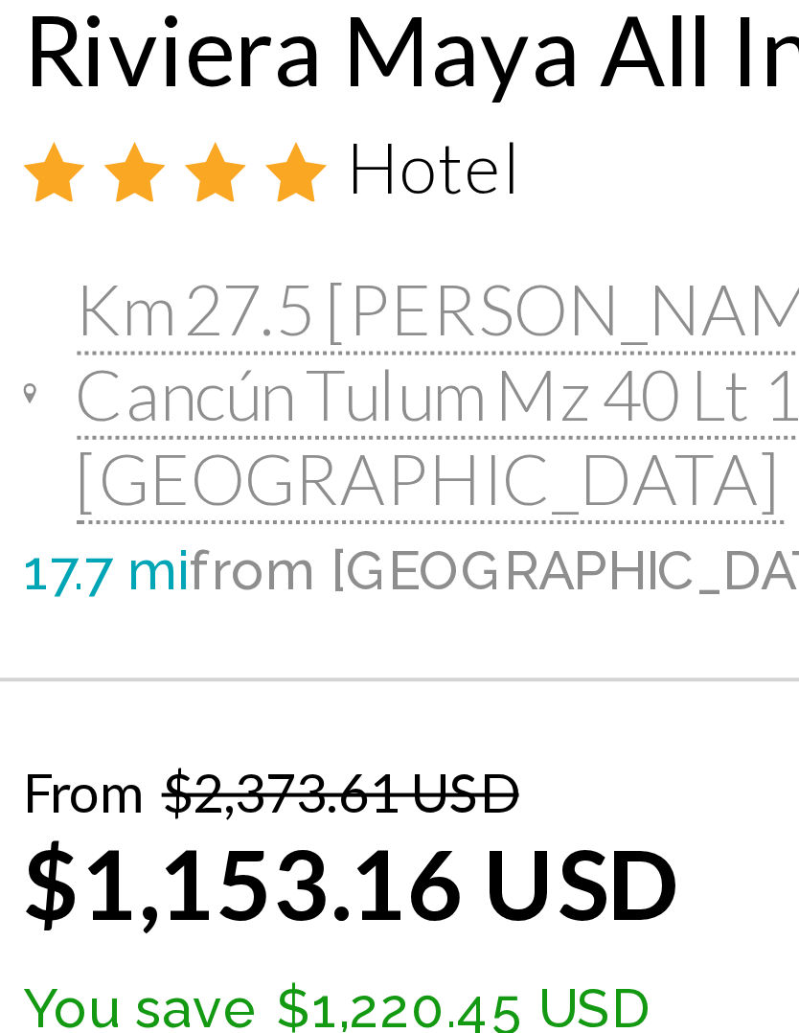
click at [526, 902] on span "Select Room" at bounding box center [585, 909] width 118 height 15
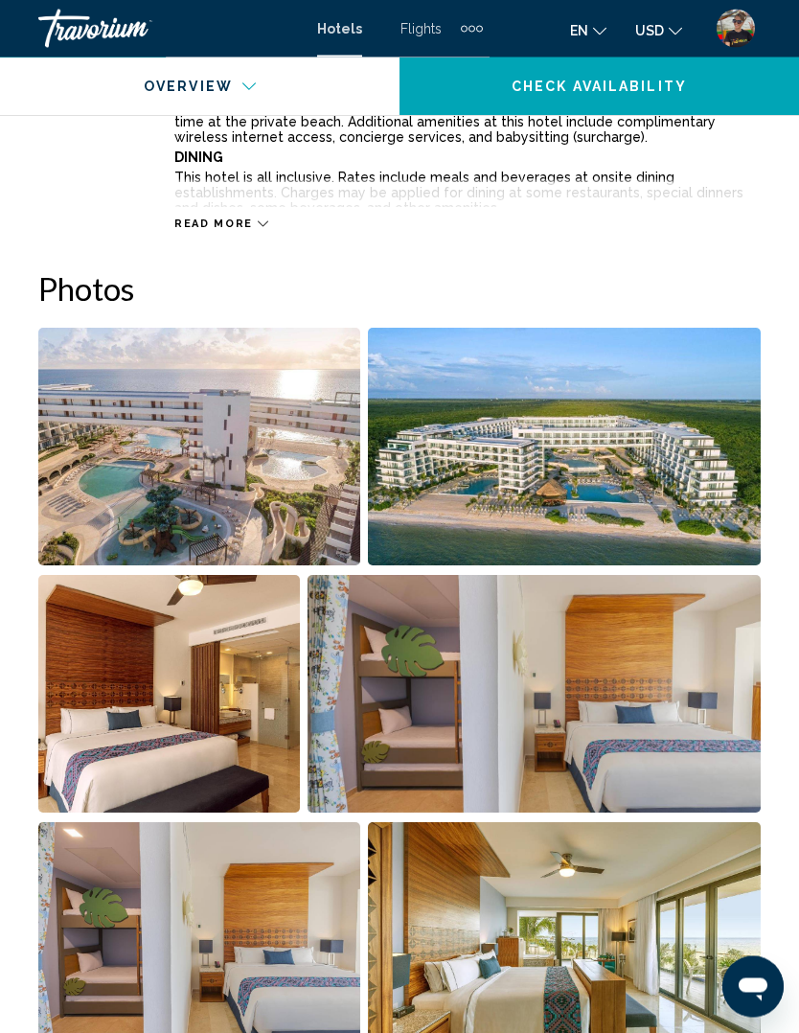
scroll to position [1128, 0]
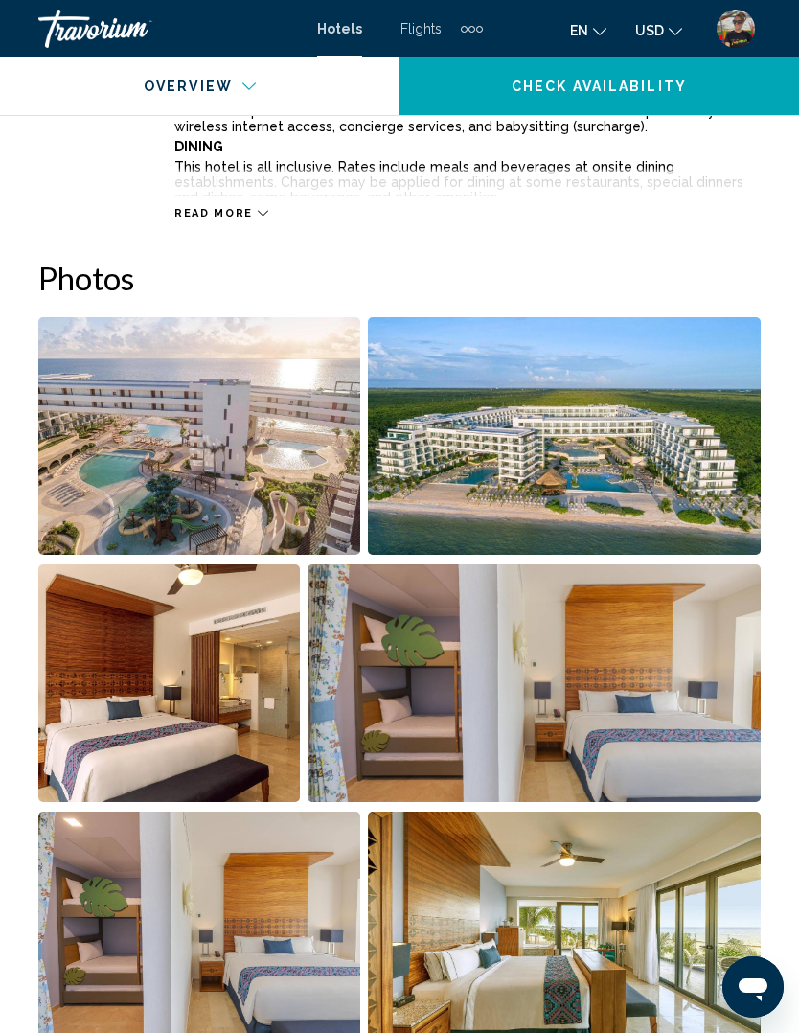
click at [287, 525] on img "Open full-screen image slider" at bounding box center [199, 436] width 322 height 238
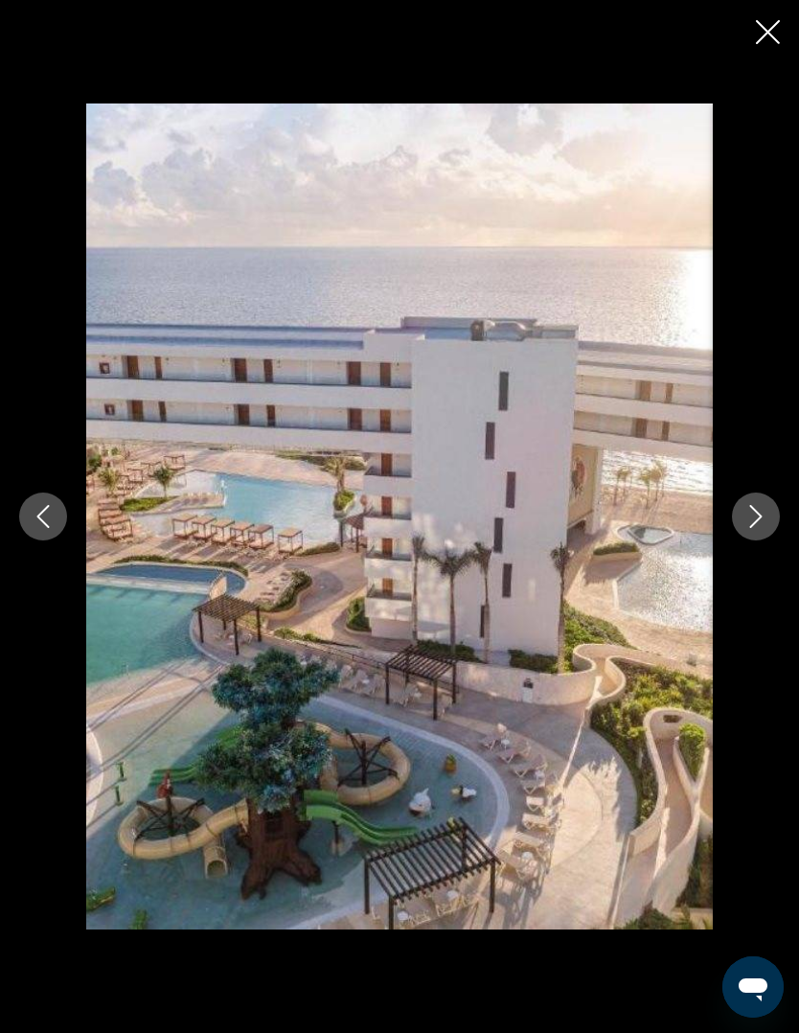
click at [742, 540] on button "Next image" at bounding box center [756, 516] width 48 height 48
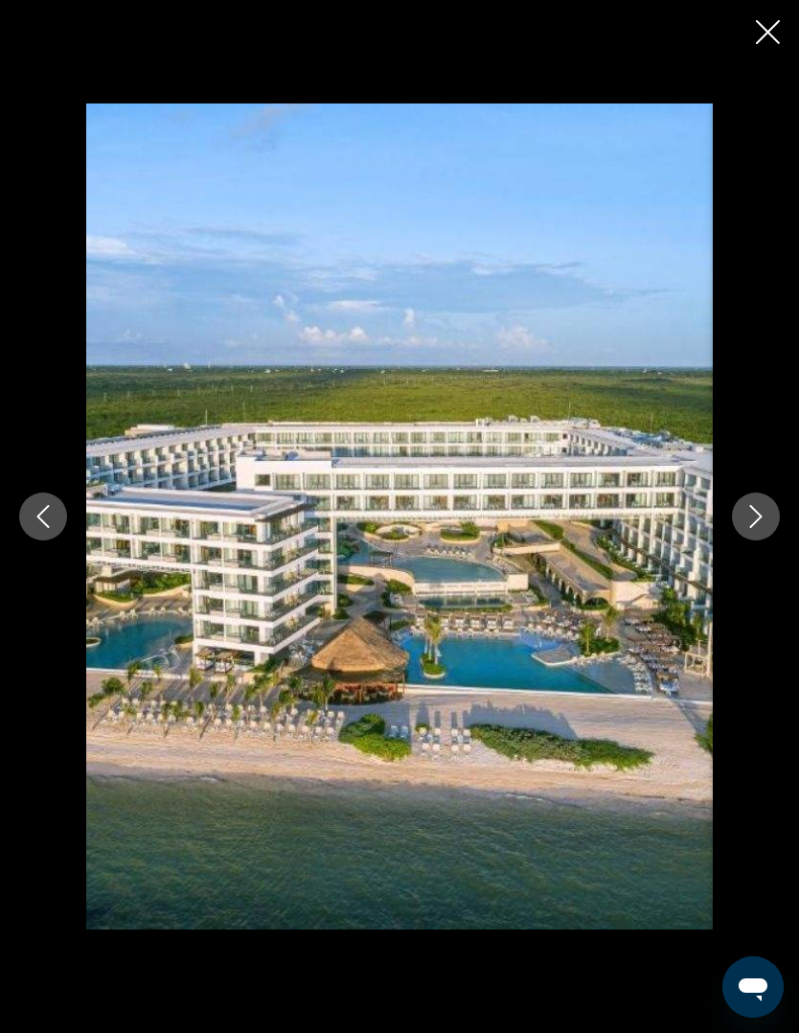
click at [753, 528] on icon "Next image" at bounding box center [755, 516] width 23 height 23
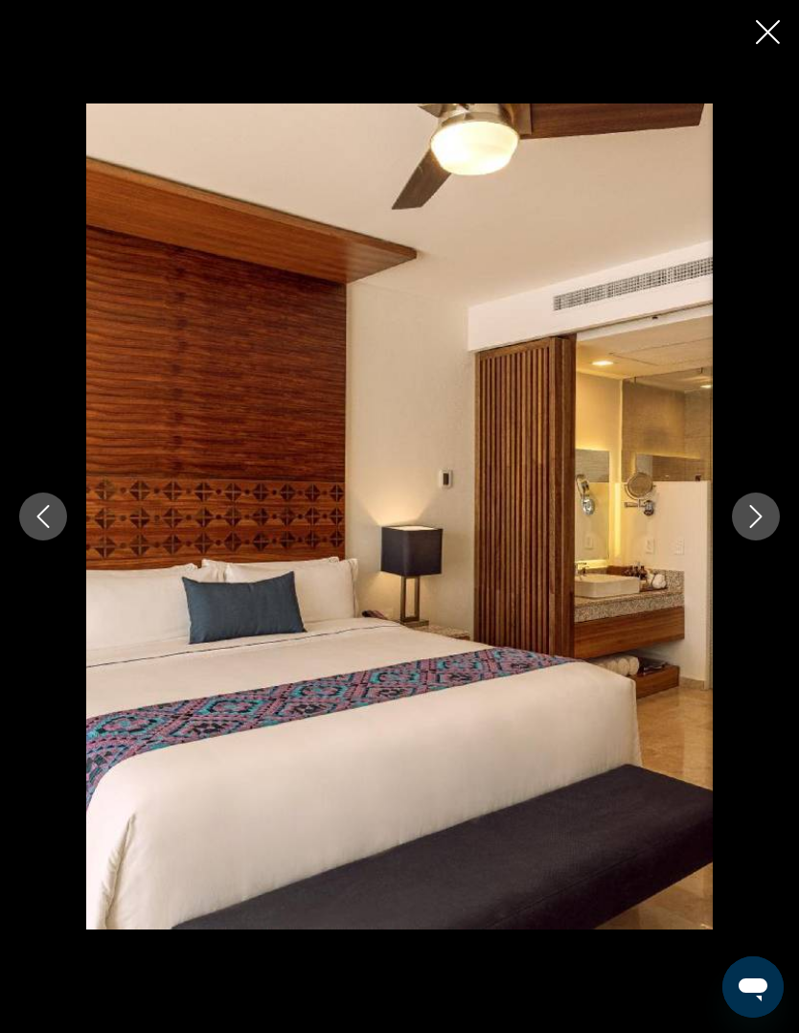
click at [761, 528] on icon "Next image" at bounding box center [755, 516] width 23 height 23
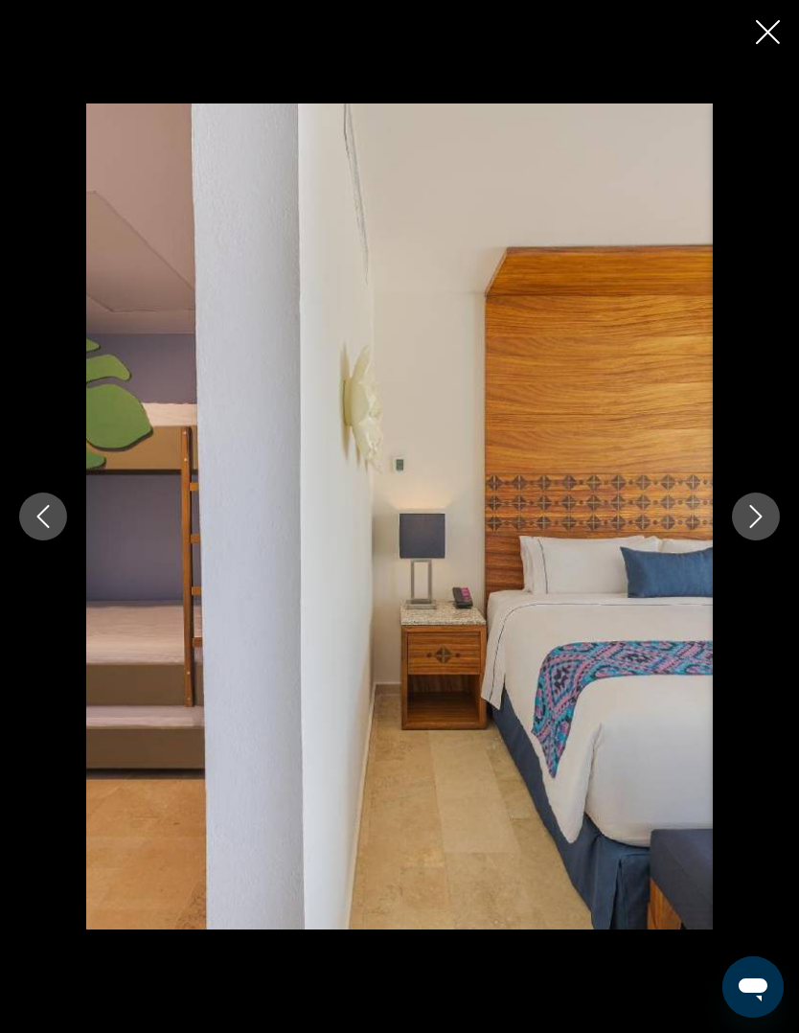
click at [747, 528] on icon "Next image" at bounding box center [755, 516] width 23 height 23
click at [746, 528] on icon "Next image" at bounding box center [755, 516] width 23 height 23
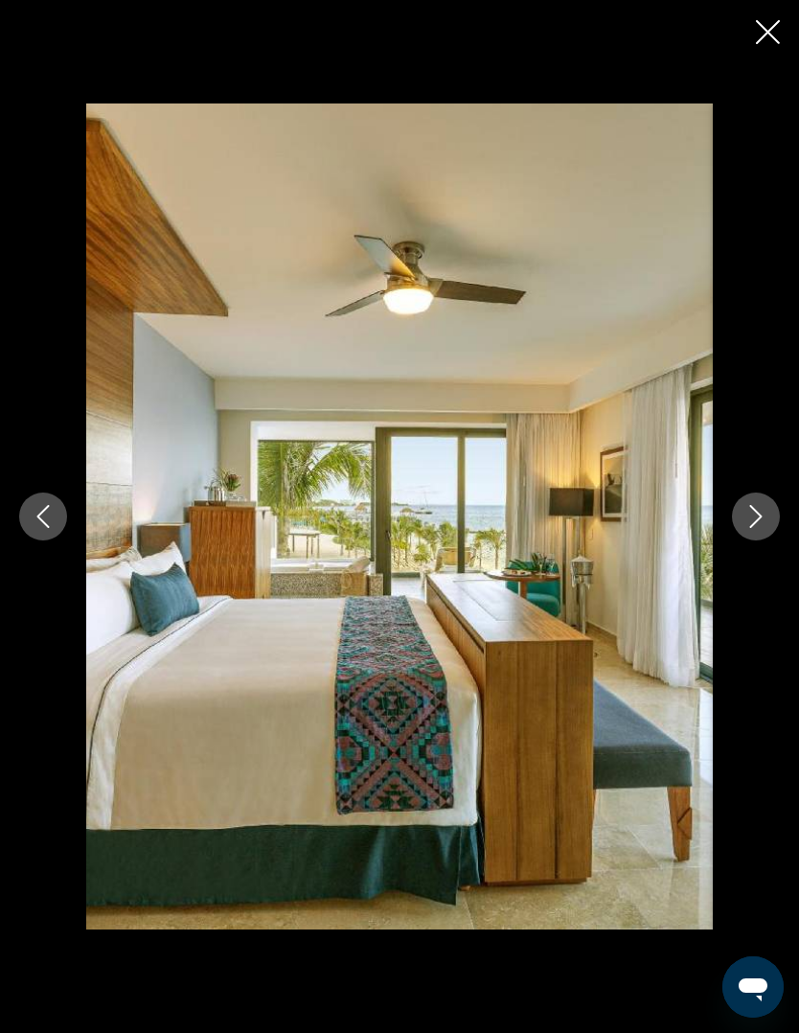
click at [742, 540] on button "Next image" at bounding box center [756, 516] width 48 height 48
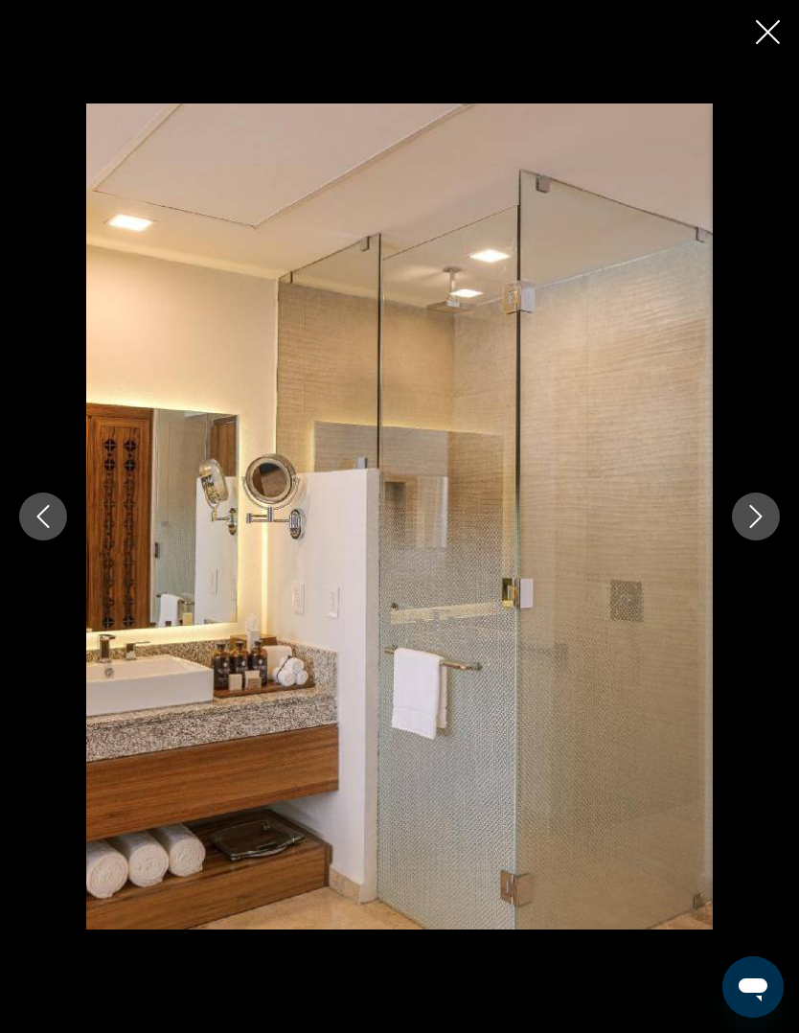
click at [750, 528] on icon "Next image" at bounding box center [755, 516] width 23 height 23
click at [753, 528] on icon "Next image" at bounding box center [755, 516] width 23 height 23
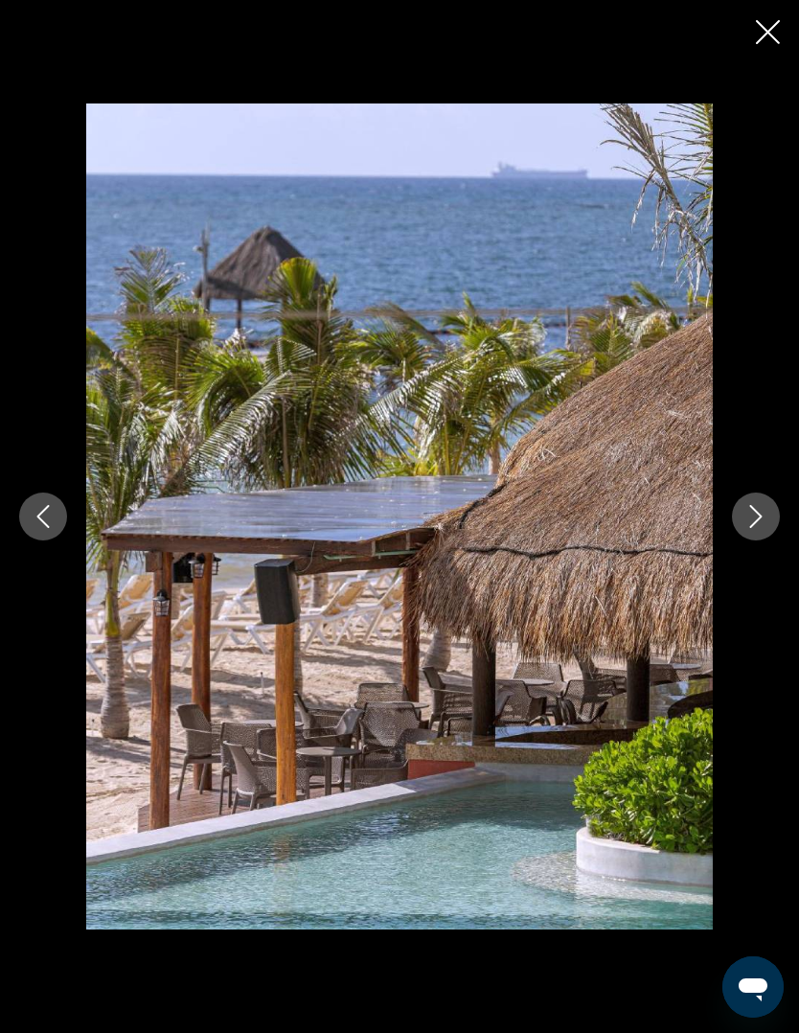
click at [752, 528] on icon "Next image" at bounding box center [755, 516] width 23 height 23
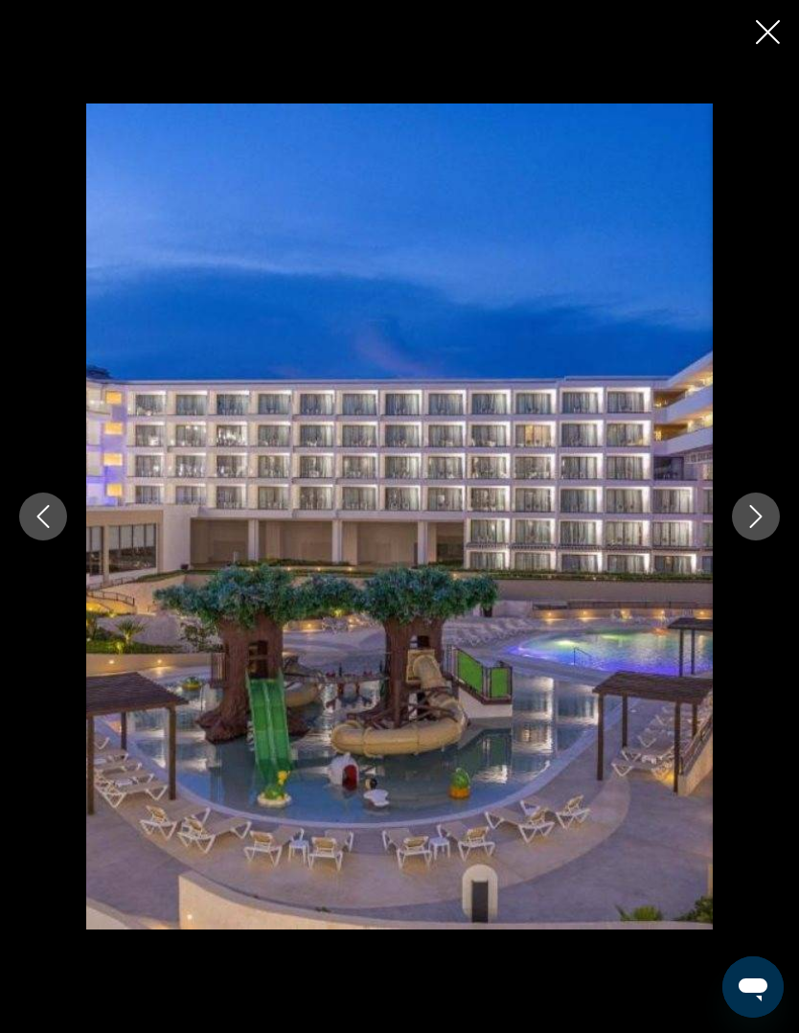
click at [745, 528] on icon "Next image" at bounding box center [755, 516] width 23 height 23
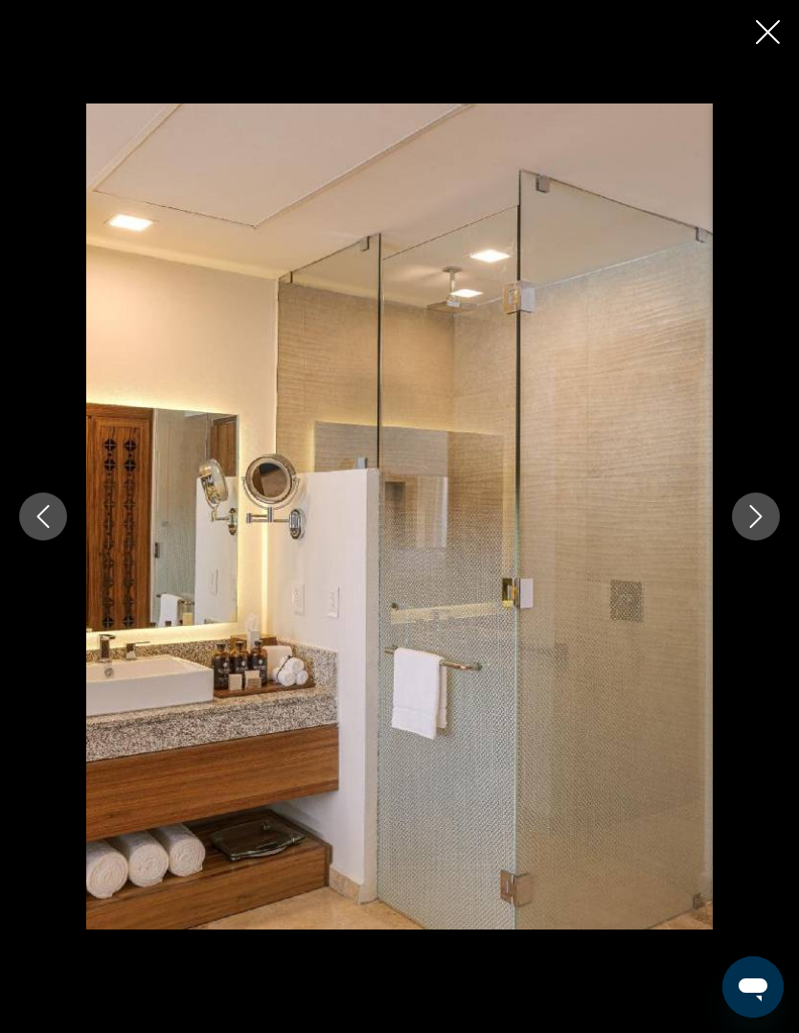
click at [51, 528] on icon "Previous image" at bounding box center [43, 516] width 23 height 23
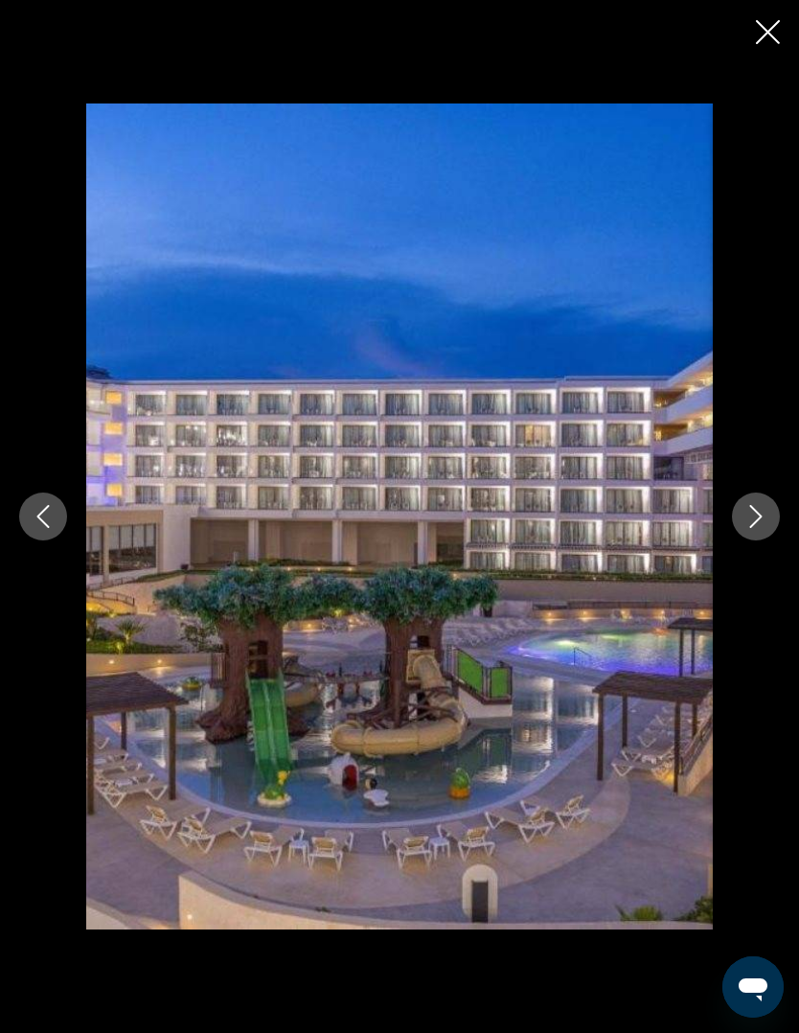
click at [758, 528] on icon "Next image" at bounding box center [756, 516] width 12 height 23
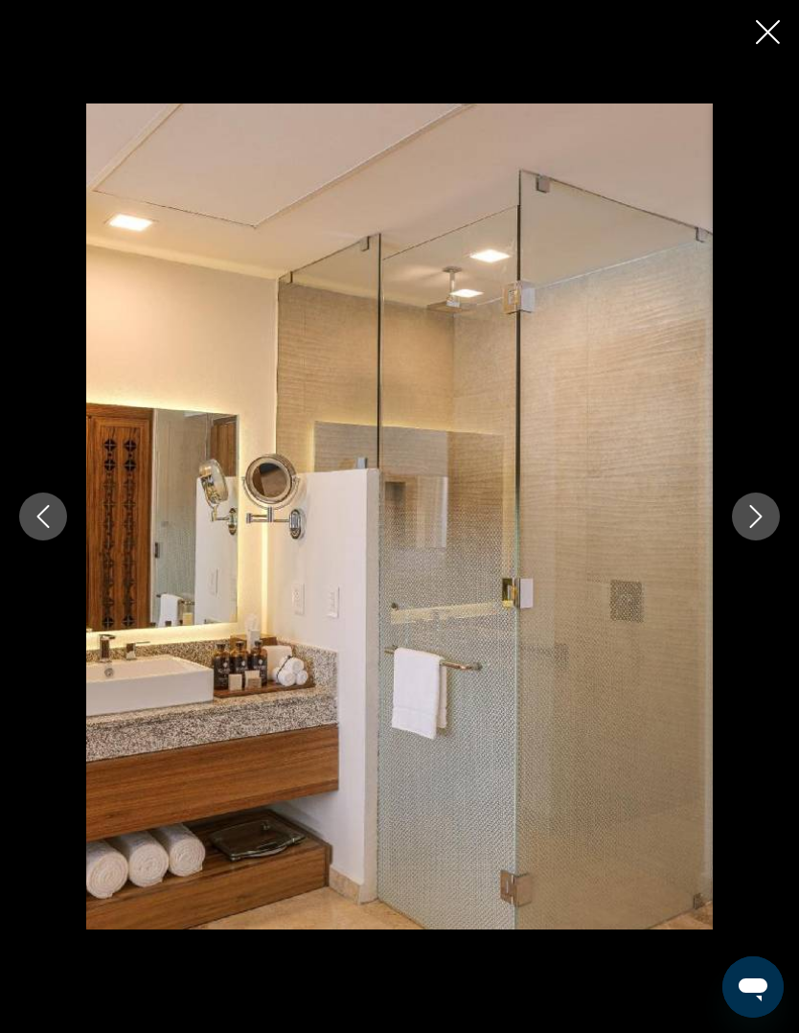
click at [767, 540] on button "Next image" at bounding box center [756, 516] width 48 height 48
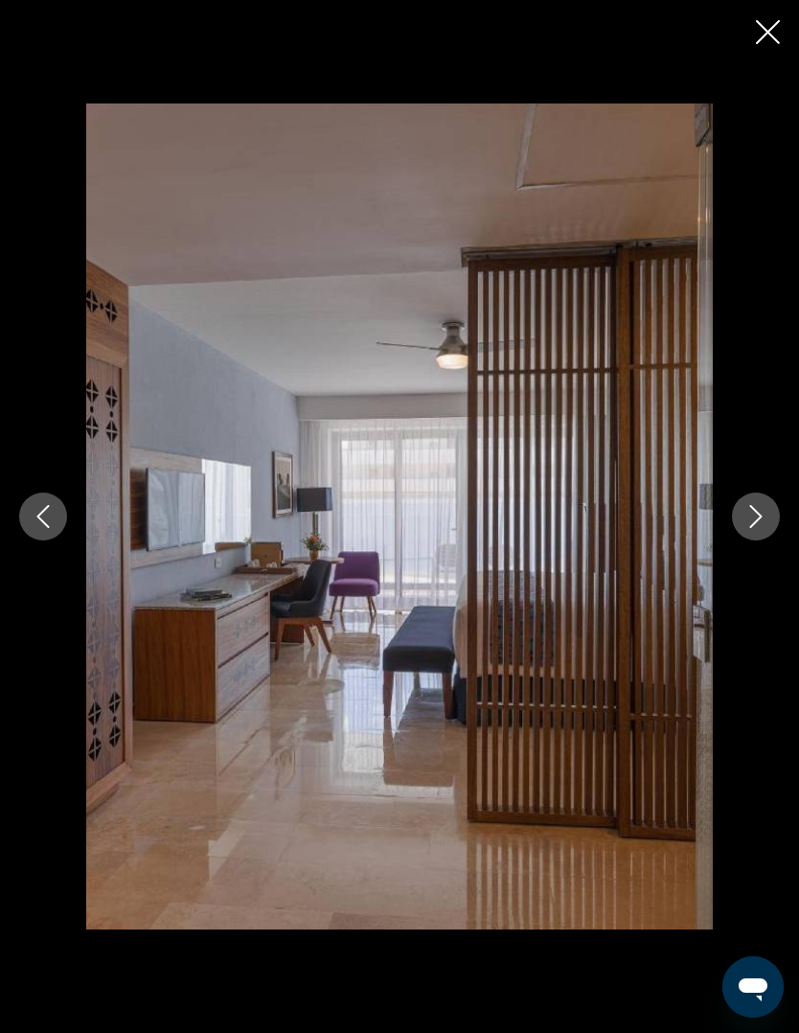
click at [761, 528] on icon "Next image" at bounding box center [756, 516] width 12 height 23
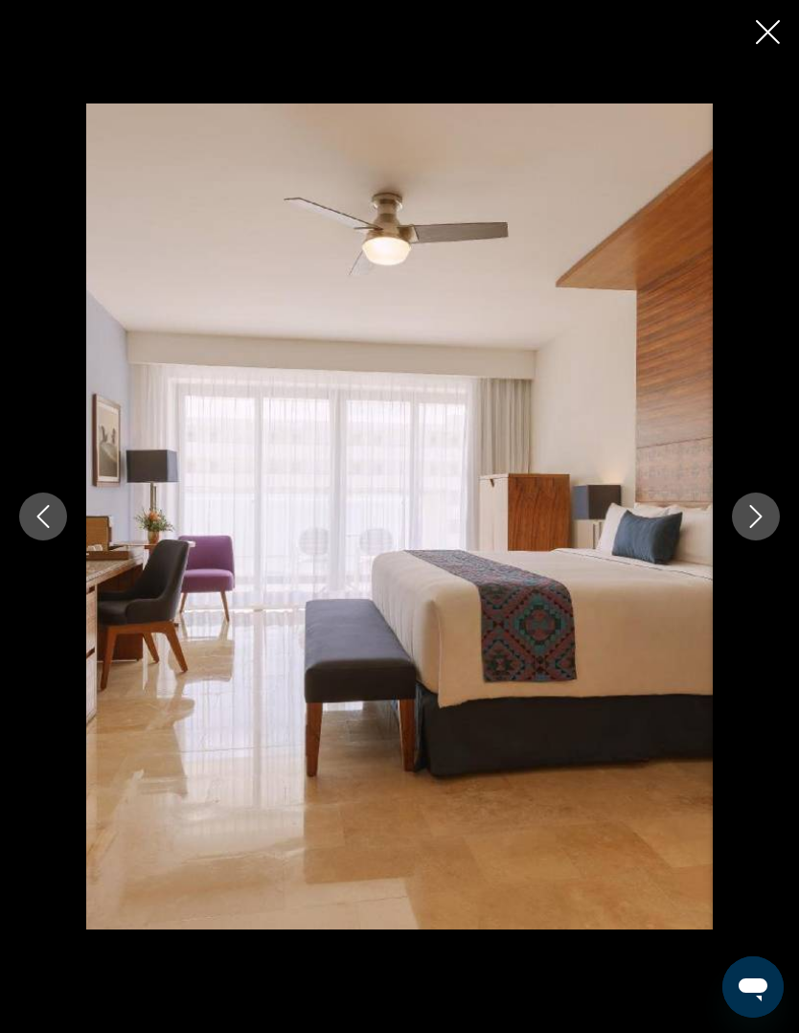
click at [758, 528] on icon "Next image" at bounding box center [755, 516] width 23 height 23
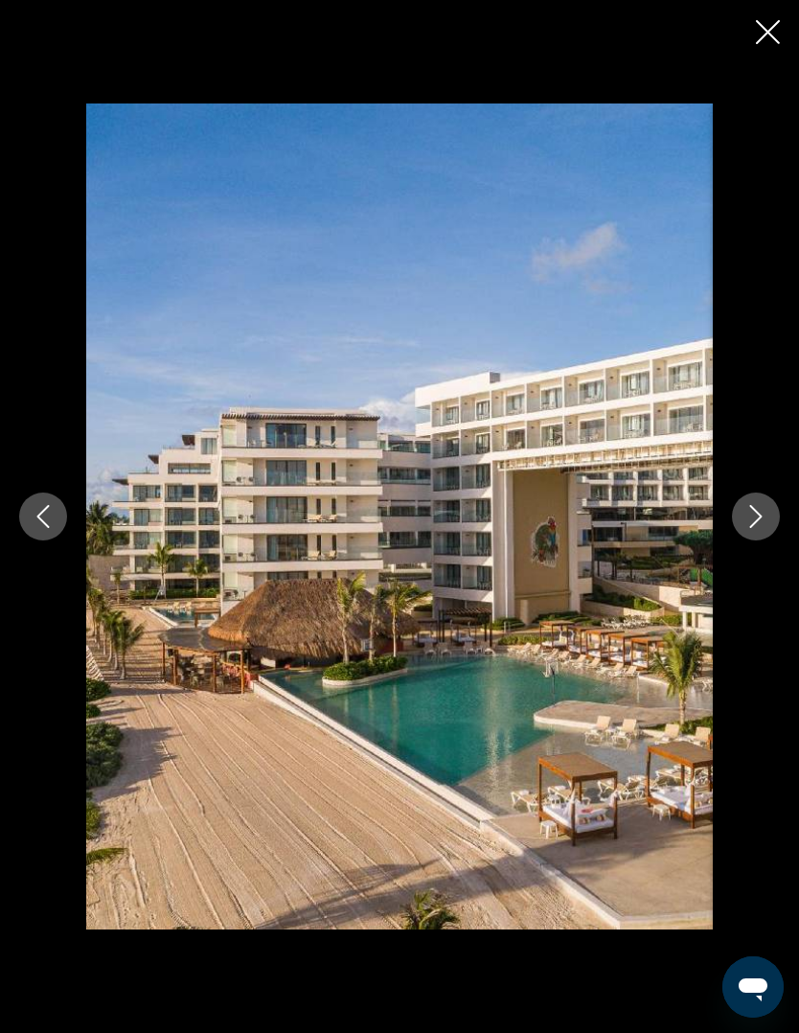
click at [746, 528] on icon "Next image" at bounding box center [755, 516] width 23 height 23
click at [749, 528] on icon "Next image" at bounding box center [755, 516] width 23 height 23
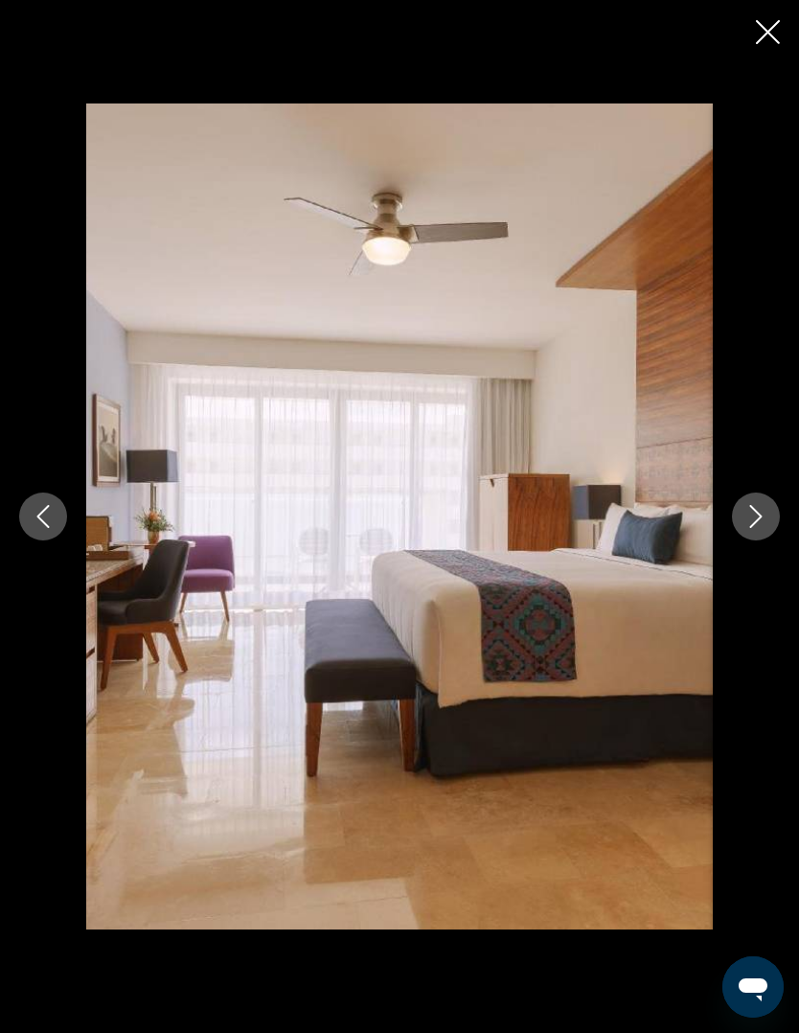
click at [749, 528] on icon "Next image" at bounding box center [755, 516] width 23 height 23
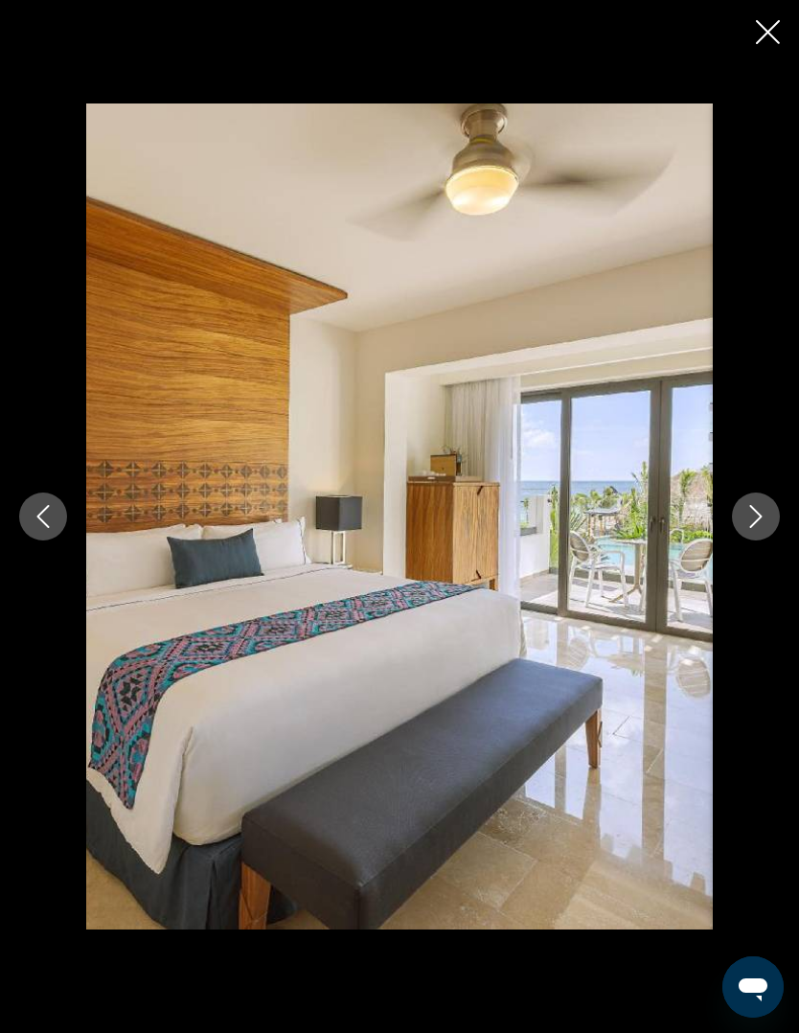
click at [729, 572] on div "Main content" at bounding box center [399, 516] width 799 height 826
click at [730, 566] on div "Main content" at bounding box center [399, 516] width 799 height 826
click at [762, 528] on icon "Next image" at bounding box center [755, 516] width 23 height 23
click at [756, 528] on icon "Next image" at bounding box center [755, 516] width 23 height 23
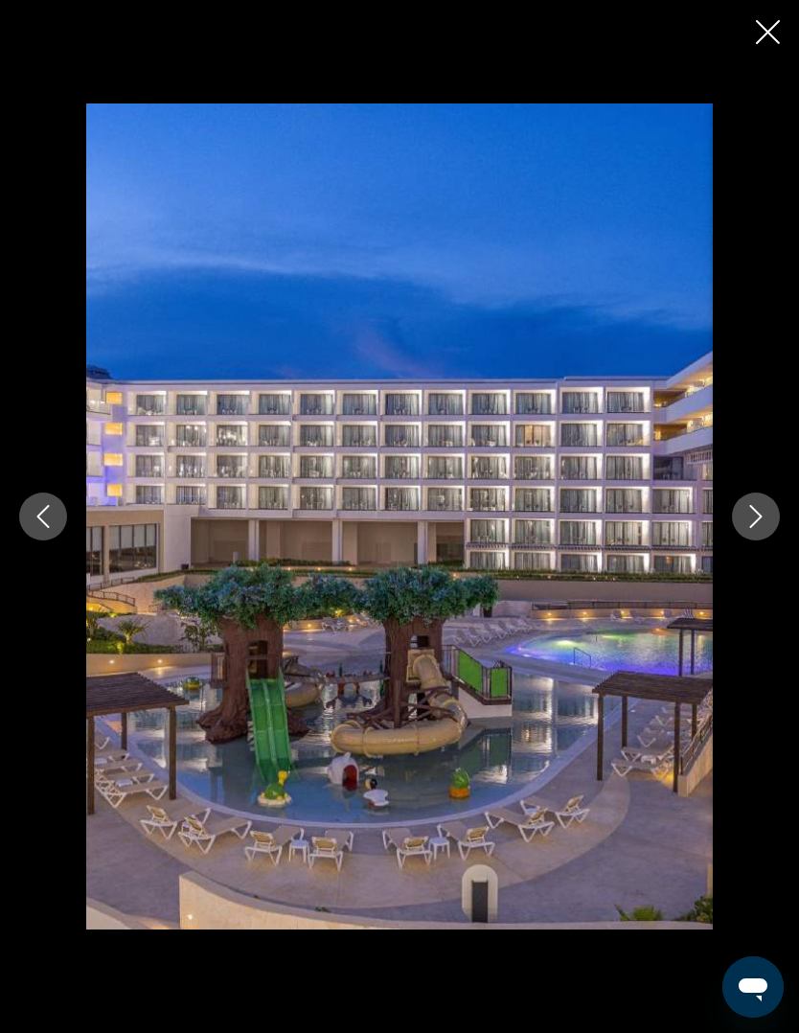
click at [744, 528] on icon "Next image" at bounding box center [755, 516] width 23 height 23
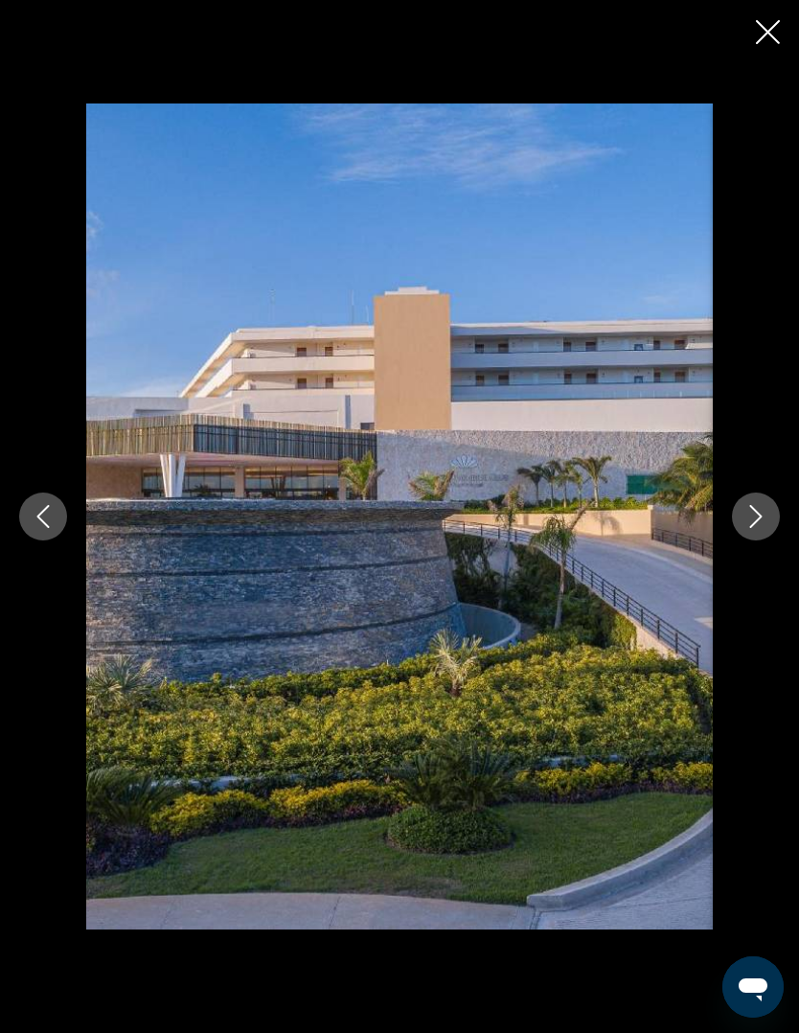
click at [742, 540] on button "Next image" at bounding box center [756, 516] width 48 height 48
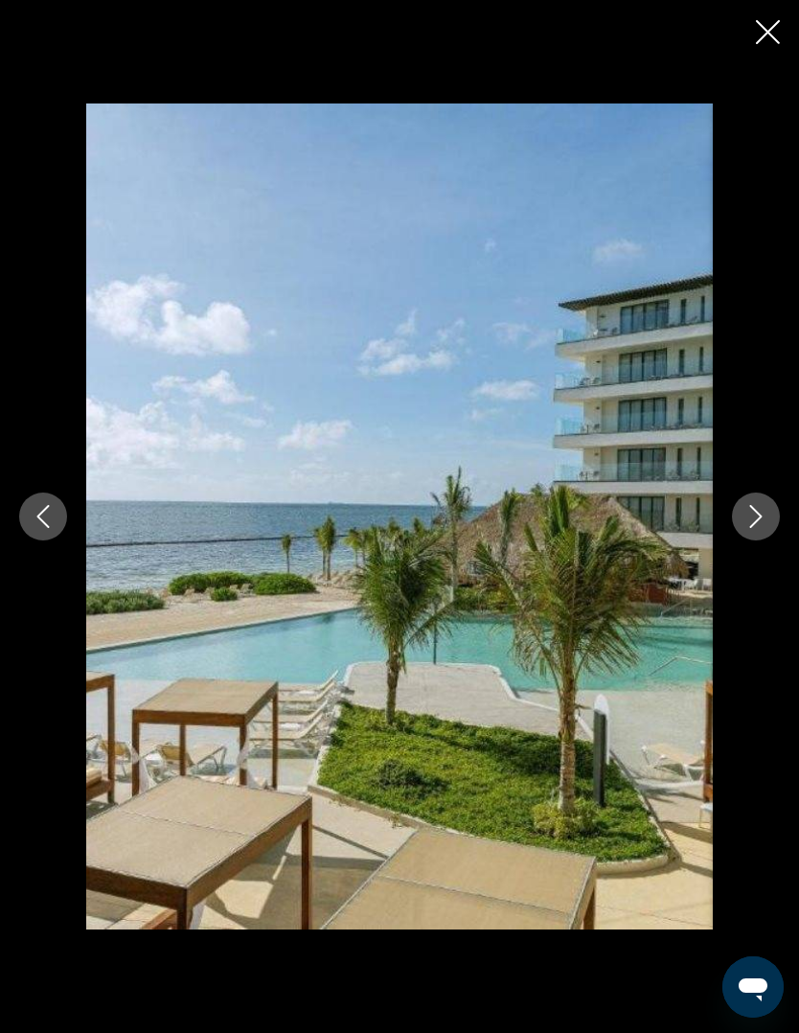
click at [763, 32] on icon "Close slideshow" at bounding box center [768, 32] width 24 height 24
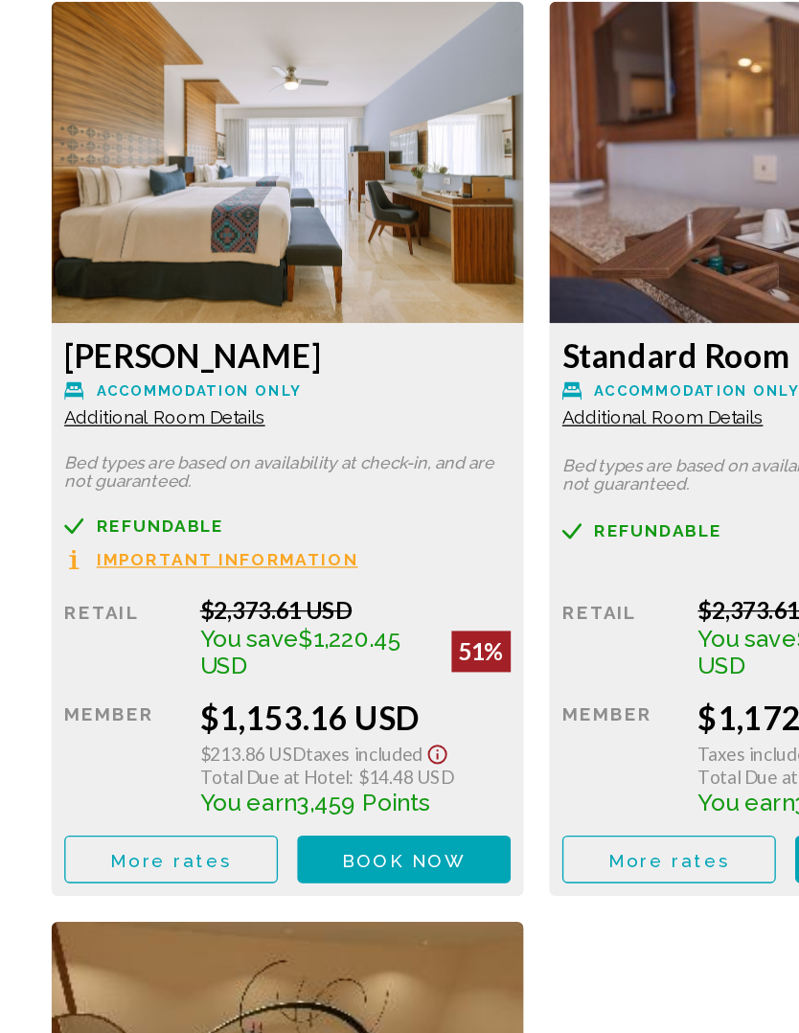
scroll to position [3210, 0]
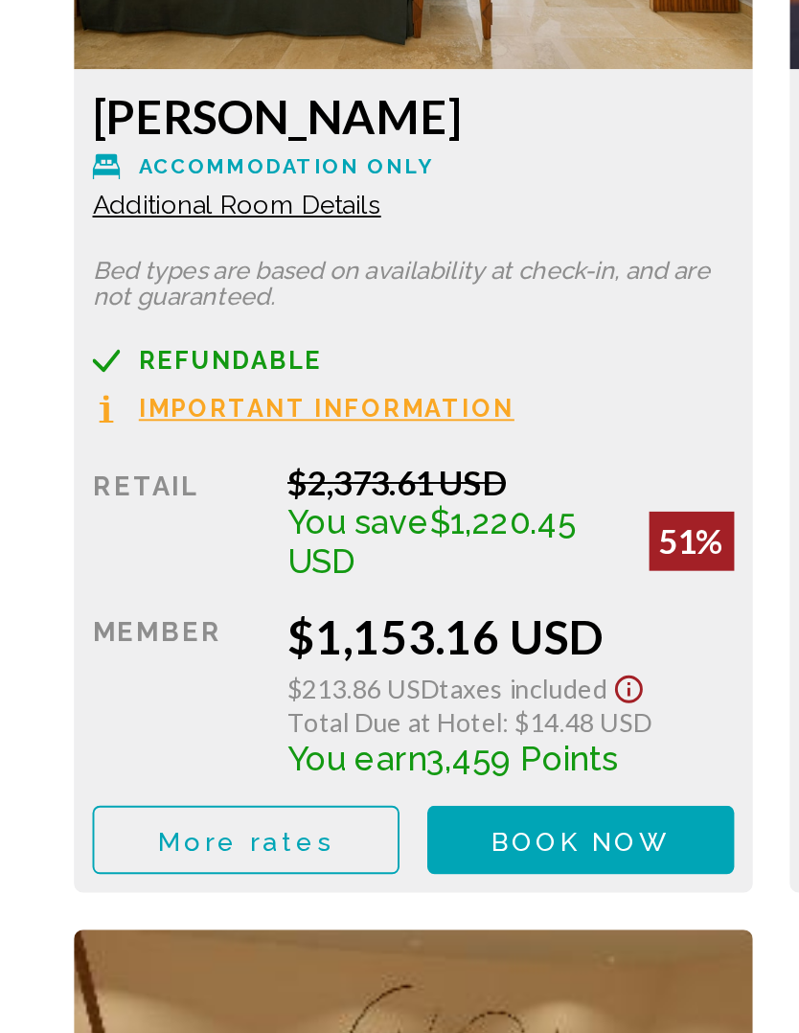
click at [142, 830] on span "More rates" at bounding box center [127, 837] width 91 height 15
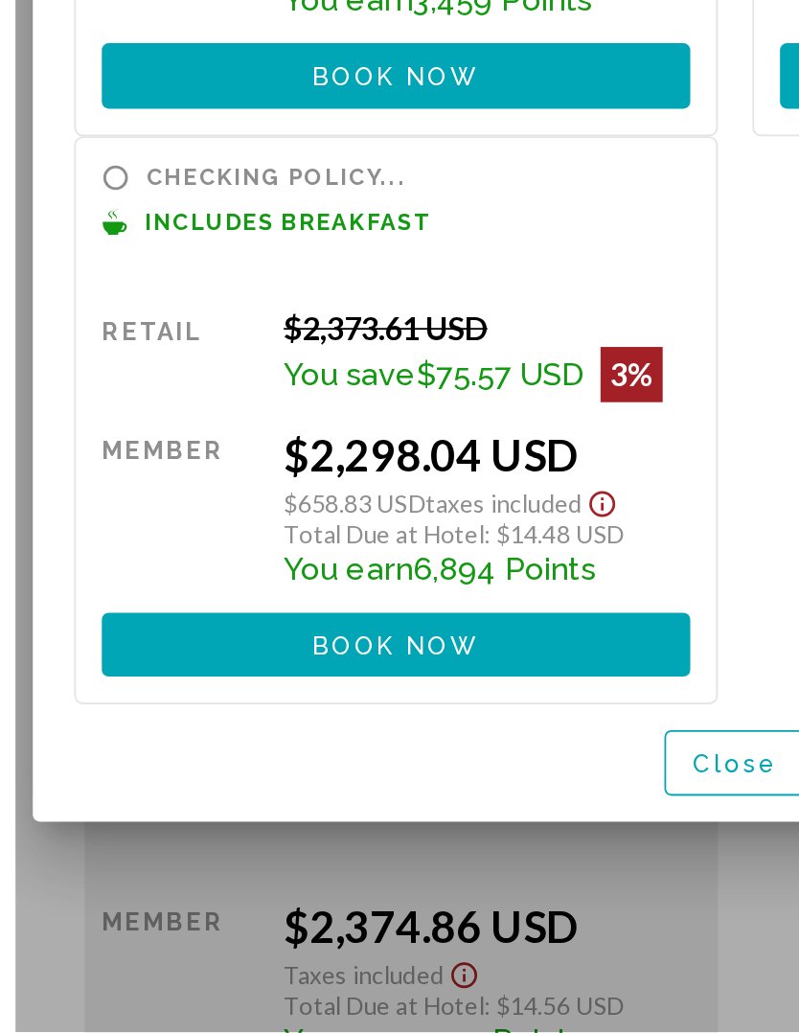
scroll to position [0, 0]
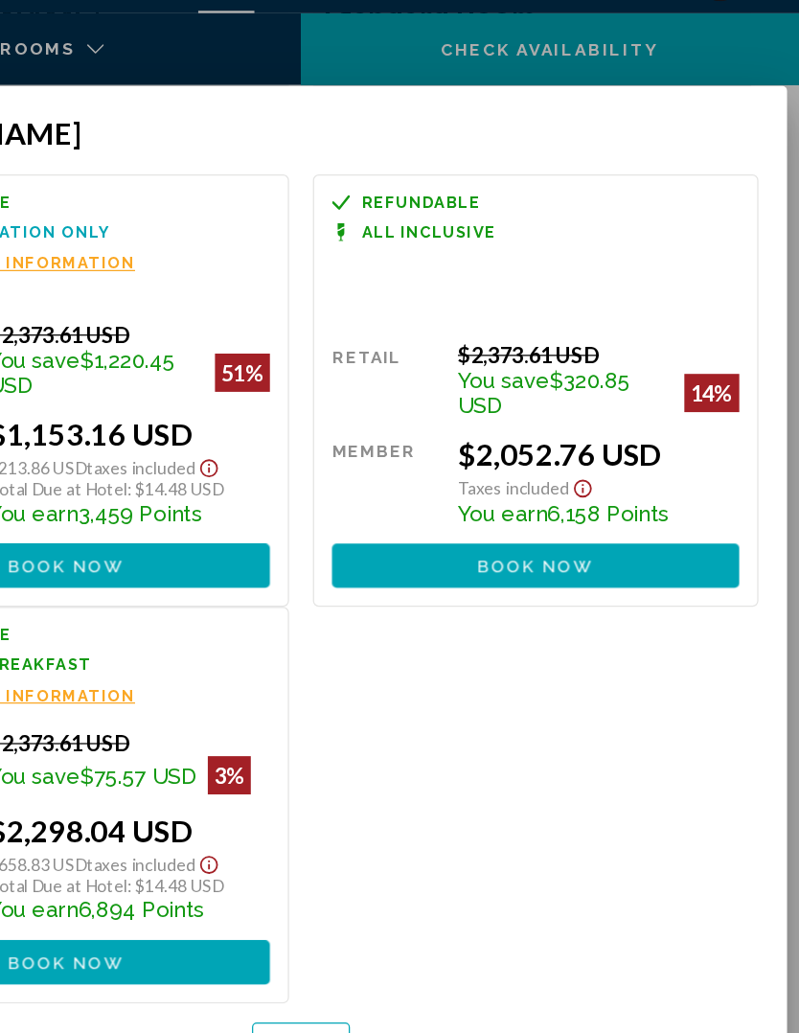
click at [360, 867] on button "Close" at bounding box center [399, 884] width 79 height 35
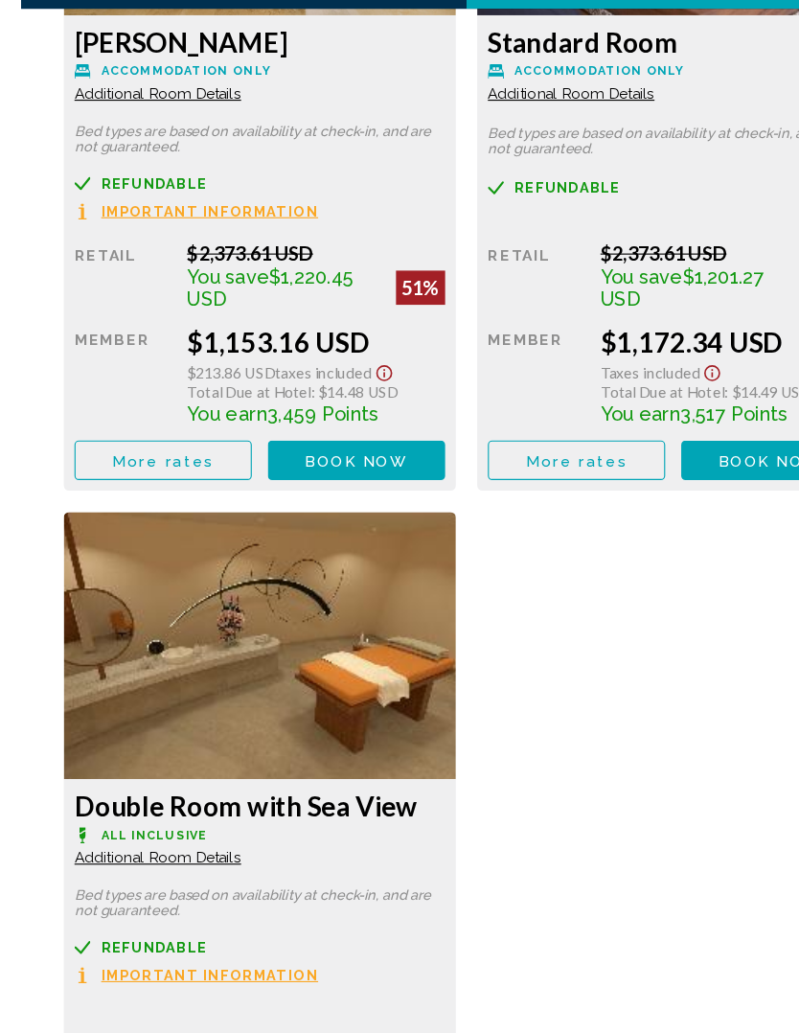
scroll to position [3575, 0]
